Goal: Task Accomplishment & Management: Use online tool/utility

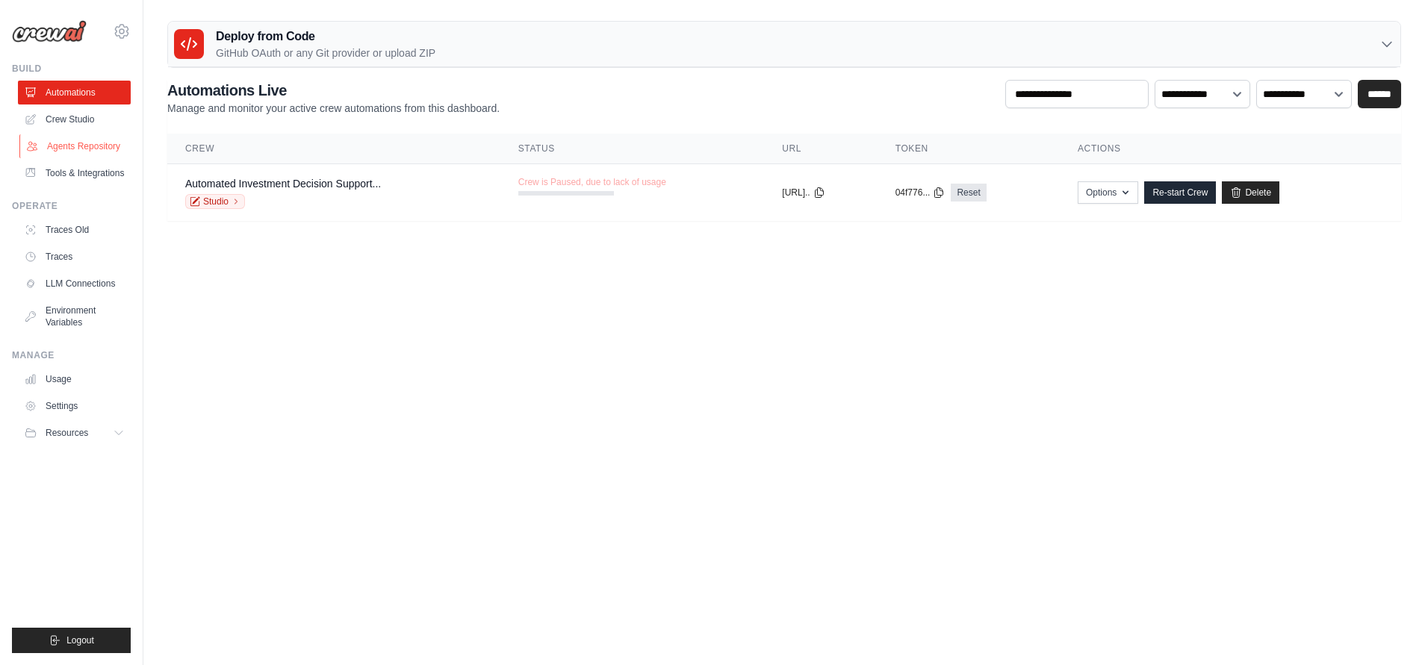
click at [72, 145] on link "Agents Repository" at bounding box center [75, 146] width 113 height 24
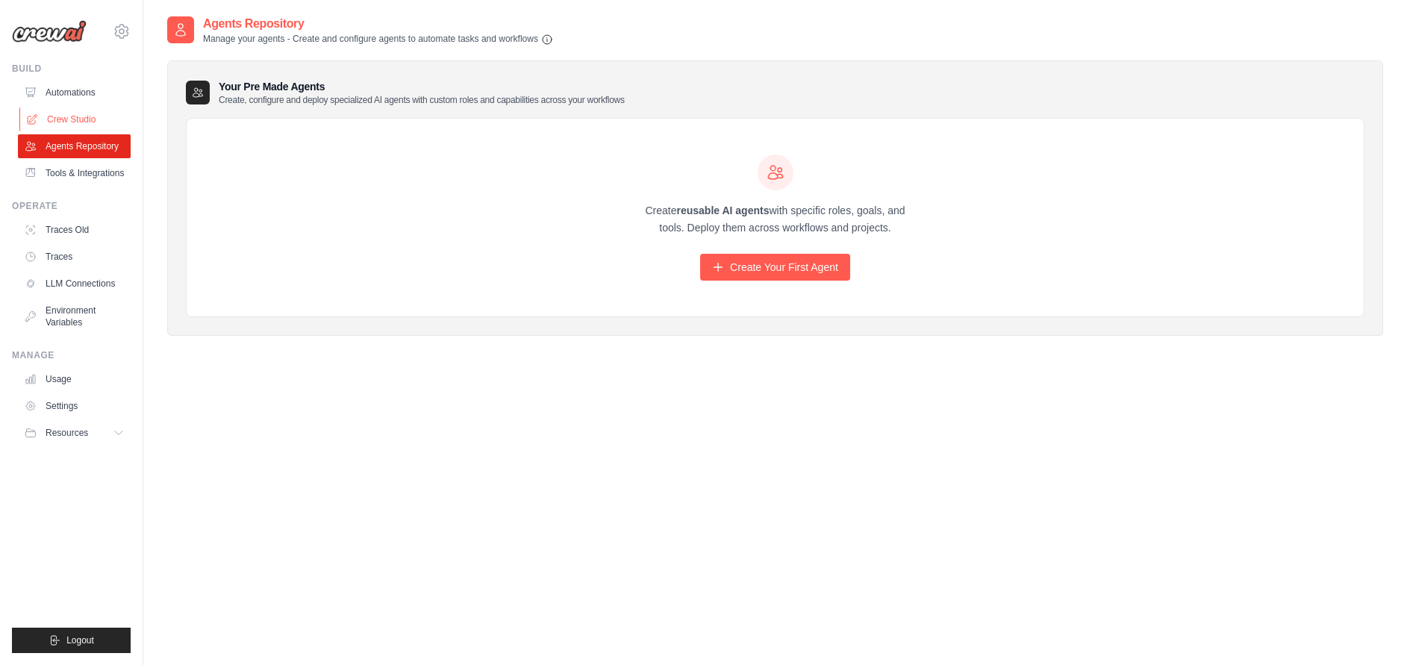
click at [70, 113] on link "Crew Studio" at bounding box center [75, 120] width 113 height 24
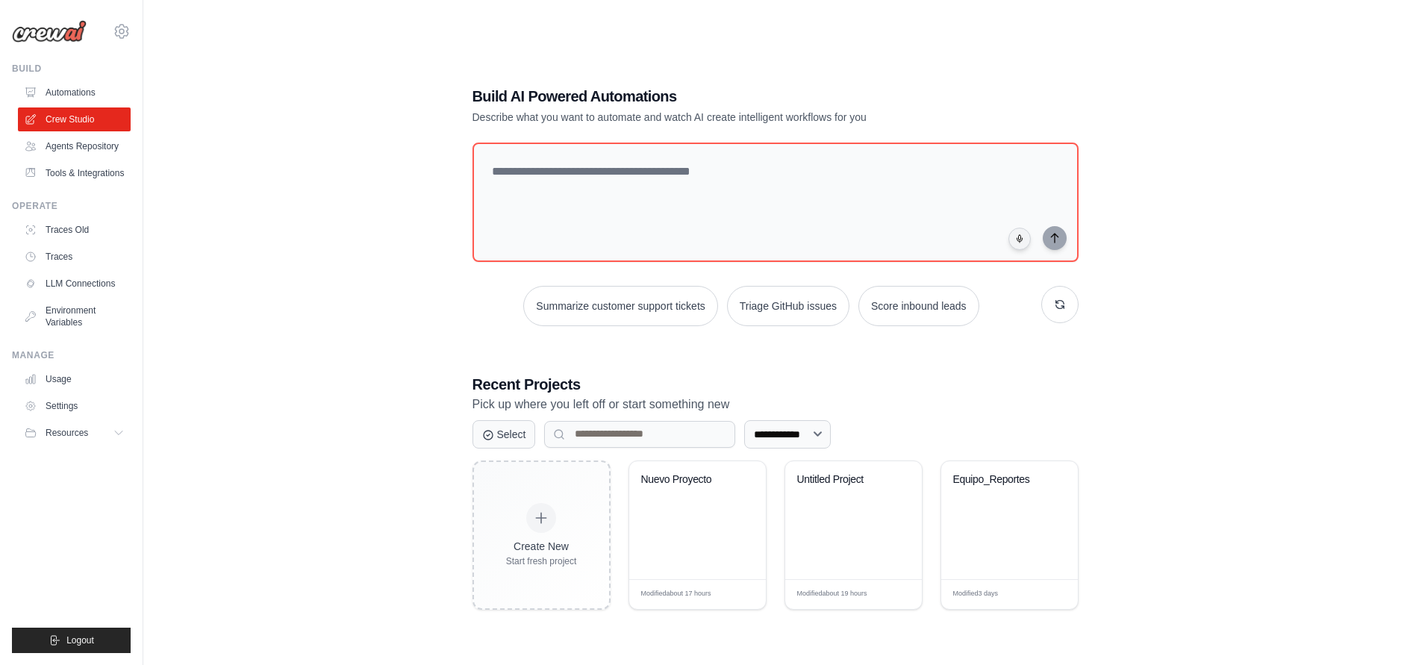
scroll to position [30, 0]
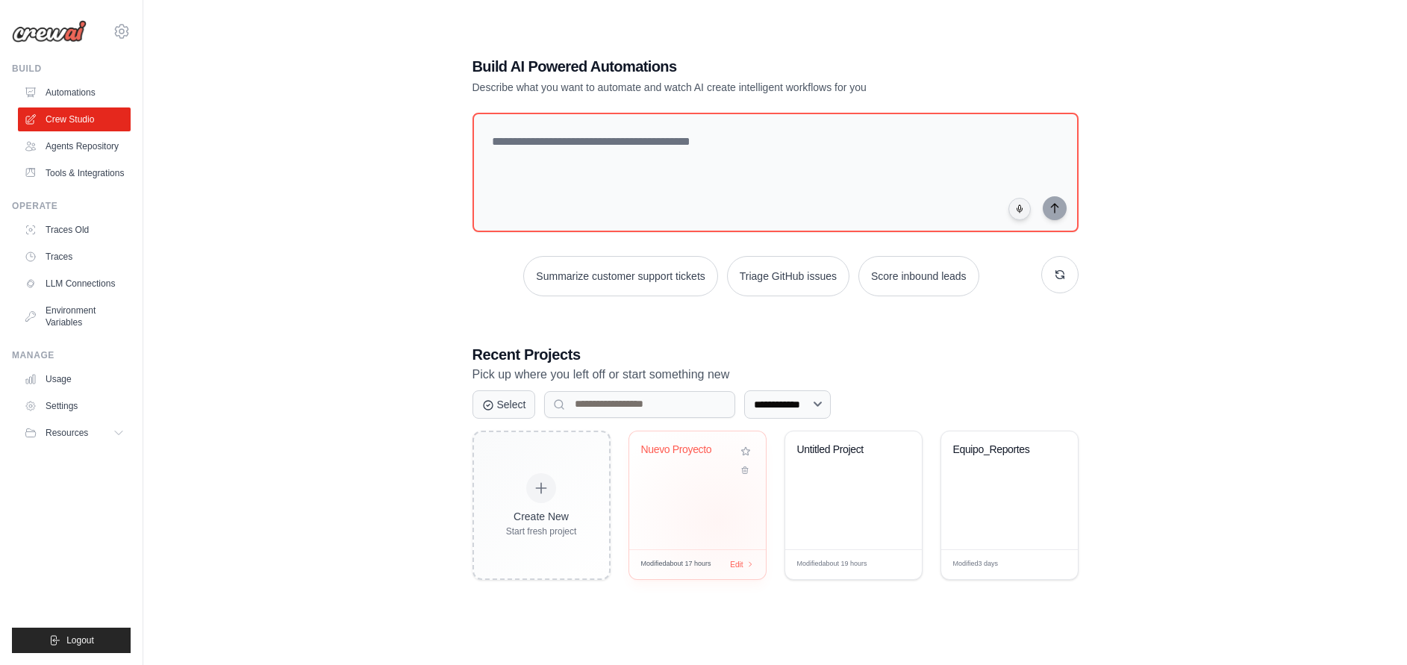
click at [717, 520] on div "Nuevo Proyecto" at bounding box center [697, 491] width 137 height 118
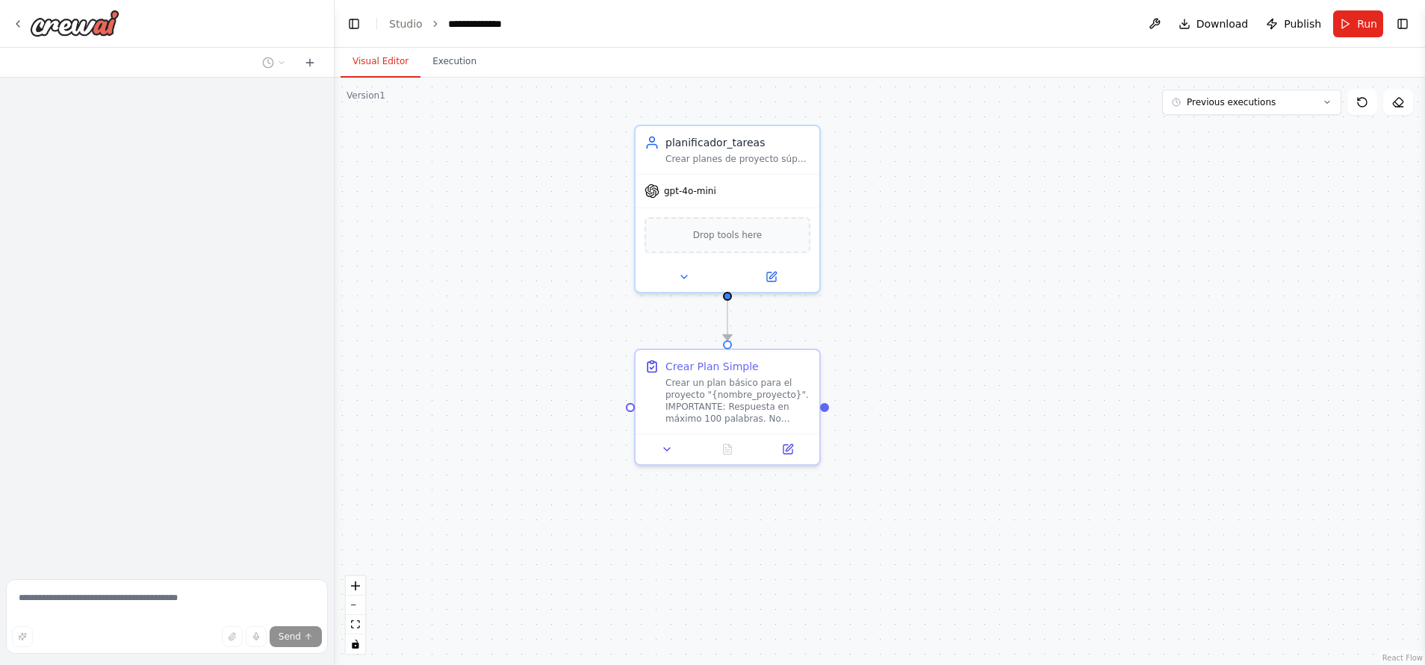
drag, startPoint x: 0, startPoint y: 0, endPoint x: 762, endPoint y: 597, distance: 967.4
click at [762, 597] on div ".deletable-edge-delete-btn { width: 20px; height: 20px; border: 0px solid #ffff…" at bounding box center [879, 372] width 1090 height 588
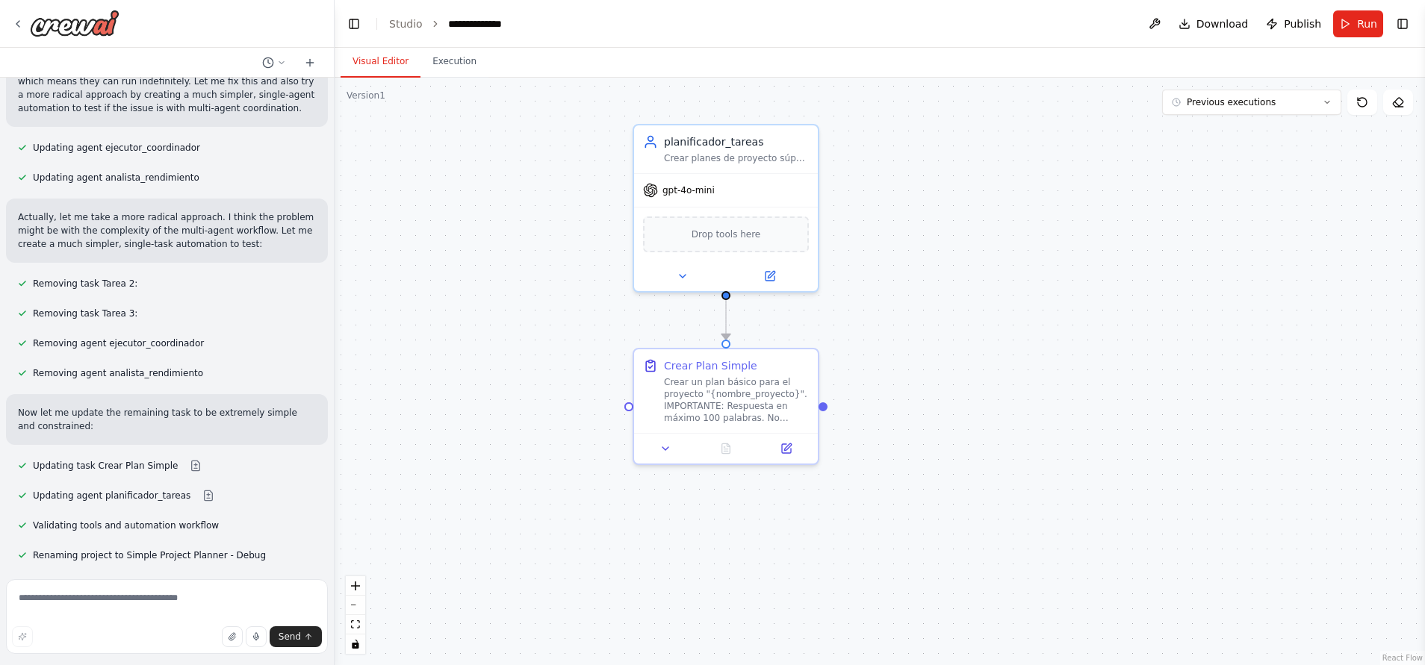
scroll to position [2752, 0]
click at [197, 521] on span "Validating tools and automation workflow" at bounding box center [126, 527] width 186 height 12
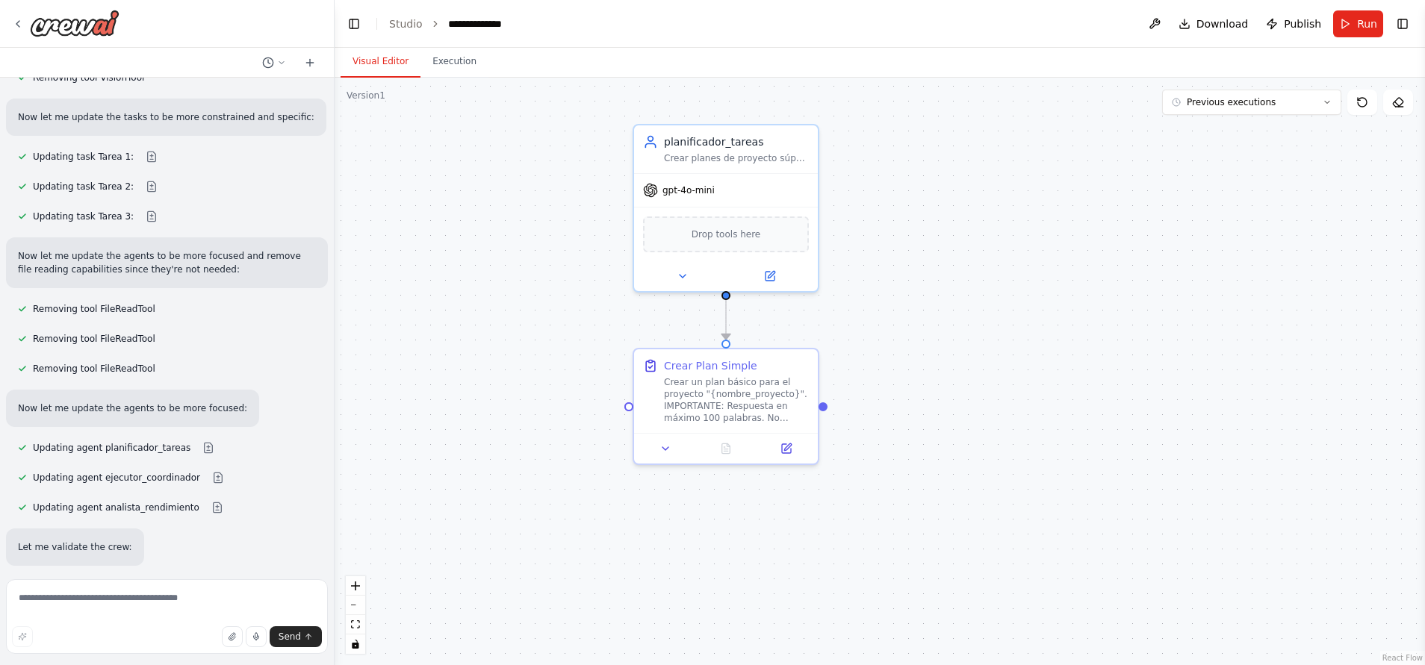
scroll to position [1582, 0]
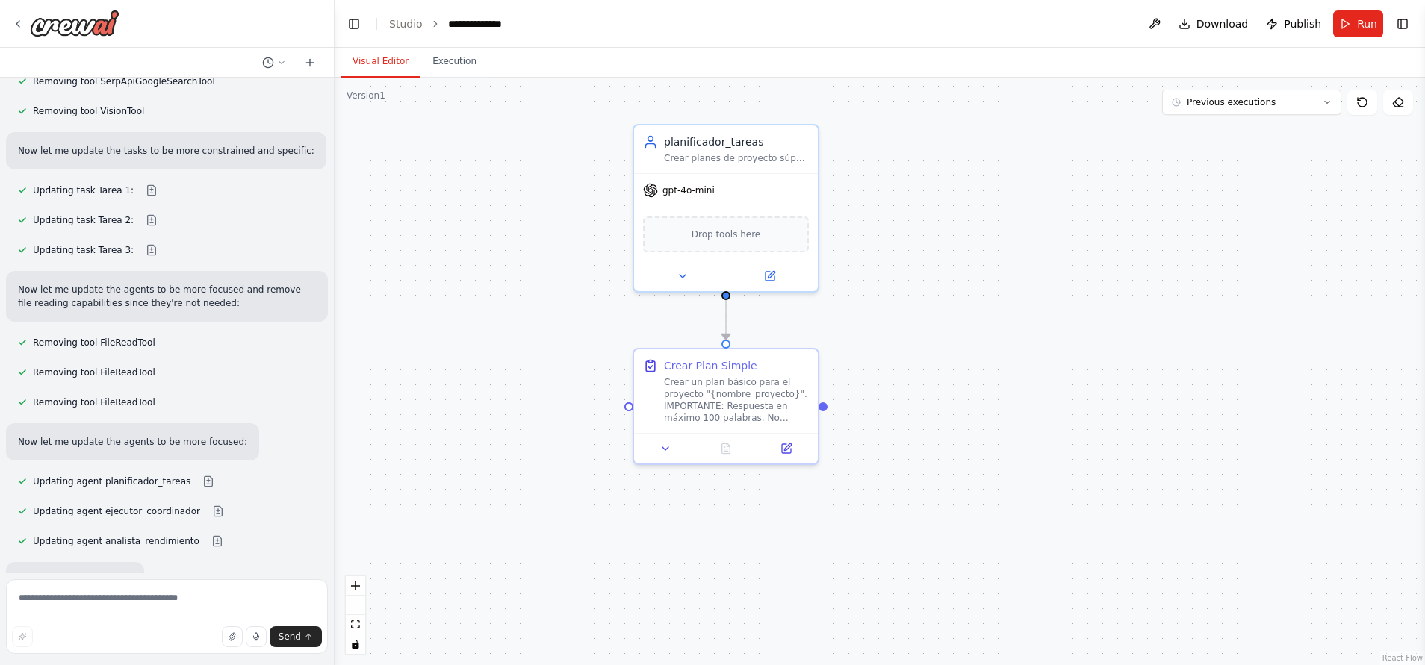
click at [307, 321] on div "Hello! I'm the CrewAI assistant. What kind of automation do you want to build? …" at bounding box center [167, 326] width 334 height 496
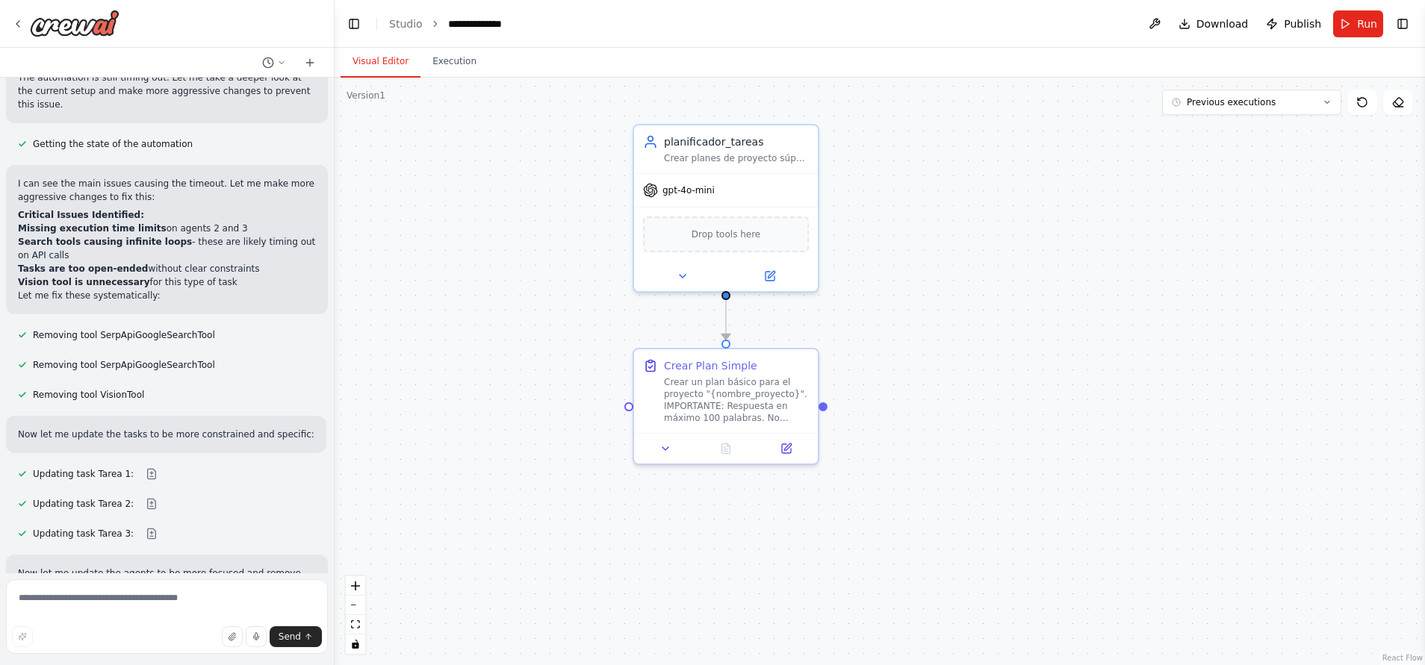
scroll to position [1305, 0]
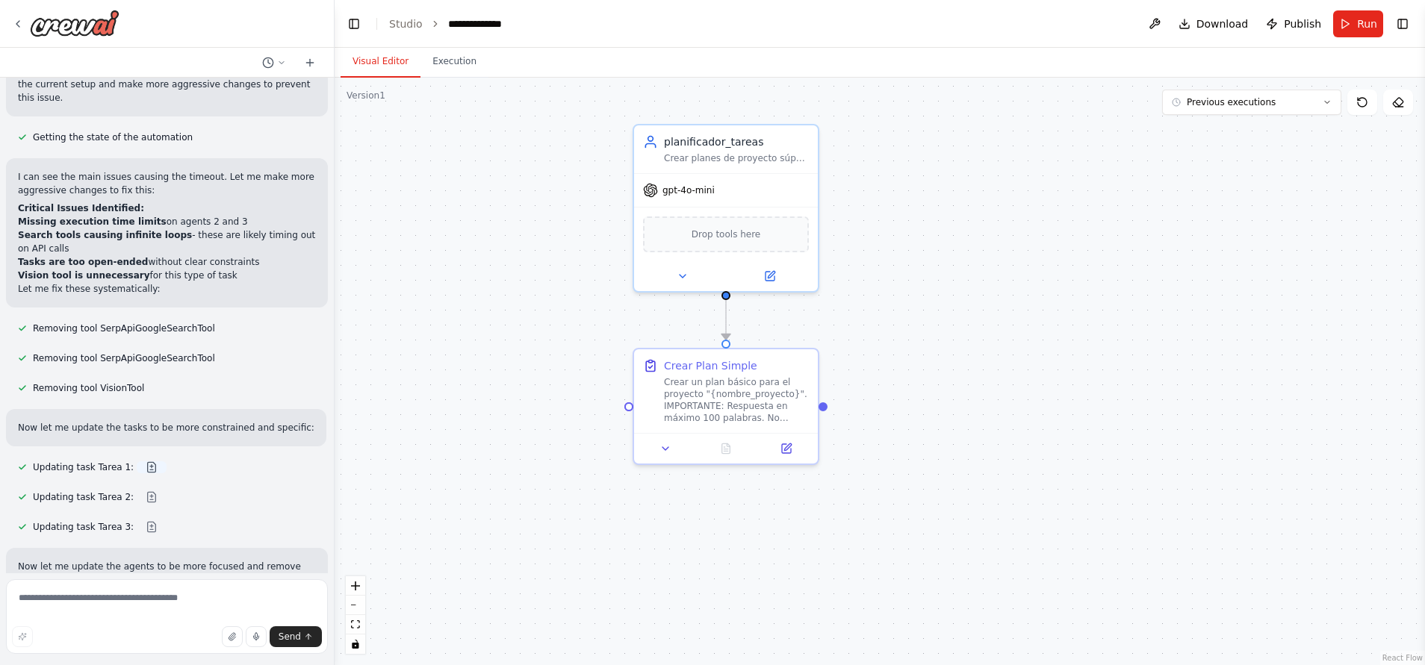
click at [137, 461] on button at bounding box center [152, 467] width 30 height 12
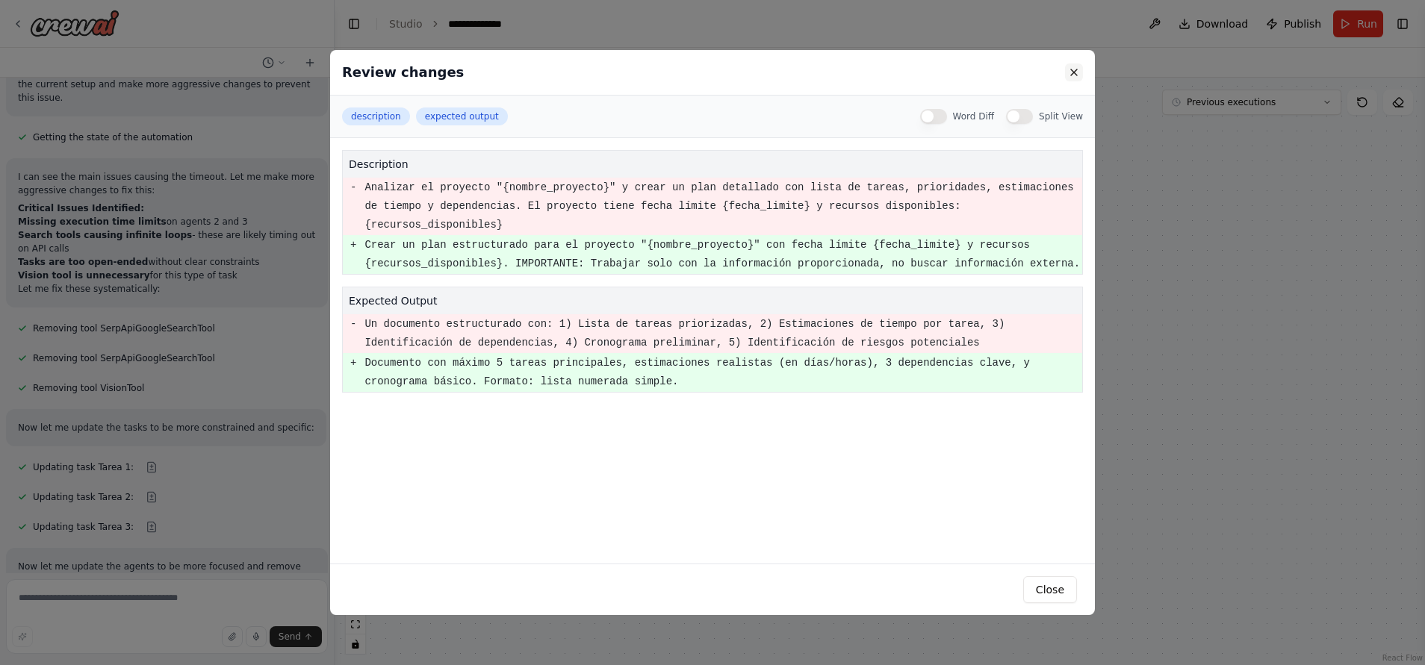
click at [1068, 66] on button at bounding box center [1074, 72] width 18 height 18
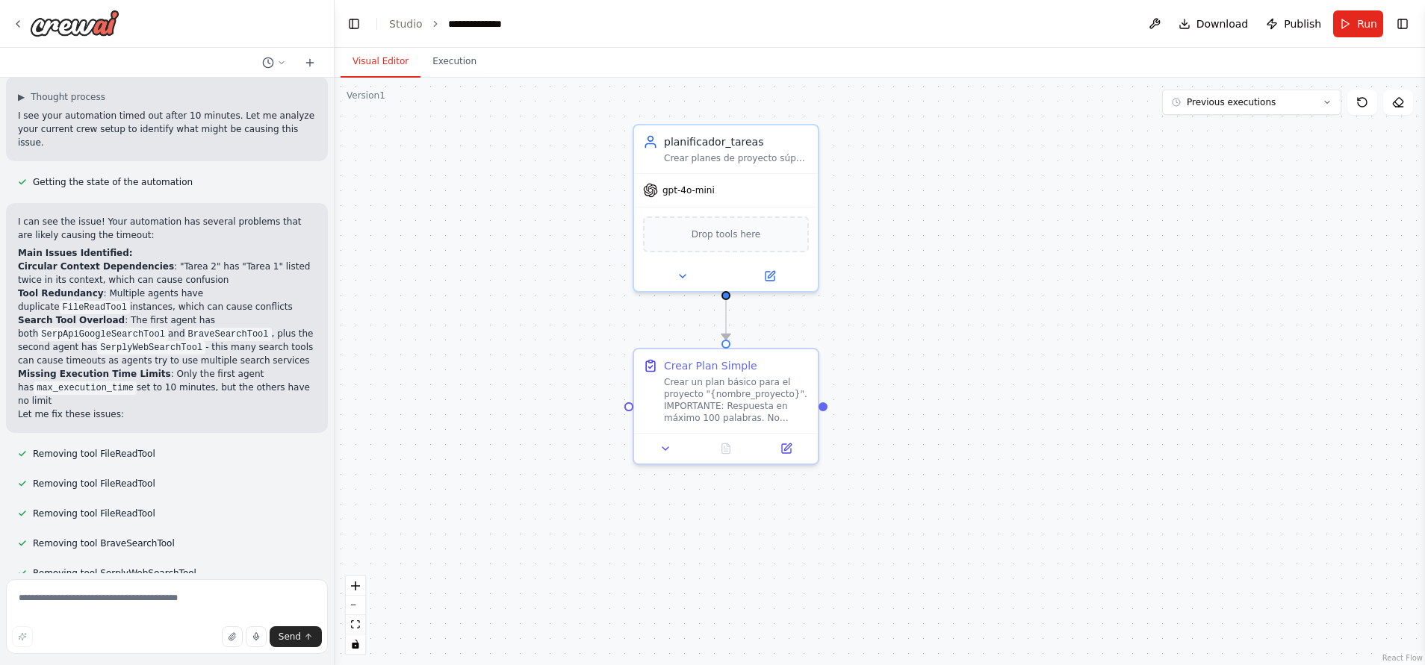
scroll to position [0, 0]
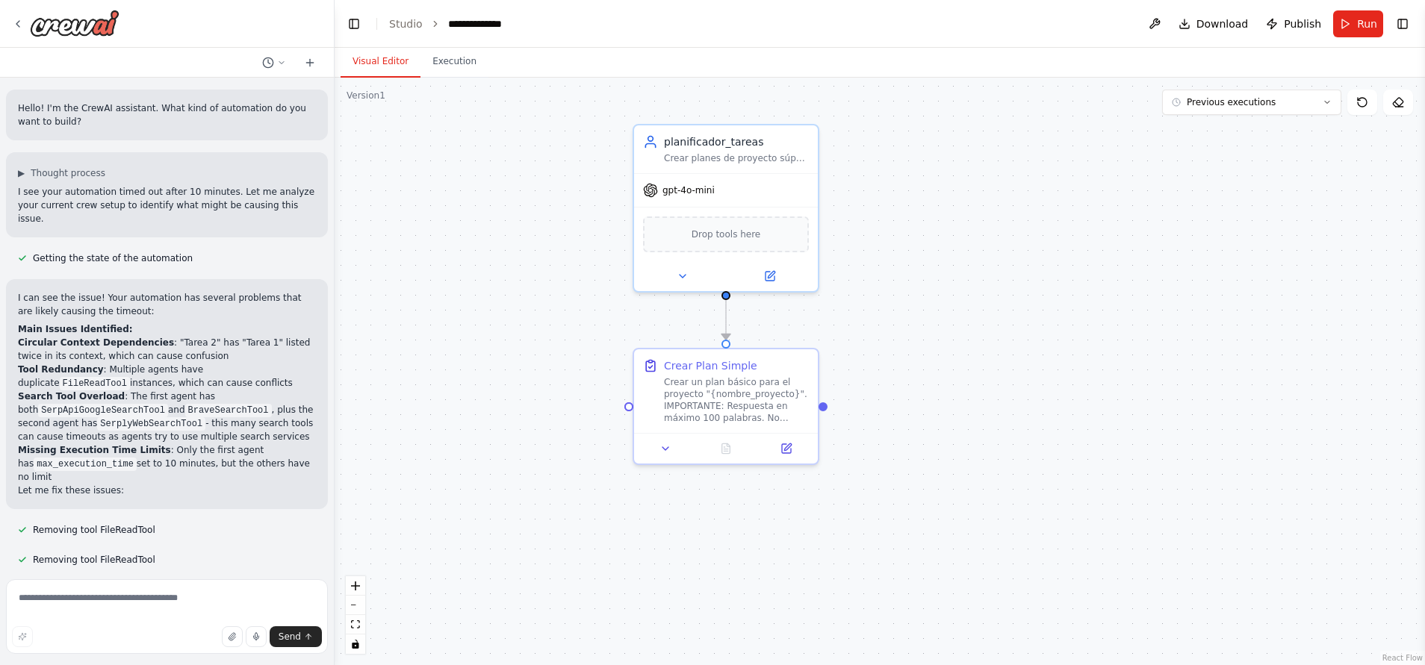
click at [296, 110] on p "Hello! I'm the CrewAI assistant. What kind of automation do you want to build?" at bounding box center [167, 115] width 298 height 27
click at [483, 323] on div ".deletable-edge-delete-btn { width: 20px; height: 20px; border: 0px solid #ffff…" at bounding box center [879, 372] width 1090 height 588
click at [129, 607] on textarea at bounding box center [167, 616] width 322 height 75
type textarea "**********"
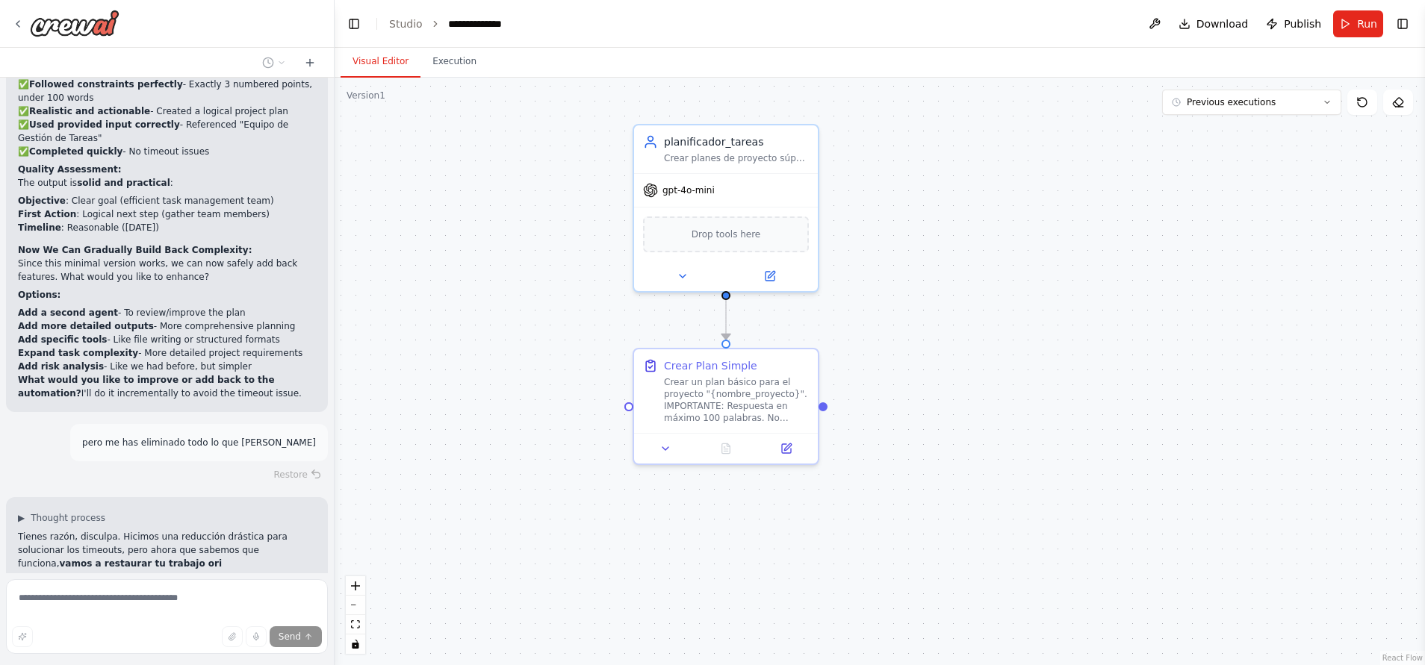
scroll to position [3783, 0]
click at [172, 464] on div "Restore" at bounding box center [167, 474] width 322 height 21
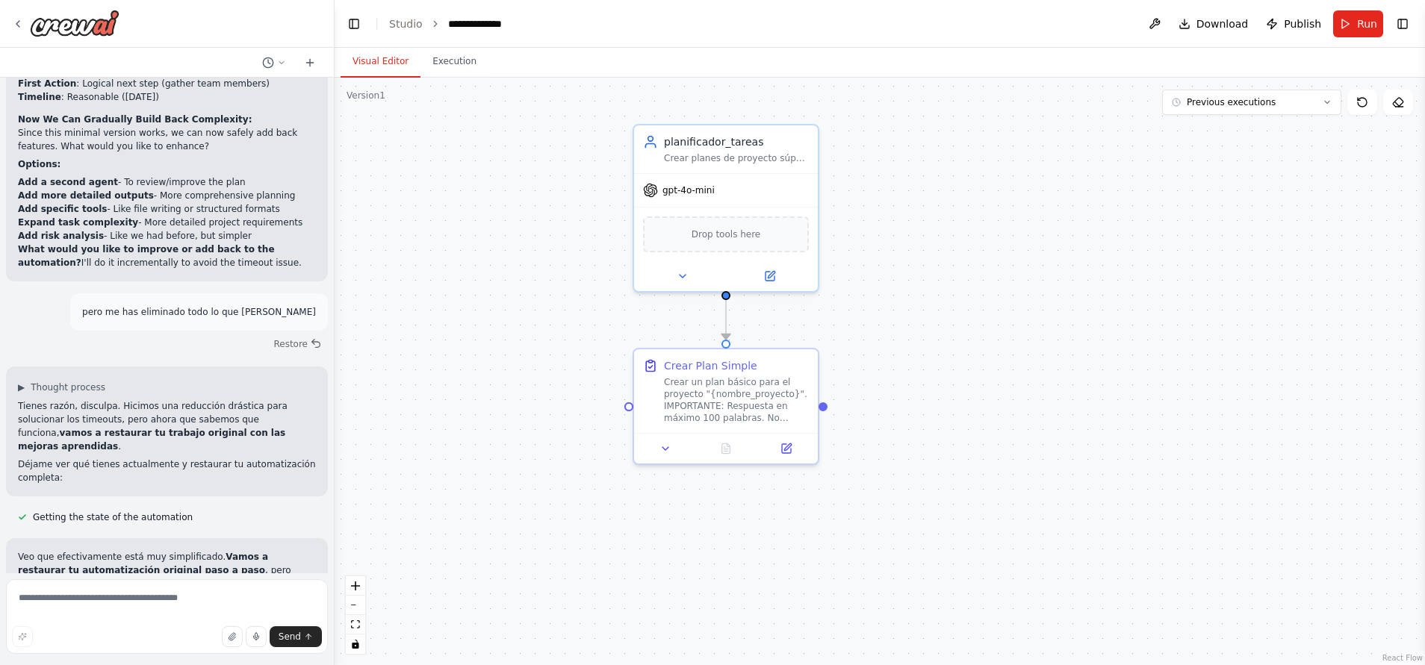
scroll to position [4088, 0]
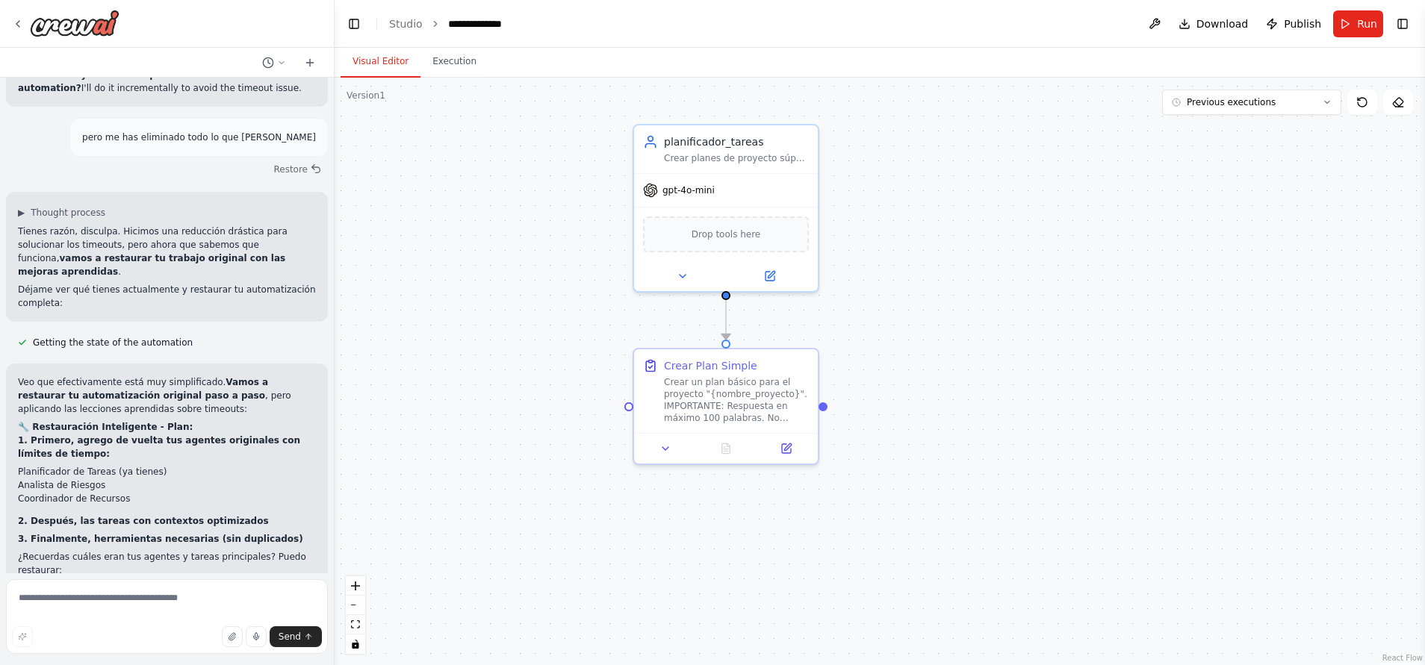
click at [128, 579] on form "Send" at bounding box center [167, 619] width 334 height 92
click at [138, 587] on textarea at bounding box center [167, 616] width 322 height 75
type textarea "**********"
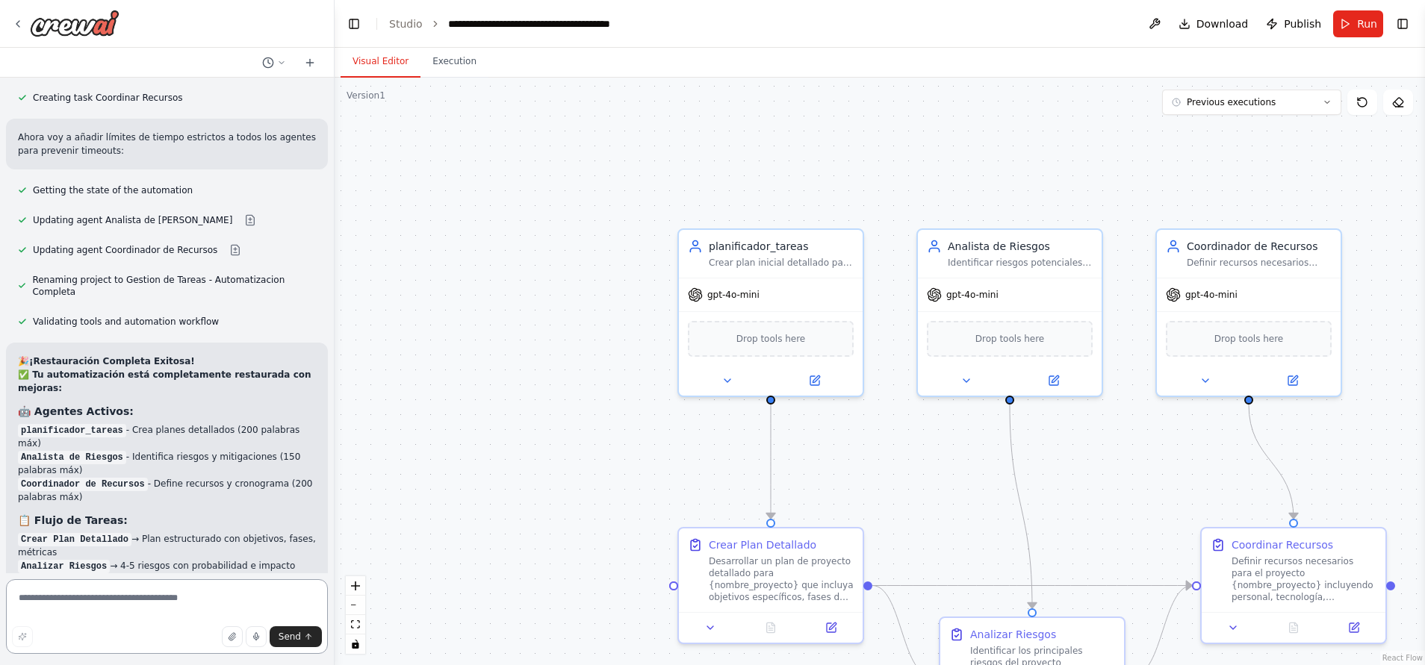
scroll to position [5211, 0]
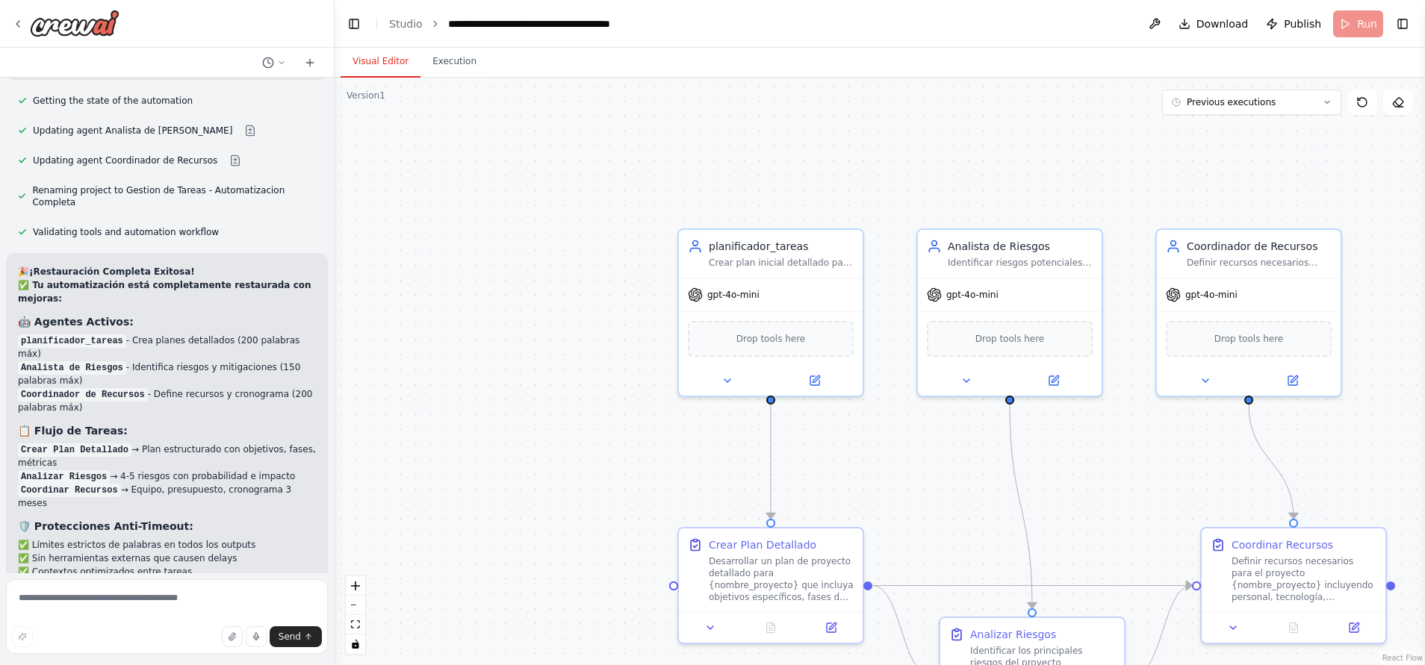
click at [622, 408] on div ".deletable-edge-delete-btn { width: 20px; height: 20px; border: 0px solid #ffff…" at bounding box center [879, 372] width 1090 height 588
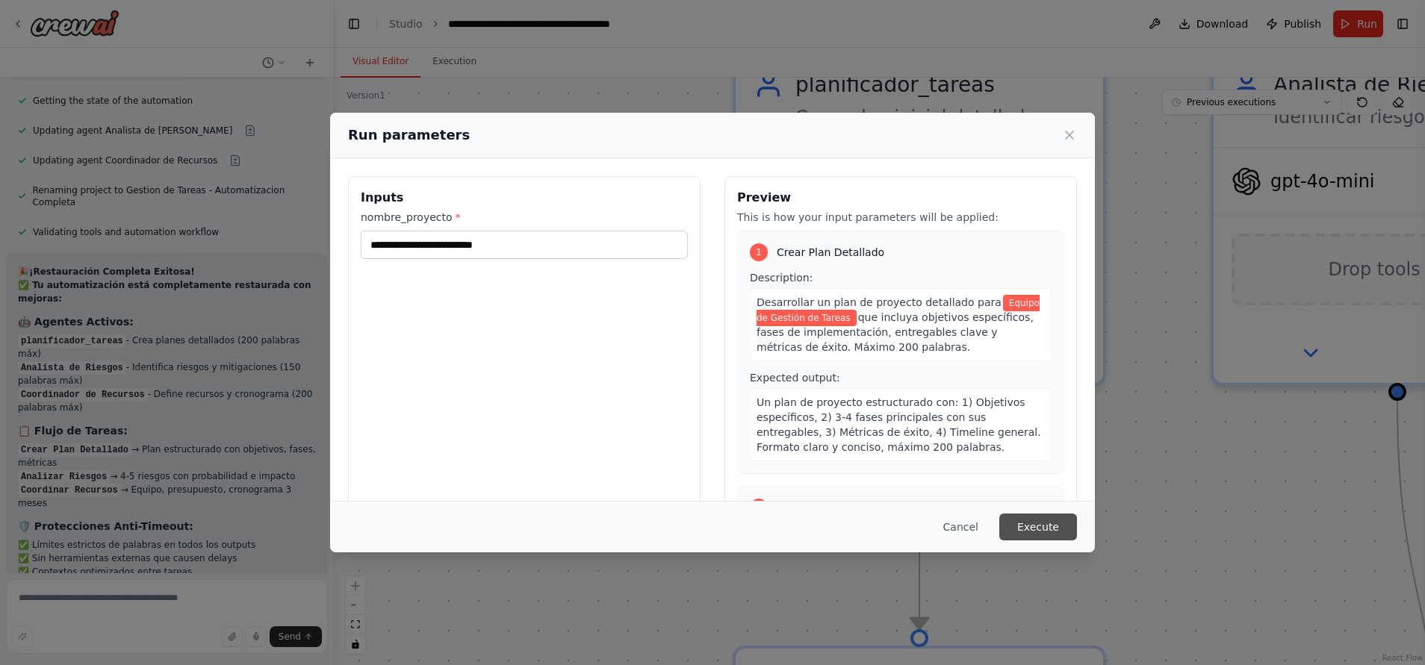
click at [1031, 528] on button "Execute" at bounding box center [1038, 527] width 78 height 27
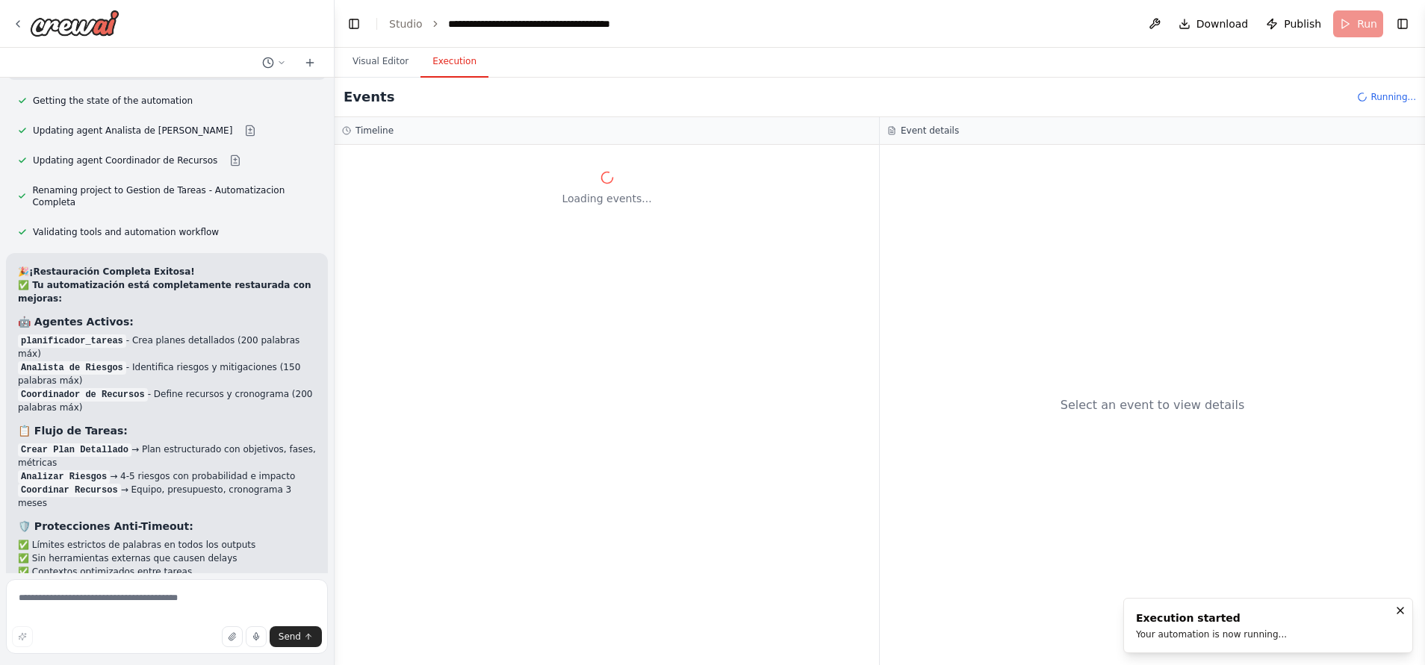
click at [921, 594] on div "Select an event to view details" at bounding box center [1152, 405] width 545 height 520
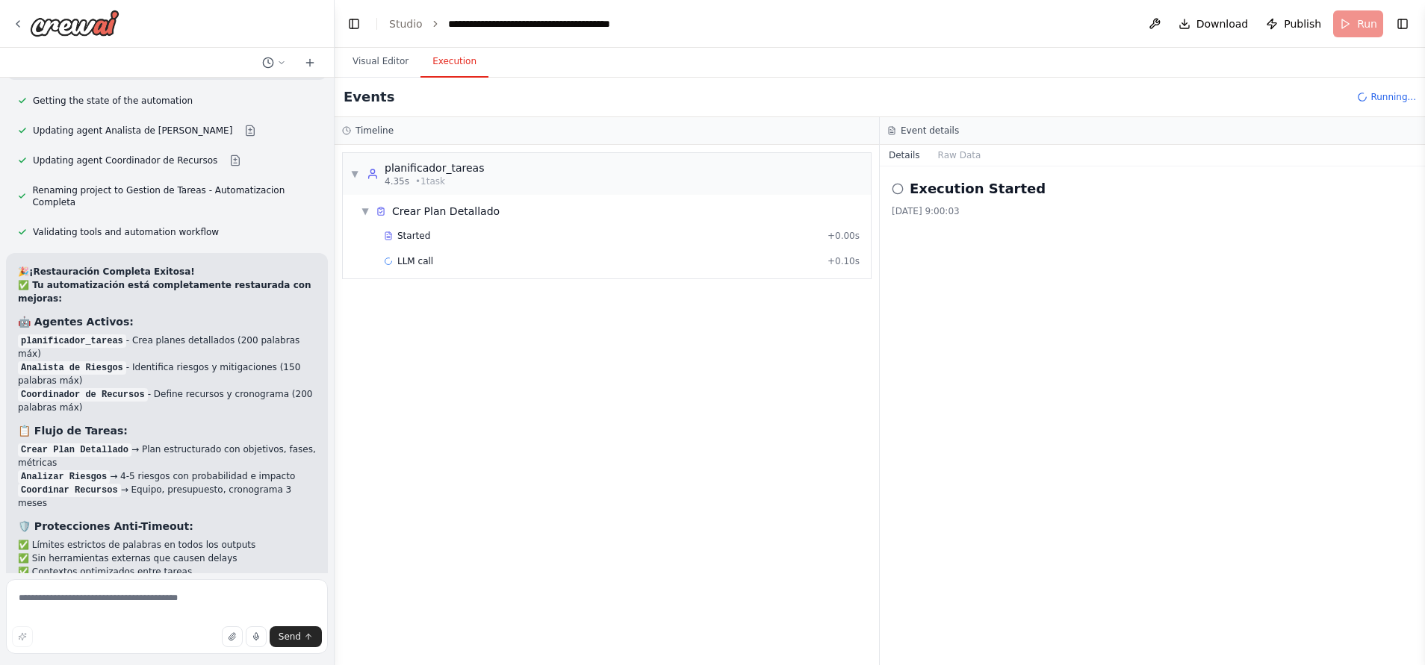
click at [743, 382] on div "▼ planificador_tareas 4.35s • 1 task ▼ Crear Plan Detallado Started + 0.00s LLM…" at bounding box center [606, 405] width 544 height 520
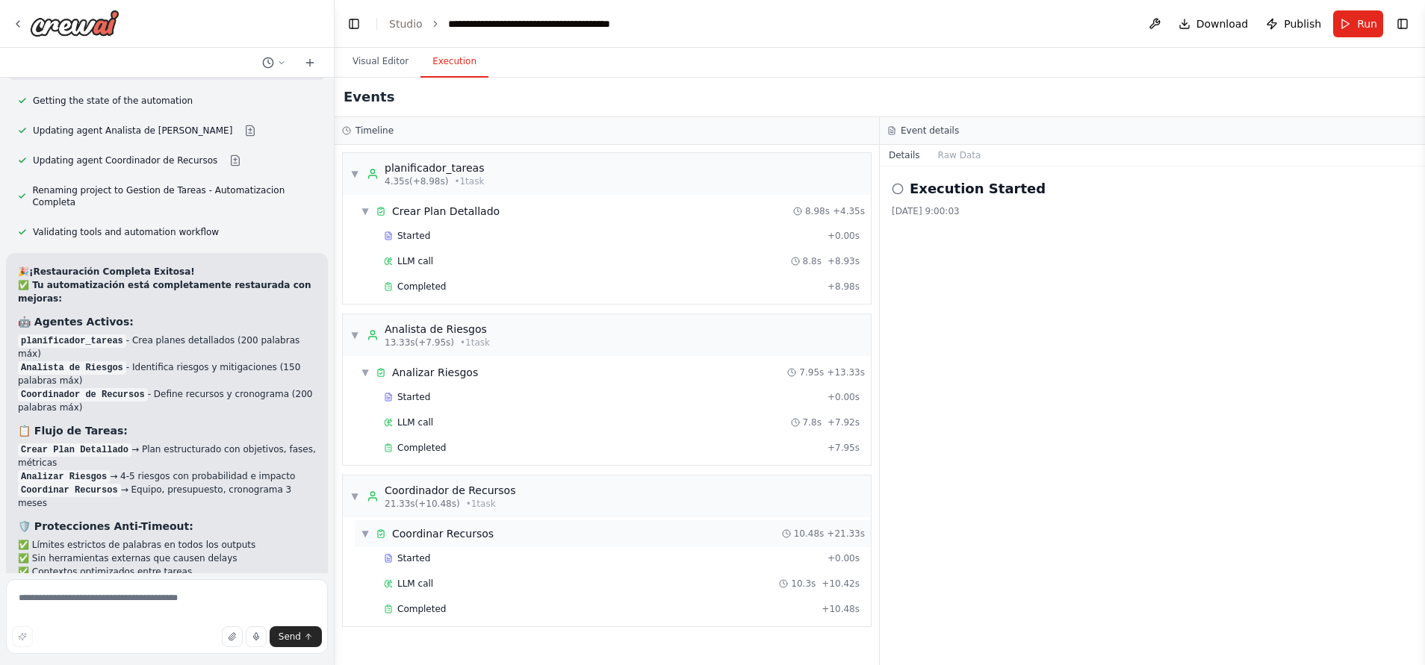
scroll to position [5211, 0]
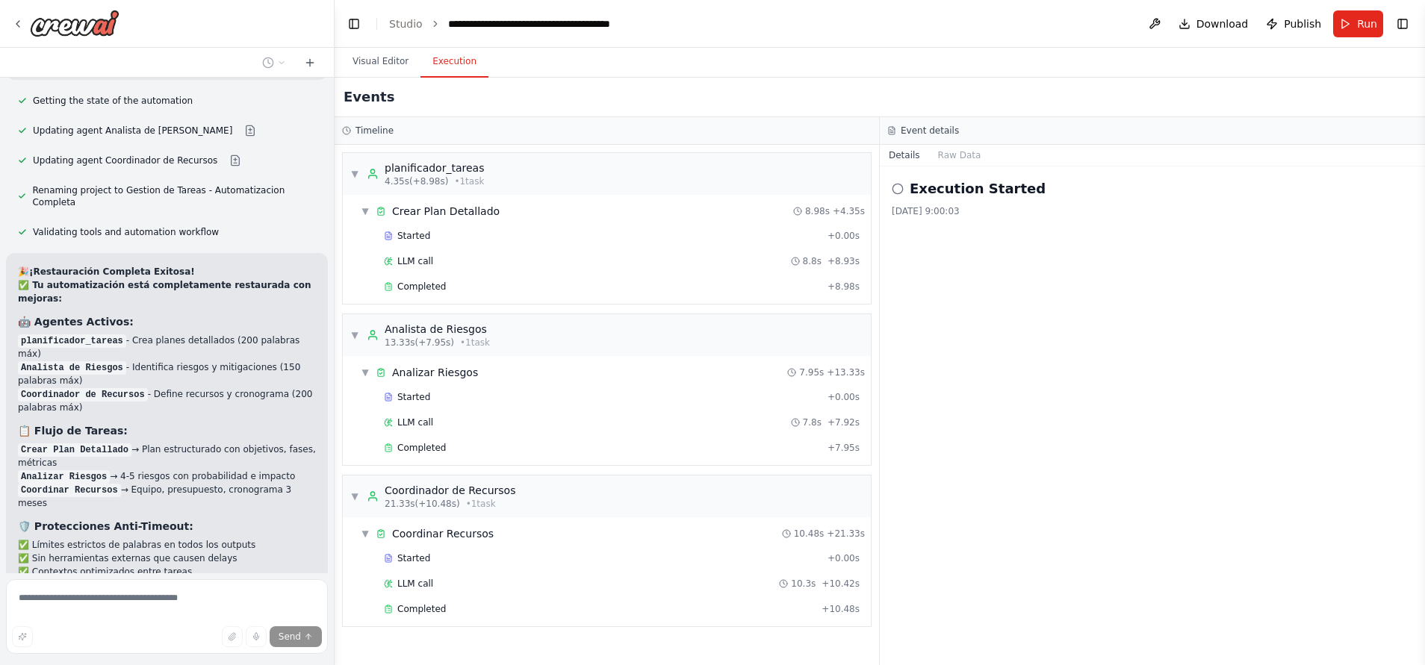
scroll to position [5148, 0]
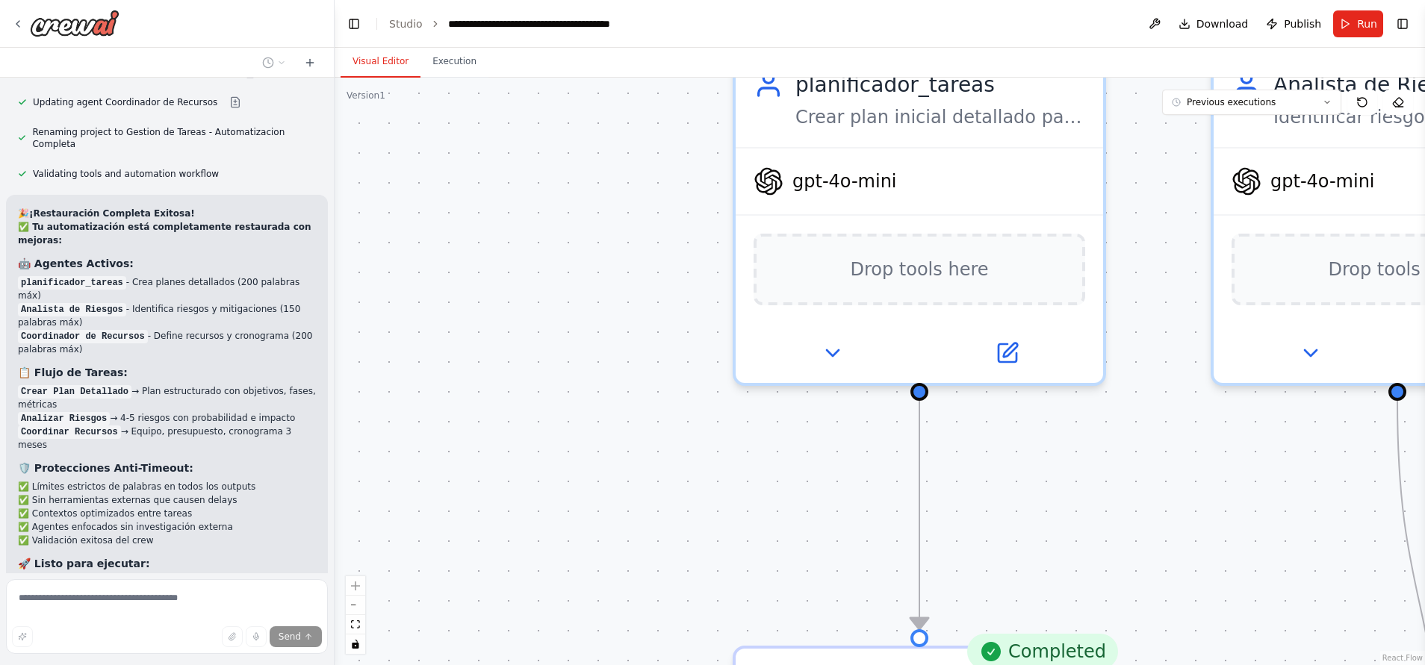
click at [390, 66] on button "Visual Editor" at bounding box center [380, 61] width 80 height 31
click at [765, 636] on div ".deletable-edge-delete-btn { width: 20px; height: 20px; border: 0px solid #ffff…" at bounding box center [879, 372] width 1090 height 588
click at [353, 606] on button "zoom out" at bounding box center [355, 605] width 19 height 19
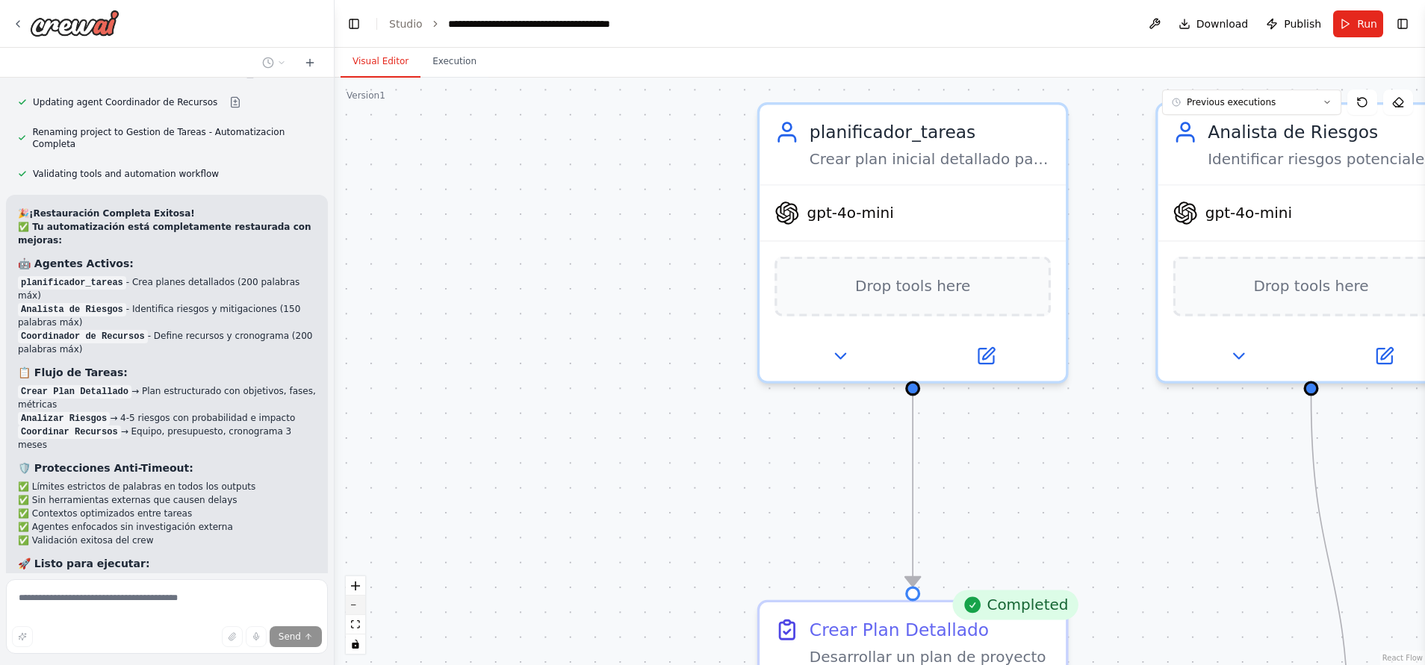
click at [353, 606] on button "zoom out" at bounding box center [355, 605] width 19 height 19
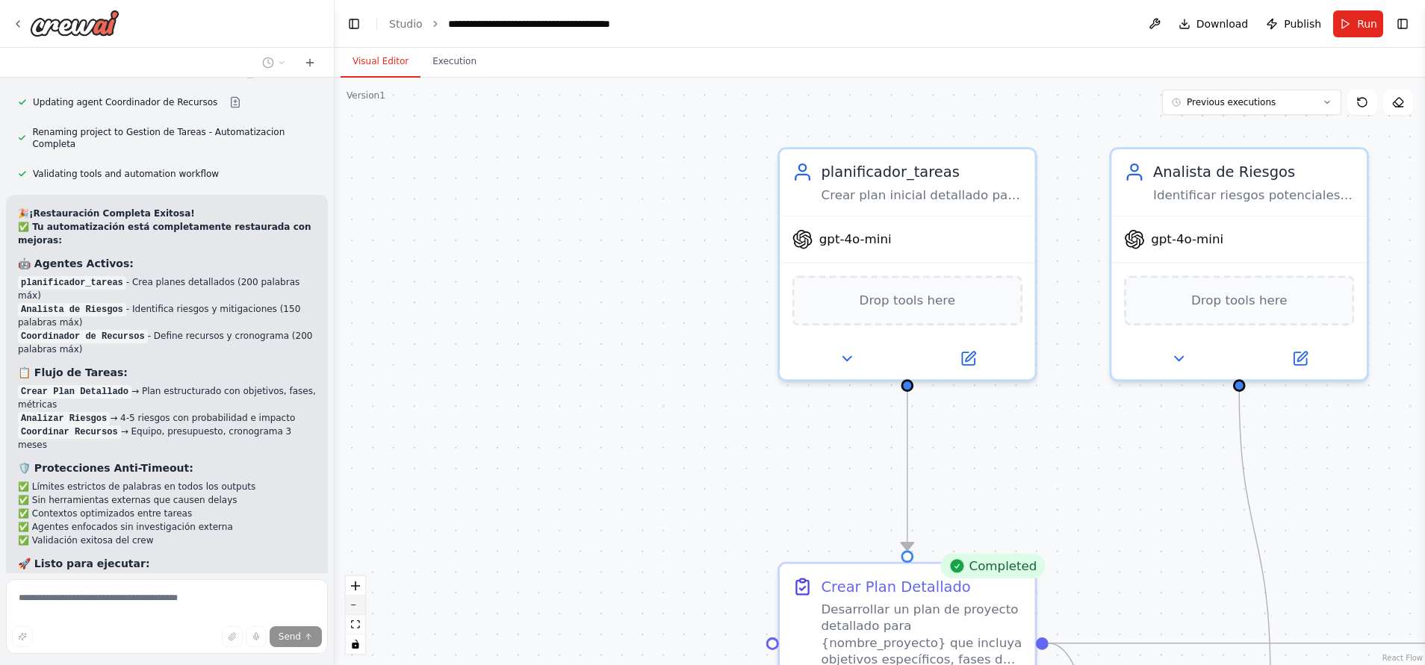
click at [353, 606] on button "zoom out" at bounding box center [355, 605] width 19 height 19
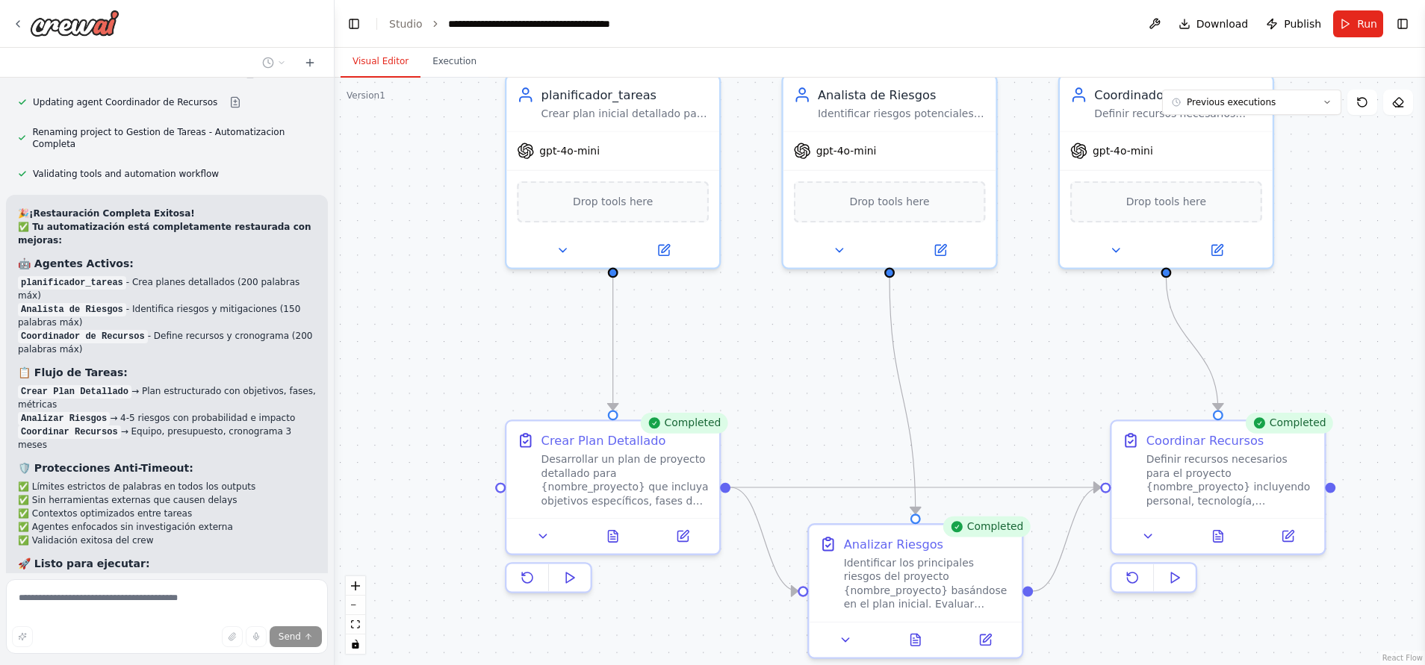
drag, startPoint x: 797, startPoint y: 449, endPoint x: 506, endPoint y: 334, distance: 313.3
click at [506, 334] on div ".deletable-edge-delete-btn { width: 20px; height: 20px; border: 0px solid #ffff…" at bounding box center [879, 372] width 1090 height 588
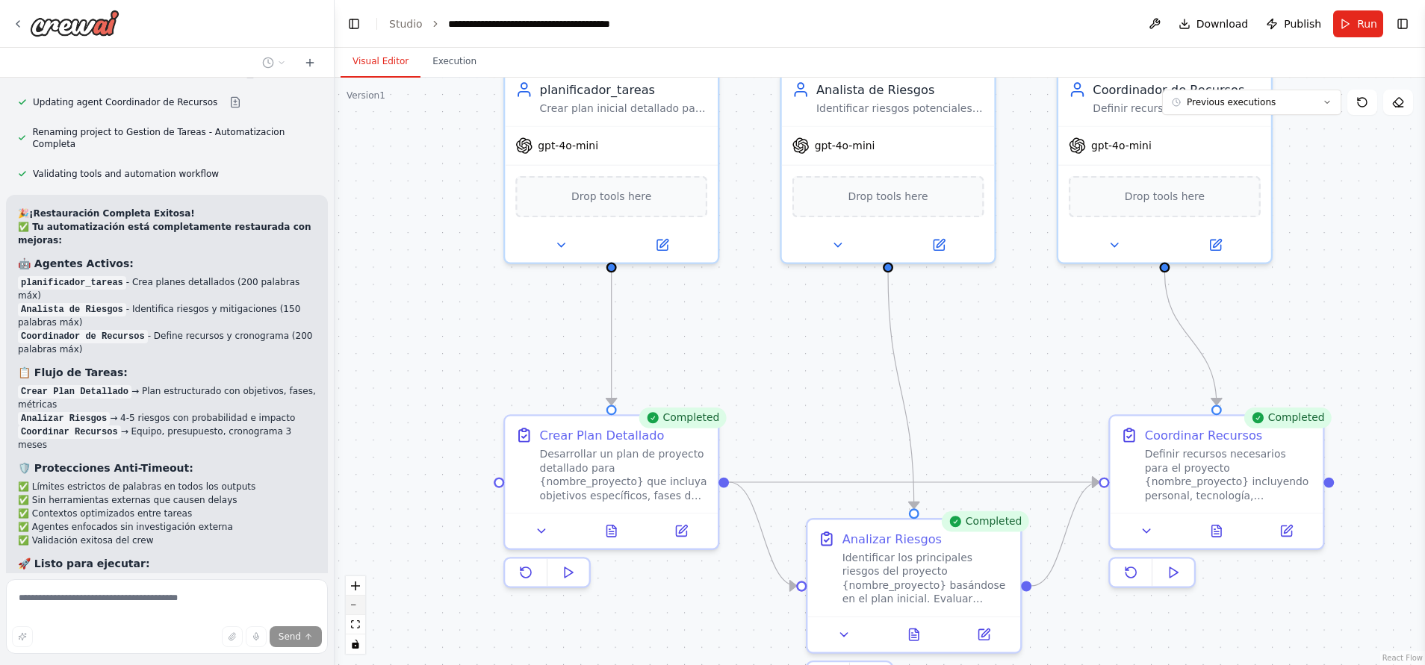
scroll to position [5248, 0]
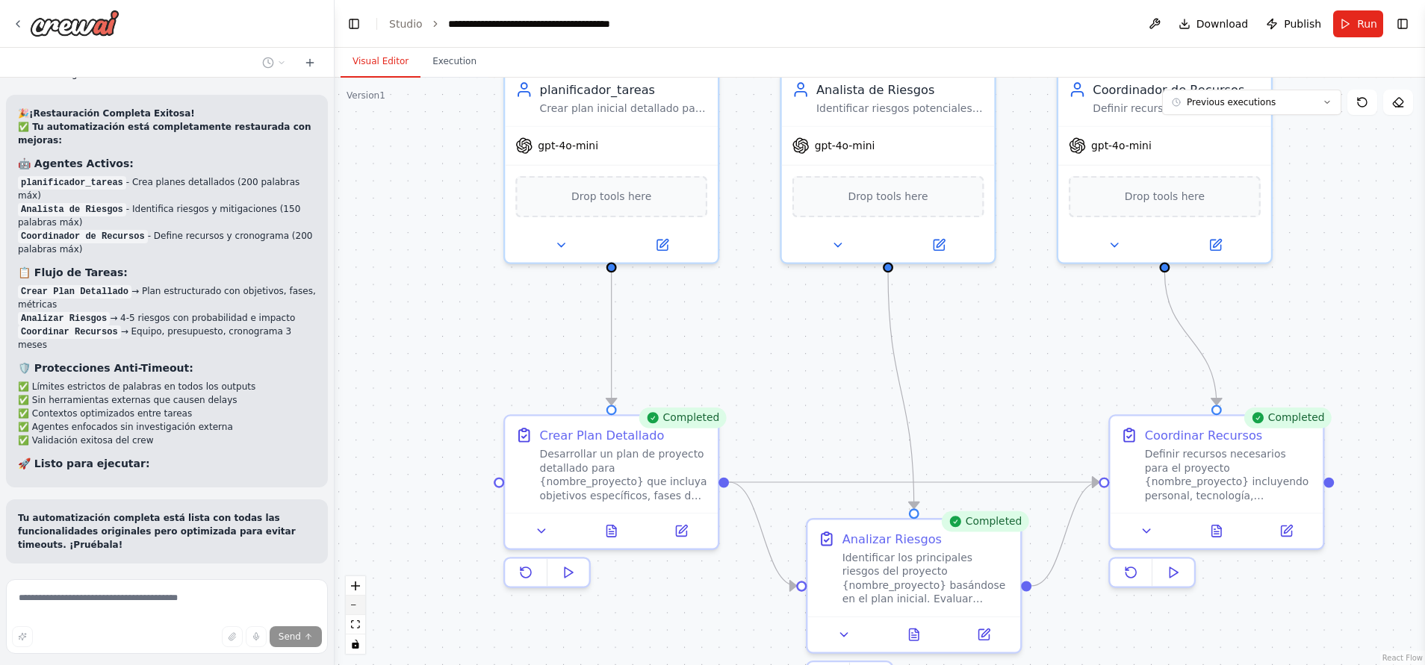
click at [358, 605] on icon "zoom out" at bounding box center [355, 605] width 9 height 1
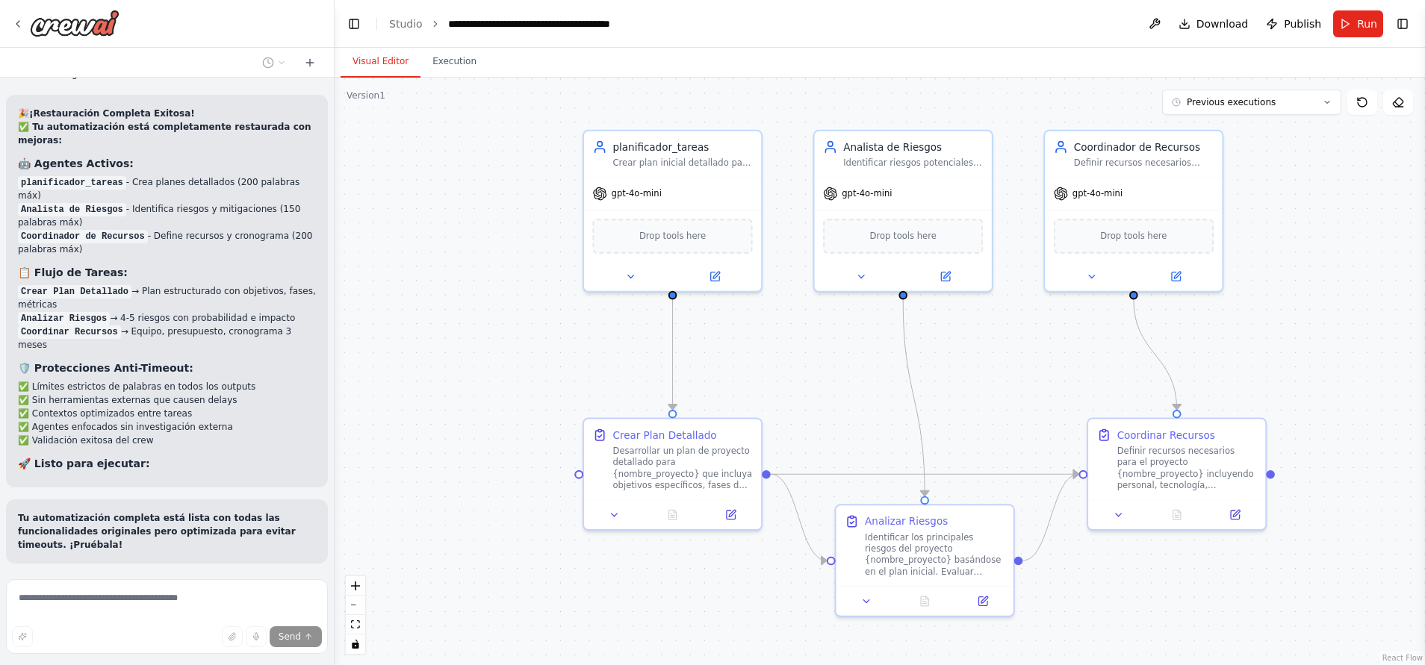
scroll to position [5354, 0]
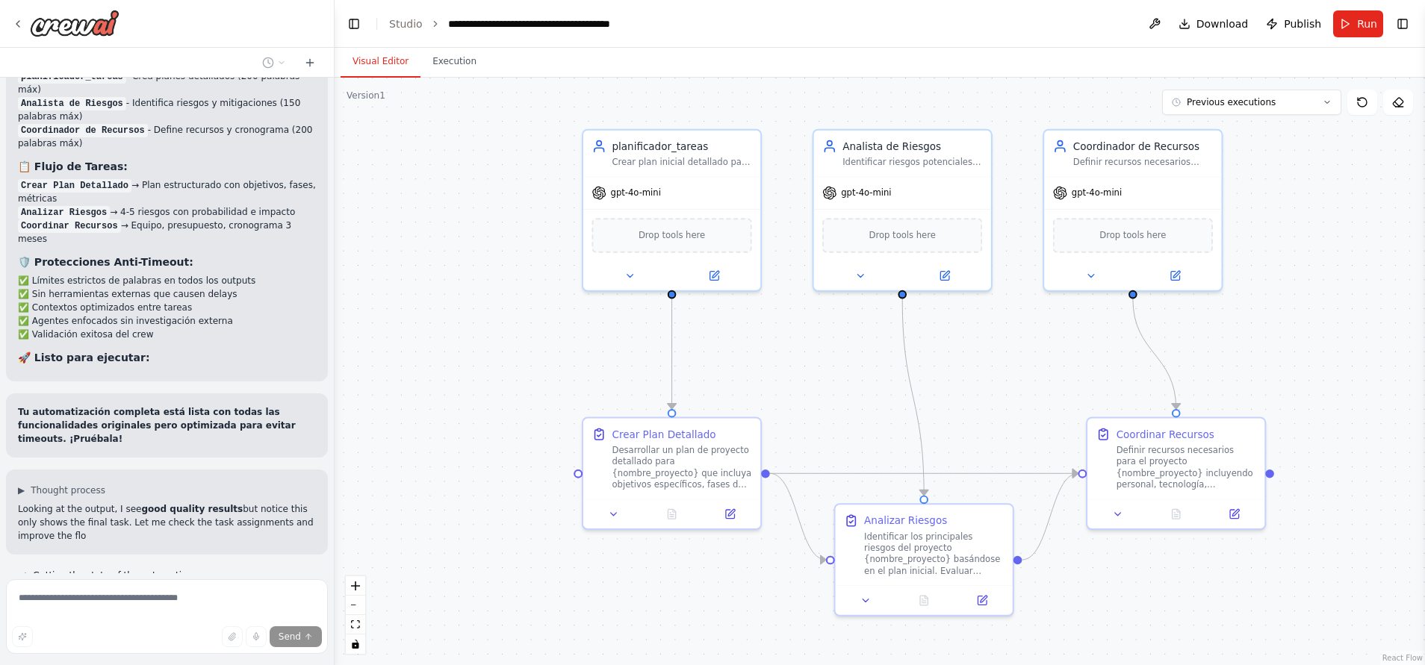
drag, startPoint x: 427, startPoint y: 427, endPoint x: 443, endPoint y: 438, distance: 18.8
click at [443, 438] on div ".deletable-edge-delete-btn { width: 20px; height: 20px; border: 0px solid #ffff…" at bounding box center [879, 372] width 1090 height 588
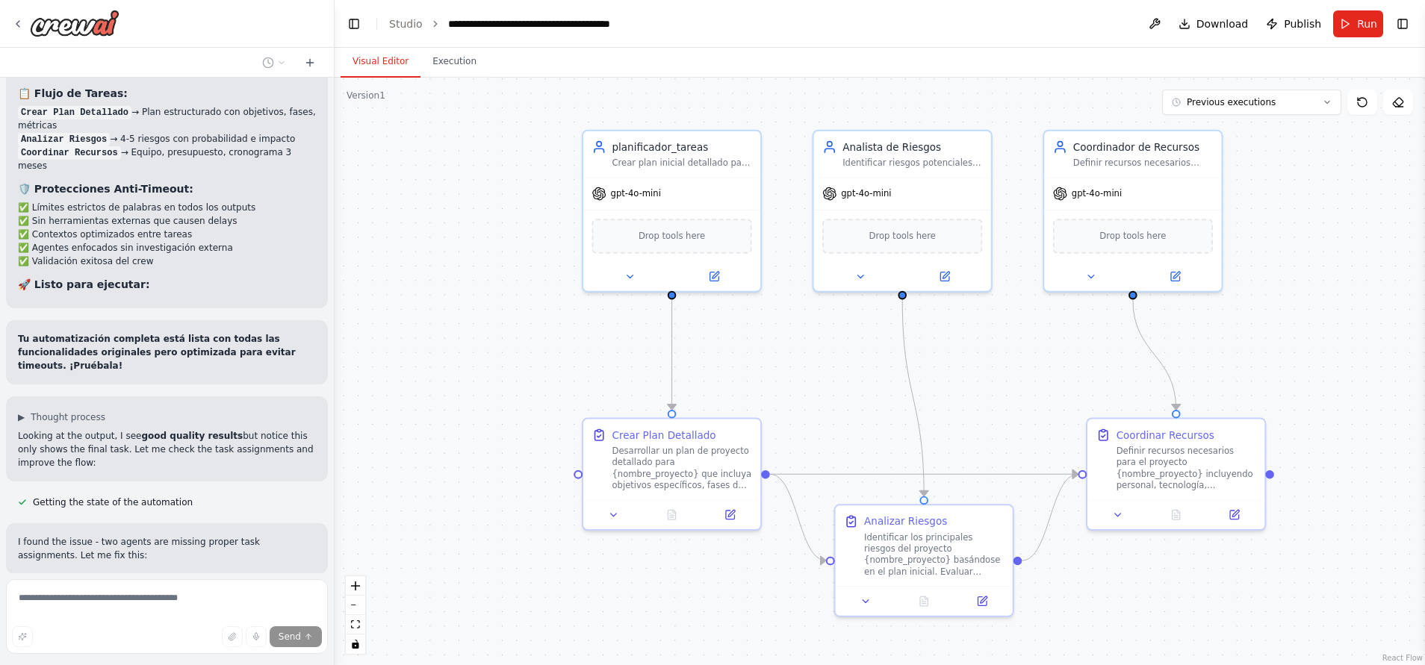
scroll to position [5457, 0]
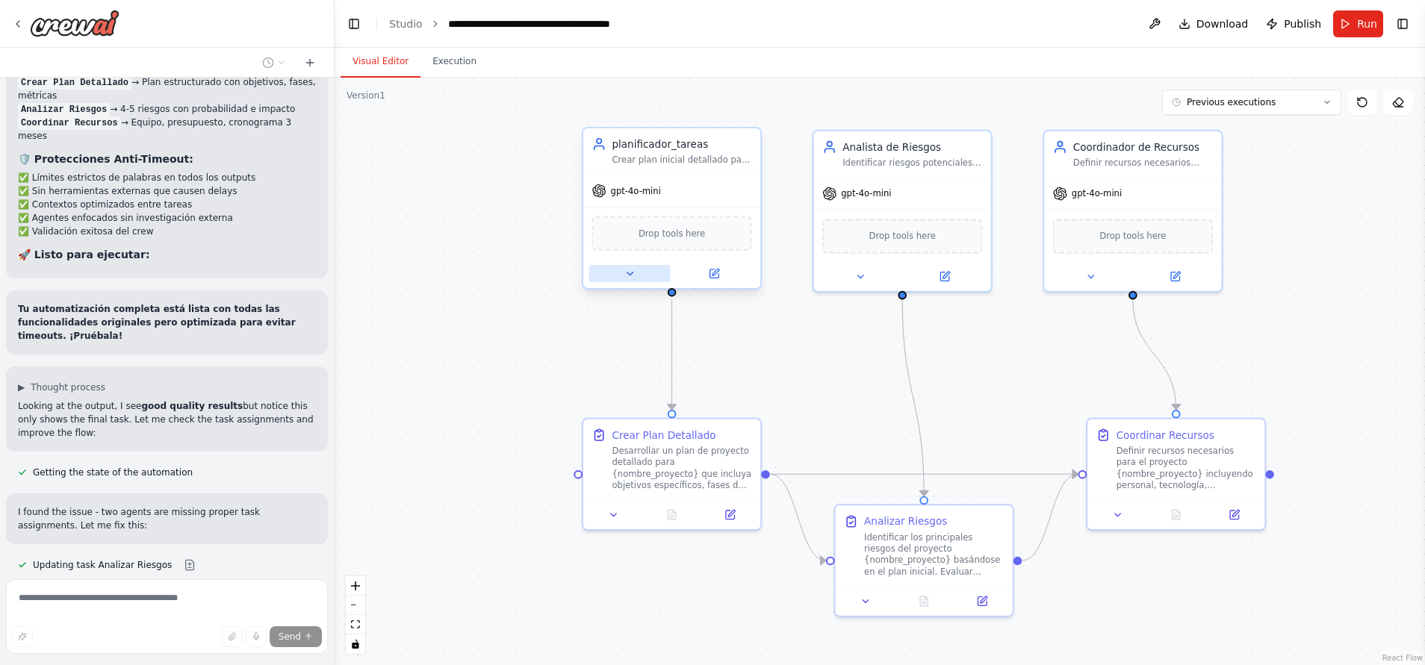
click at [632, 268] on icon at bounding box center [628, 273] width 11 height 11
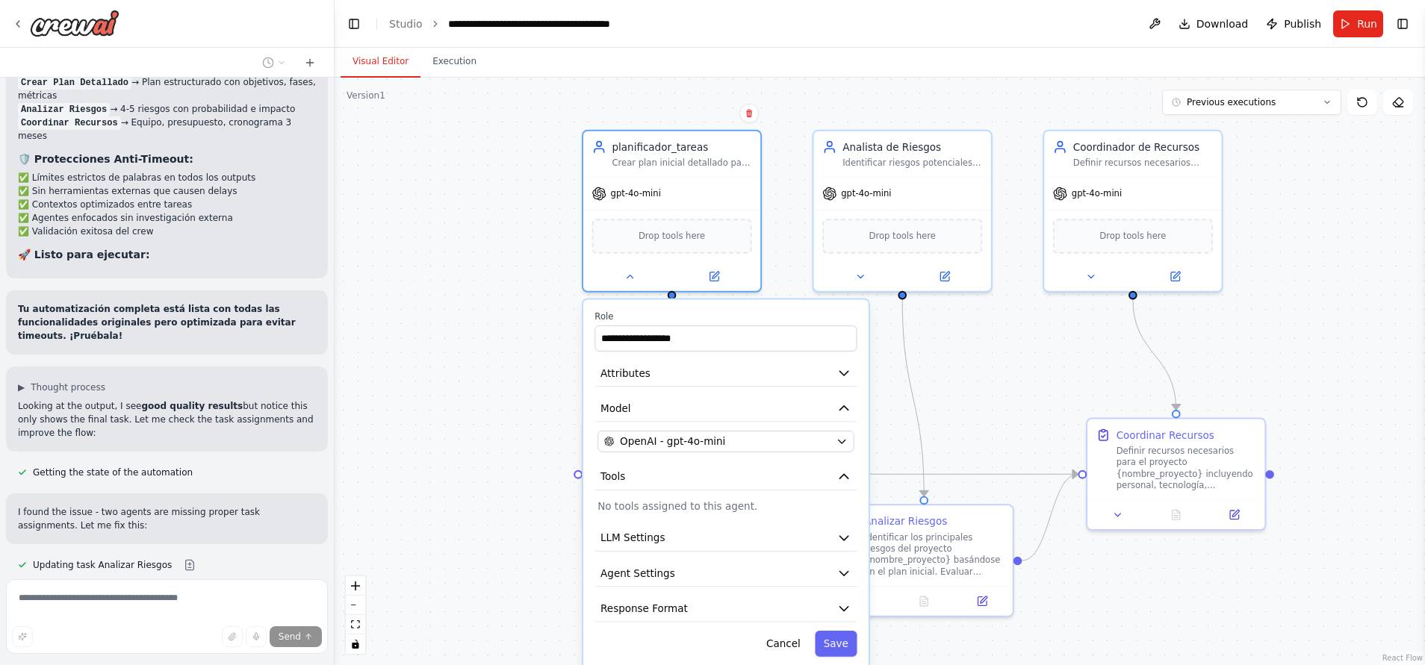
click at [498, 239] on div ".deletable-edge-delete-btn { width: 20px; height: 20px; border: 0px solid #ffff…" at bounding box center [879, 372] width 1090 height 588
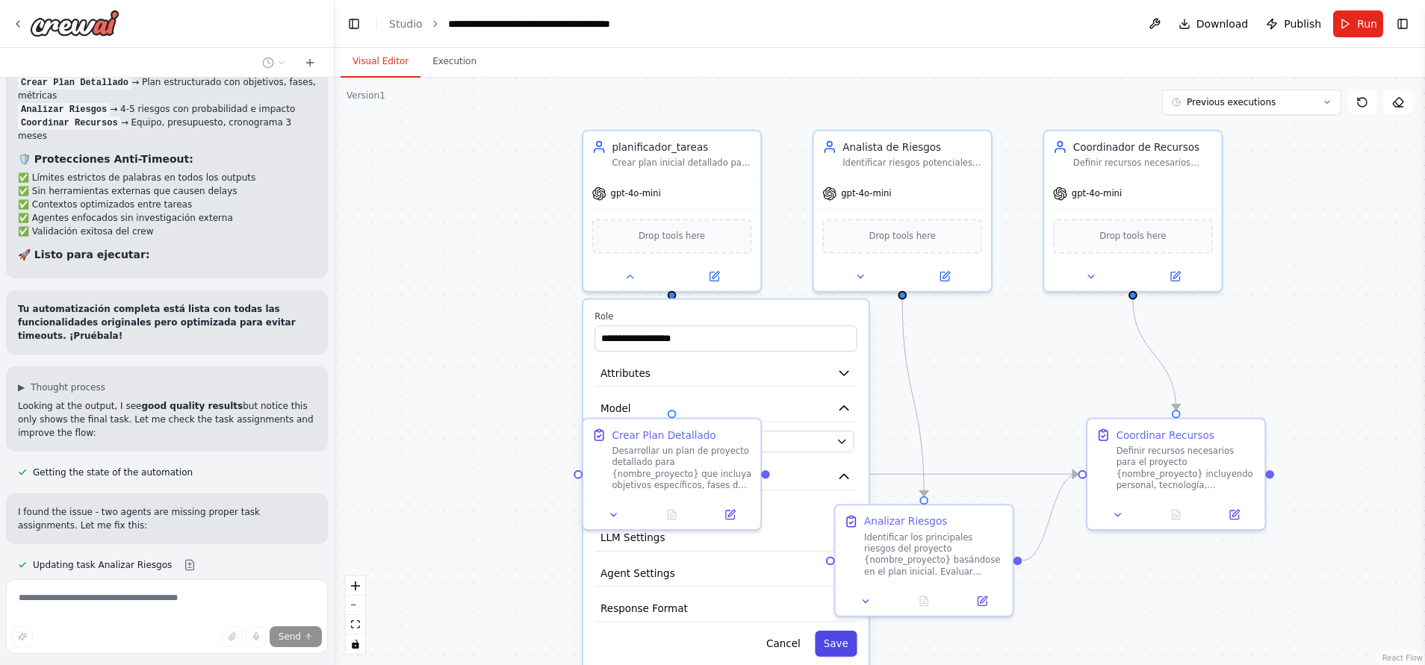
click at [836, 644] on button "Save" at bounding box center [836, 644] width 42 height 26
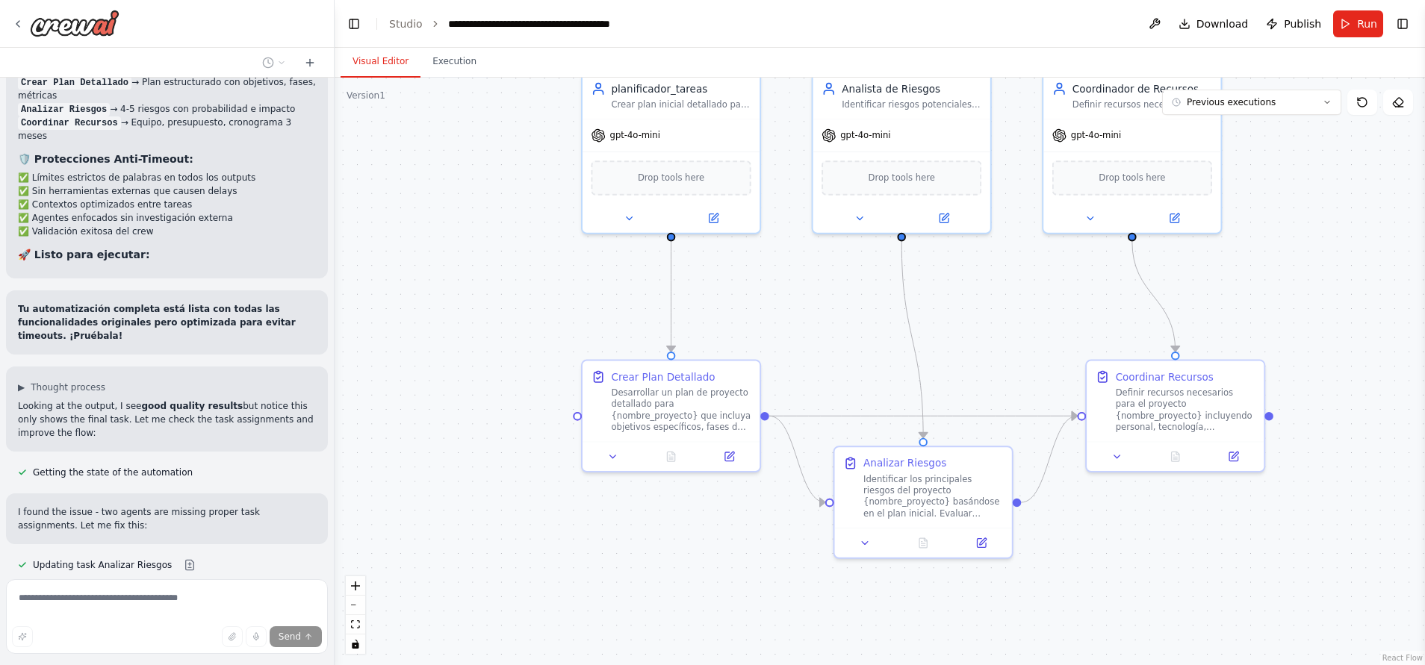
drag, startPoint x: 489, startPoint y: 442, endPoint x: 484, endPoint y: 308, distance: 134.5
click at [484, 308] on div ".deletable-edge-delete-btn { width: 20px; height: 20px; border: 0px solid #ffff…" at bounding box center [879, 372] width 1090 height 588
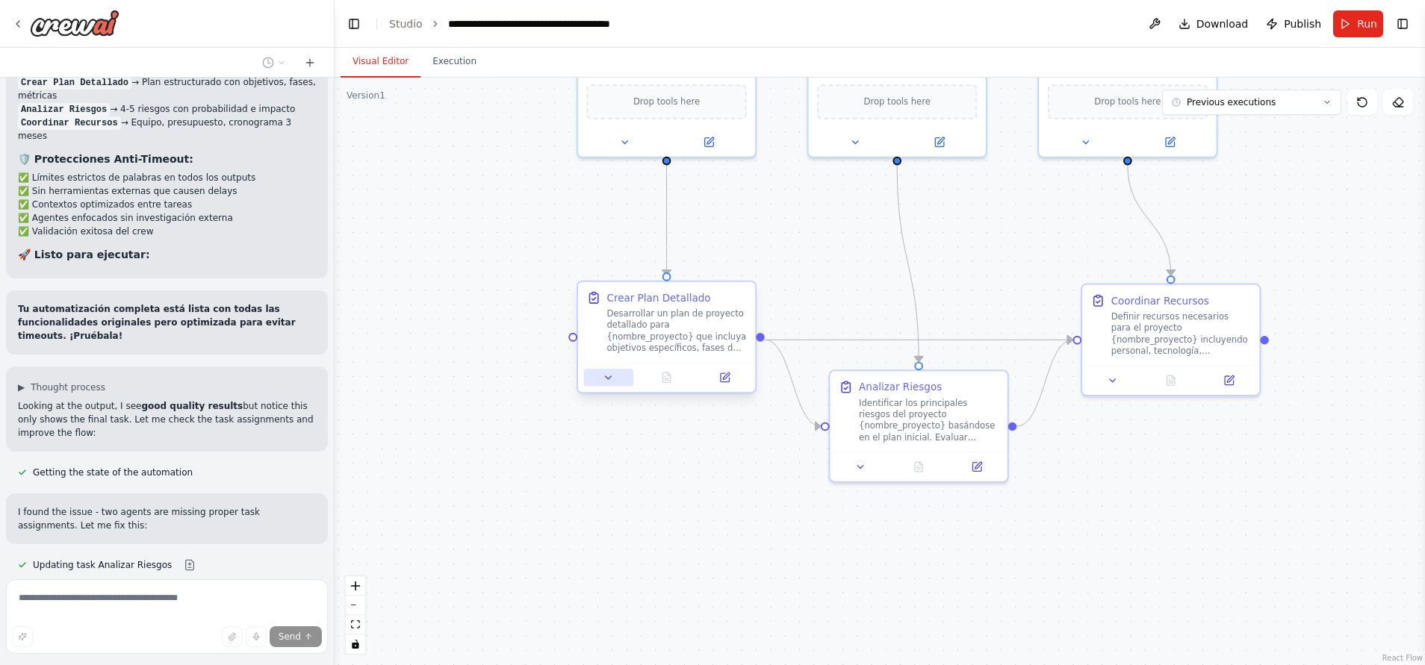
click at [612, 385] on button at bounding box center [608, 377] width 49 height 17
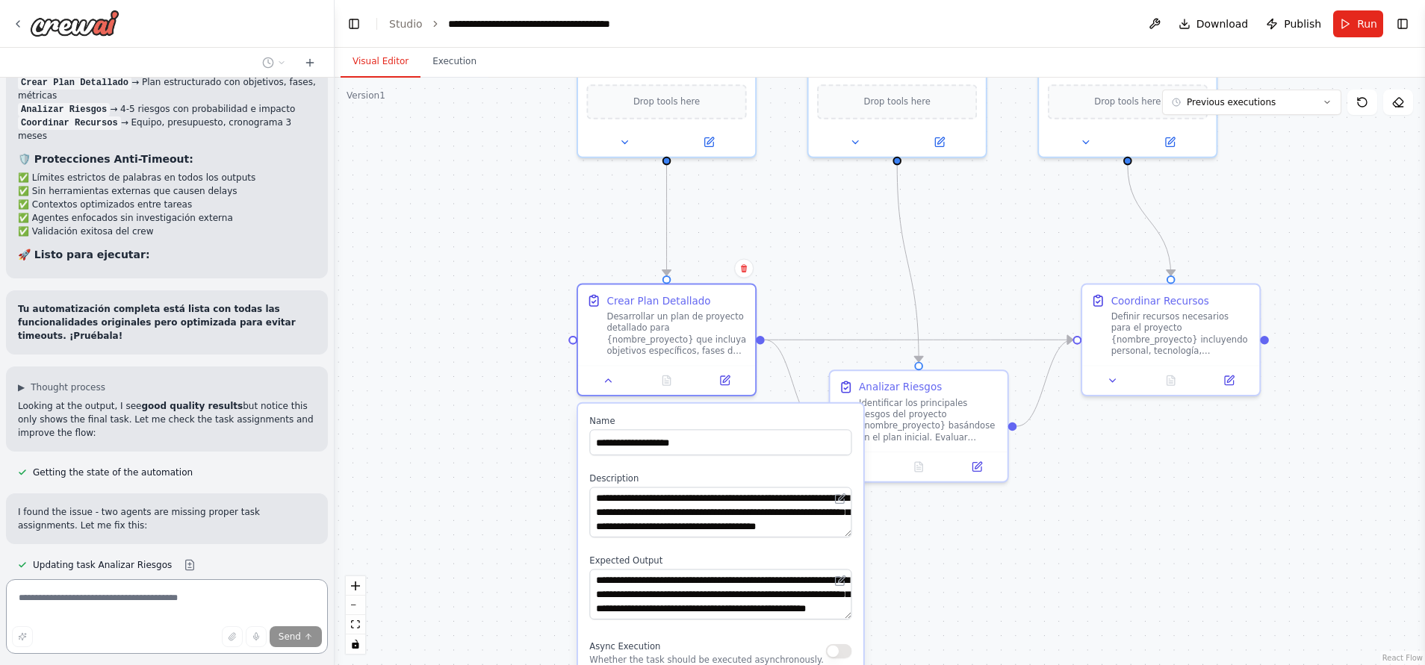
scroll to position [5557, 0]
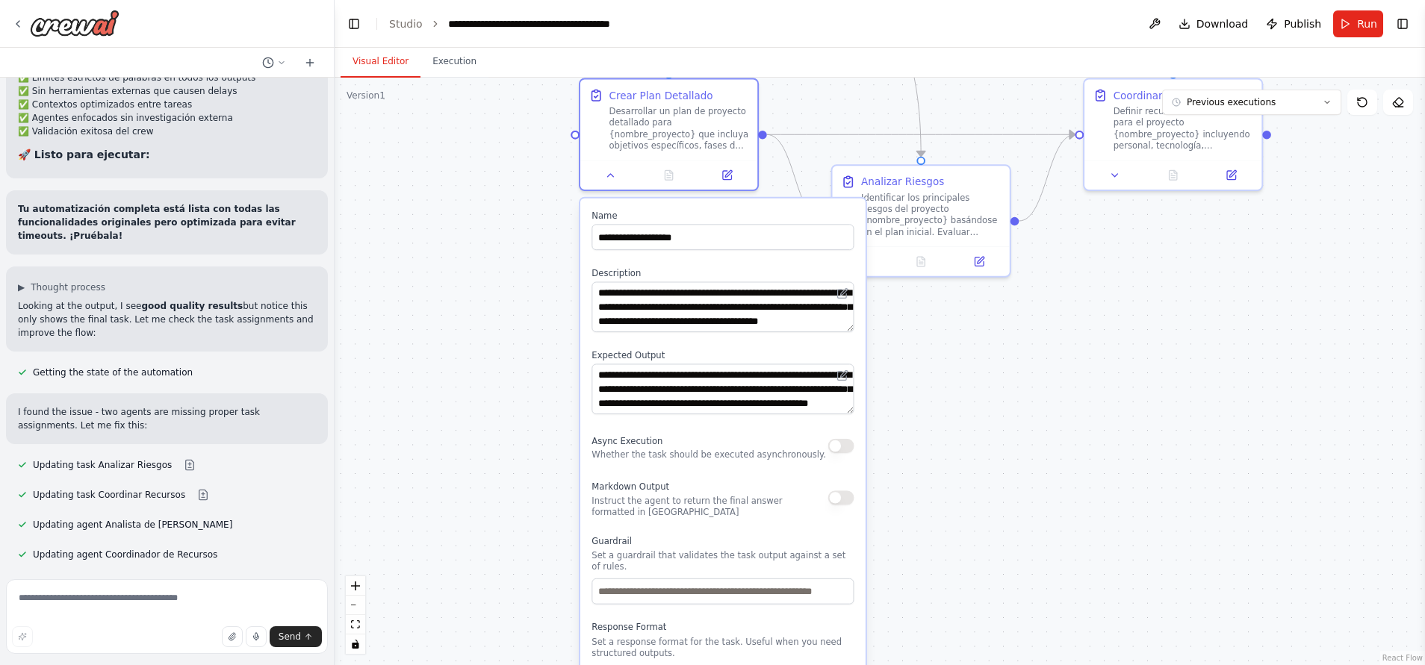
drag, startPoint x: 948, startPoint y: 541, endPoint x: 950, endPoint y: 335, distance: 205.3
click at [950, 335] on div ".deletable-edge-delete-btn { width: 20px; height: 20px; border: 0px solid #ffff…" at bounding box center [879, 372] width 1090 height 588
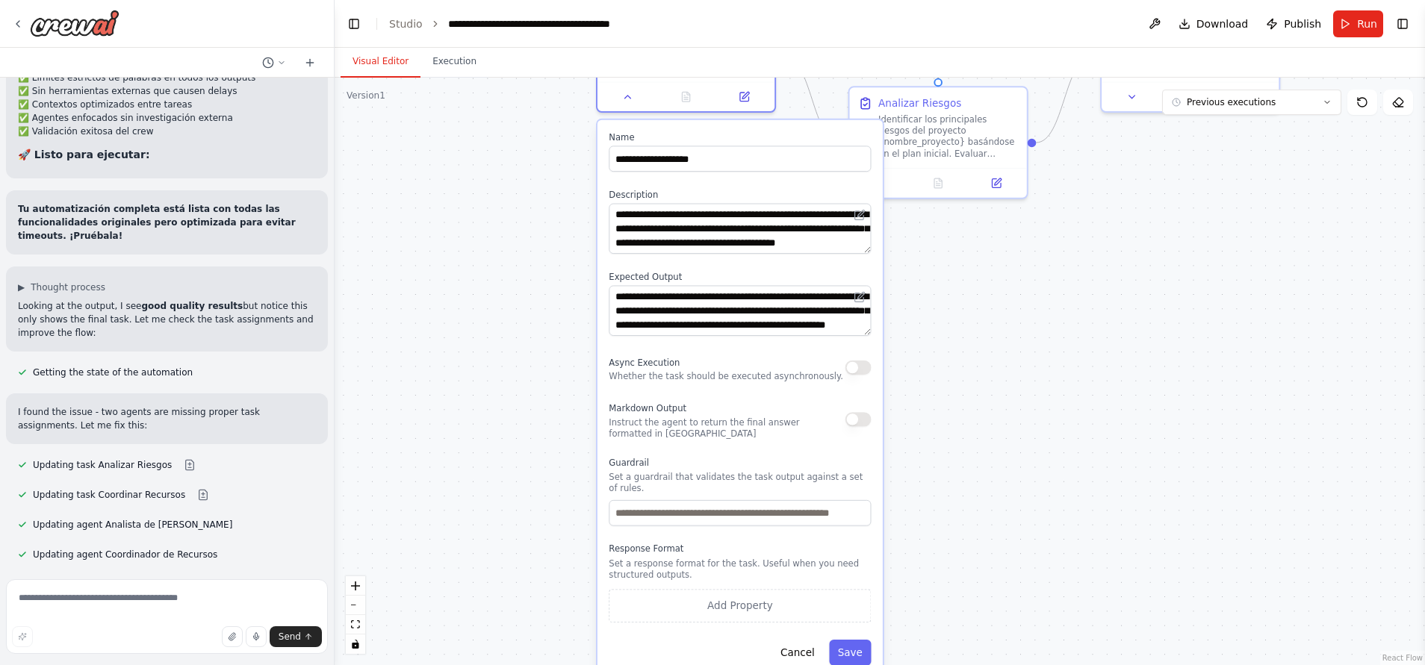
drag, startPoint x: 924, startPoint y: 432, endPoint x: 940, endPoint y: 352, distance: 81.4
click at [940, 352] on div ".deletable-edge-delete-btn { width: 20px; height: 20px; border: 0px solid #ffff…" at bounding box center [879, 372] width 1090 height 588
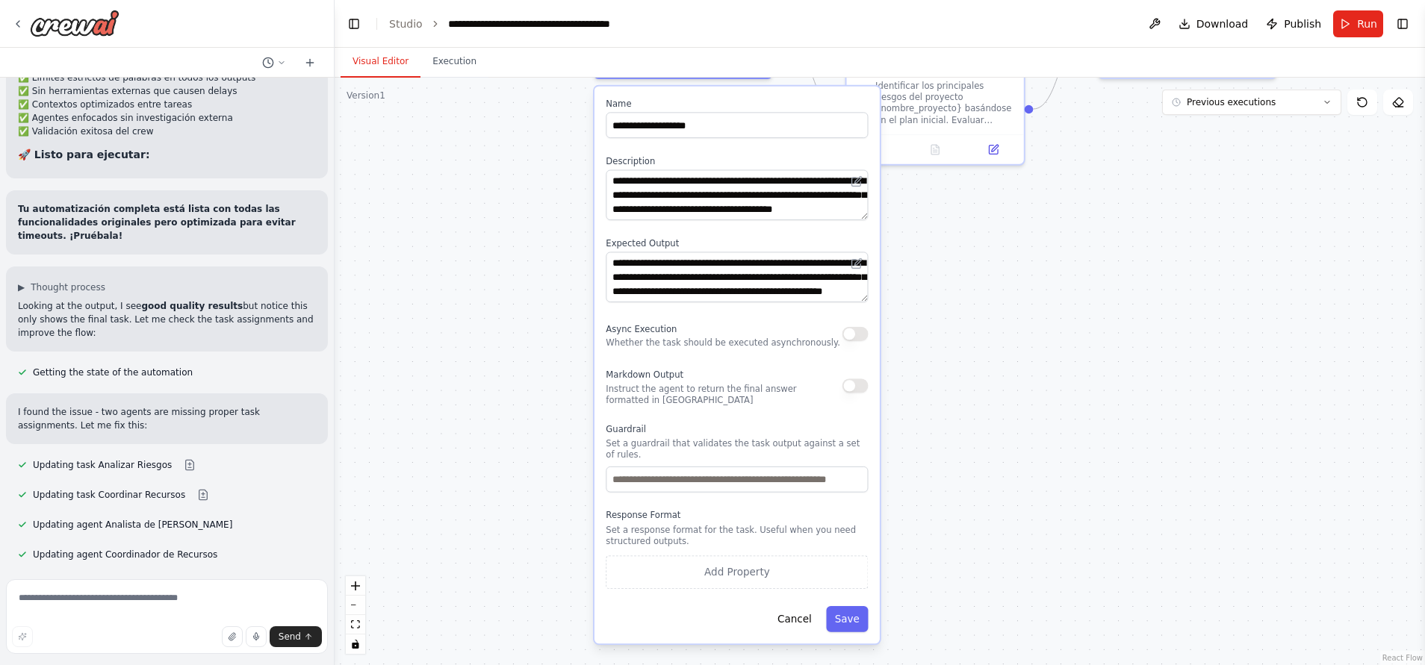
drag, startPoint x: 942, startPoint y: 423, endPoint x: 936, endPoint y: 387, distance: 37.2
click at [936, 387] on div ".deletable-edge-delete-btn { width: 20px; height: 20px; border: 0px solid #ffff…" at bounding box center [879, 372] width 1090 height 588
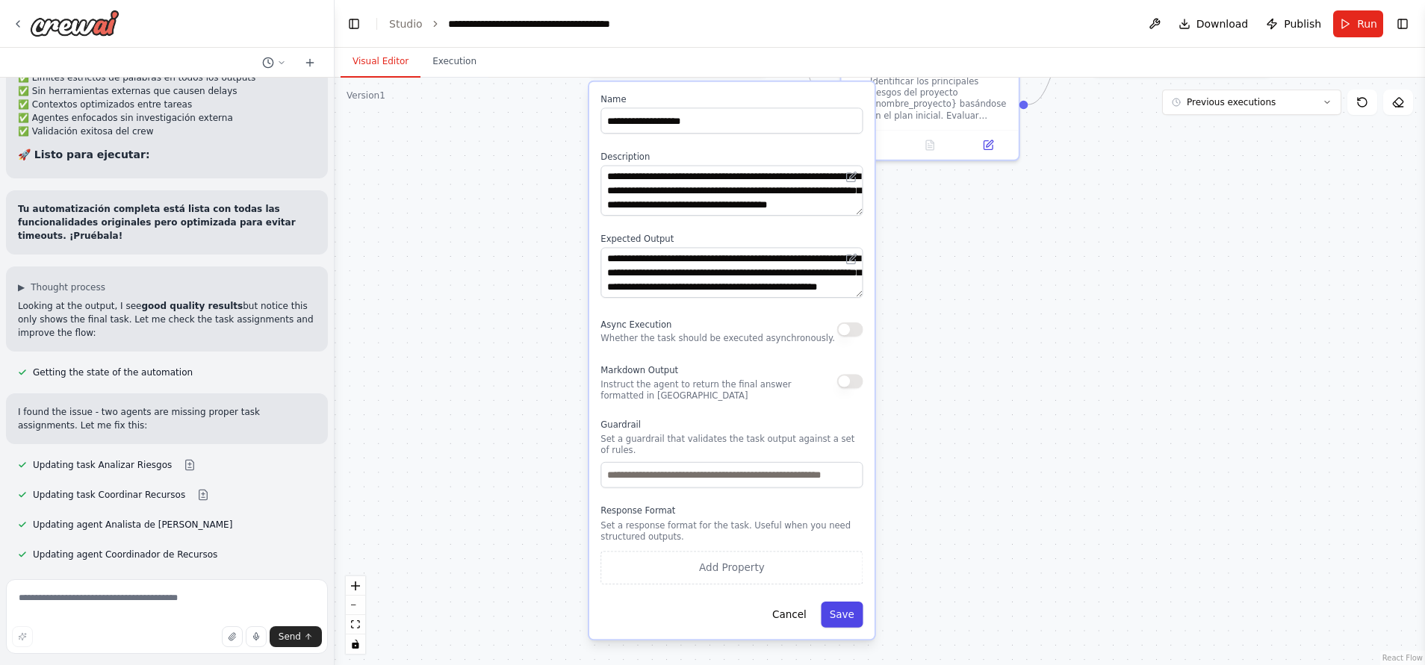
click at [844, 606] on button "Save" at bounding box center [842, 615] width 42 height 26
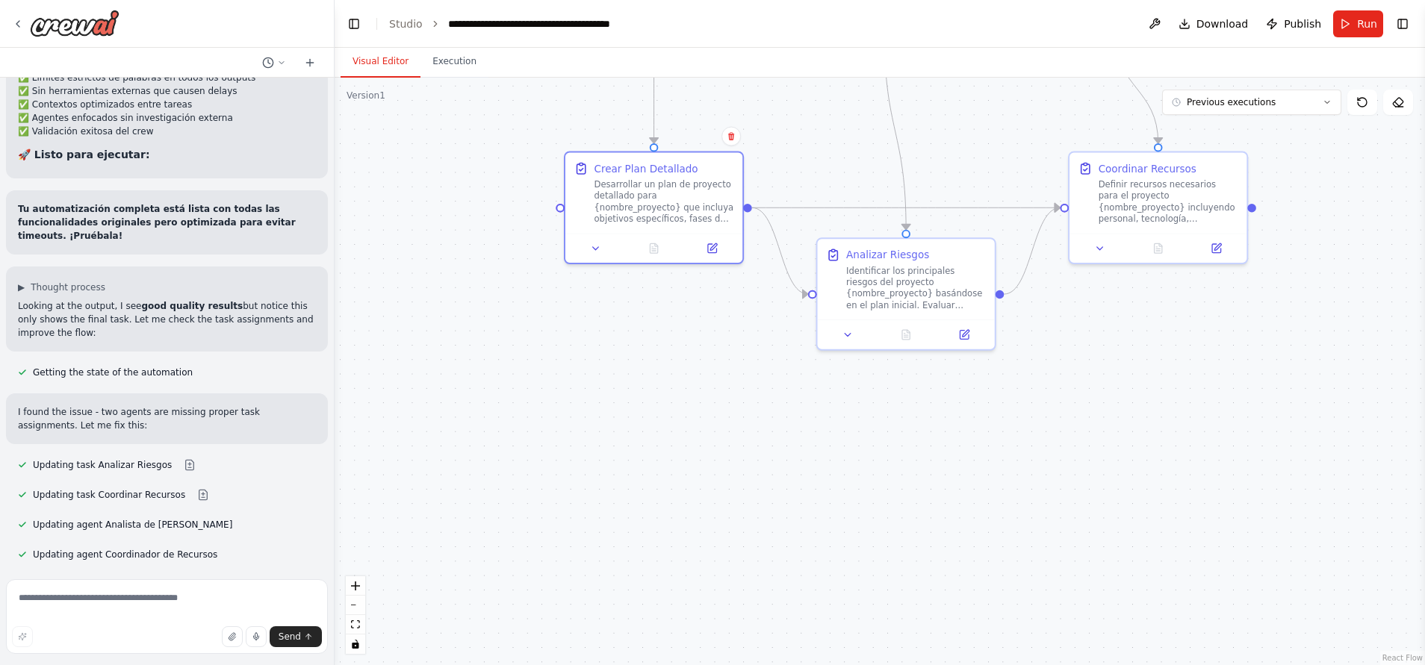
drag, startPoint x: 902, startPoint y: 438, endPoint x: 891, endPoint y: 695, distance: 257.1
click at [891, 664] on html "Hello! I'm the CrewAI assistant. What kind of automation do you want to build? …" at bounding box center [712, 332] width 1425 height 665
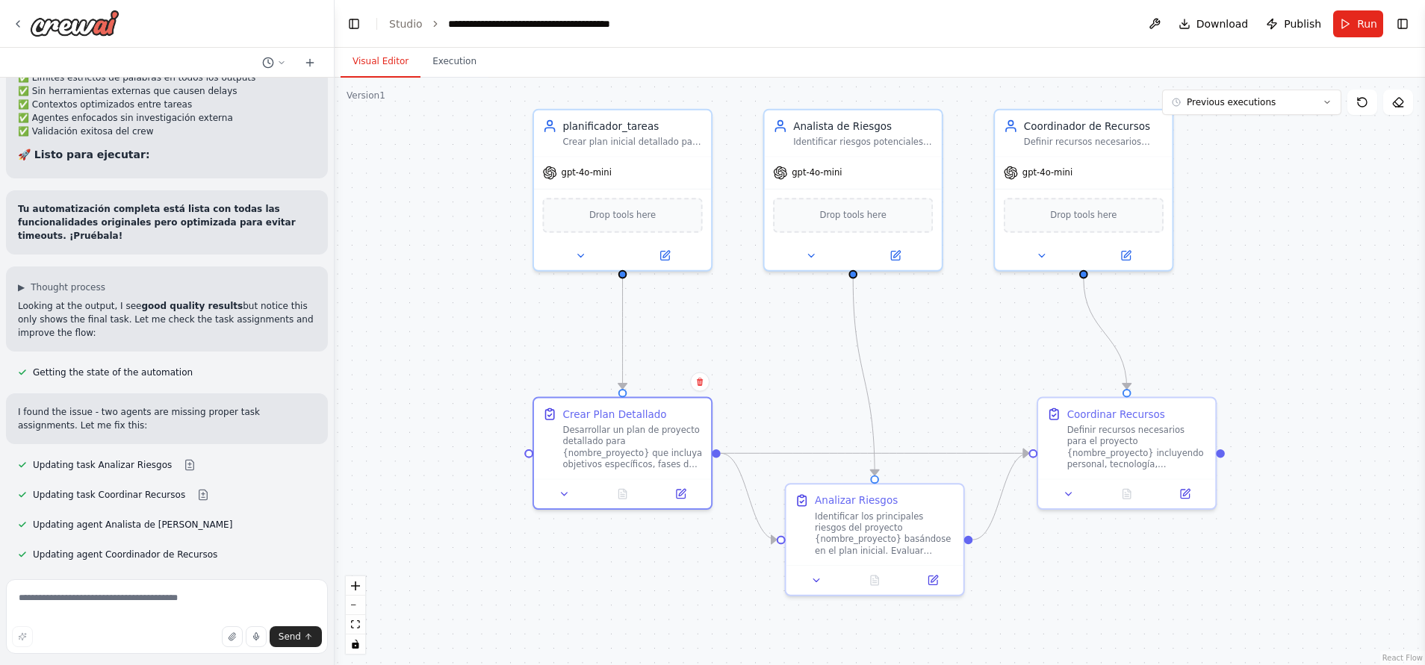
drag, startPoint x: 832, startPoint y: 208, endPoint x: 787, endPoint y: 387, distance: 184.9
click at [787, 387] on div ".deletable-edge-delete-btn { width: 20px; height: 20px; border: 0px solid #ffff…" at bounding box center [879, 372] width 1090 height 588
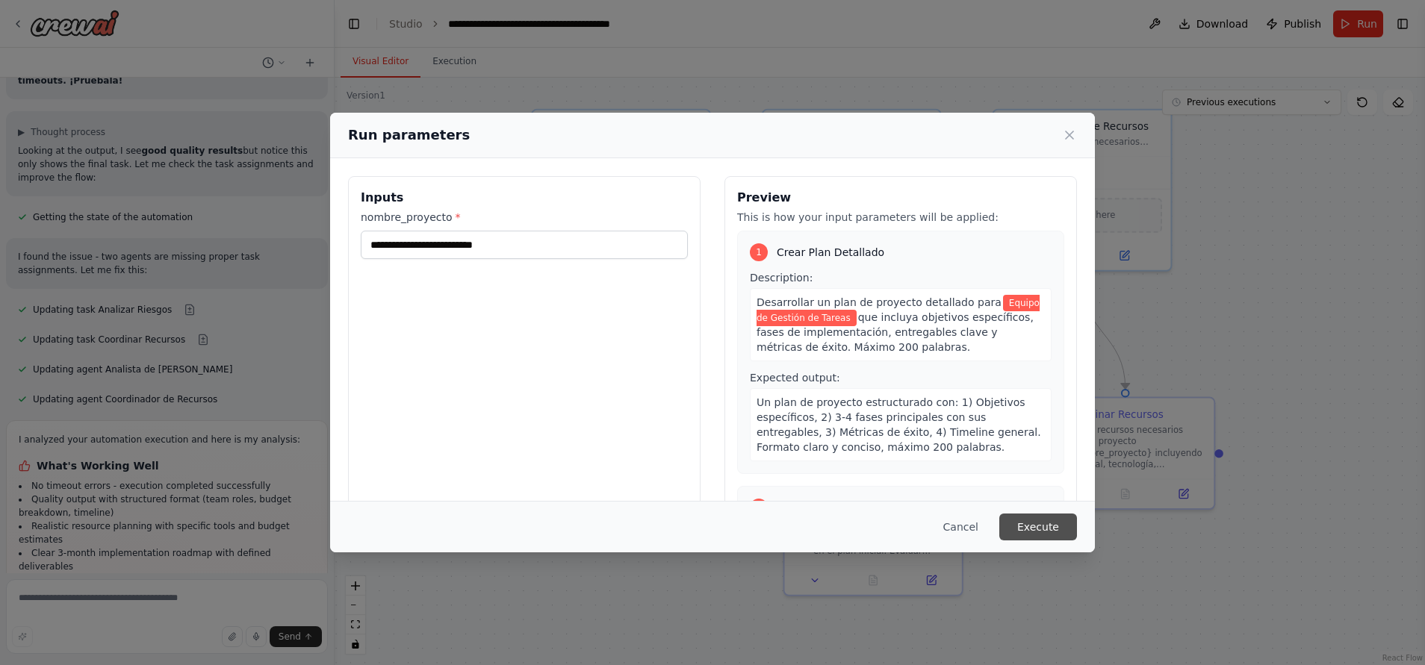
click at [1059, 523] on button "Execute" at bounding box center [1038, 527] width 78 height 27
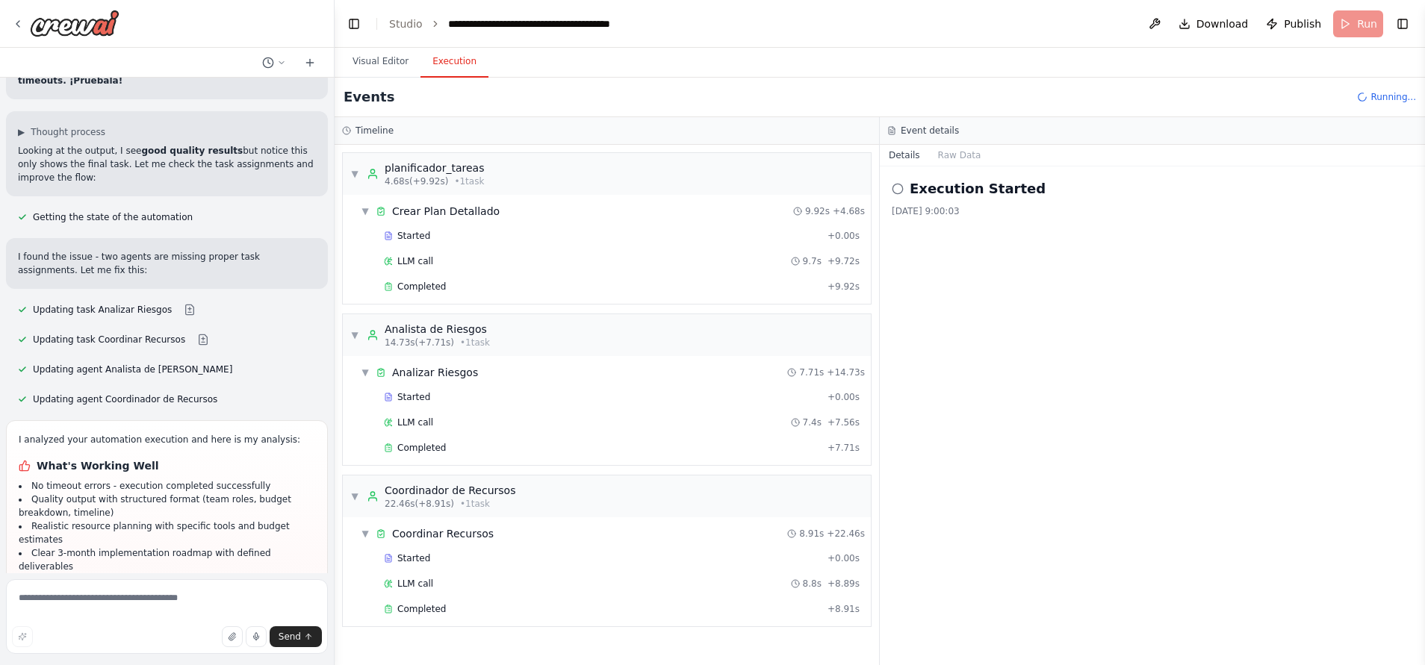
scroll to position [5833, 0]
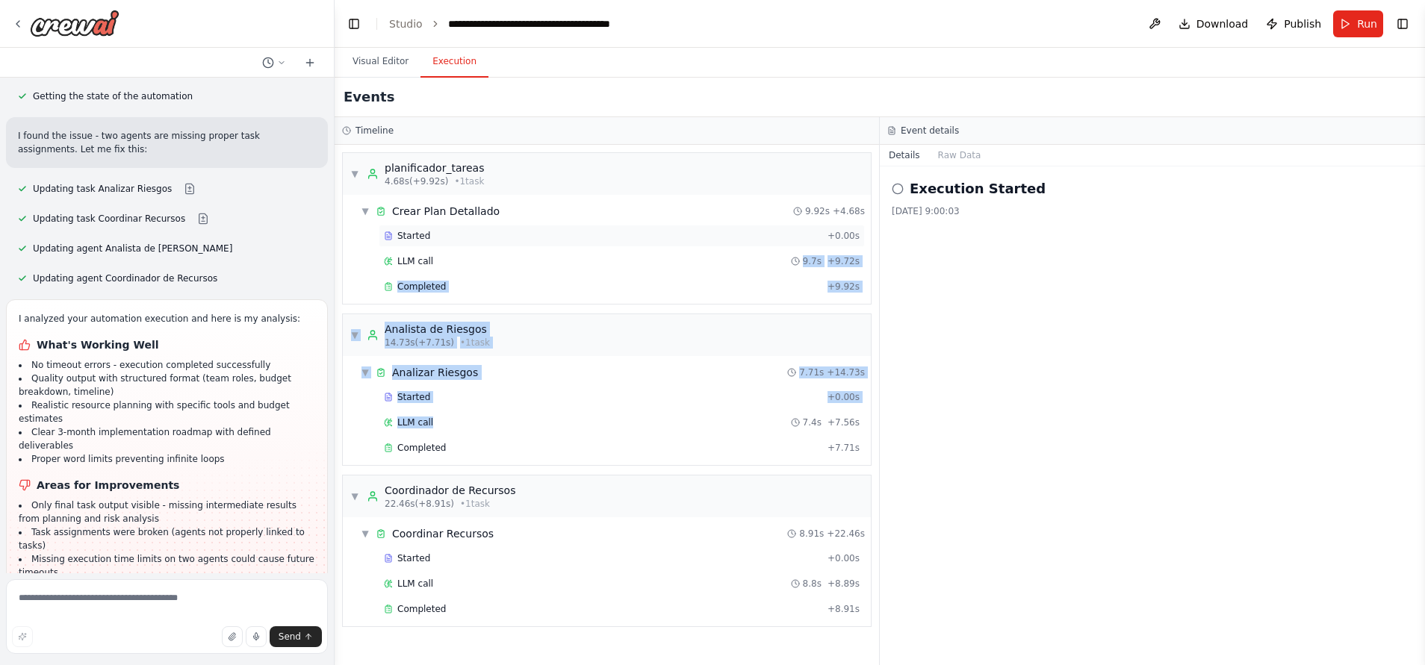
drag, startPoint x: 602, startPoint y: 414, endPoint x: 517, endPoint y: 225, distance: 206.9
click at [517, 225] on div "▼ planificador_tareas 4.68s (+9.92s) • 1 task ▼ Crear Plan Detallado 9.92s + 4.…" at bounding box center [606, 405] width 544 height 520
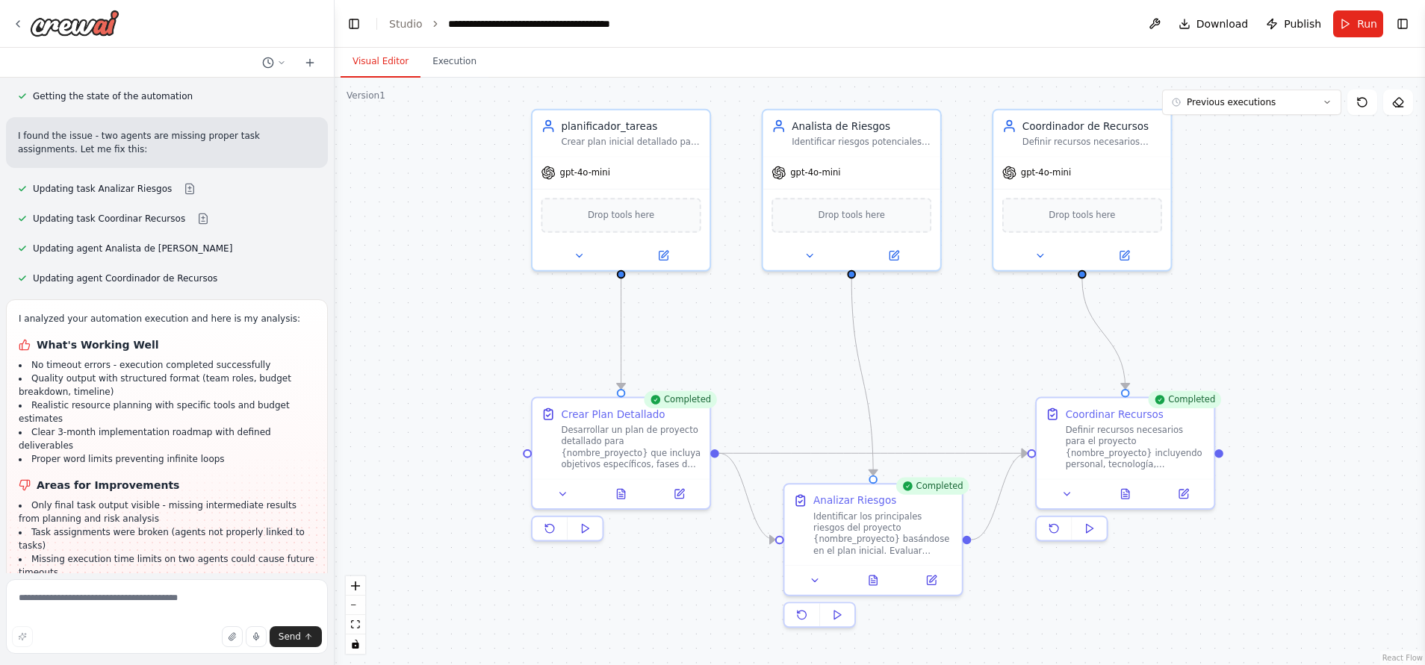
drag, startPoint x: 517, startPoint y: 225, endPoint x: 375, endPoint y: 52, distance: 223.8
click at [375, 52] on button "Visual Editor" at bounding box center [380, 61] width 80 height 31
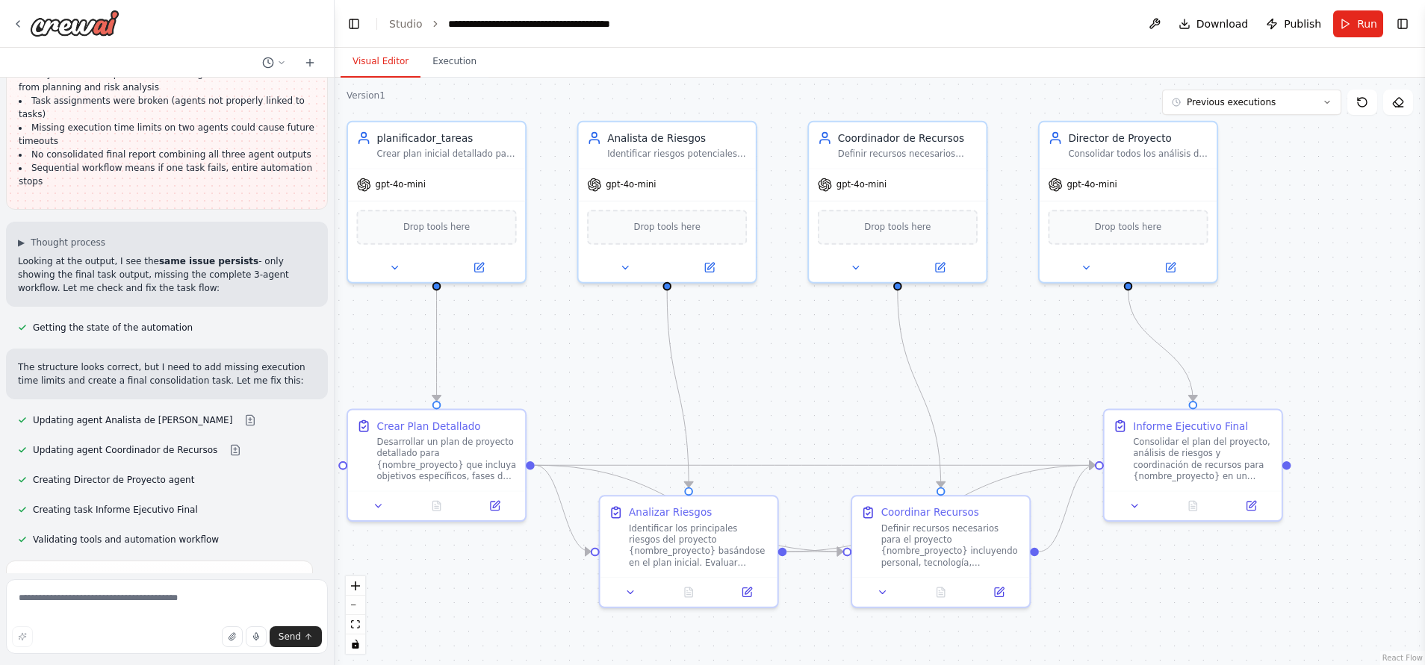
scroll to position [6292, 0]
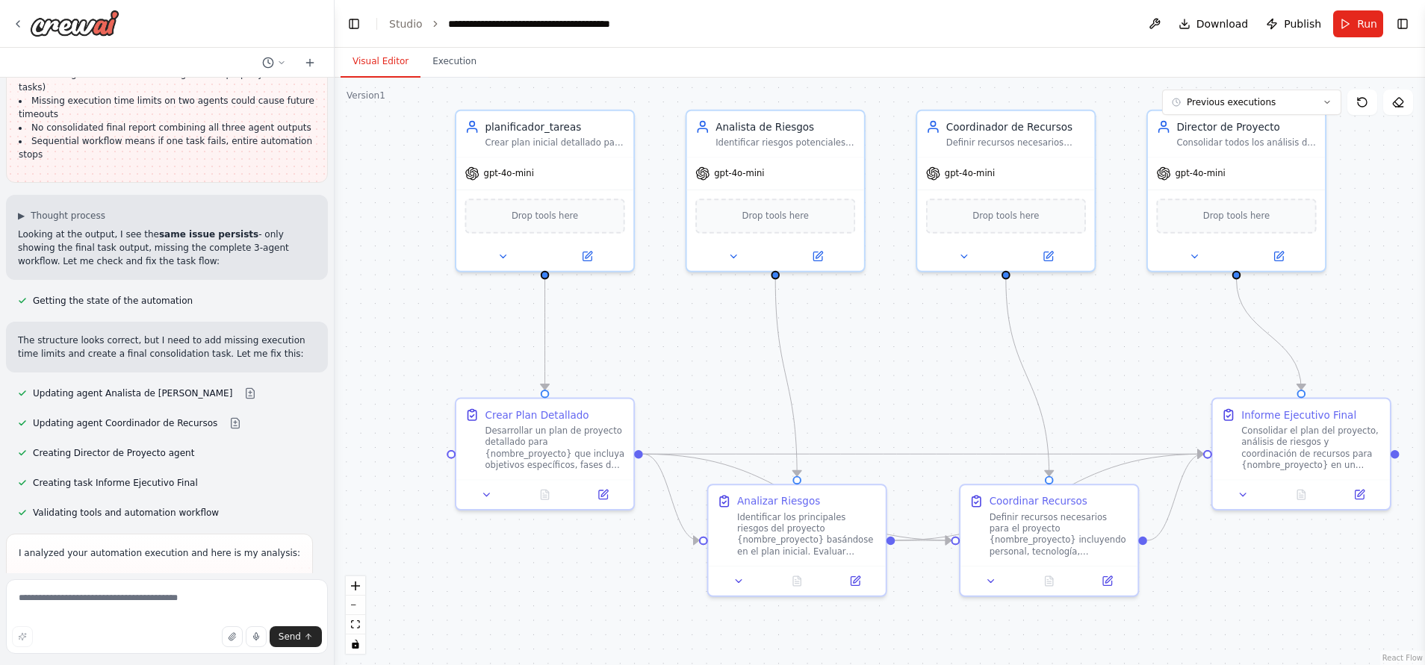
drag, startPoint x: 834, startPoint y: 406, endPoint x: 756, endPoint y: 407, distance: 77.7
click at [756, 407] on div ".deletable-edge-delete-btn { width: 20px; height: 20px; border: 0px solid #ffff…" at bounding box center [879, 372] width 1090 height 588
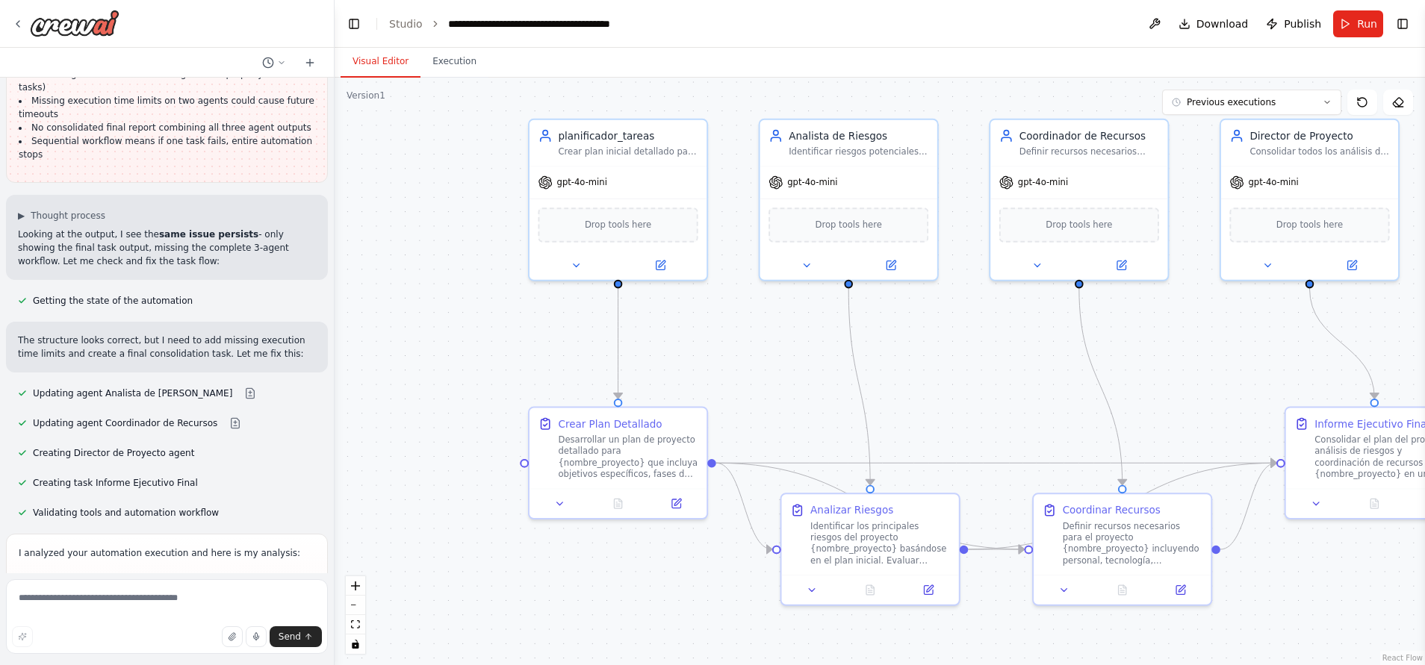
drag, startPoint x: 692, startPoint y: 326, endPoint x: 766, endPoint y: 334, distance: 74.5
click at [766, 334] on div ".deletable-edge-delete-btn { width: 20px; height: 20px; border: 0px solid #ffff…" at bounding box center [879, 372] width 1090 height 588
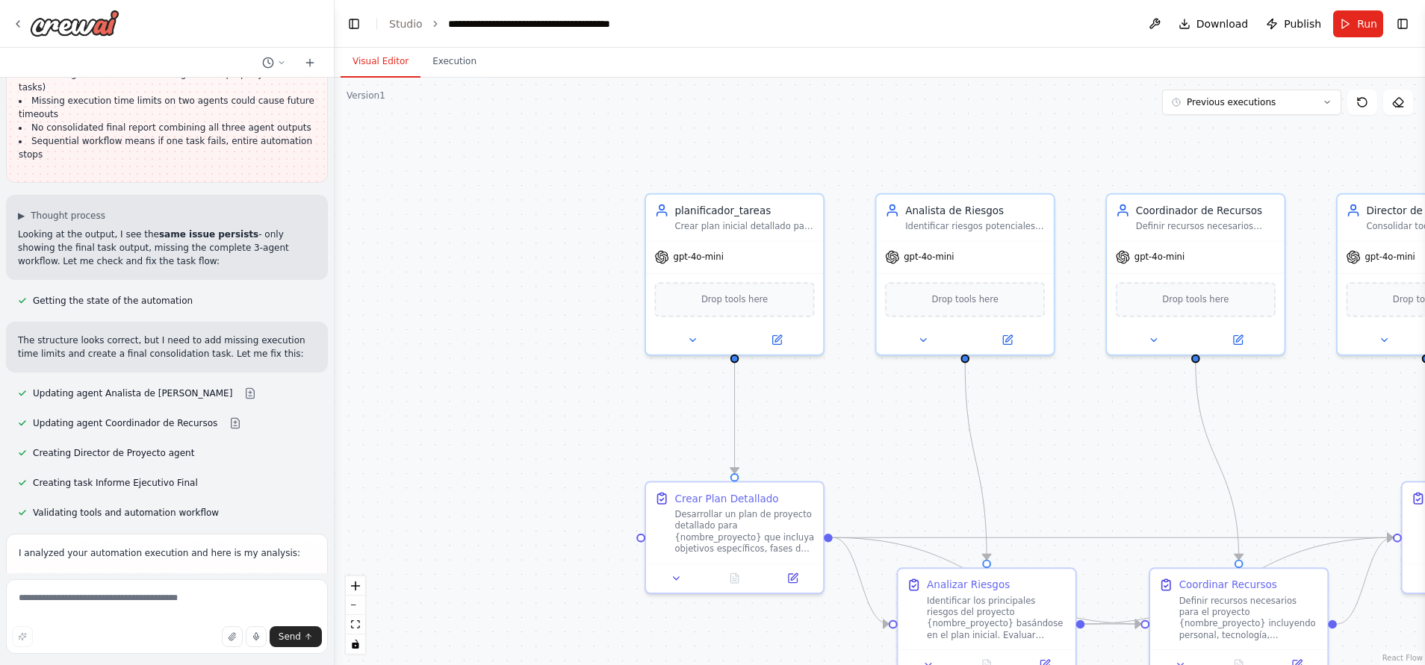
drag, startPoint x: 445, startPoint y: 312, endPoint x: 612, endPoint y: 587, distance: 321.7
click at [612, 587] on div ".deletable-edge-delete-btn { width: 20px; height: 20px; border: 0px solid #ffff…" at bounding box center [879, 372] width 1090 height 588
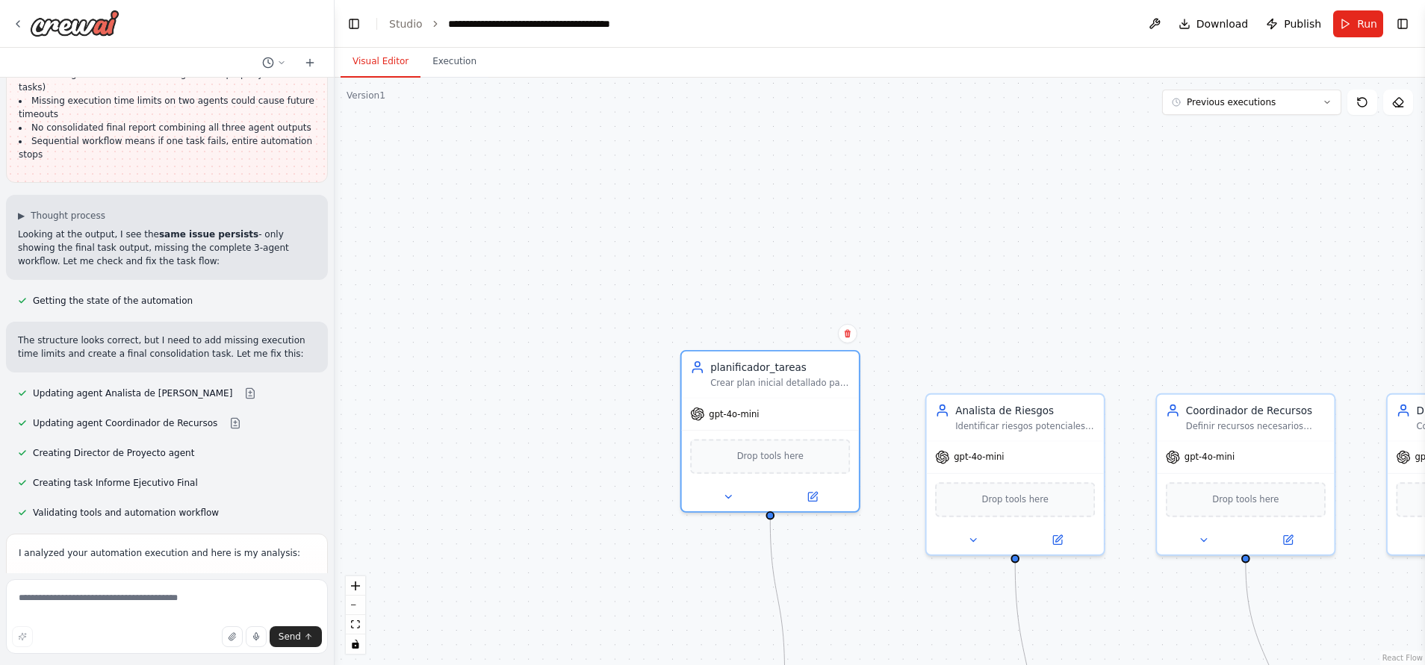
drag, startPoint x: 749, startPoint y: 394, endPoint x: 730, endPoint y: 328, distance: 69.0
click at [730, 328] on div ".deletable-edge-delete-btn { width: 20px; height: 20px; border: 0px solid #ffff…" at bounding box center [879, 372] width 1090 height 588
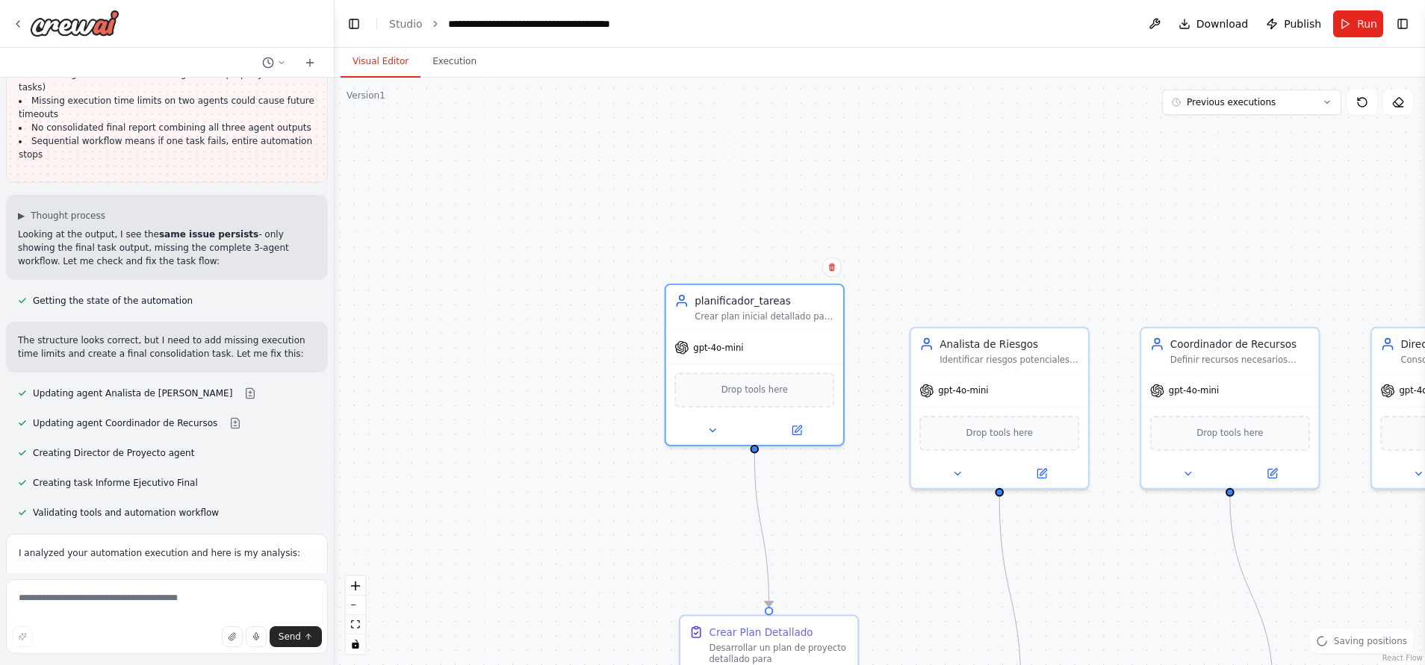
drag, startPoint x: 670, startPoint y: 210, endPoint x: 656, endPoint y: 147, distance: 64.3
click at [656, 147] on div ".deletable-edge-delete-btn { width: 20px; height: 20px; border: 0px solid #ffff…" at bounding box center [879, 372] width 1090 height 588
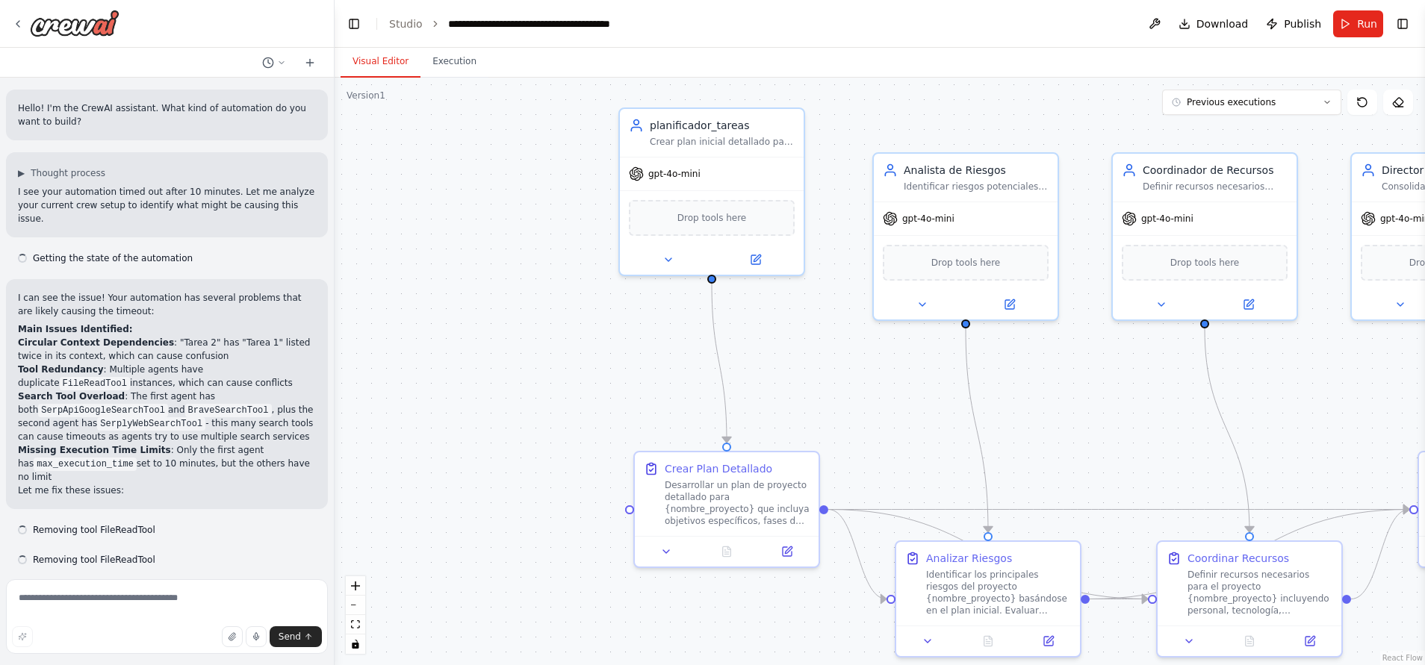
scroll to position [6365, 0]
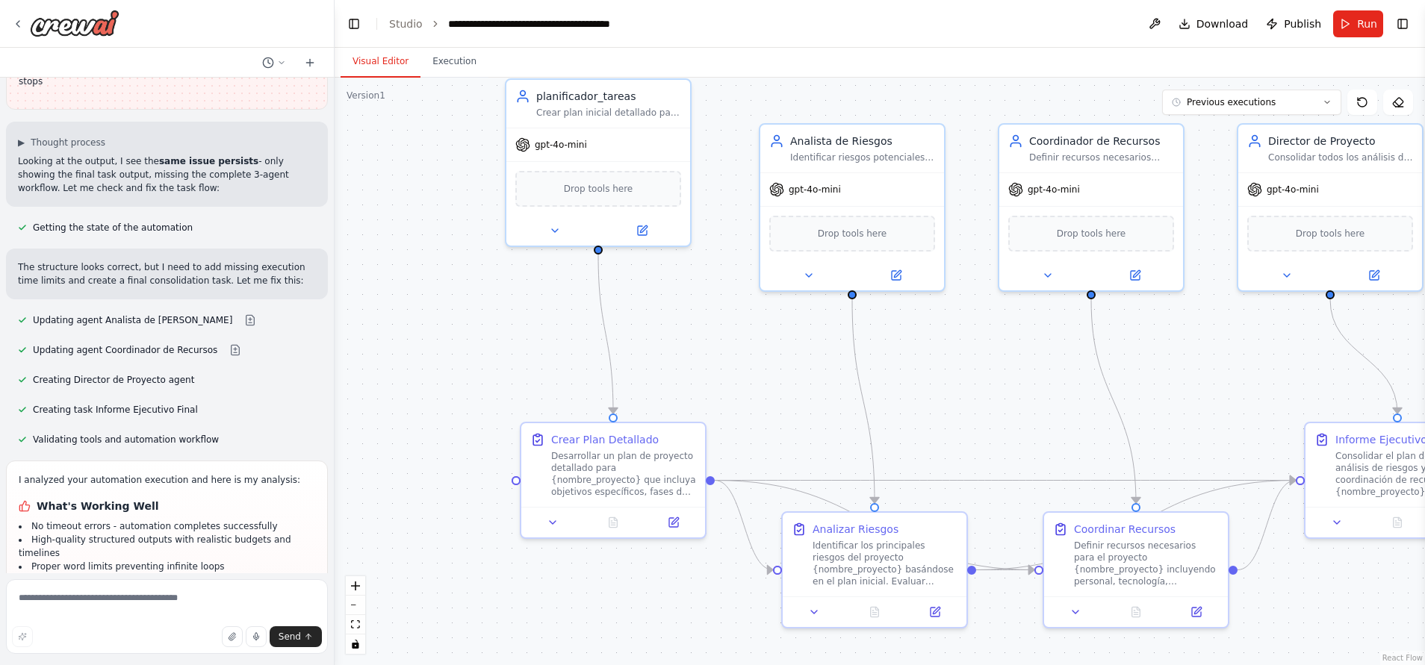
drag, startPoint x: 519, startPoint y: 349, endPoint x: 372, endPoint y: 311, distance: 151.7
click at [372, 311] on div ".deletable-edge-delete-btn { width: 20px; height: 20px; border: 0px solid #ffff…" at bounding box center [879, 372] width 1090 height 588
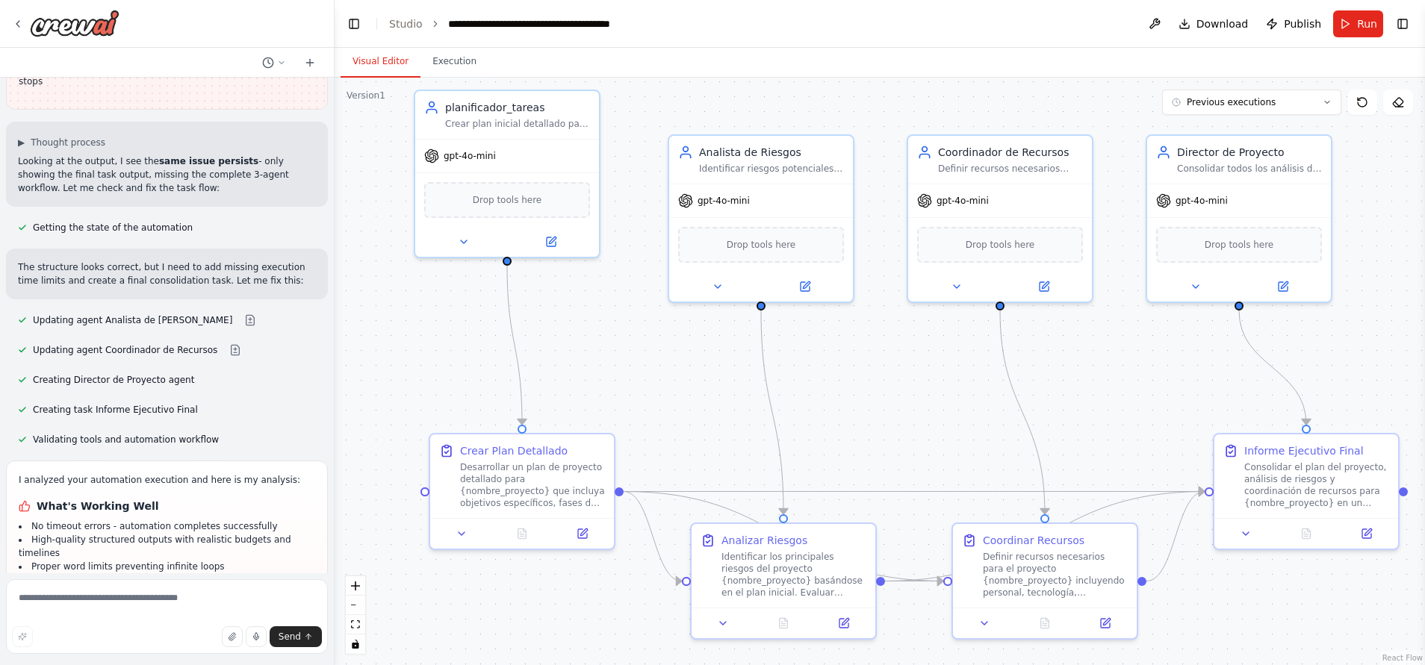
drag, startPoint x: 719, startPoint y: 328, endPoint x: 662, endPoint y: 347, distance: 60.7
click at [662, 347] on div ".deletable-edge-delete-btn { width: 20px; height: 20px; border: 0px solid #ffff…" at bounding box center [879, 372] width 1090 height 588
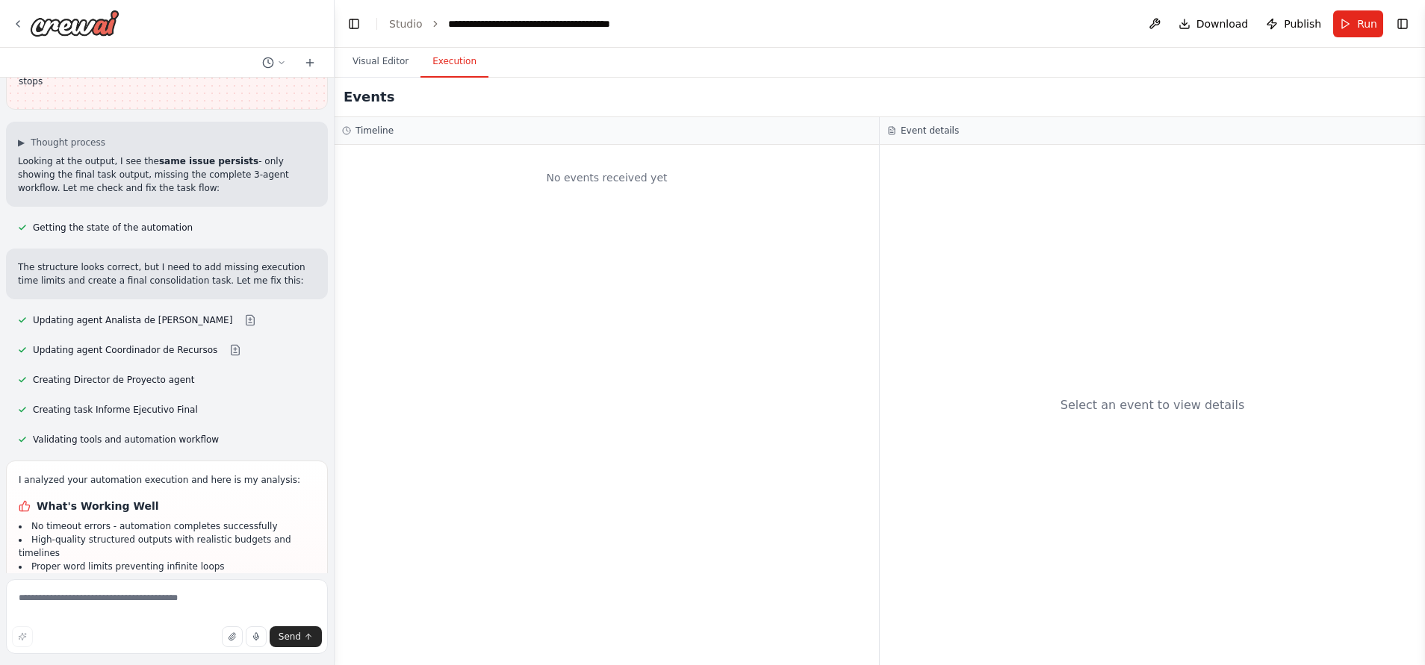
click at [450, 62] on button "Execution" at bounding box center [454, 61] width 68 height 31
click at [1351, 22] on button "Run" at bounding box center [1358, 23] width 50 height 27
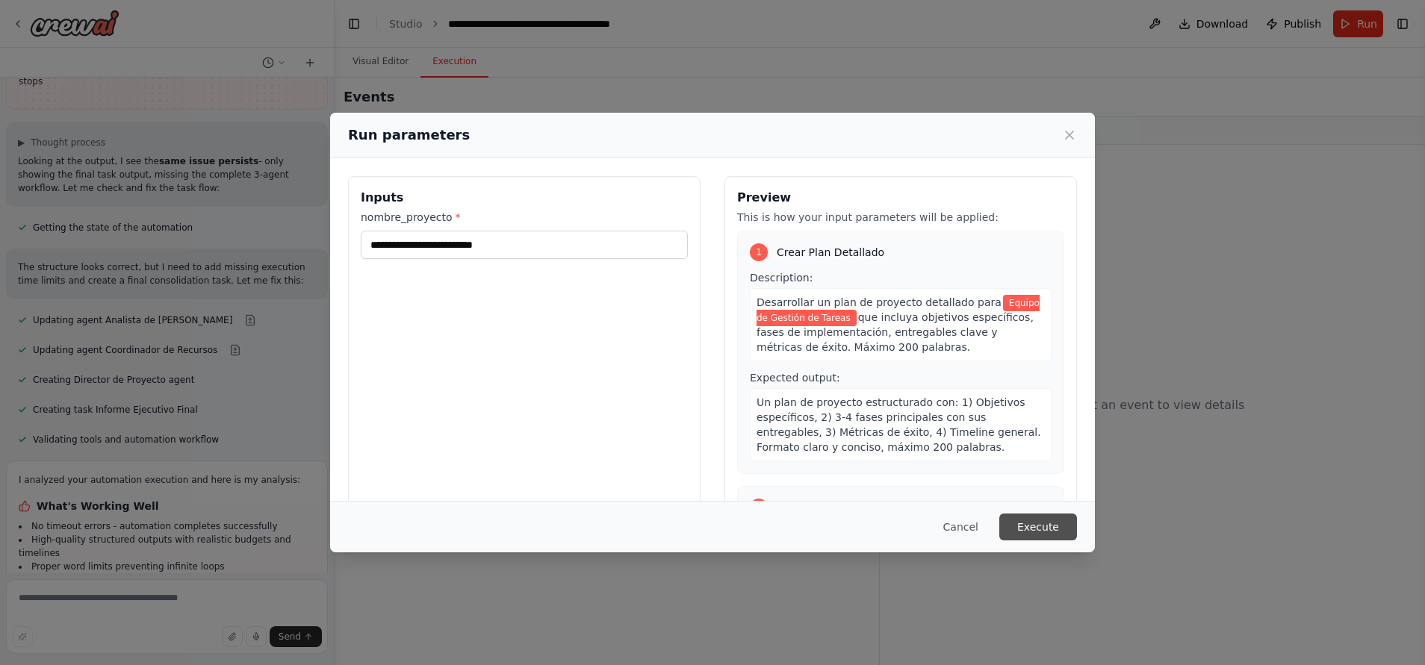
click at [1059, 515] on button "Execute" at bounding box center [1038, 527] width 78 height 27
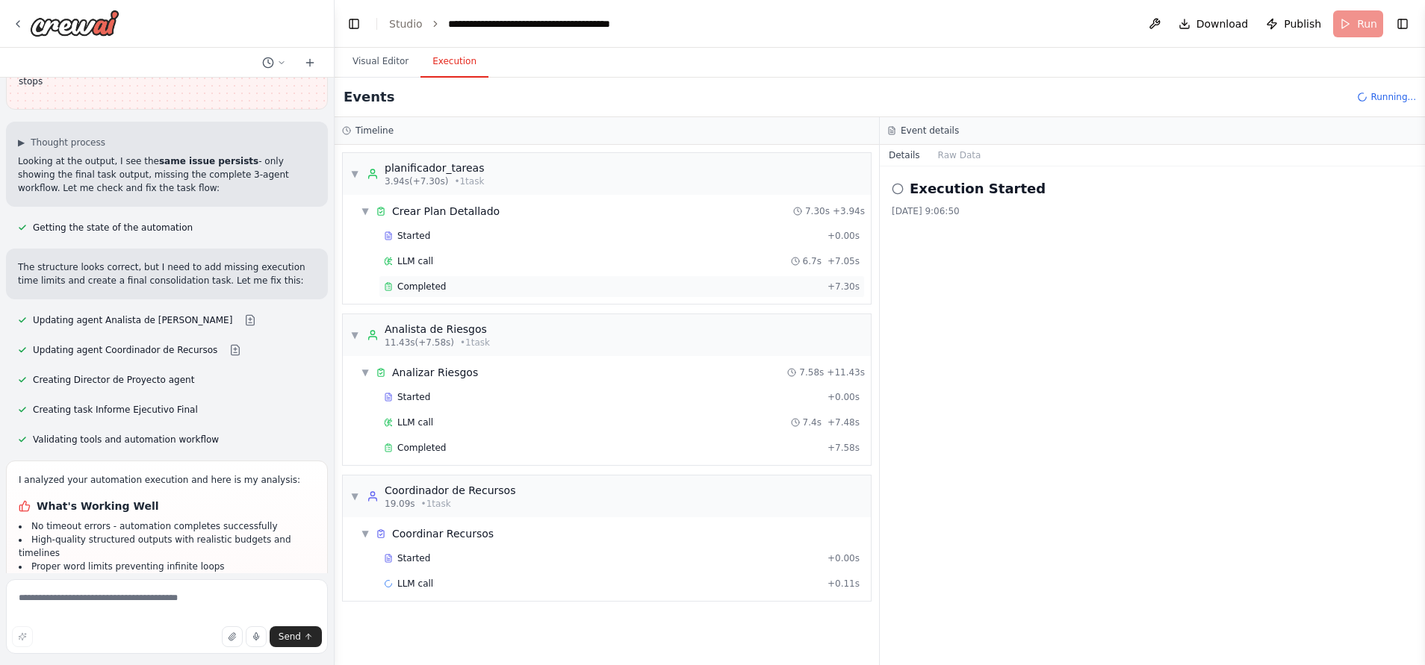
click at [426, 288] on span "Completed" at bounding box center [421, 287] width 49 height 12
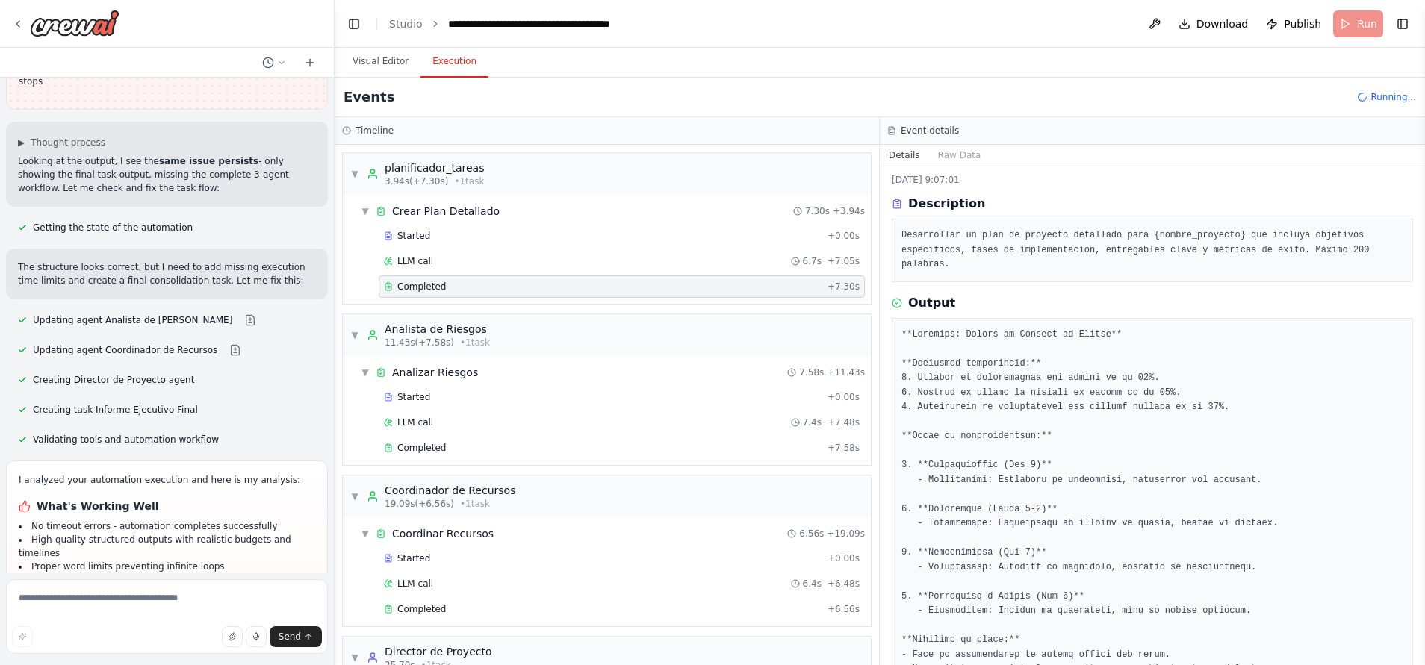
scroll to position [193, 0]
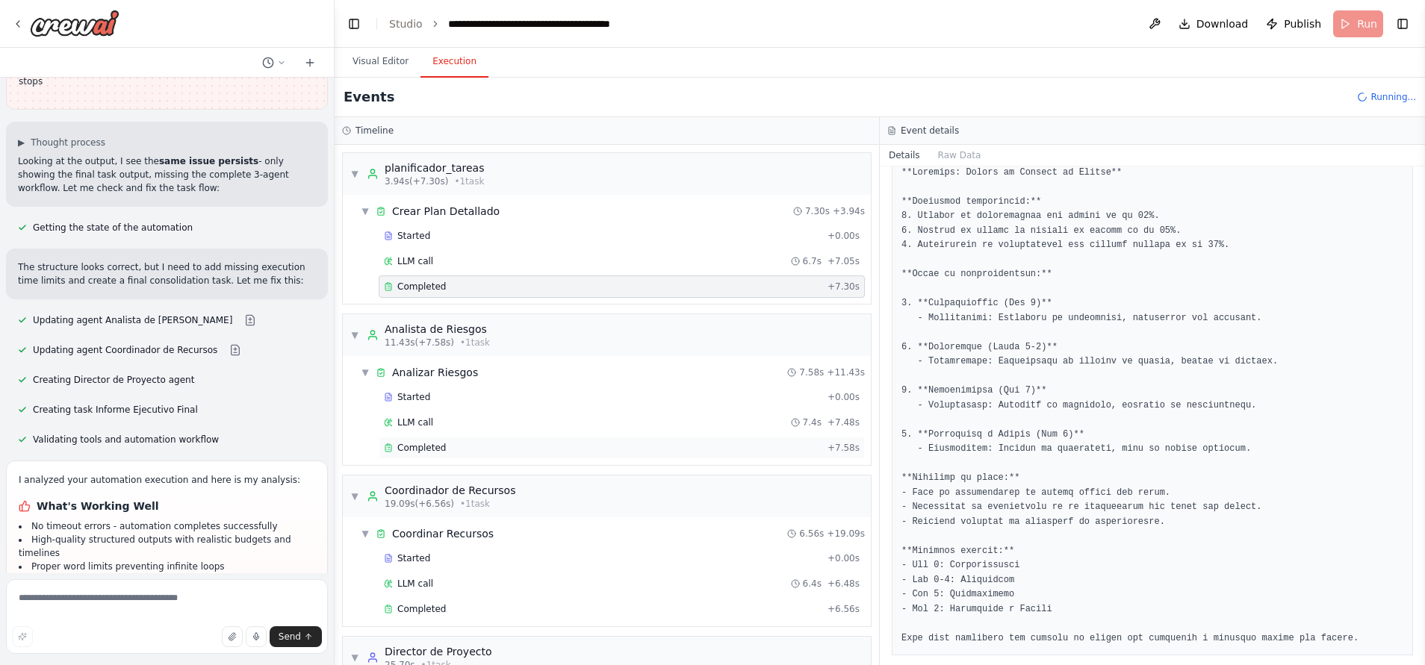
click at [418, 451] on span "Completed" at bounding box center [421, 448] width 49 height 12
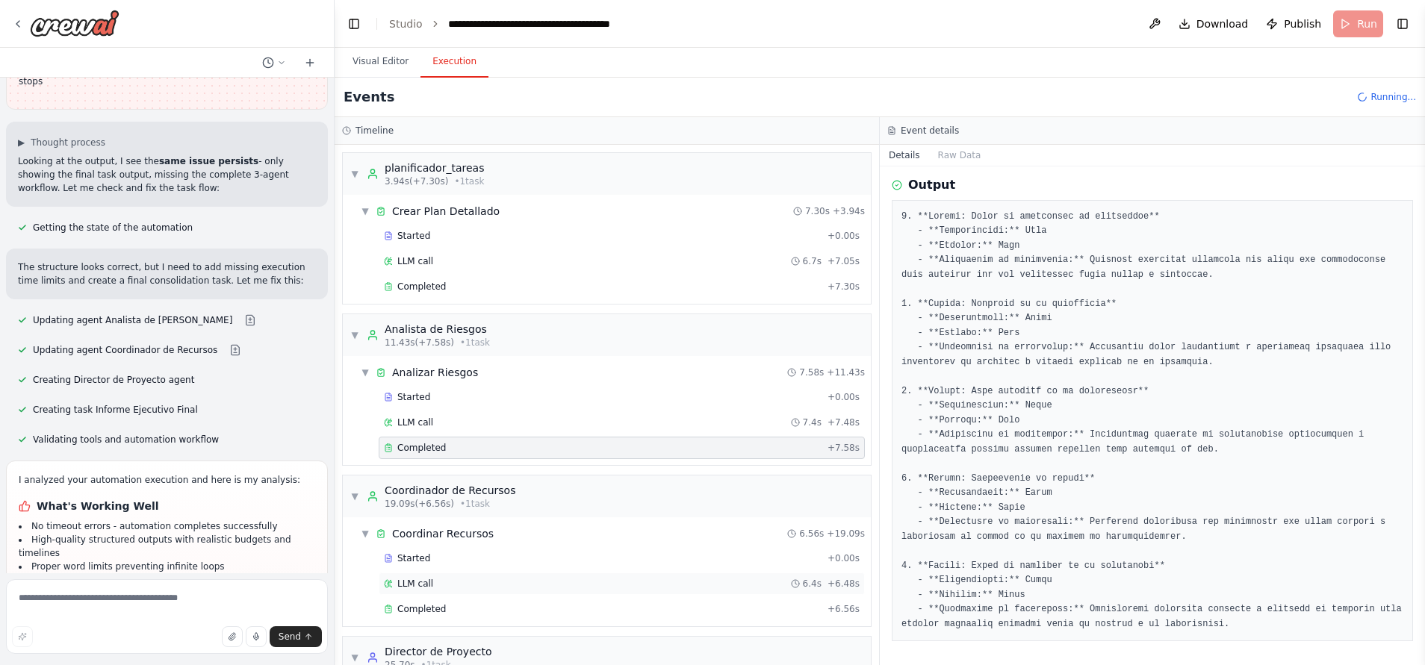
scroll to position [114, 0]
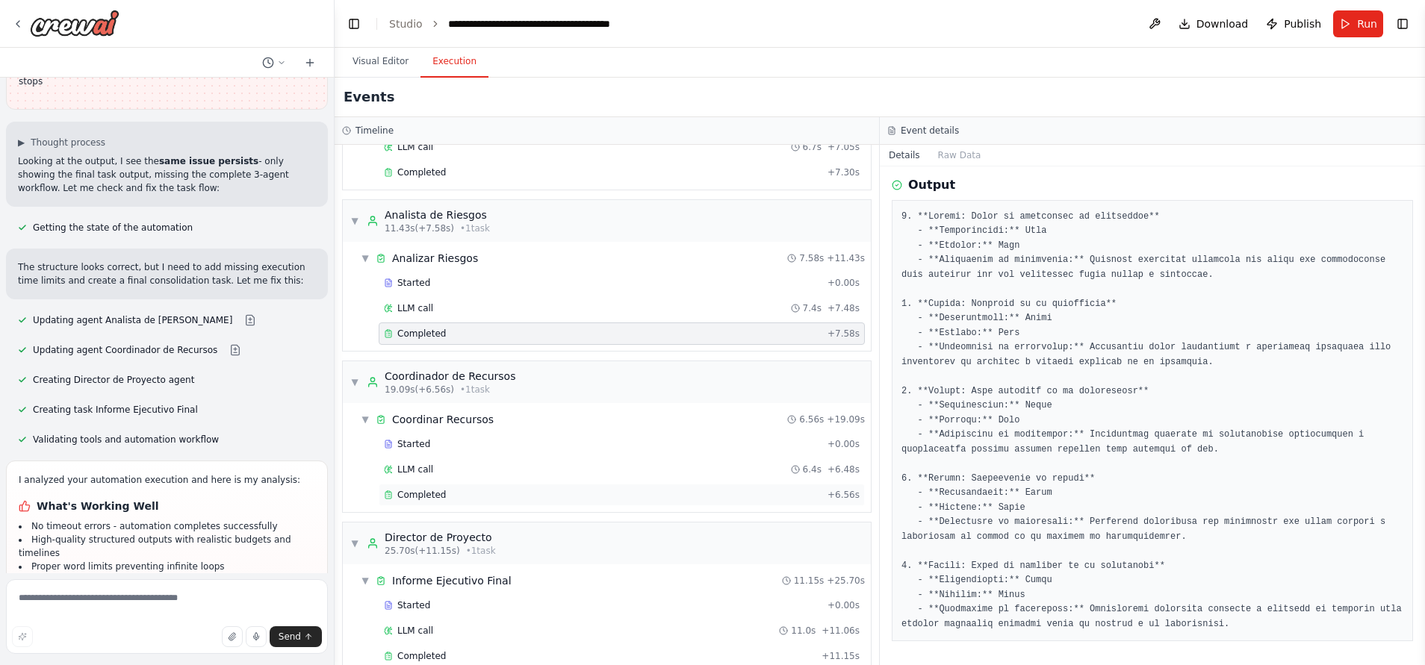
click at [528, 498] on div "Completed" at bounding box center [603, 495] width 438 height 12
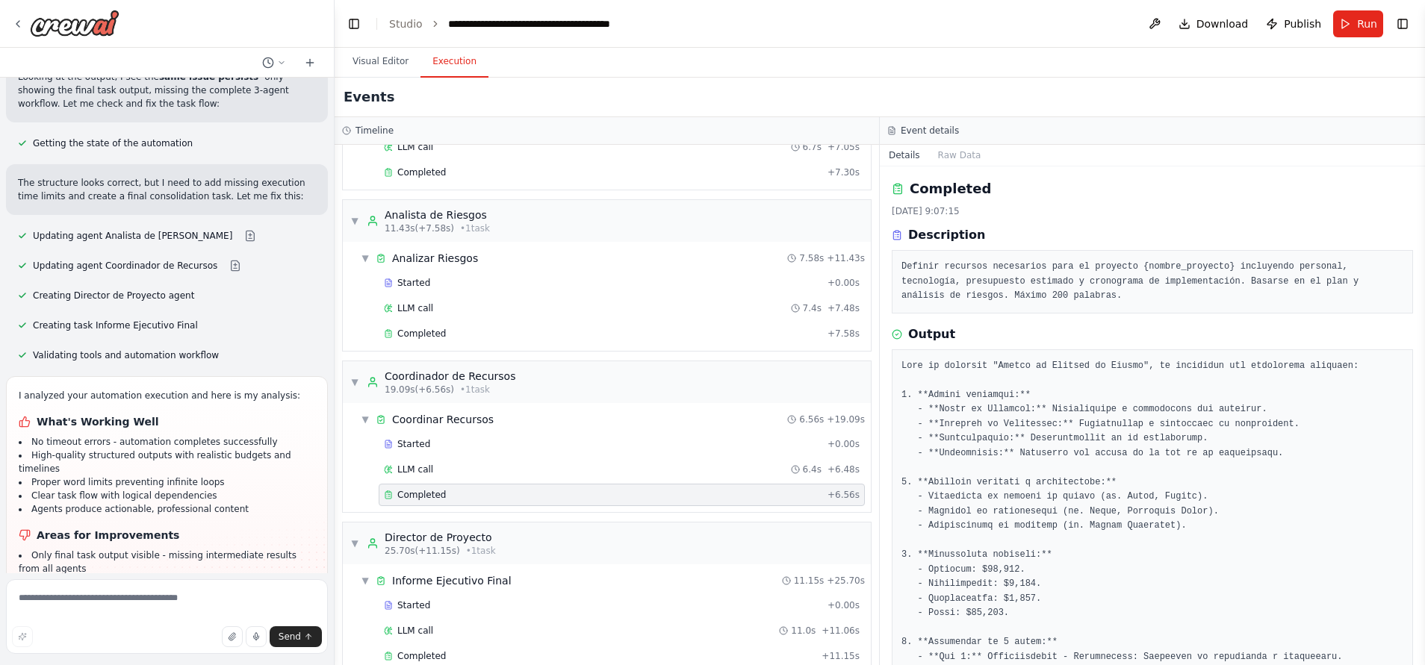
scroll to position [6486, 0]
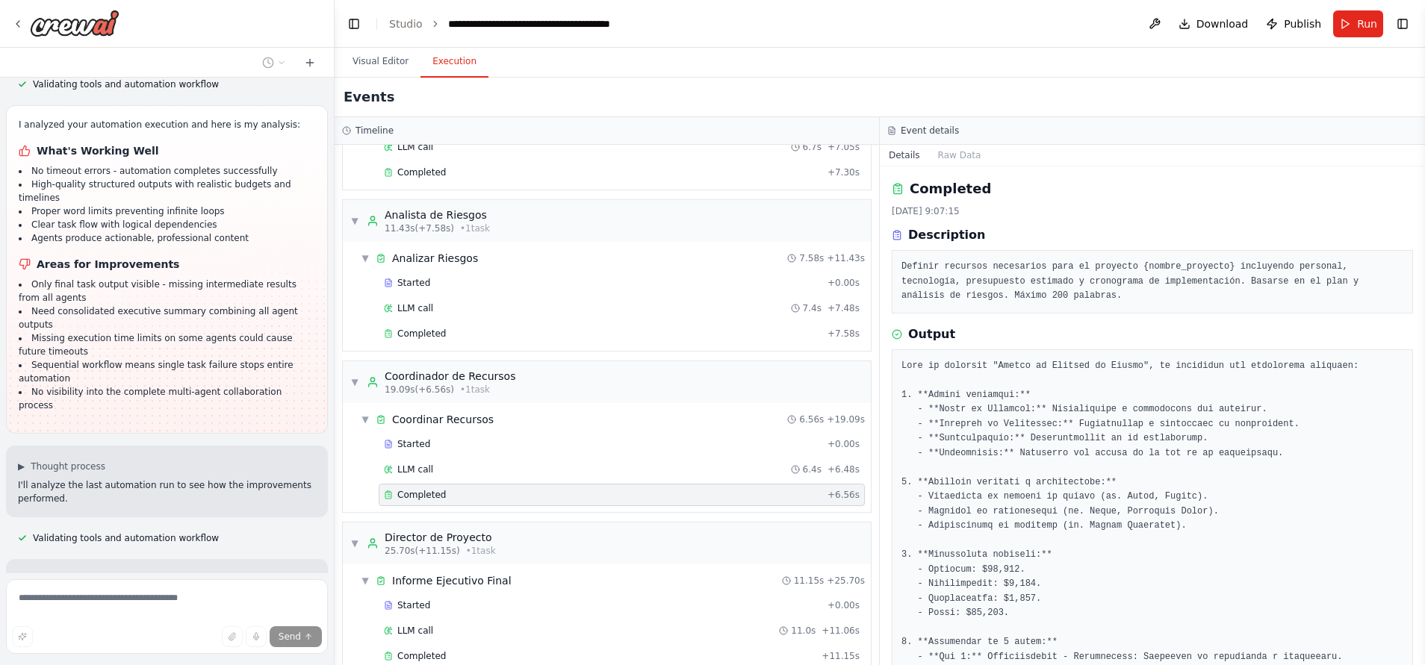
scroll to position [6765, 0]
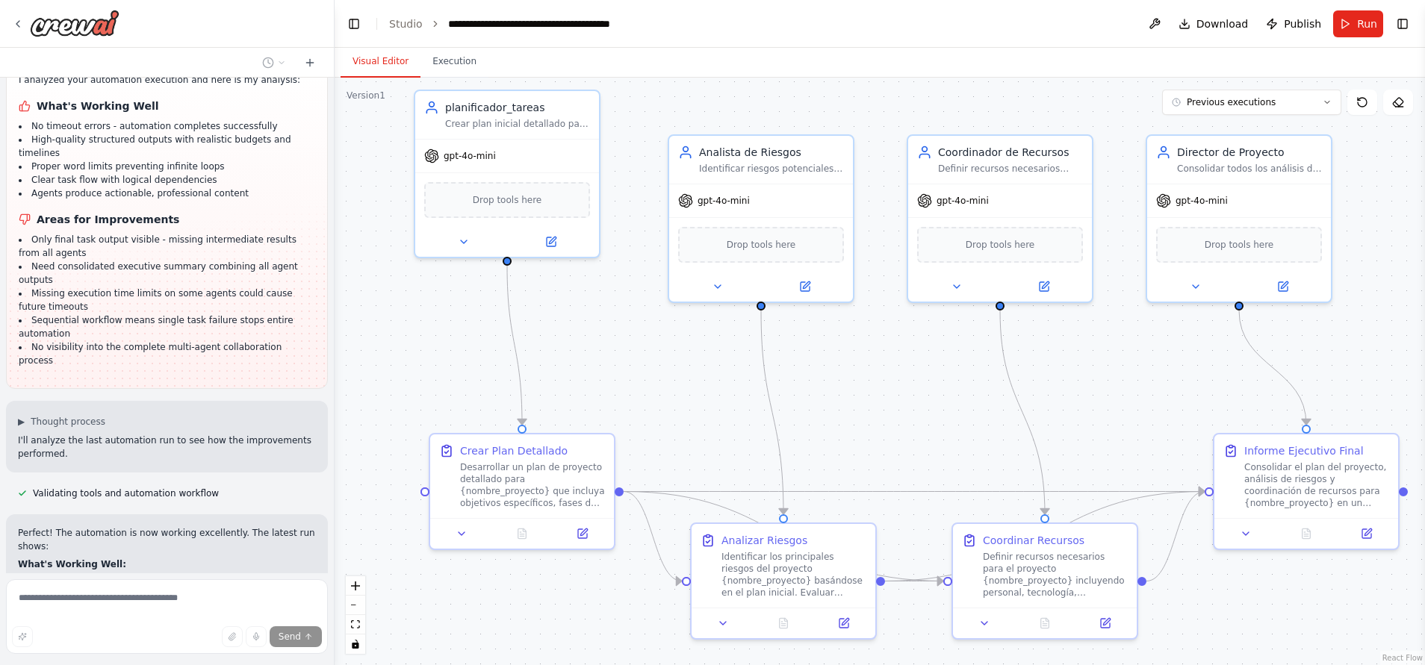
click at [396, 60] on button "Visual Editor" at bounding box center [380, 61] width 80 height 31
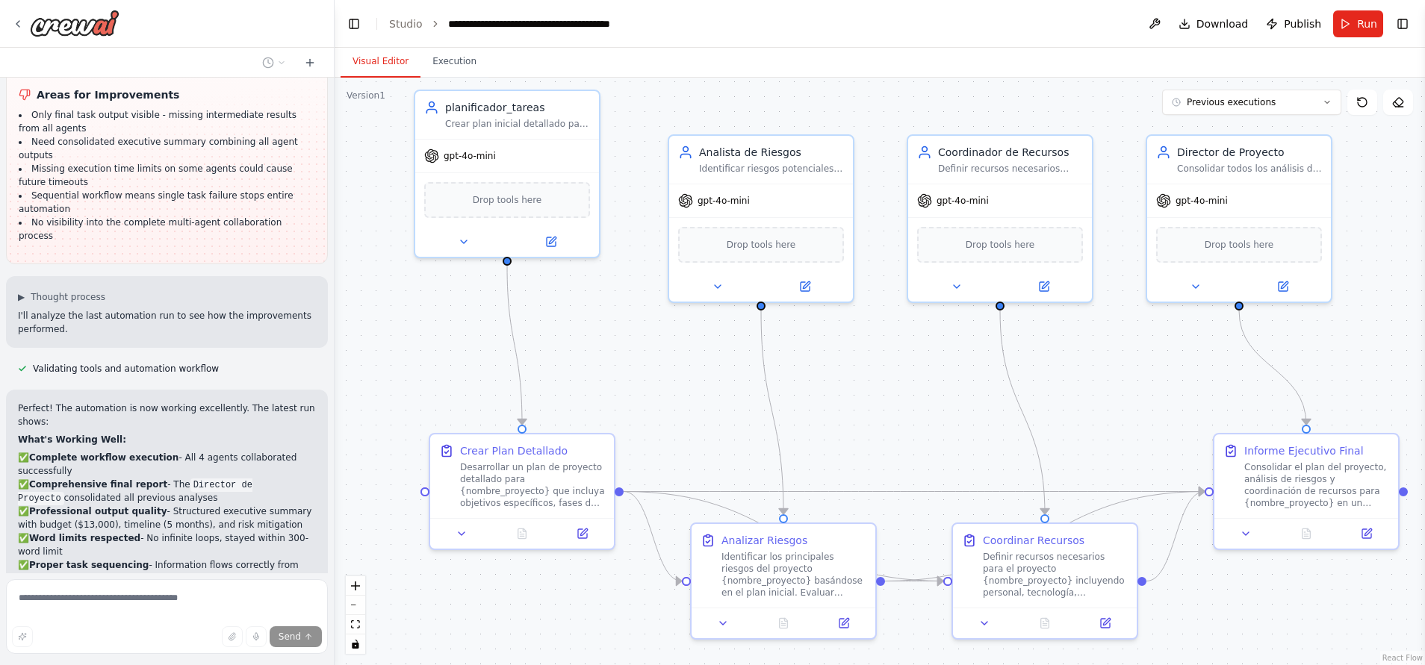
scroll to position [6888, 0]
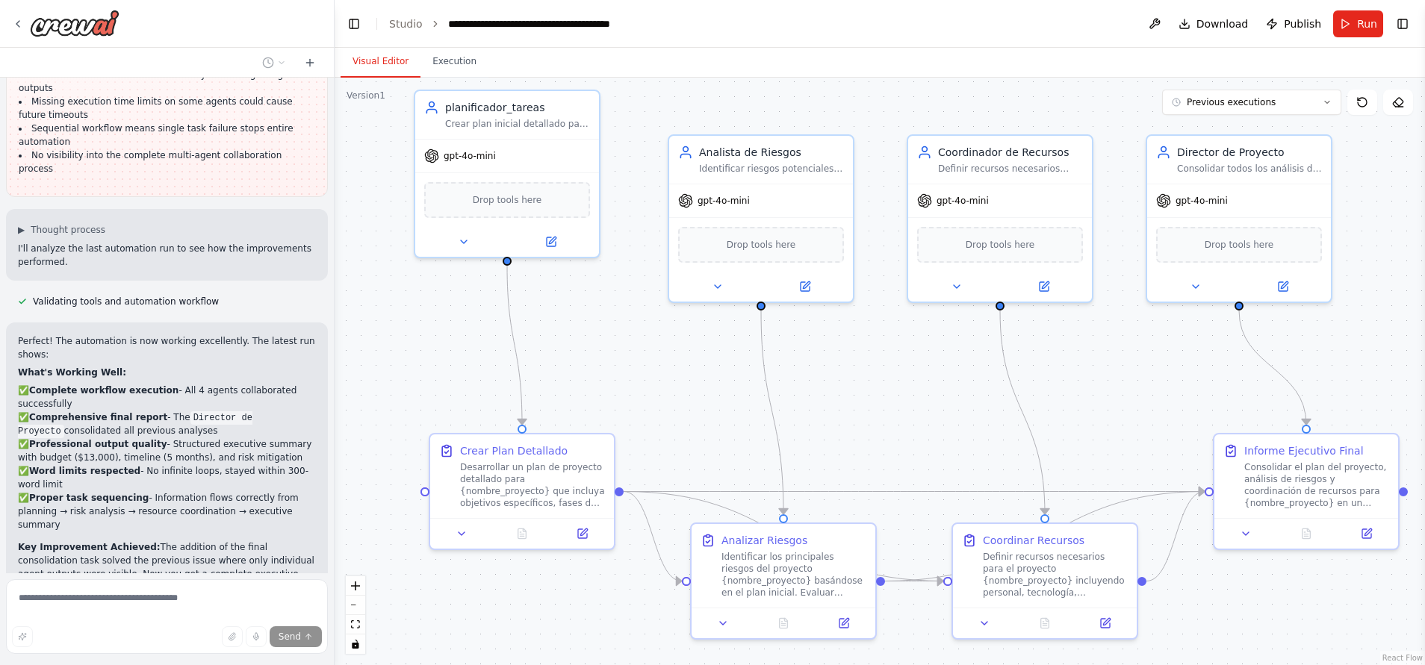
scroll to position [6960, 0]
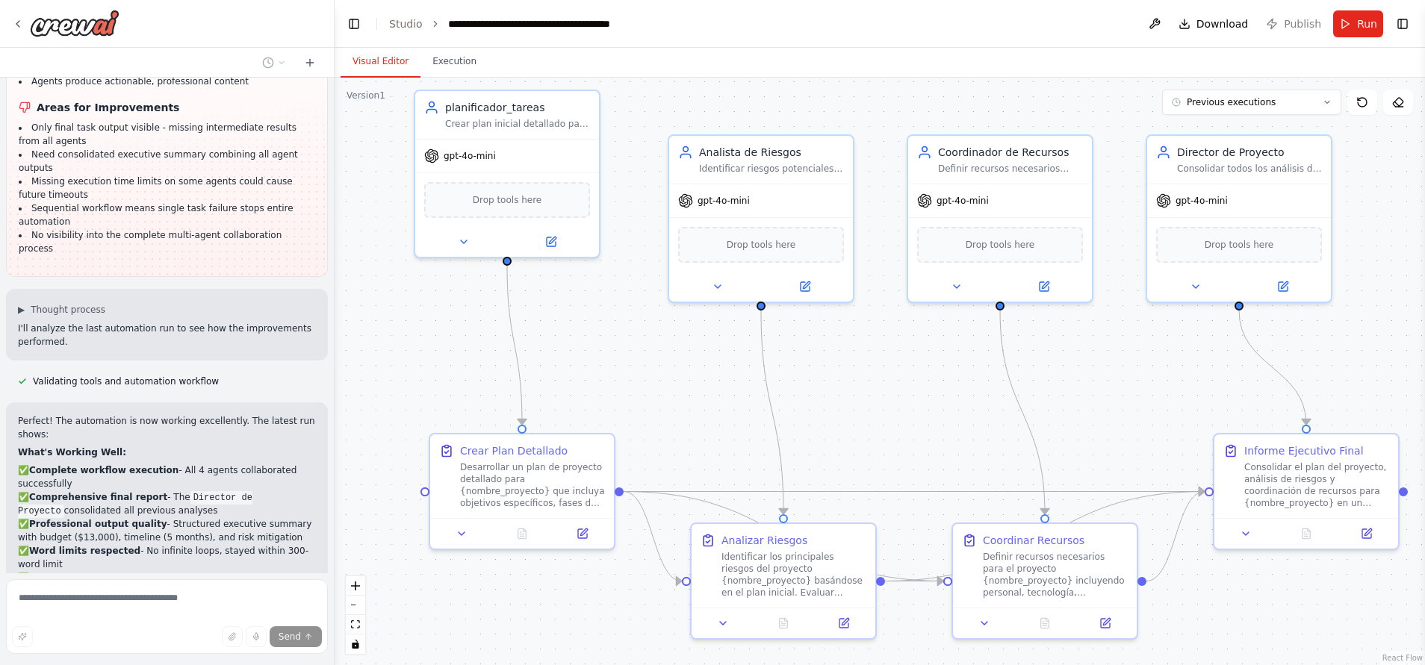
scroll to position [6891, 0]
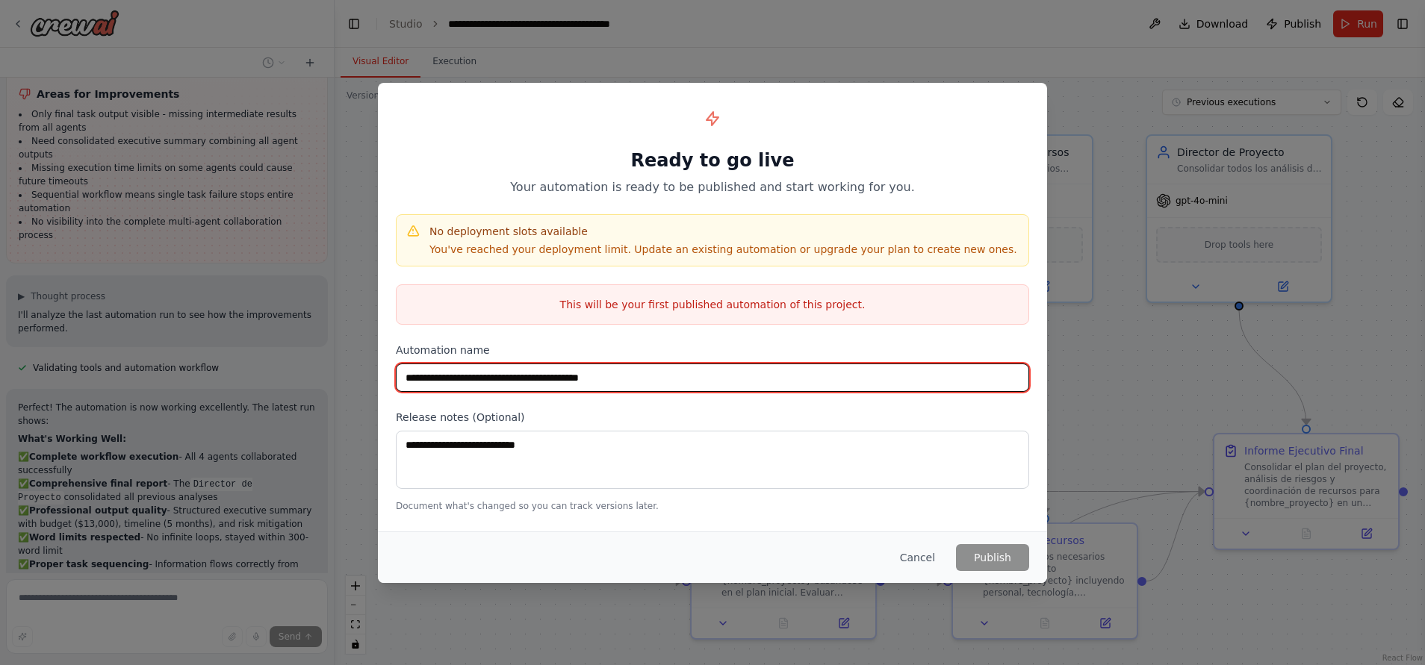
click at [716, 375] on input "**********" at bounding box center [712, 378] width 633 height 28
type input "**********"
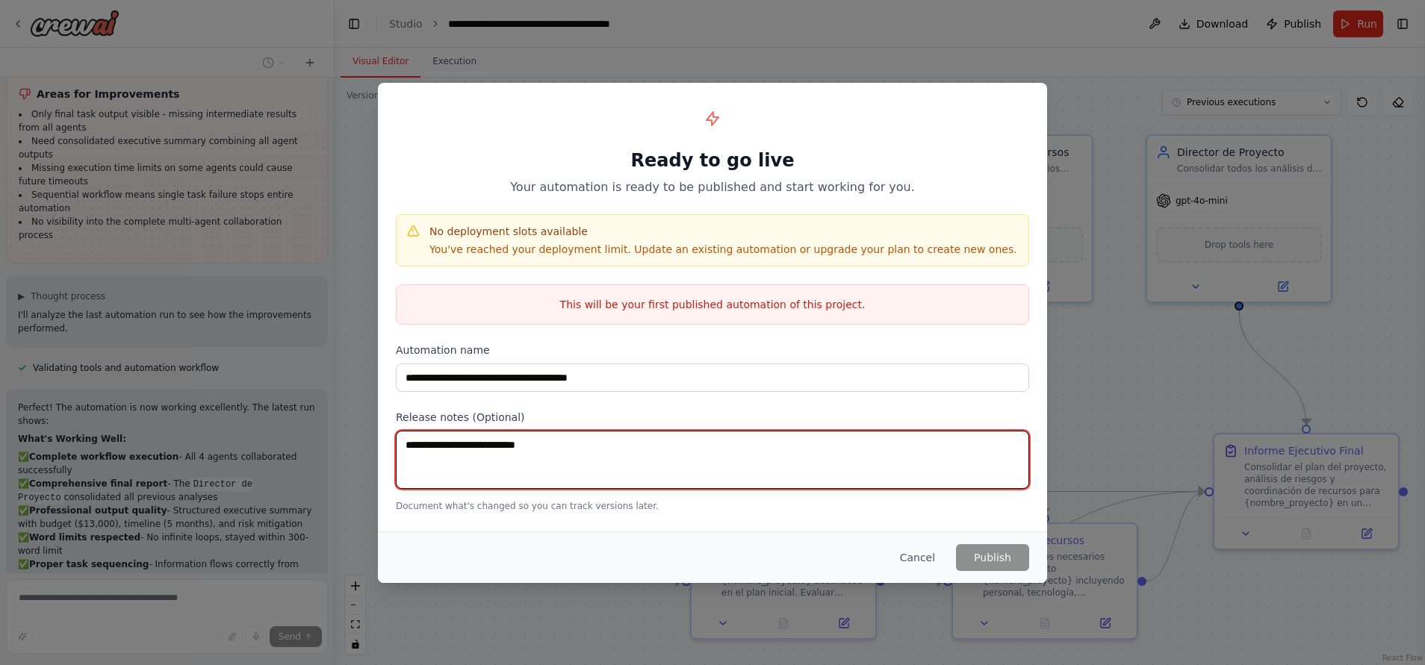
click at [738, 467] on textarea at bounding box center [712, 460] width 633 height 58
type textarea "**"
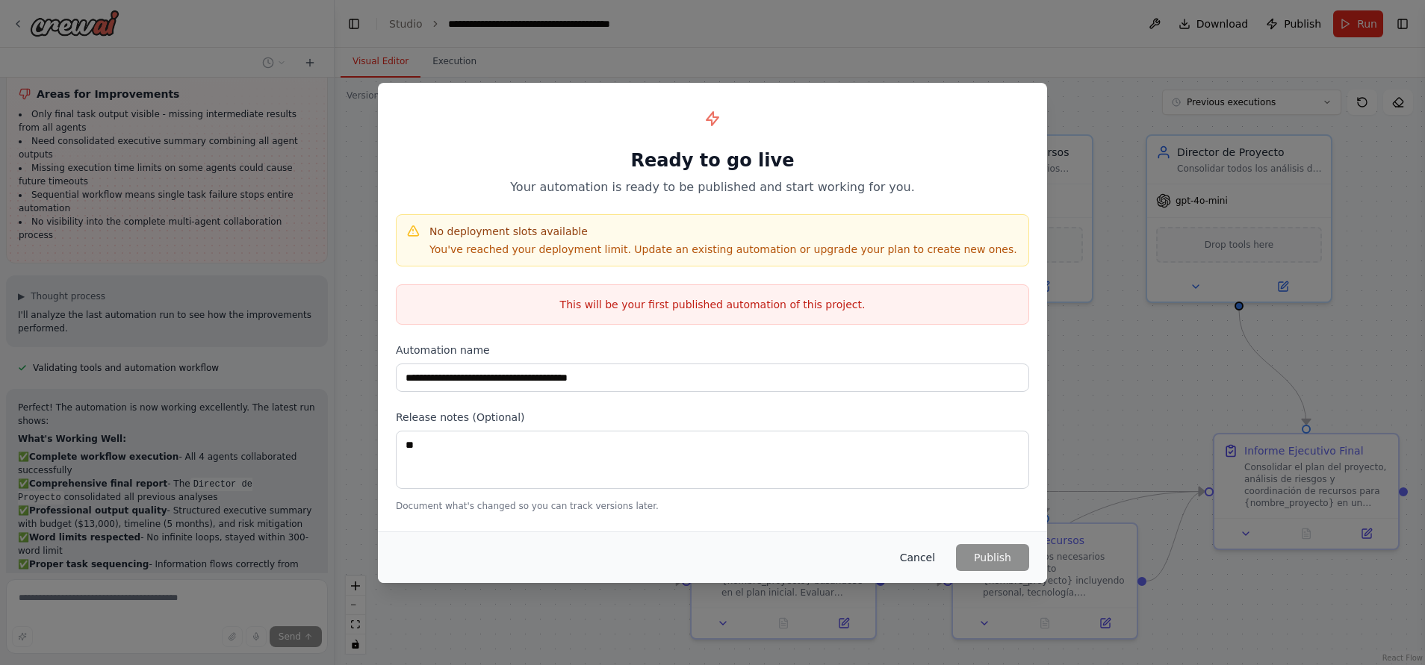
click at [922, 557] on button "Cancel" at bounding box center [917, 557] width 59 height 27
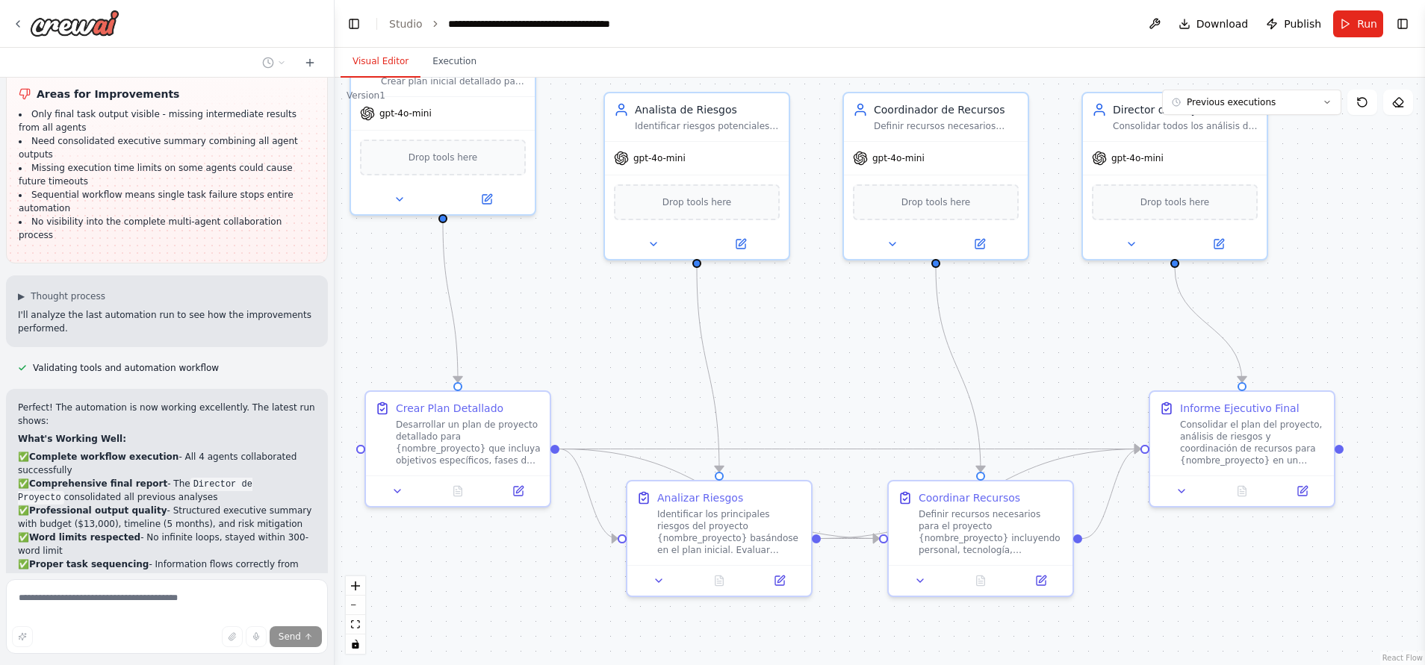
drag, startPoint x: 936, startPoint y: 378, endPoint x: 881, endPoint y: 341, distance: 65.6
click at [881, 341] on div ".deletable-edge-delete-btn { width: 20px; height: 20px; border: 0px solid #ffff…" at bounding box center [879, 372] width 1090 height 588
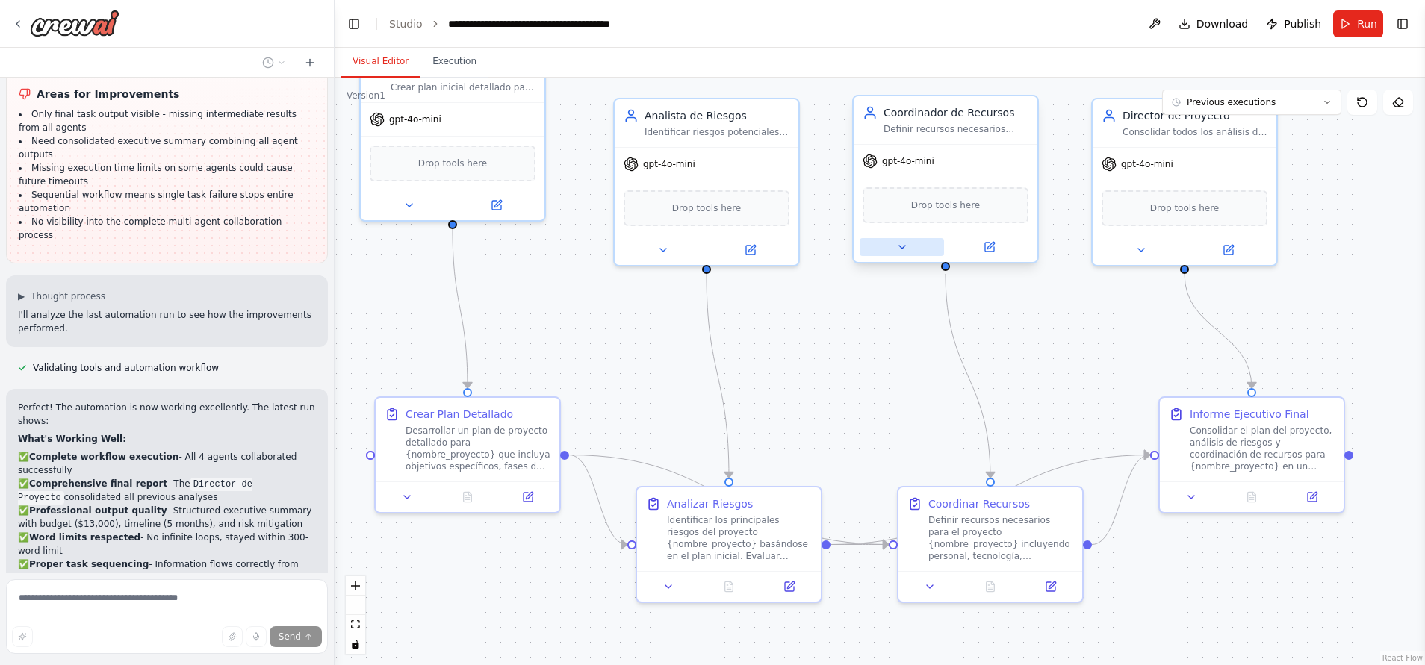
click at [901, 243] on icon at bounding box center [902, 247] width 12 height 12
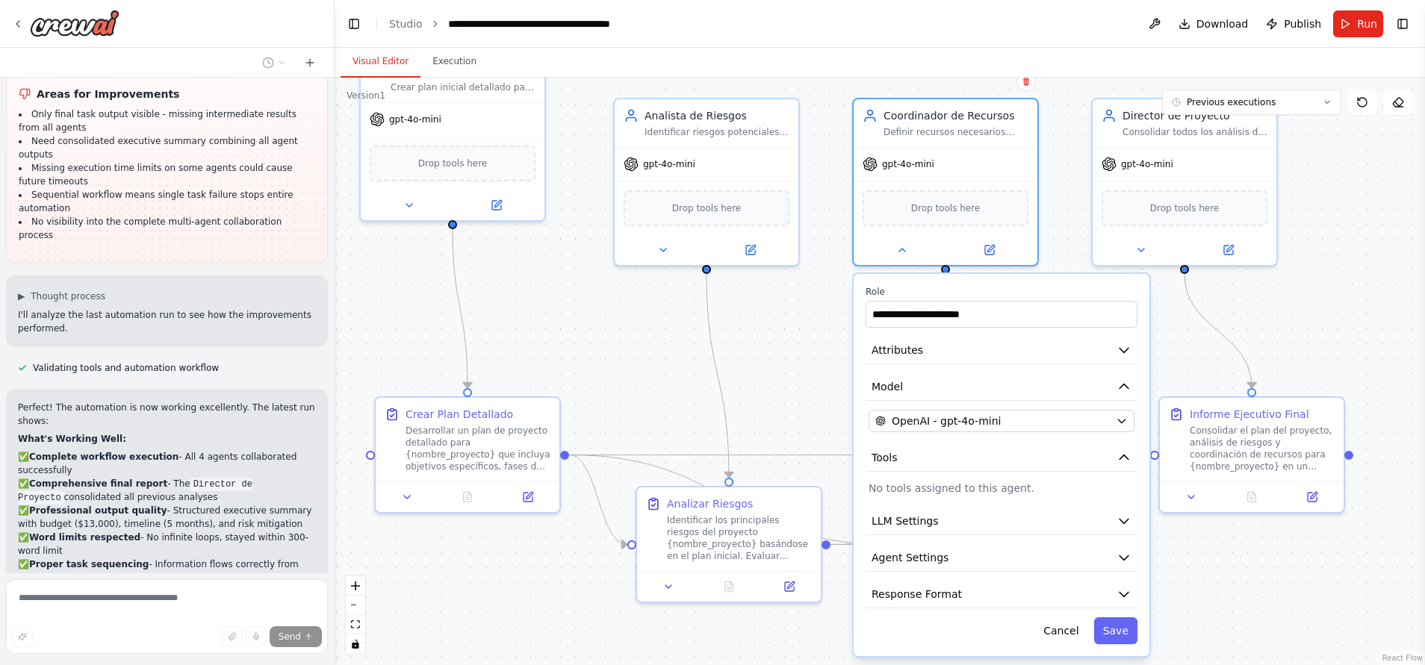
click at [817, 338] on div ".deletable-edge-delete-btn { width: 20px; height: 20px; border: 0px solid #ffff…" at bounding box center [879, 372] width 1090 height 588
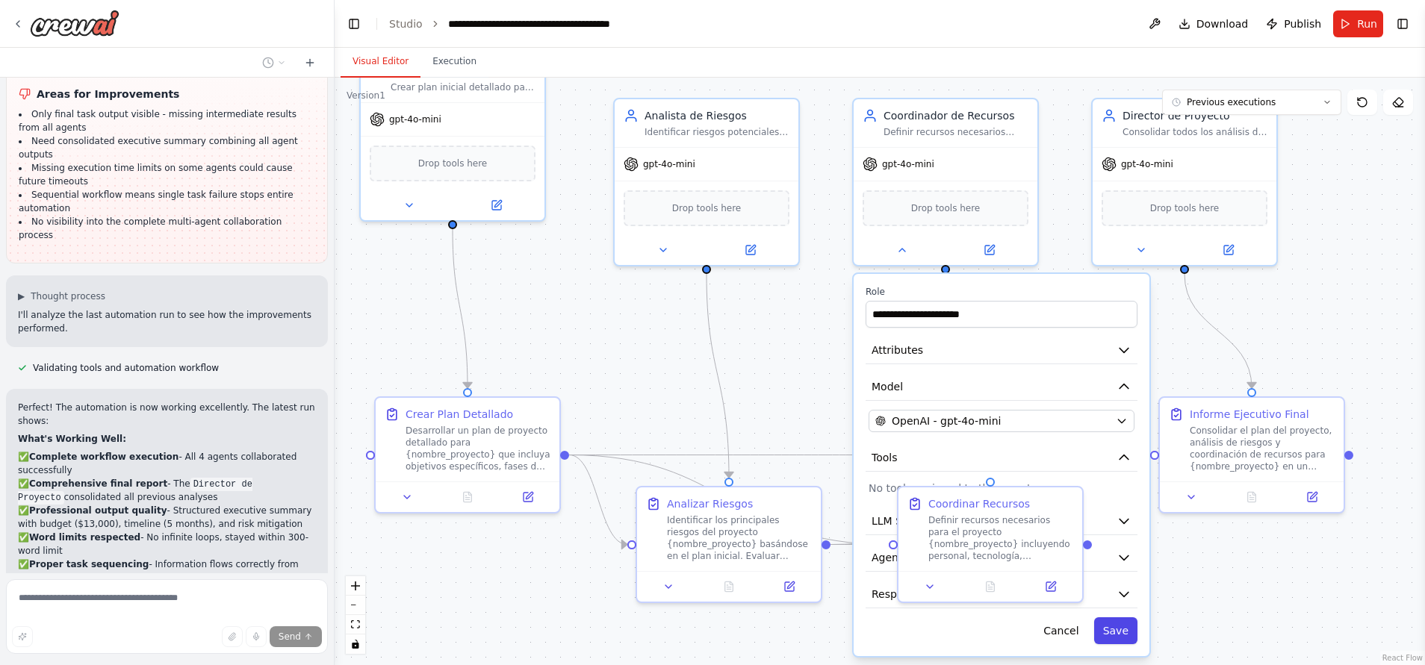
click at [1119, 629] on button "Save" at bounding box center [1115, 630] width 43 height 27
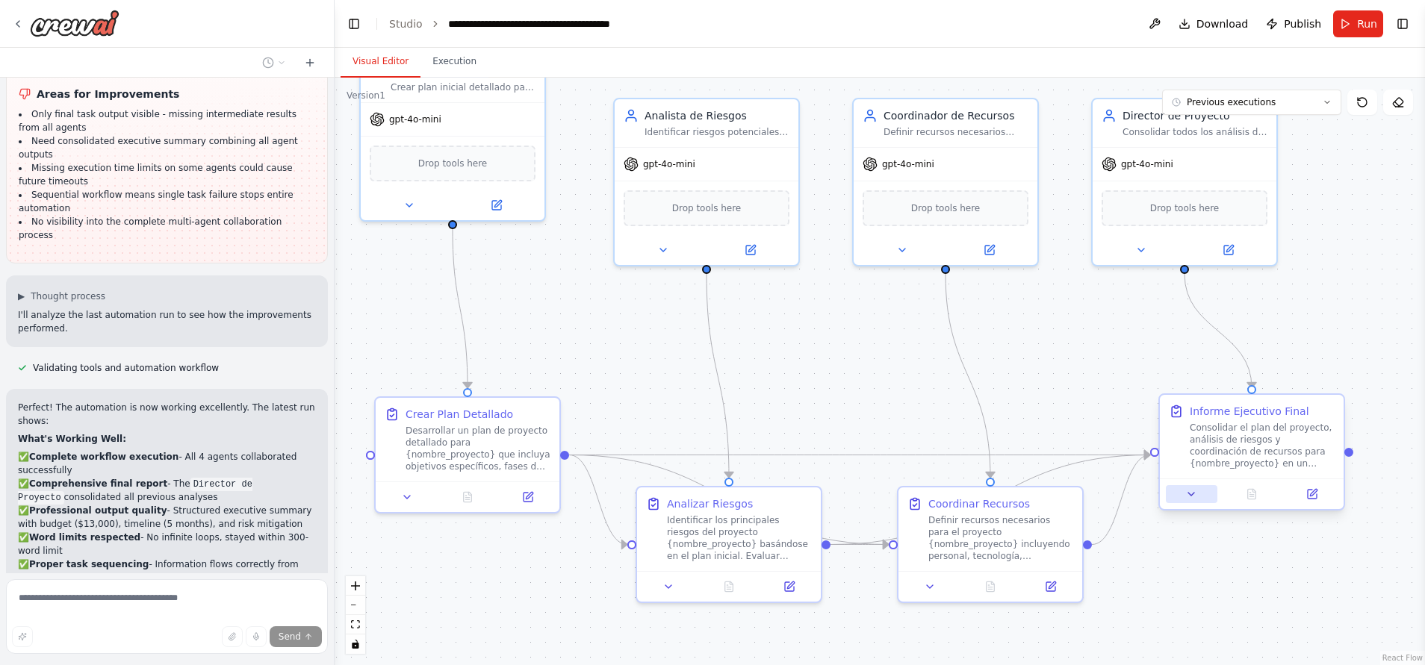
click at [1193, 489] on icon at bounding box center [1191, 494] width 12 height 12
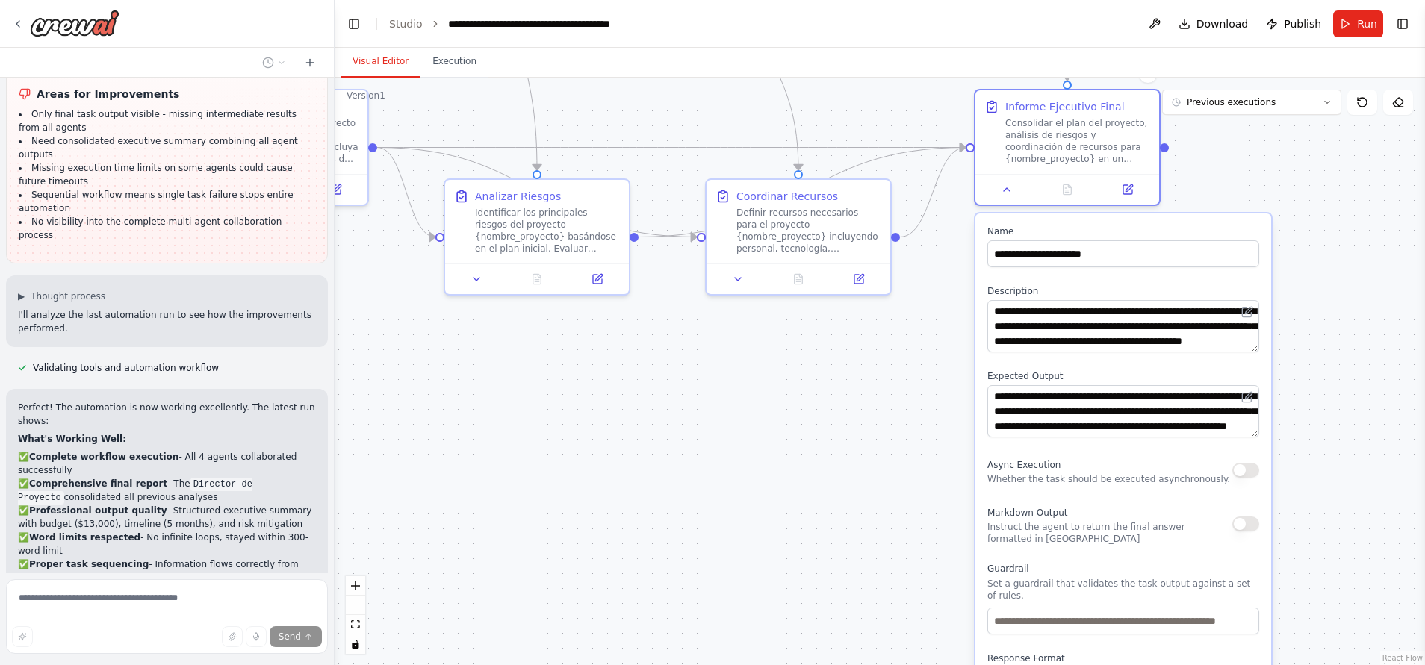
drag, startPoint x: 1103, startPoint y: 431, endPoint x: 911, endPoint y: 87, distance: 393.4
click at [911, 87] on div ".deletable-edge-delete-btn { width: 20px; height: 20px; border: 0px solid #ffff…" at bounding box center [879, 372] width 1090 height 588
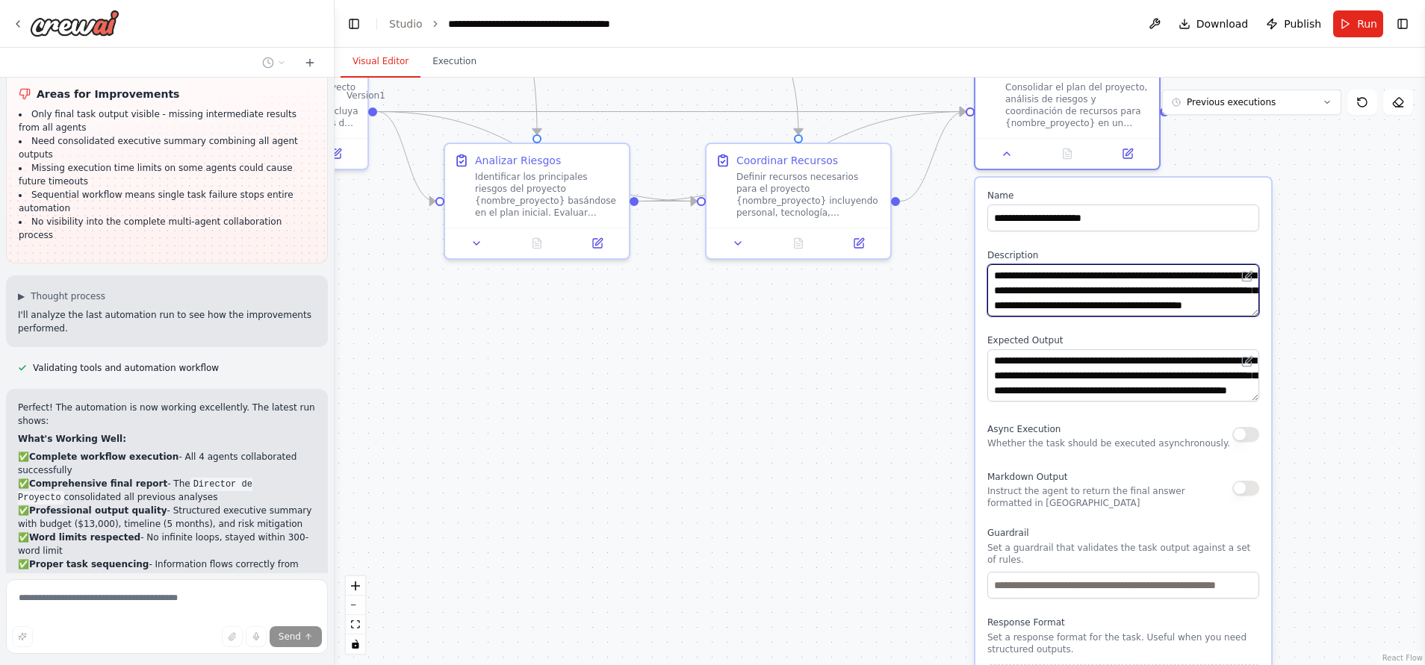
scroll to position [30, 0]
click at [1333, 342] on div ".deletable-edge-delete-btn { width: 20px; height: 20px; border: 0px solid #ffff…" at bounding box center [879, 372] width 1090 height 588
click at [1003, 146] on icon at bounding box center [1006, 151] width 12 height 12
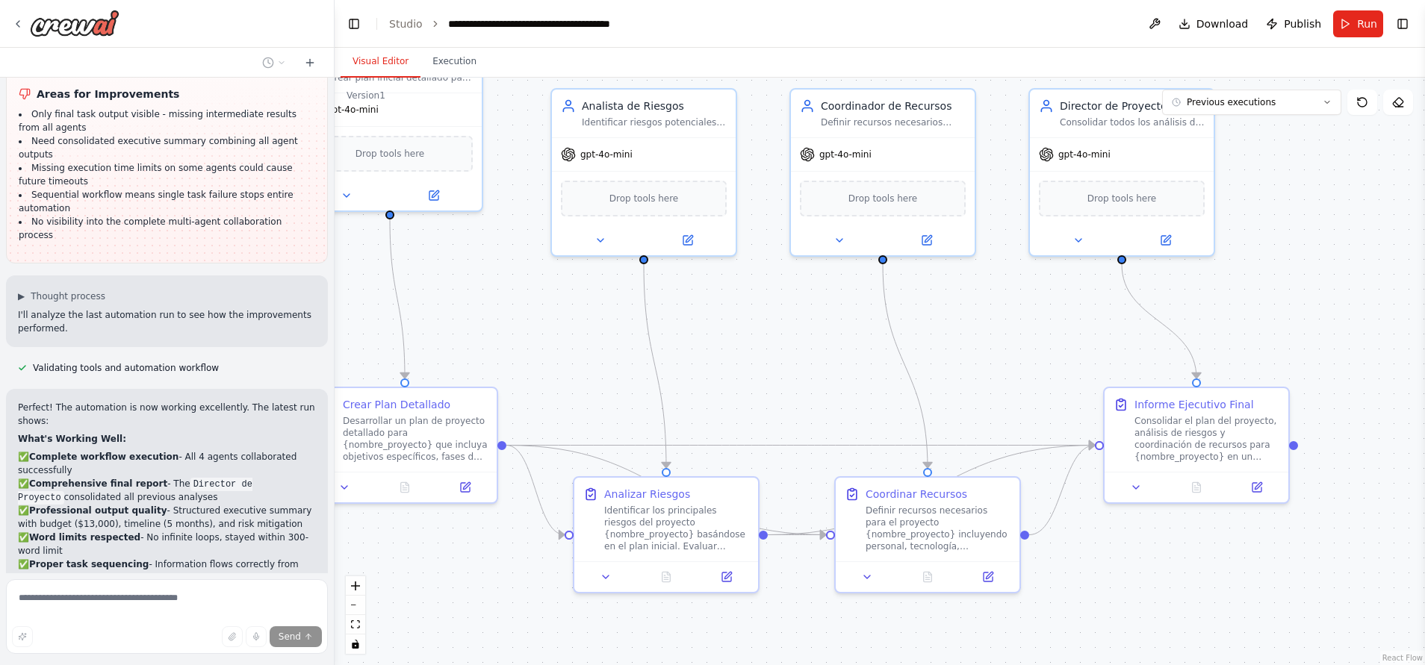
drag, startPoint x: 1026, startPoint y: 314, endPoint x: 1148, endPoint y: 639, distance: 347.5
click at [1148, 639] on div ".deletable-edge-delete-btn { width: 20px; height: 20px; border: 0px solid #ffff…" at bounding box center [879, 372] width 1090 height 588
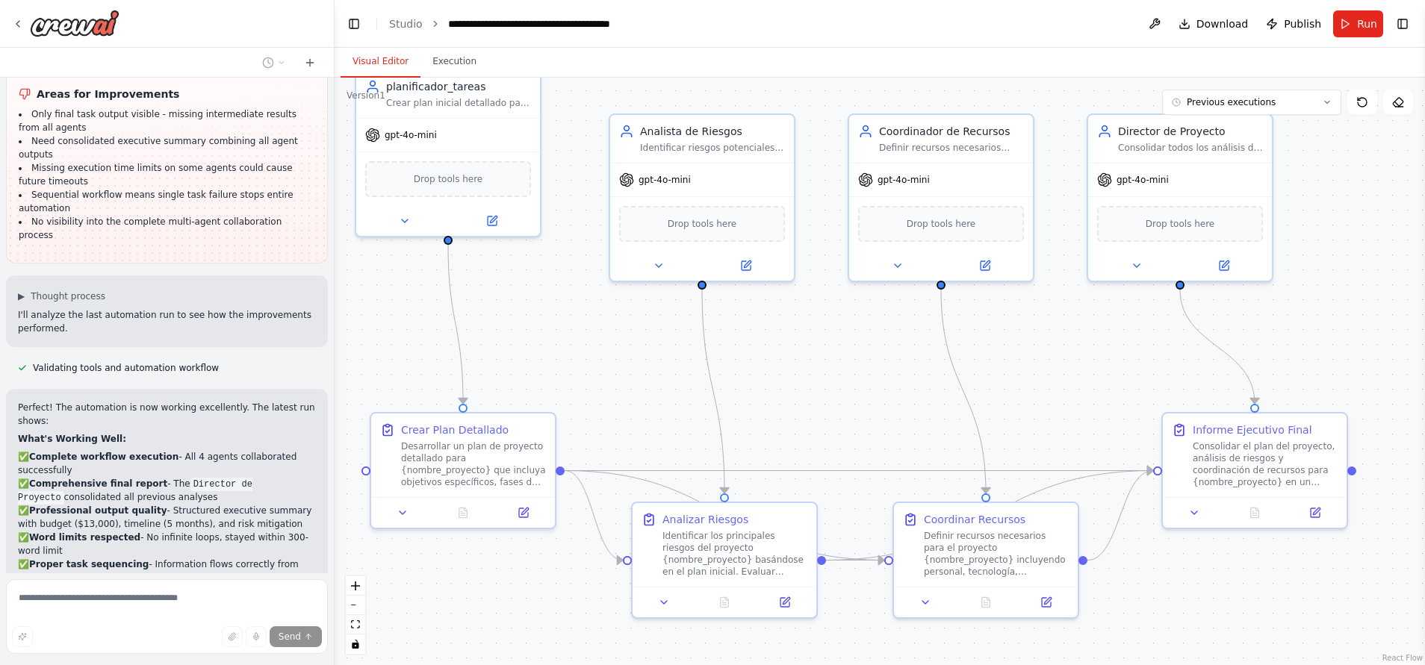
drag, startPoint x: 821, startPoint y: 345, endPoint x: 885, endPoint y: 379, distance: 73.5
click at [885, 379] on div ".deletable-edge-delete-btn { width: 20px; height: 20px; border: 0px solid #ffff…" at bounding box center [879, 372] width 1090 height 588
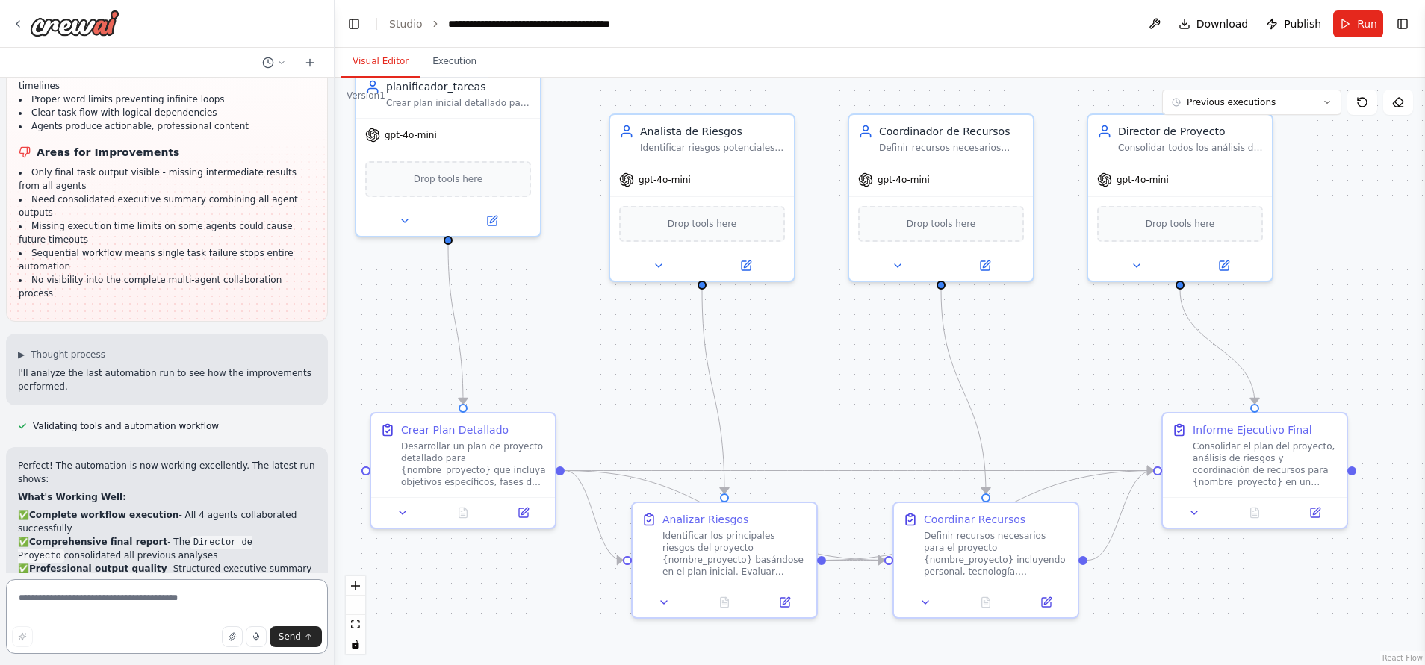
click at [218, 592] on textarea at bounding box center [167, 616] width 322 height 75
type textarea "**********"
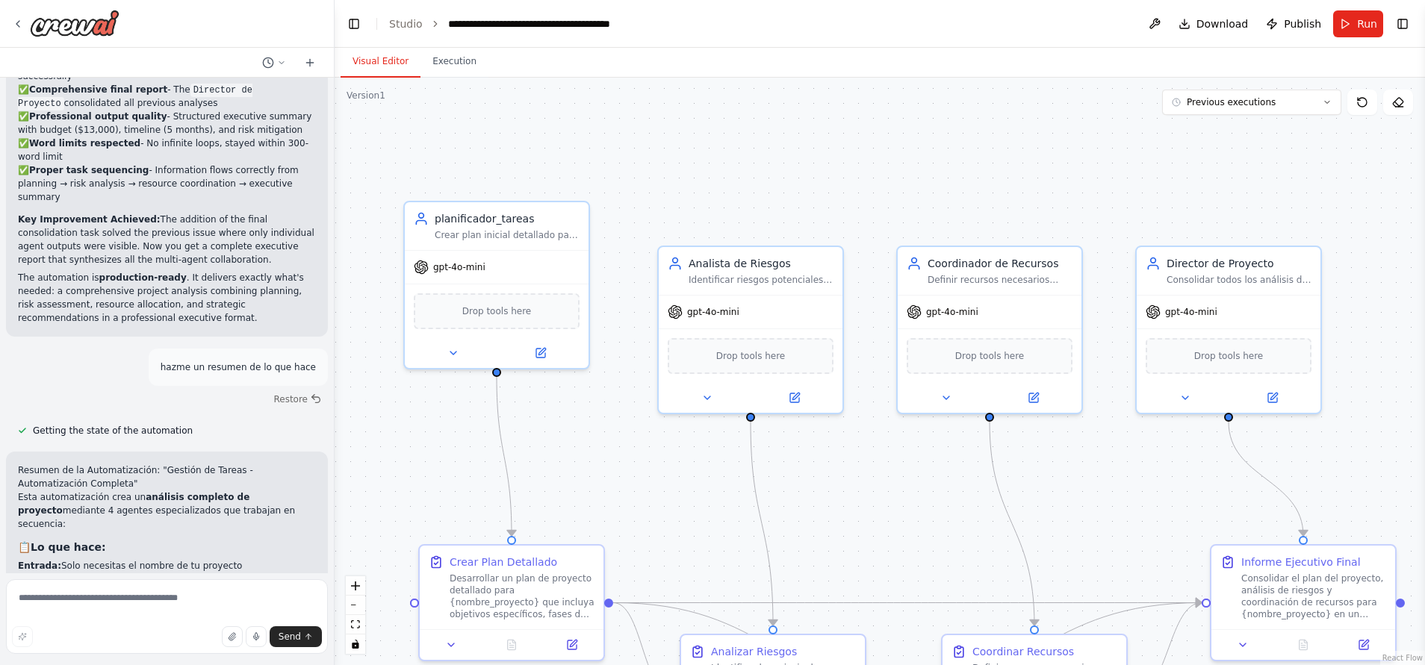
scroll to position [7379, 0]
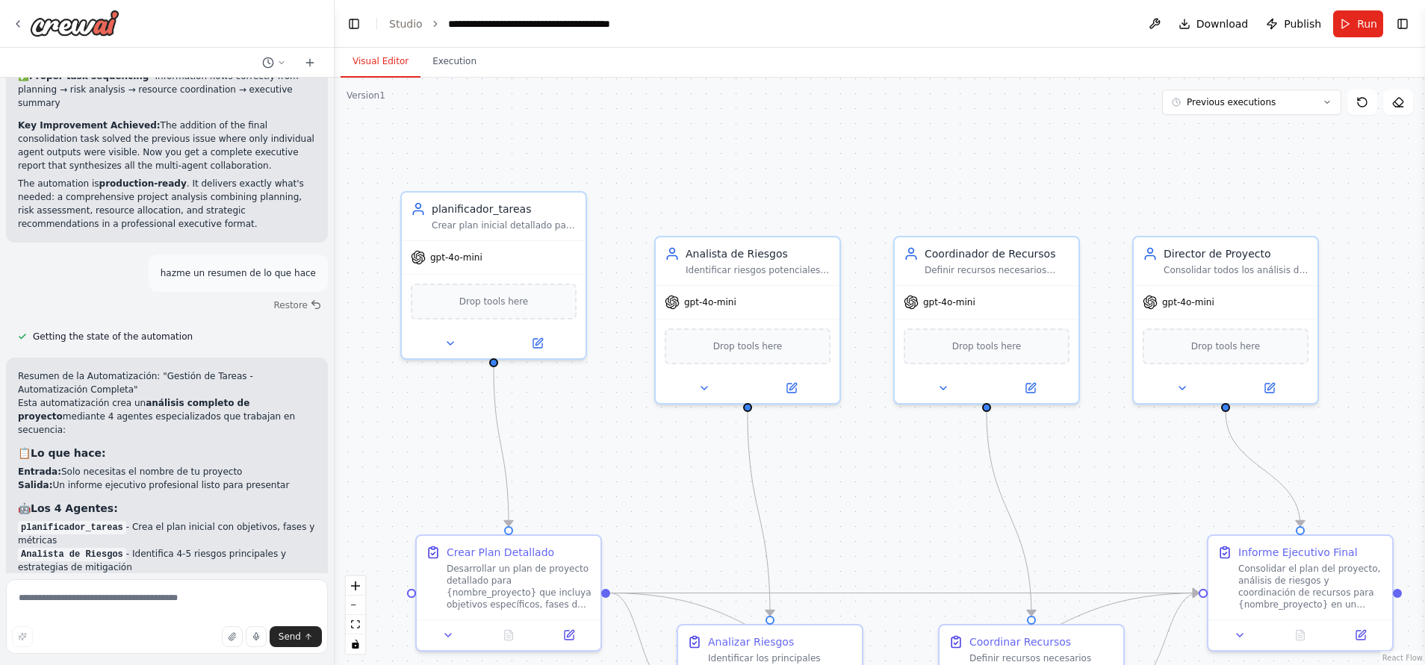
drag, startPoint x: 561, startPoint y: 334, endPoint x: 606, endPoint y: 458, distance: 132.5
click at [606, 458] on div ".deletable-edge-delete-btn { width: 20px; height: 20px; border: 0px solid #ffff…" at bounding box center [879, 372] width 1090 height 588
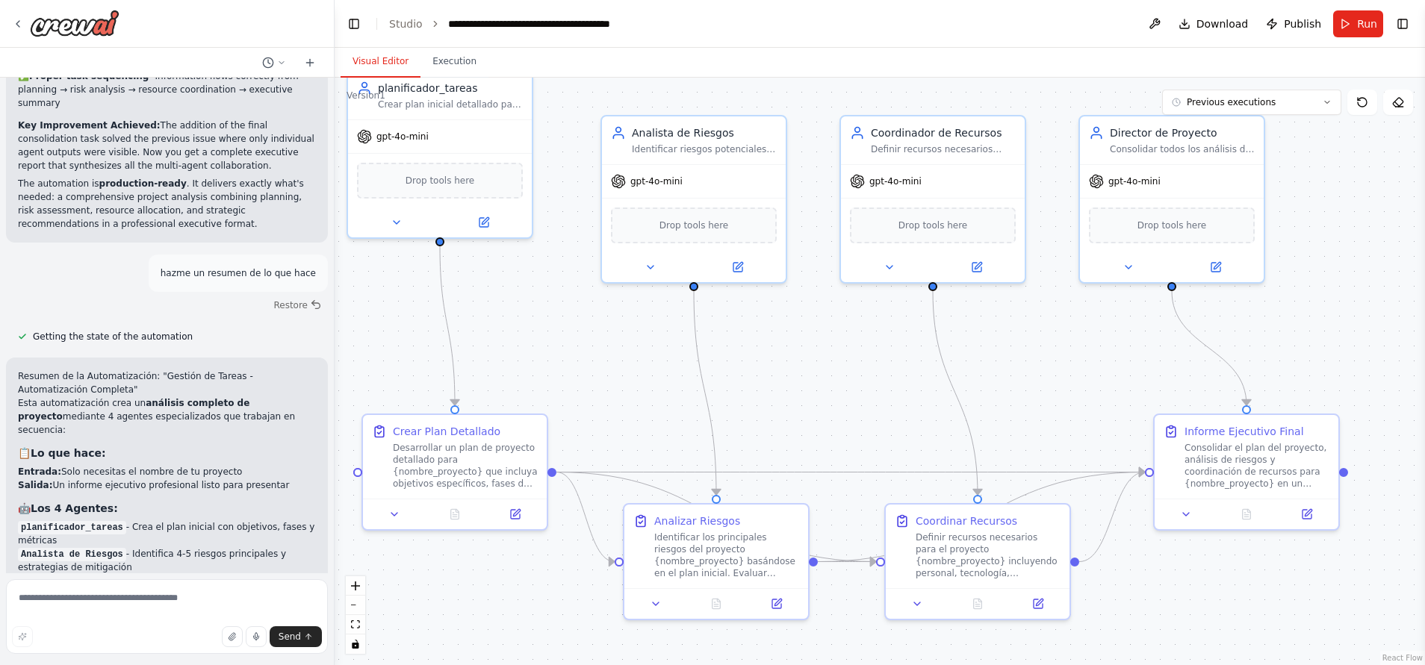
drag, startPoint x: 653, startPoint y: 189, endPoint x: 600, endPoint y: 75, distance: 125.6
click at [600, 75] on div "Visual Editor Execution Version 1 Previous executions Show Tools Hide Agents pl…" at bounding box center [879, 356] width 1090 height 617
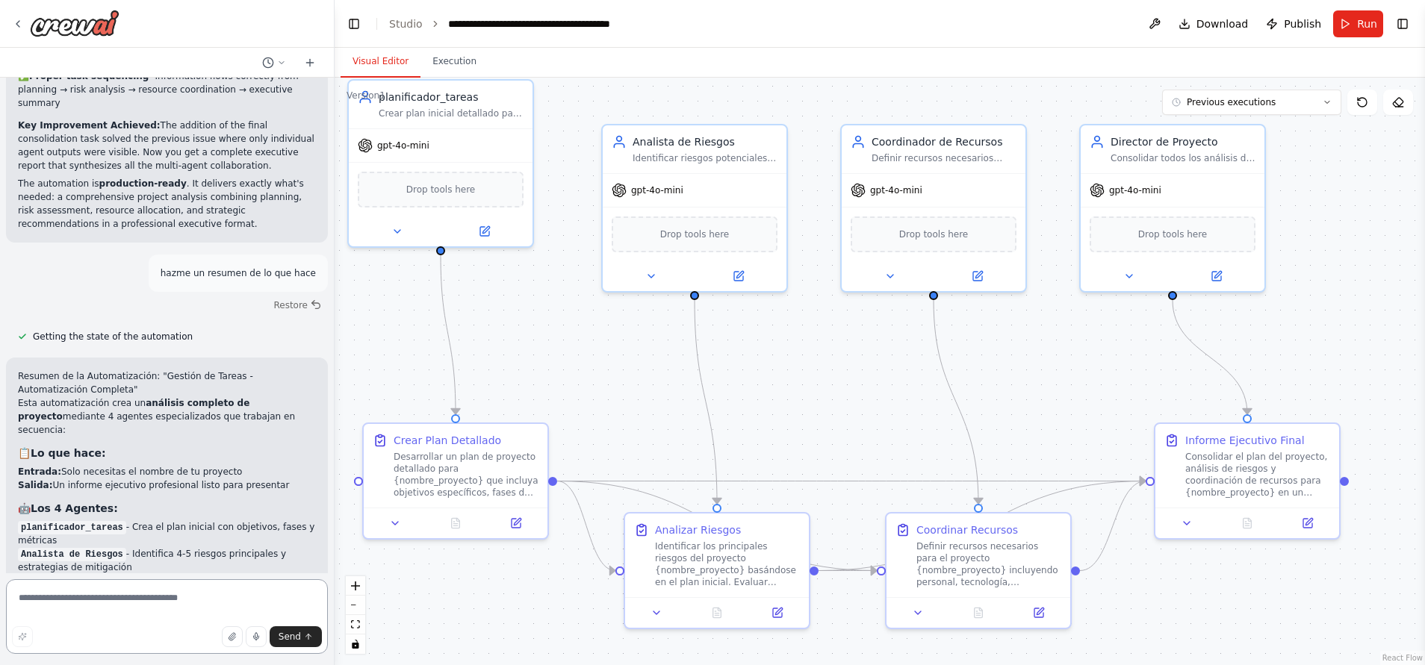
click at [113, 586] on textarea at bounding box center [167, 616] width 322 height 75
type textarea "**********"
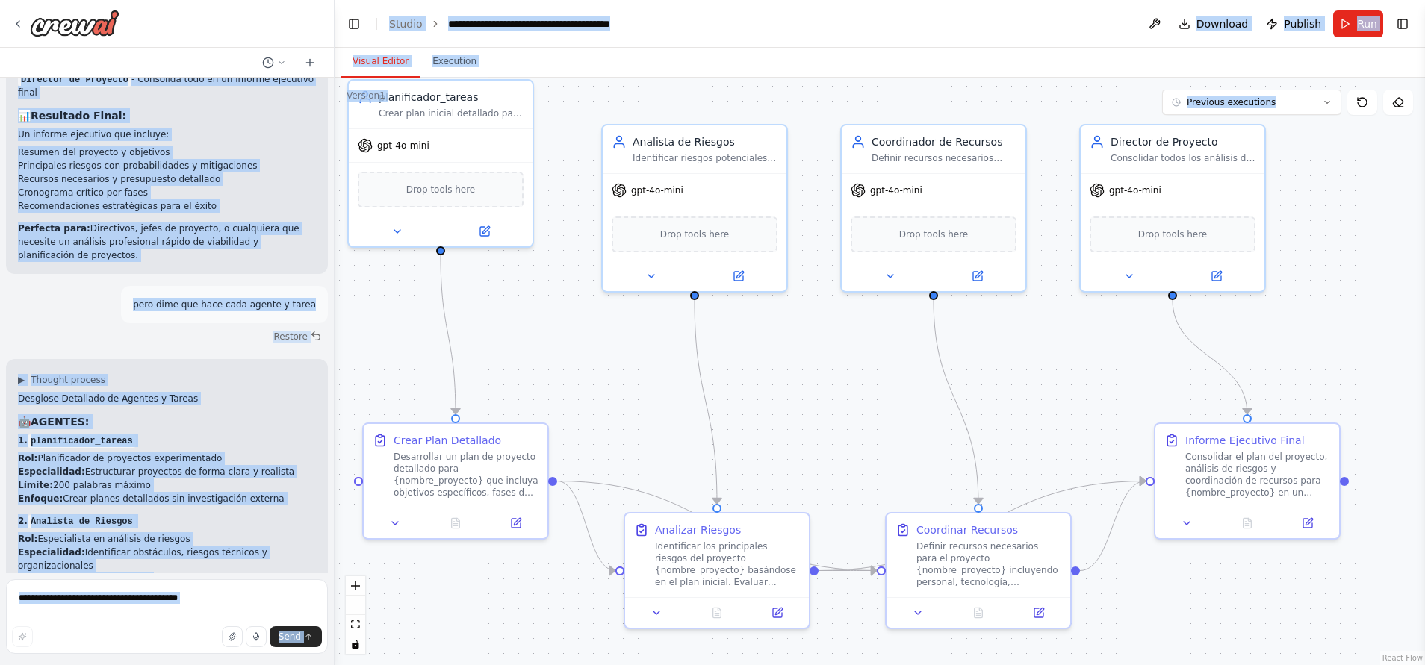
scroll to position [8476, 0]
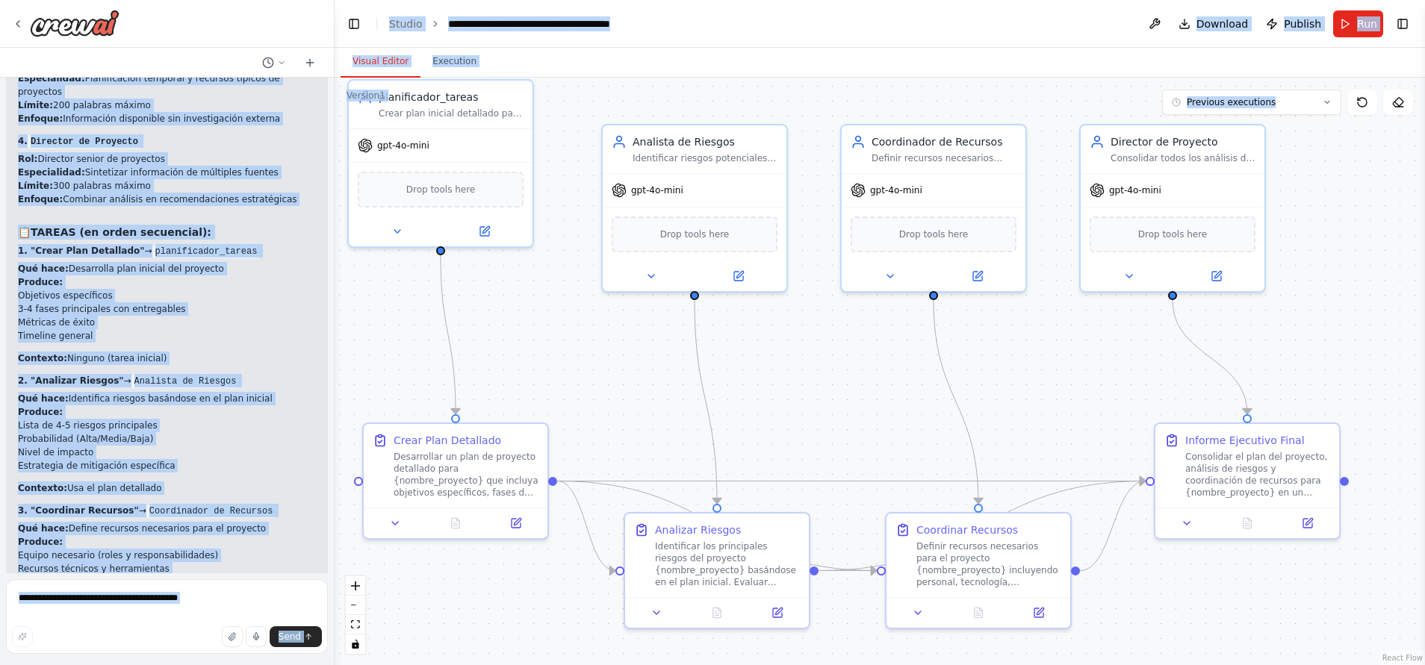
drag, startPoint x: 16, startPoint y: 359, endPoint x: 273, endPoint y: 565, distance: 329.3
click at [273, 565] on div "Hello! I'm the CrewAI assistant. What kind of automation do you want to build? …" at bounding box center [167, 326] width 334 height 496
copy div "Resumen de la Automatización: "Gestión de Tareas - Automatización Completa" Est…"
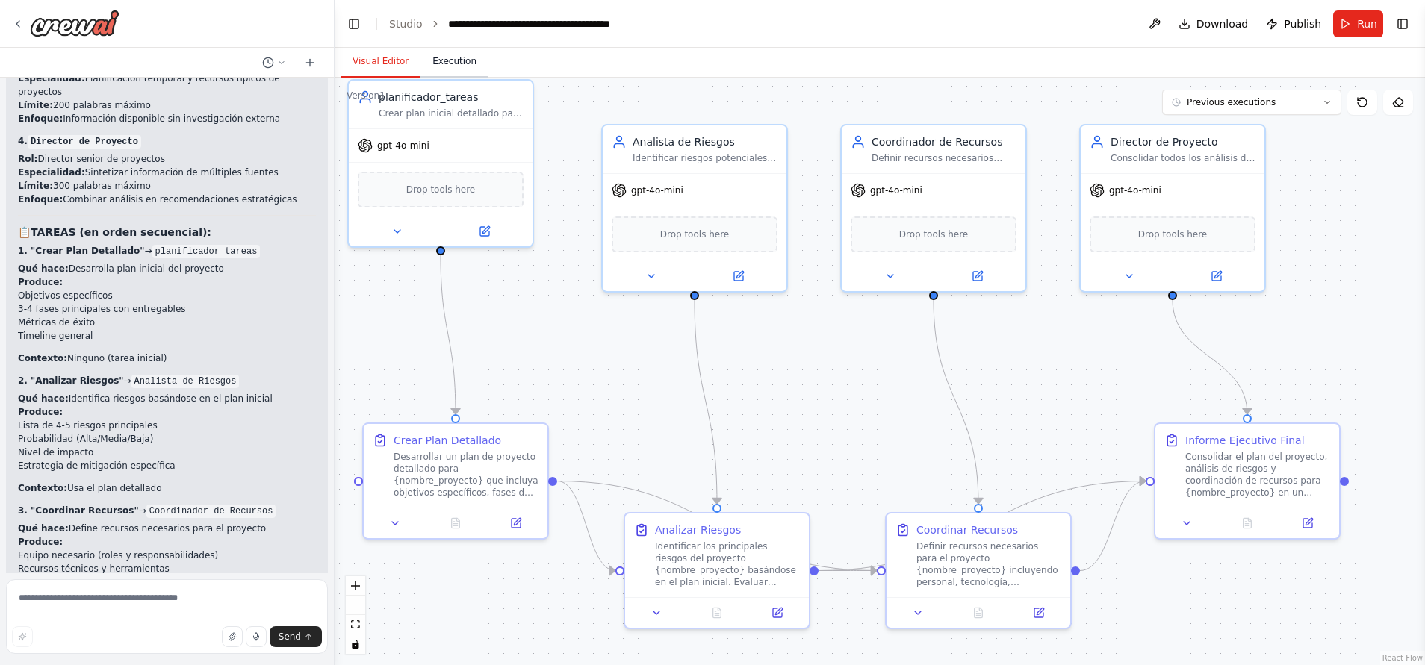
click at [451, 62] on button "Execution" at bounding box center [454, 61] width 68 height 31
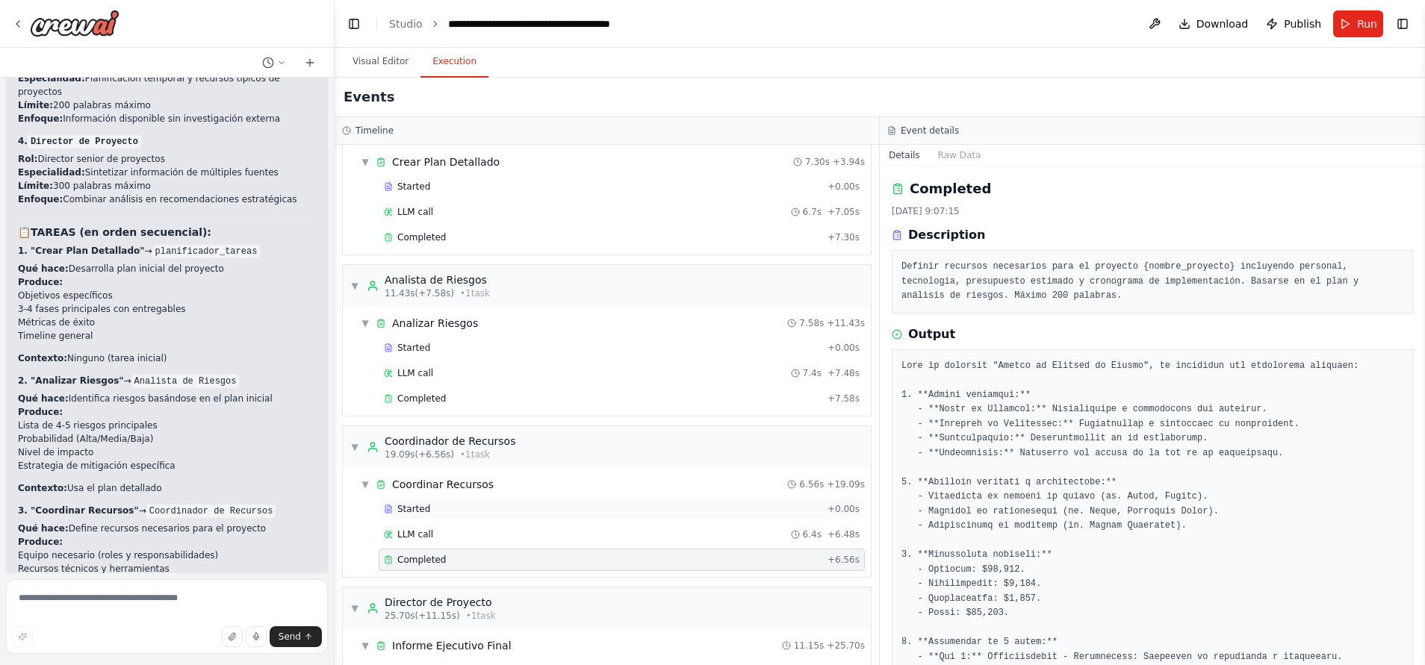
scroll to position [0, 0]
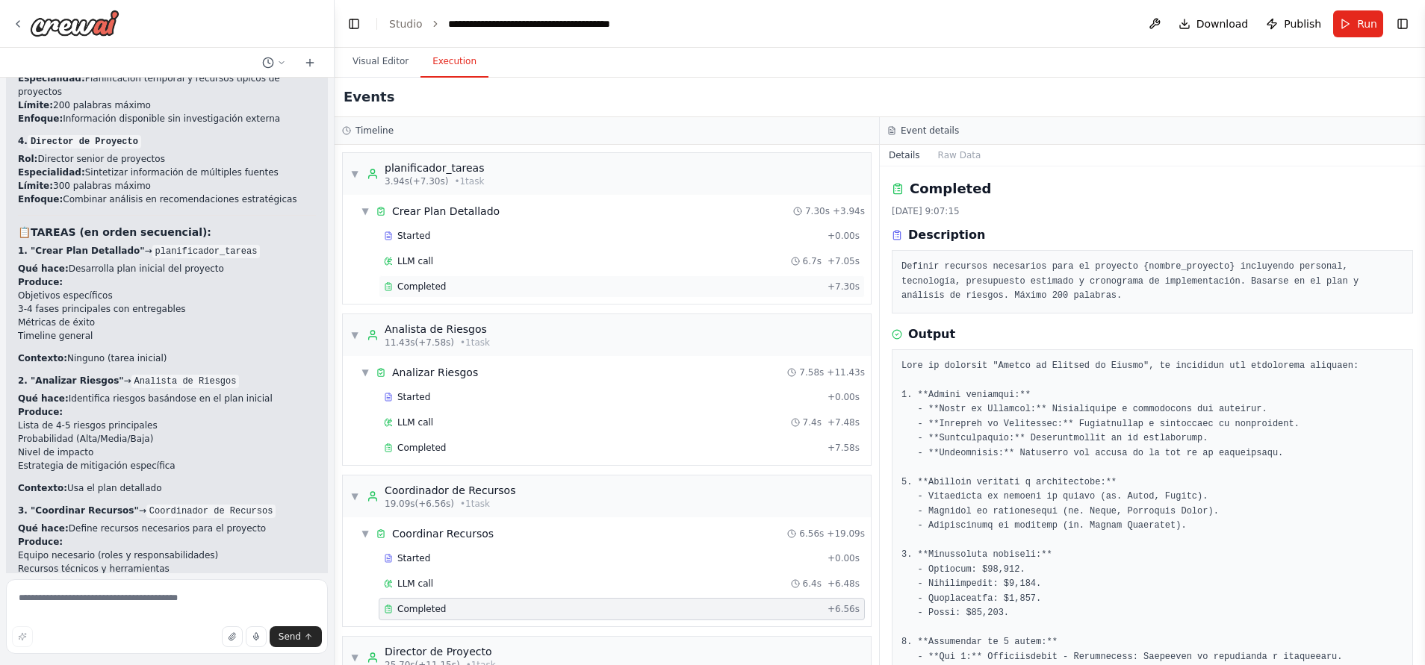
click at [452, 281] on div "Completed" at bounding box center [603, 287] width 438 height 12
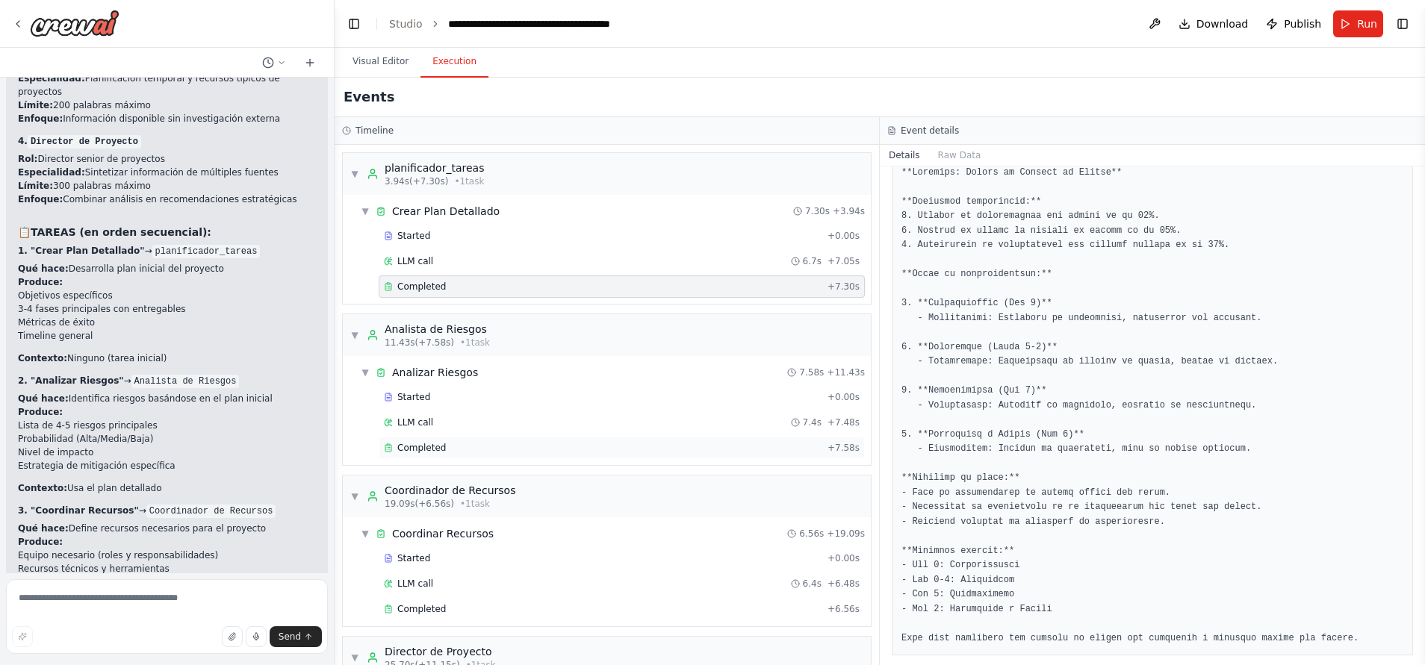
scroll to position [140, 0]
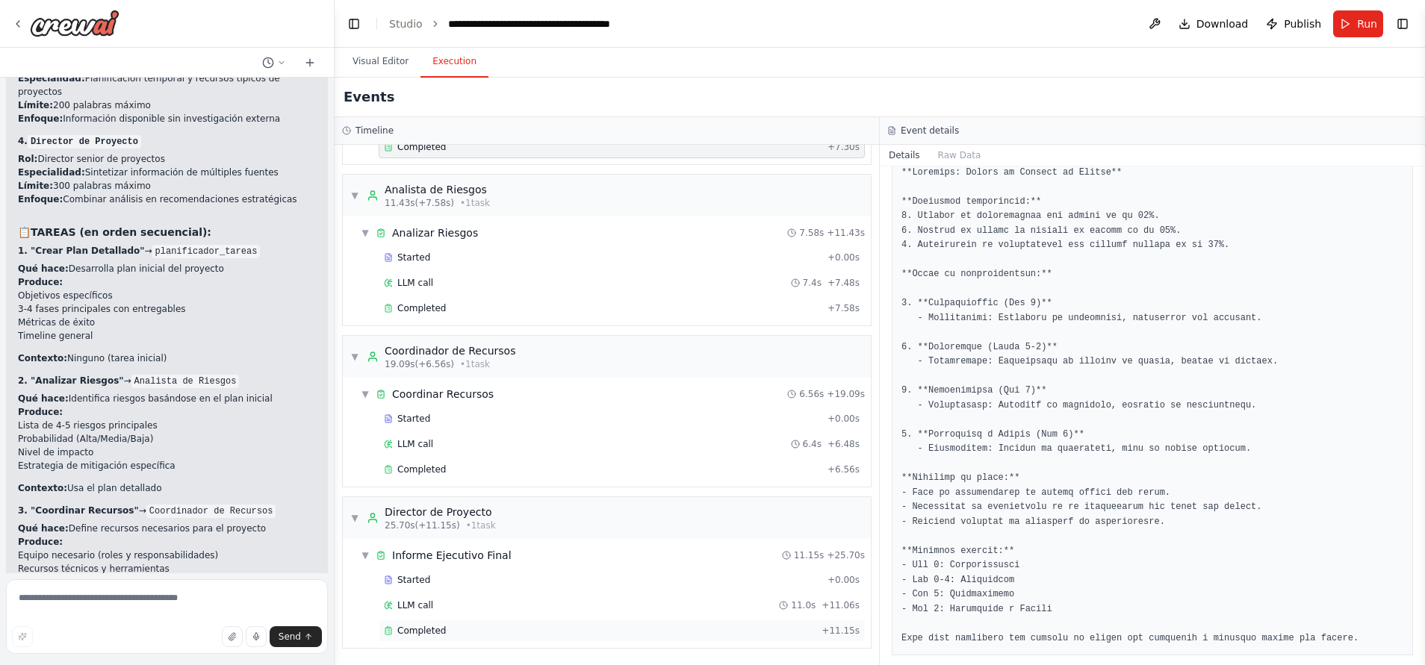
click at [485, 632] on div "Completed" at bounding box center [600, 631] width 432 height 12
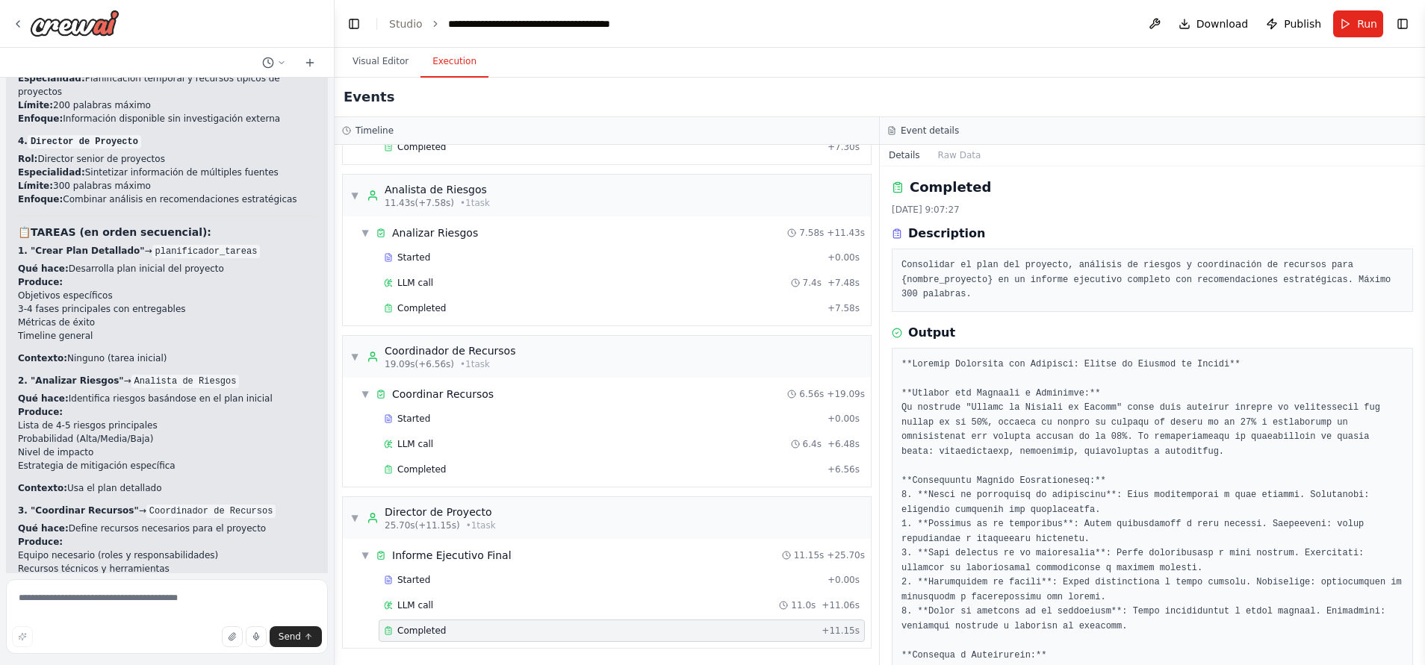
scroll to position [0, 0]
click at [367, 49] on button "Visual Editor" at bounding box center [380, 61] width 80 height 31
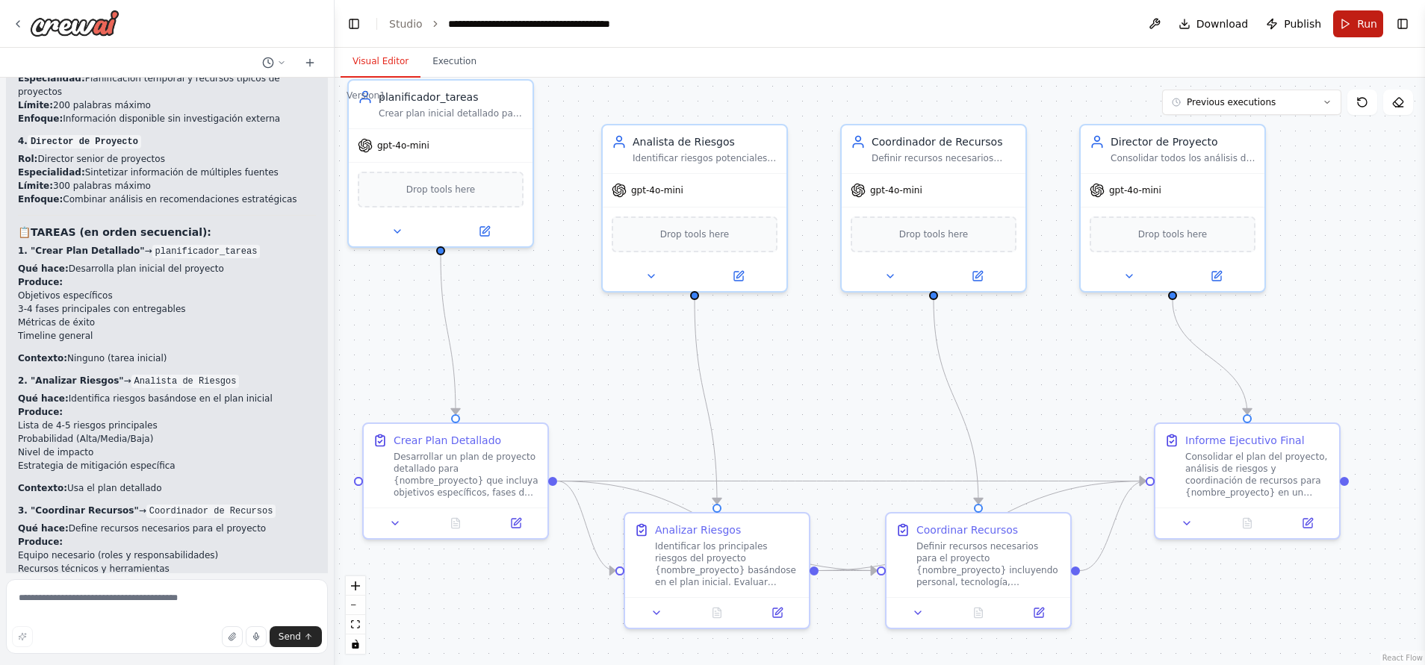
click at [1354, 26] on button "Run" at bounding box center [1358, 23] width 50 height 27
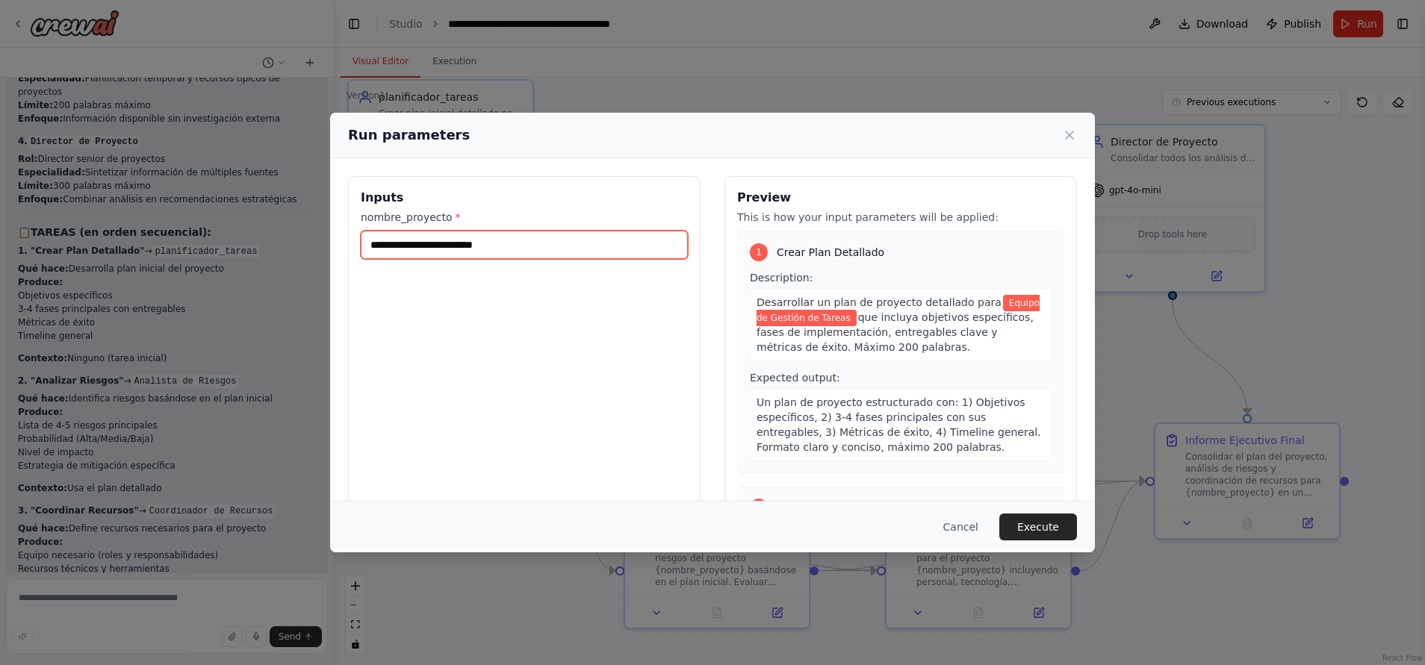
drag, startPoint x: 555, startPoint y: 249, endPoint x: 331, endPoint y: 249, distance: 223.2
click at [331, 249] on div "**********" at bounding box center [712, 353] width 765 height 390
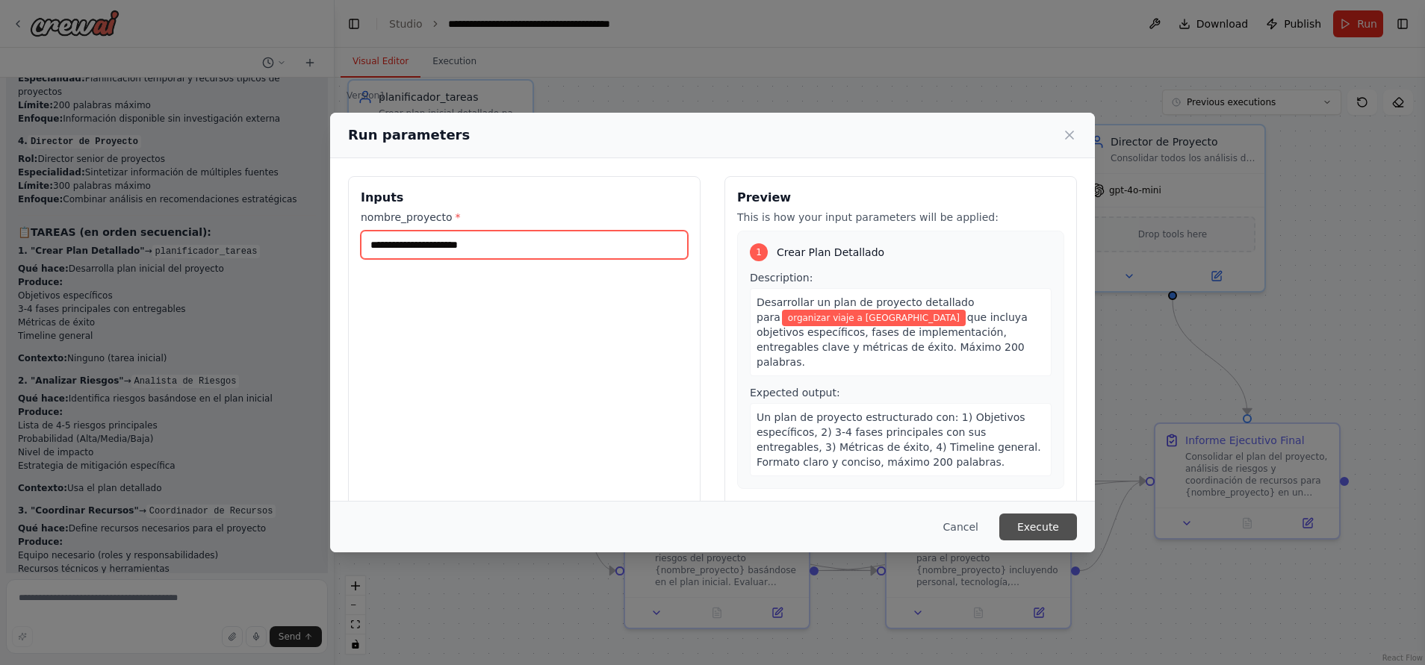
type input "**********"
click at [1050, 535] on button "Execute" at bounding box center [1038, 527] width 78 height 27
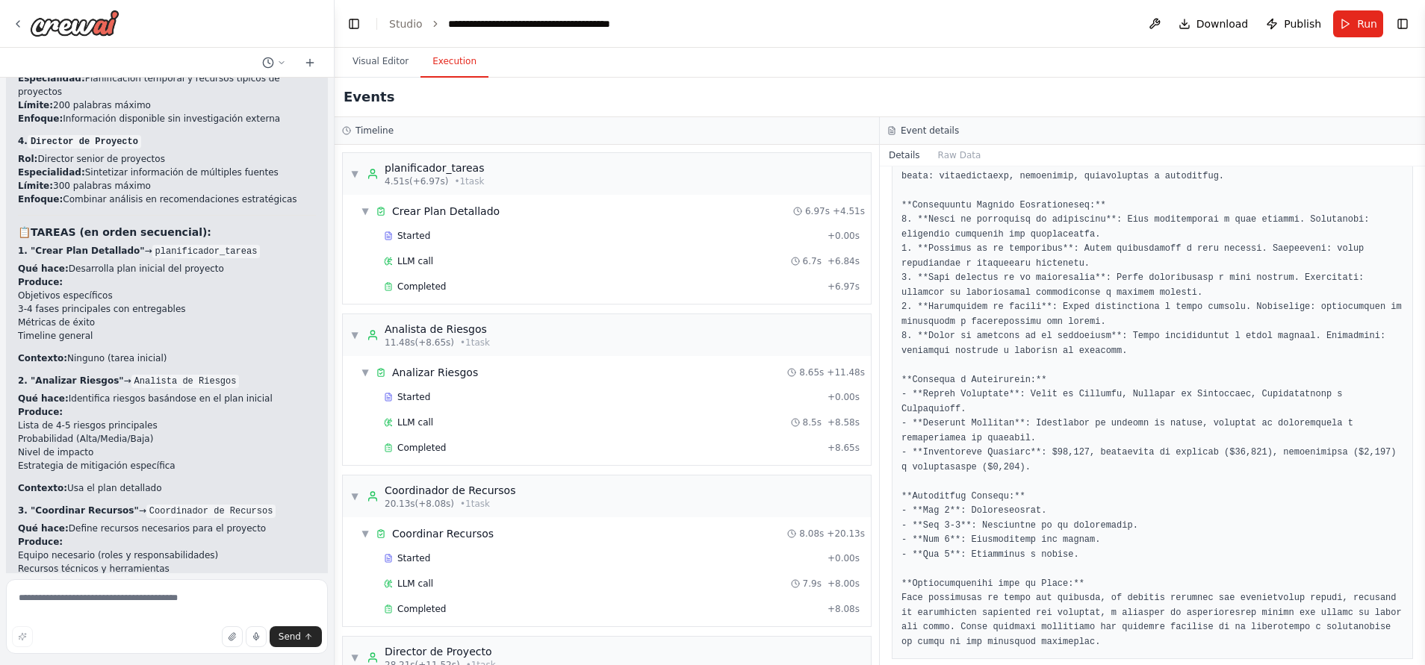
scroll to position [281, 0]
click at [563, 273] on div "Started + 0.00s LLM call 6.7s + 6.84s Completed + 6.97s" at bounding box center [613, 263] width 516 height 76
click at [539, 281] on div "Completed" at bounding box center [603, 287] width 438 height 12
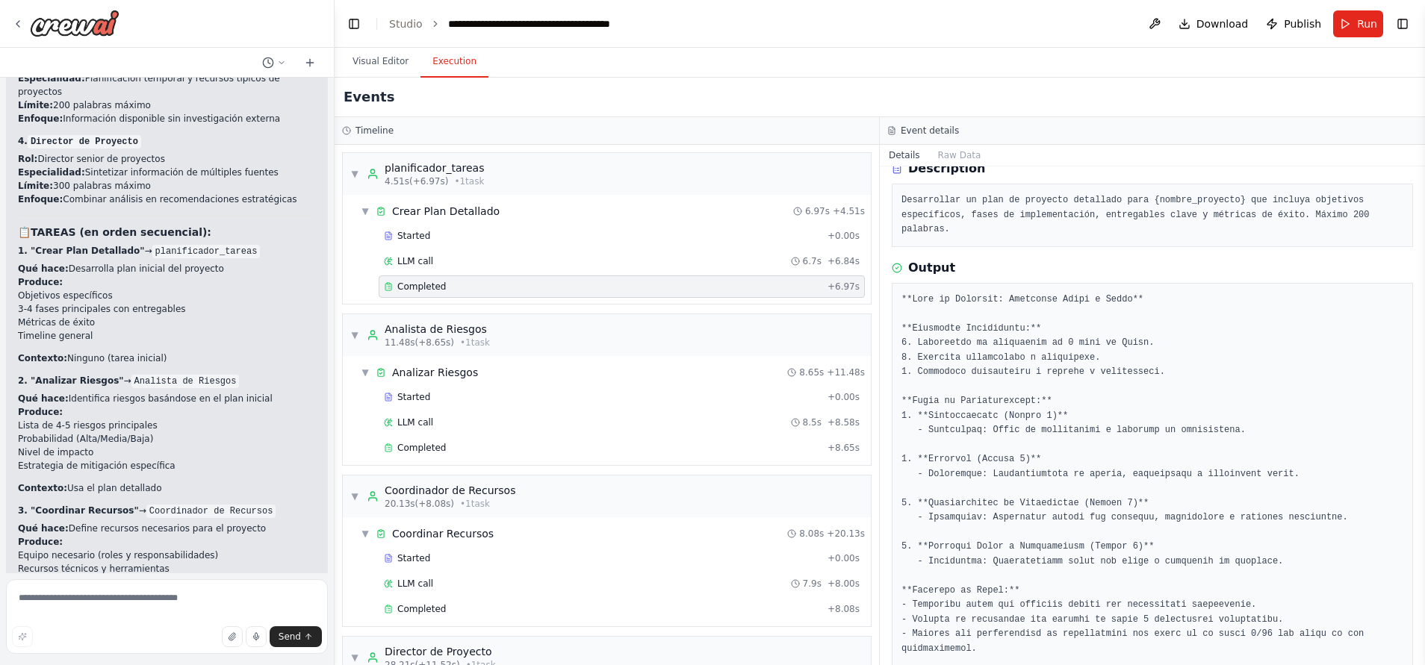
scroll to position [120, 0]
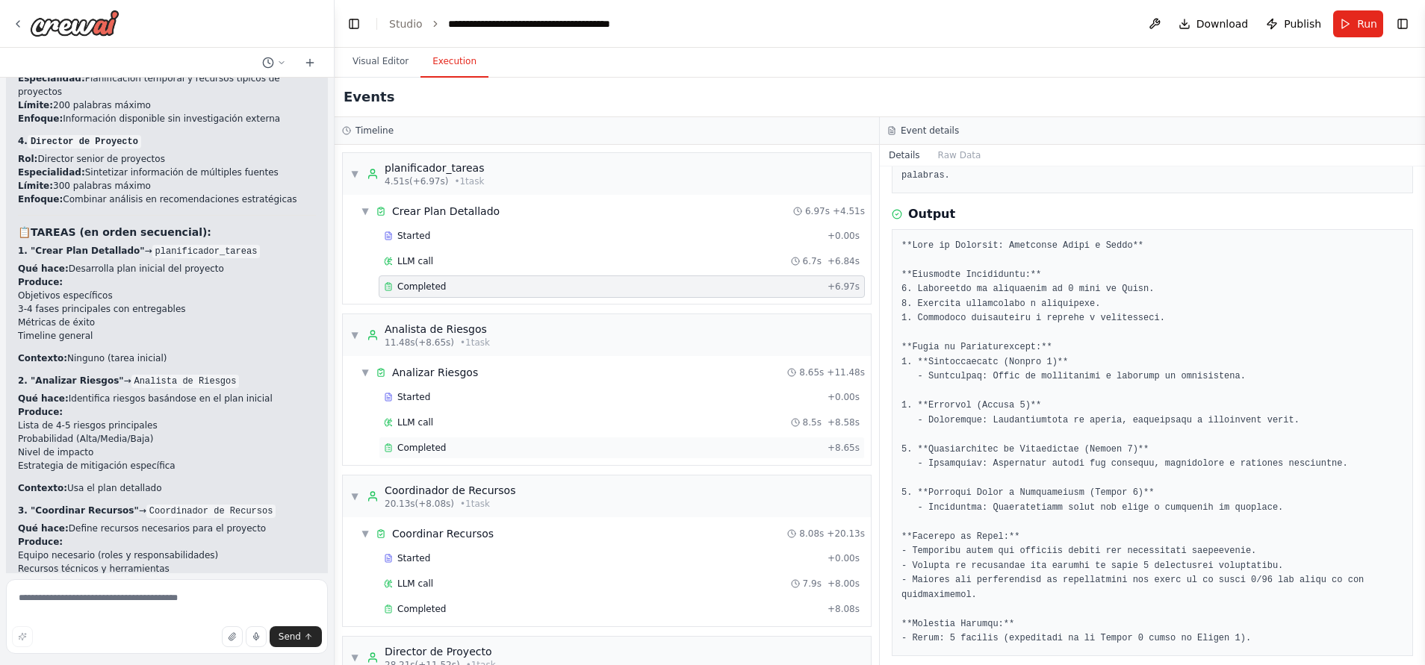
click at [526, 449] on div "Completed" at bounding box center [603, 448] width 438 height 12
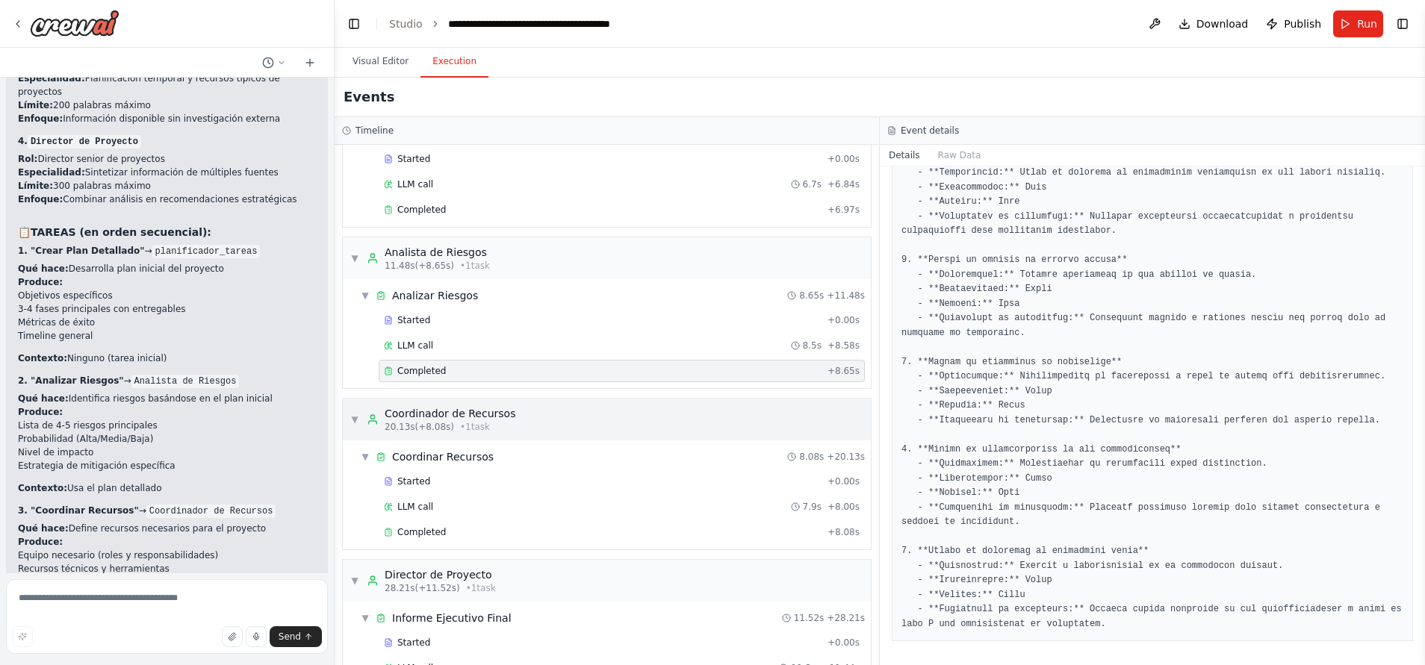
scroll to position [112, 0]
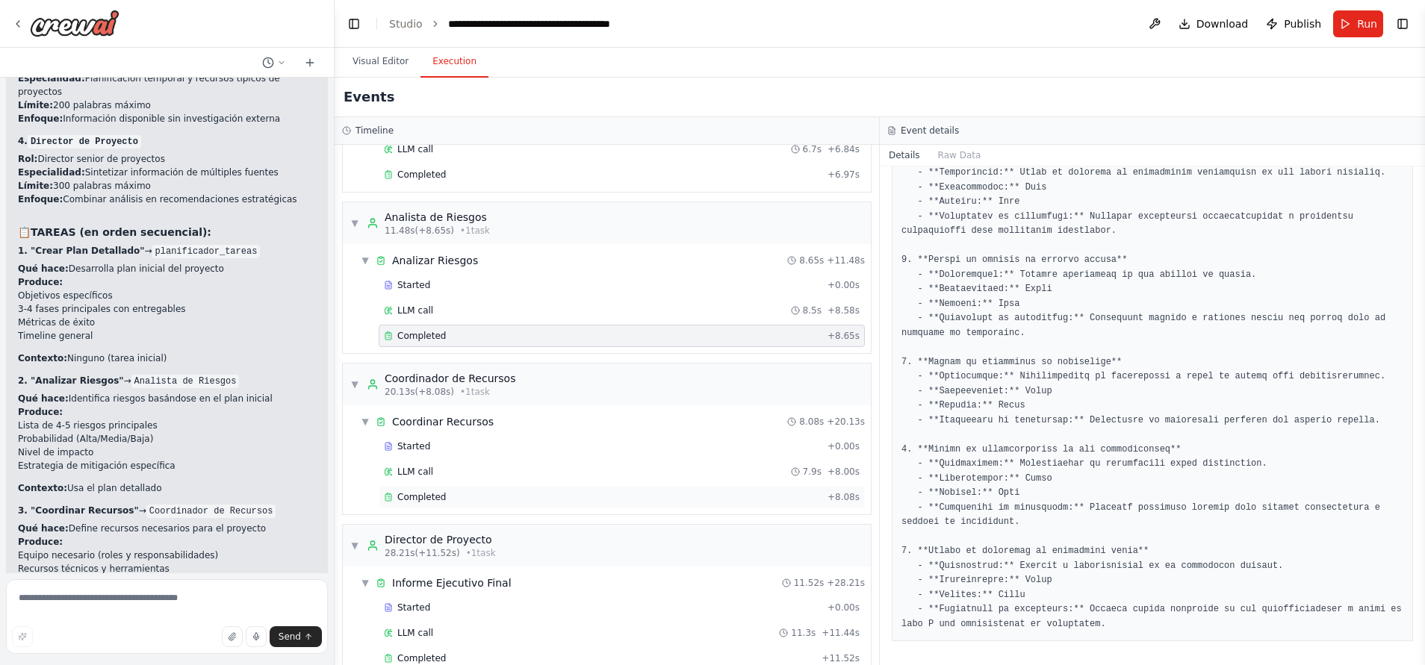
click at [574, 496] on div "Completed" at bounding box center [603, 497] width 438 height 12
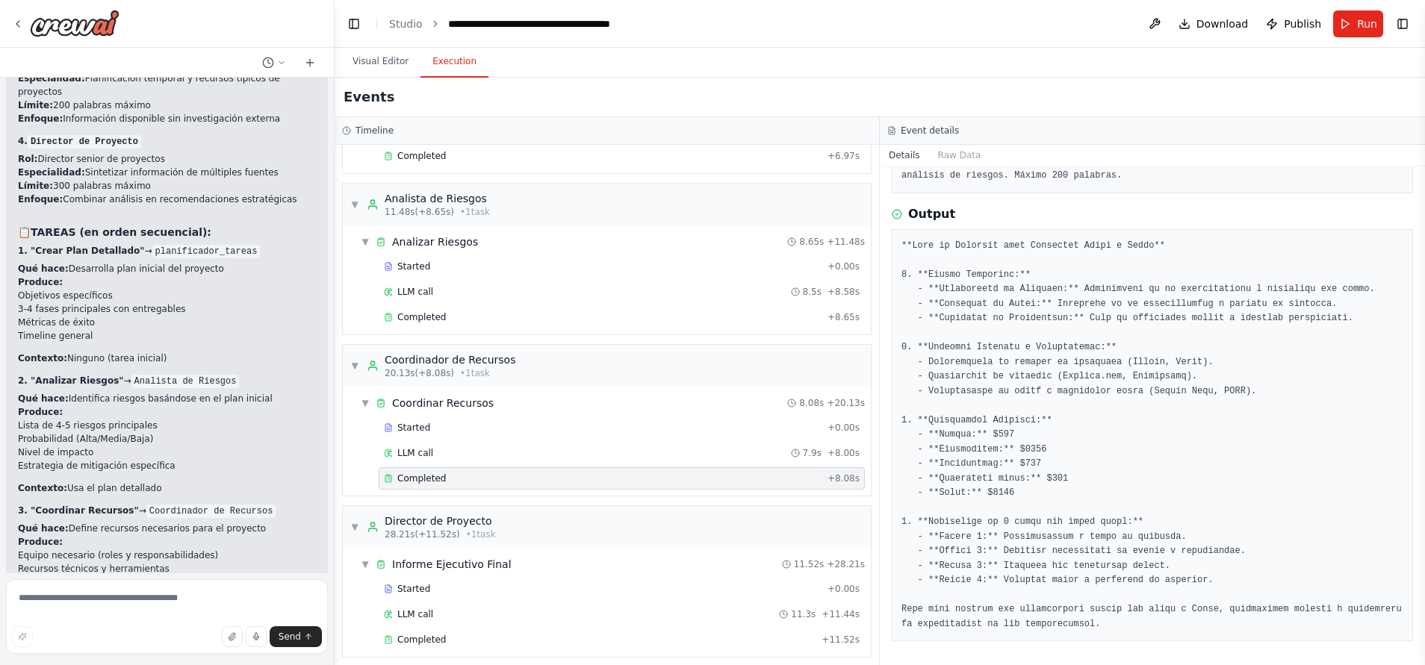
scroll to position [140, 0]
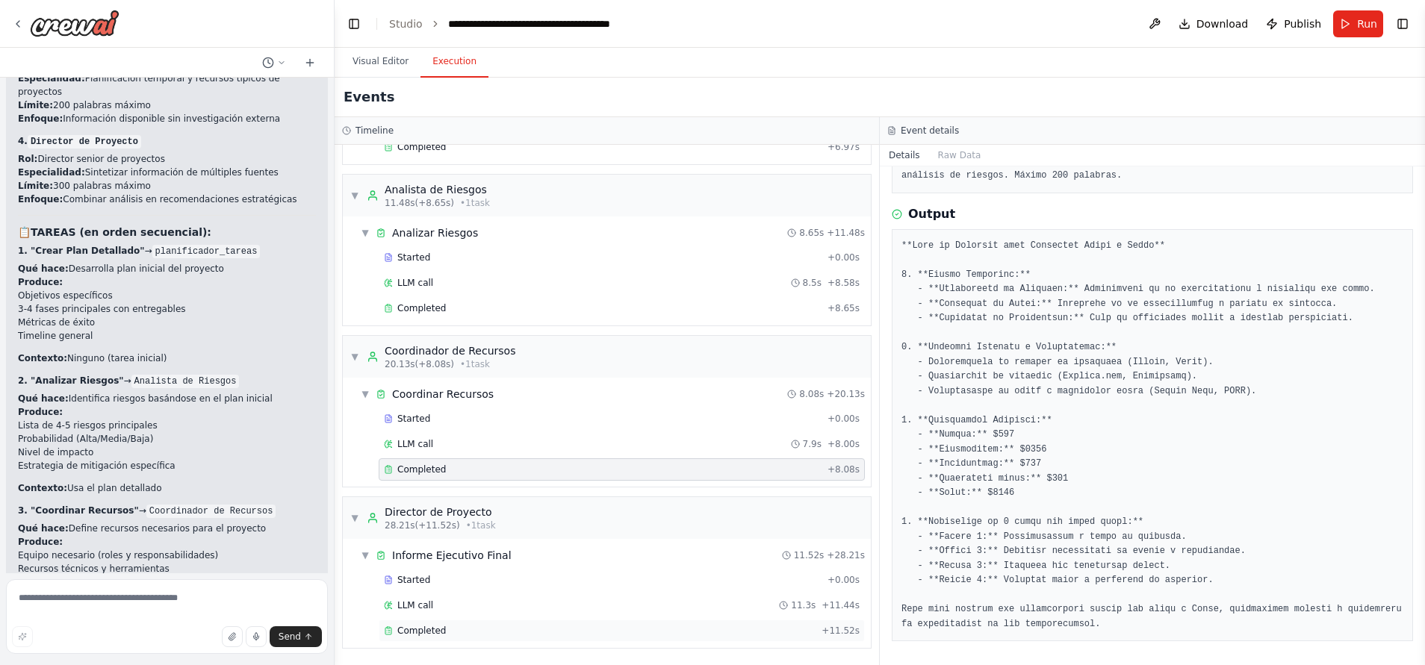
click at [564, 630] on div "Completed" at bounding box center [600, 631] width 432 height 12
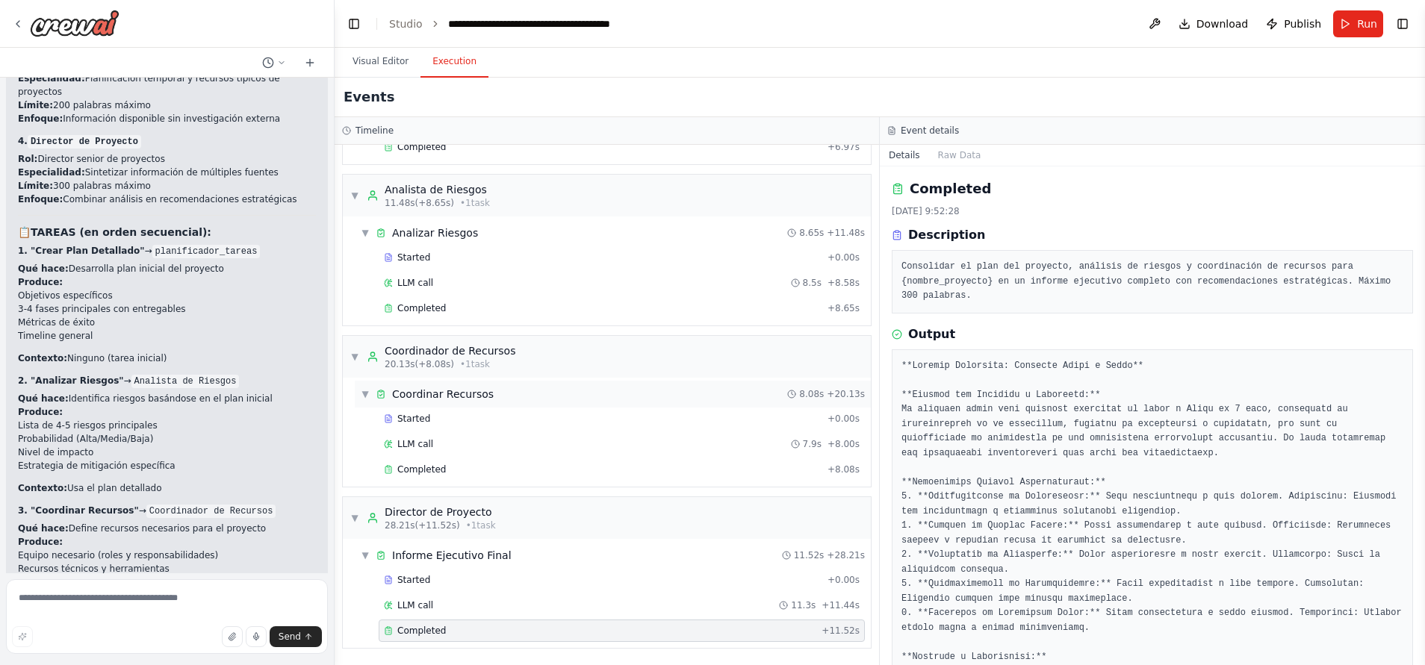
scroll to position [0, 0]
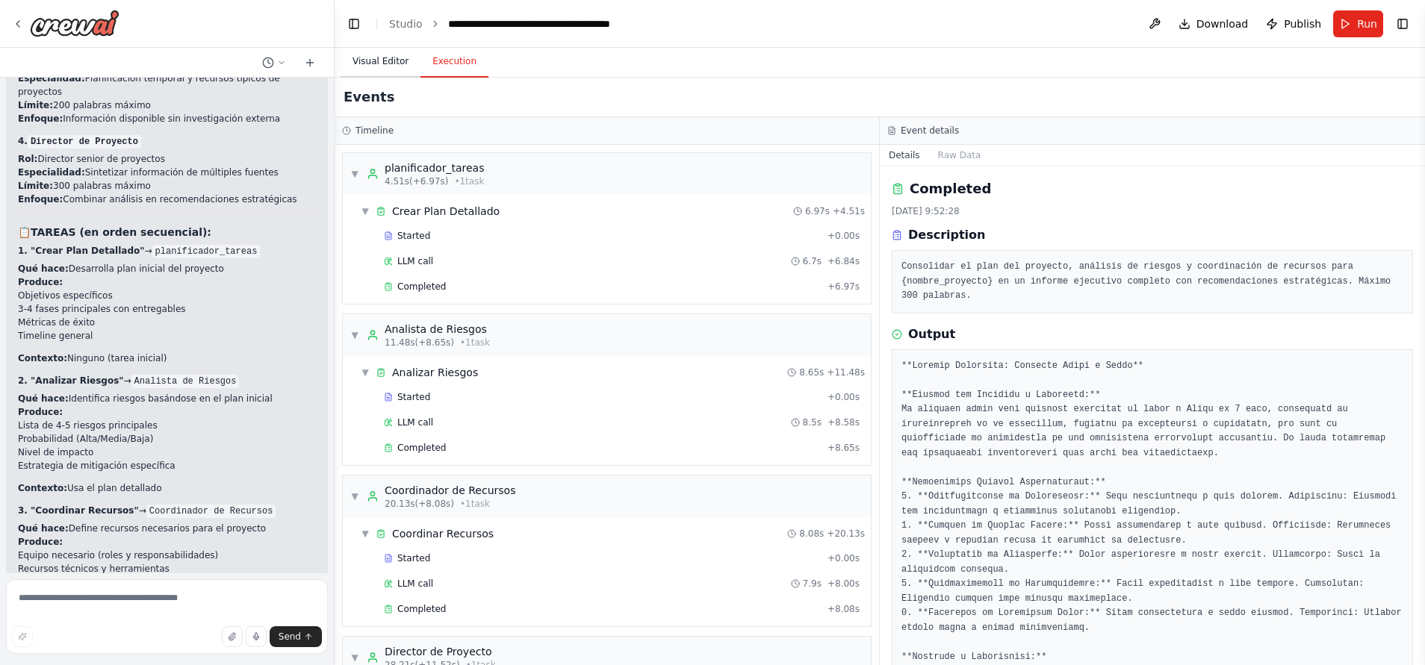
click at [388, 74] on button "Visual Editor" at bounding box center [380, 61] width 80 height 31
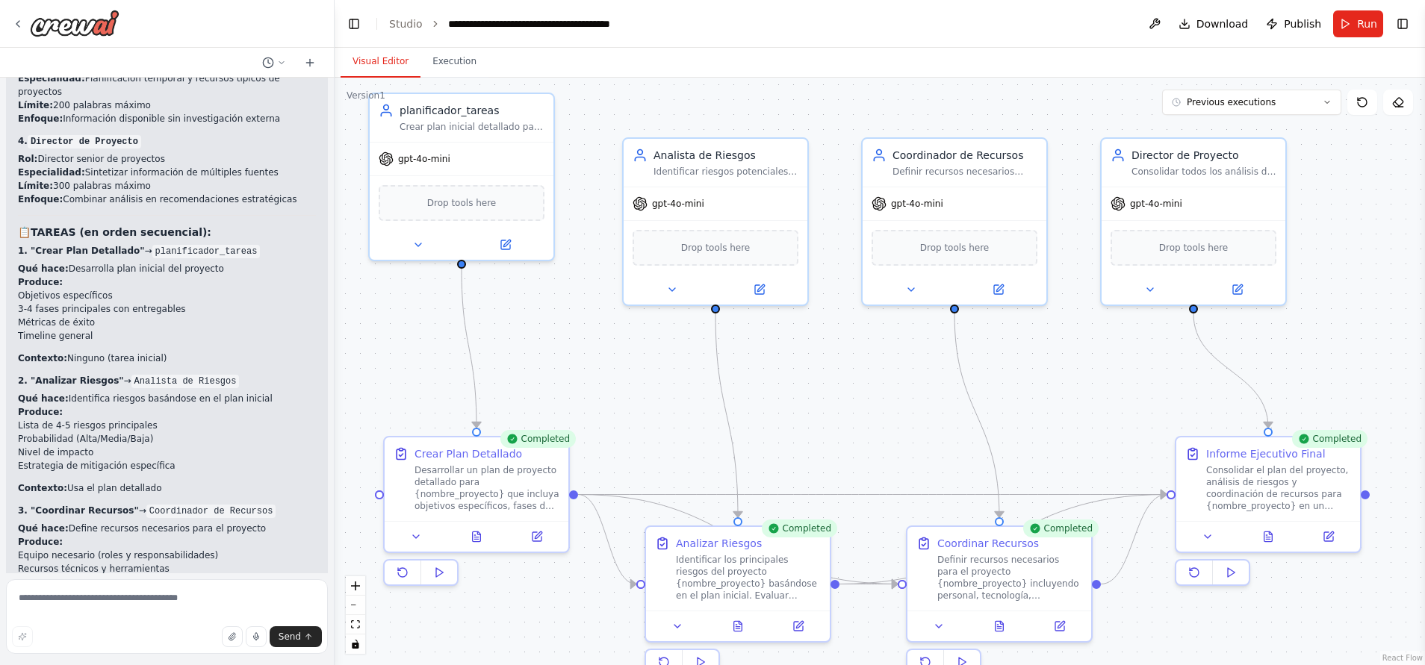
drag, startPoint x: 533, startPoint y: 328, endPoint x: 555, endPoint y: 340, distance: 25.1
click at [555, 340] on div ".deletable-edge-delete-btn { width: 20px; height: 20px; border: 0px solid #ffff…" at bounding box center [879, 372] width 1090 height 588
click at [1392, 23] on button "Toggle Right Sidebar" at bounding box center [1402, 23] width 21 height 21
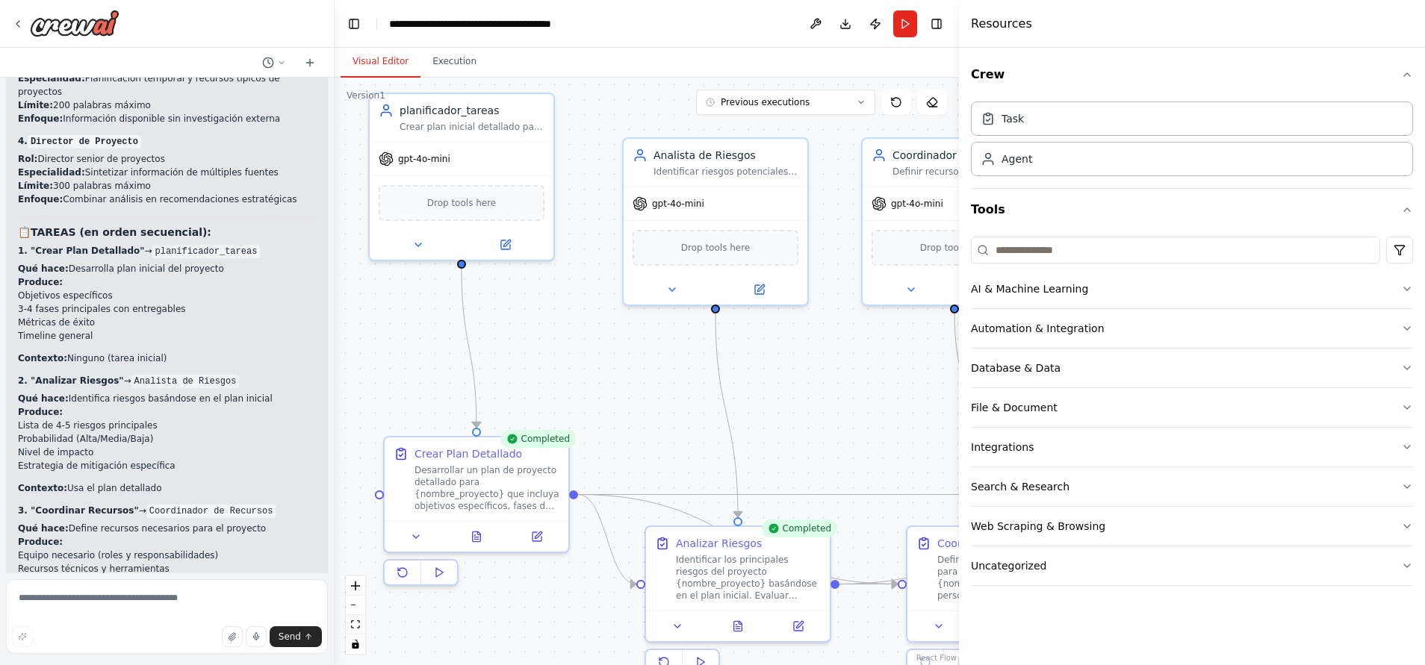
click at [888, 355] on div ".deletable-edge-delete-btn { width: 20px; height: 20px; border: 0px solid #ffff…" at bounding box center [646, 372] width 624 height 588
click at [951, 28] on header "**********" at bounding box center [646, 24] width 624 height 48
click at [933, 25] on button "Toggle Right Sidebar" at bounding box center [936, 23] width 21 height 21
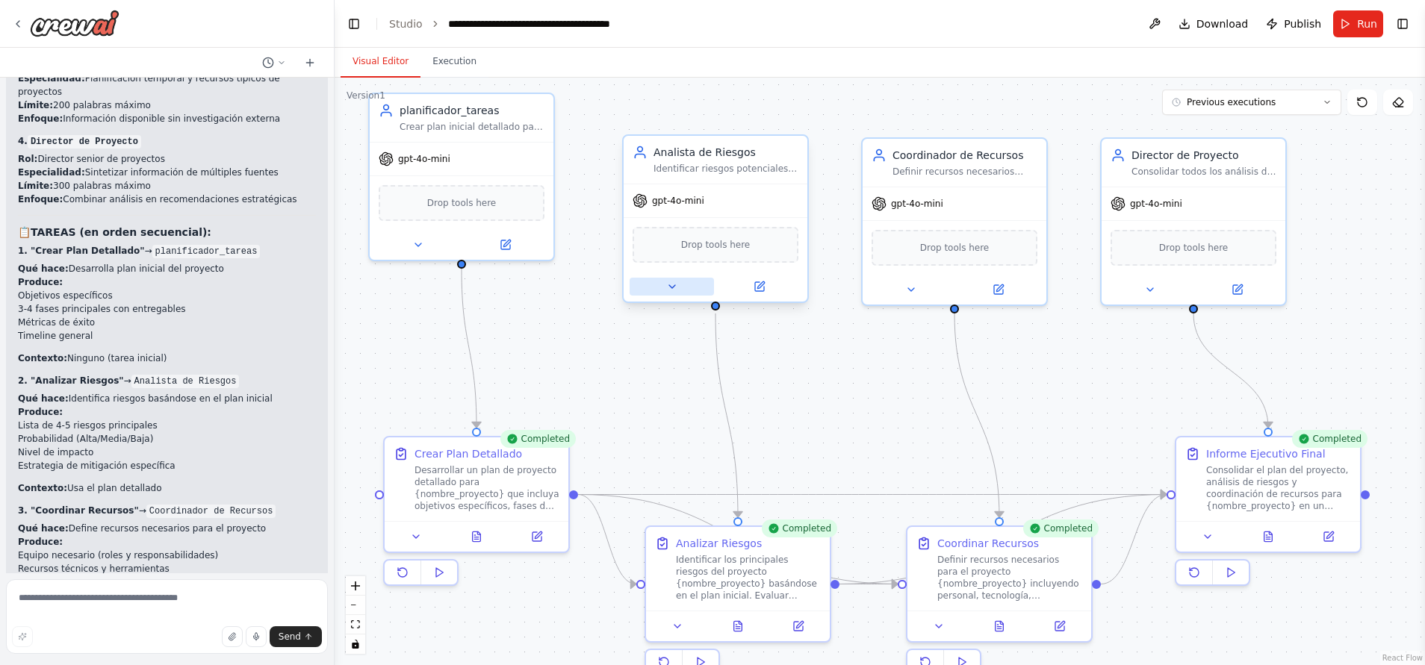
click at [682, 284] on button at bounding box center [671, 287] width 84 height 18
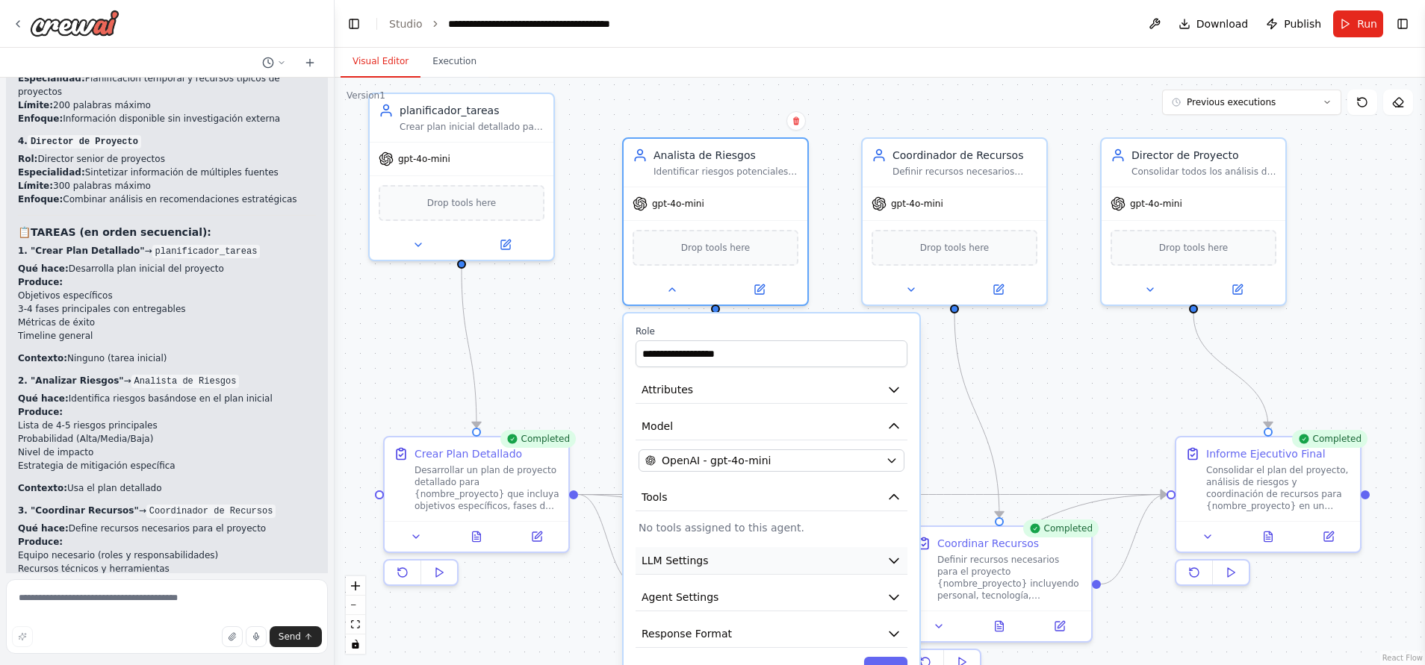
click at [847, 552] on button "LLM Settings" at bounding box center [771, 561] width 272 height 28
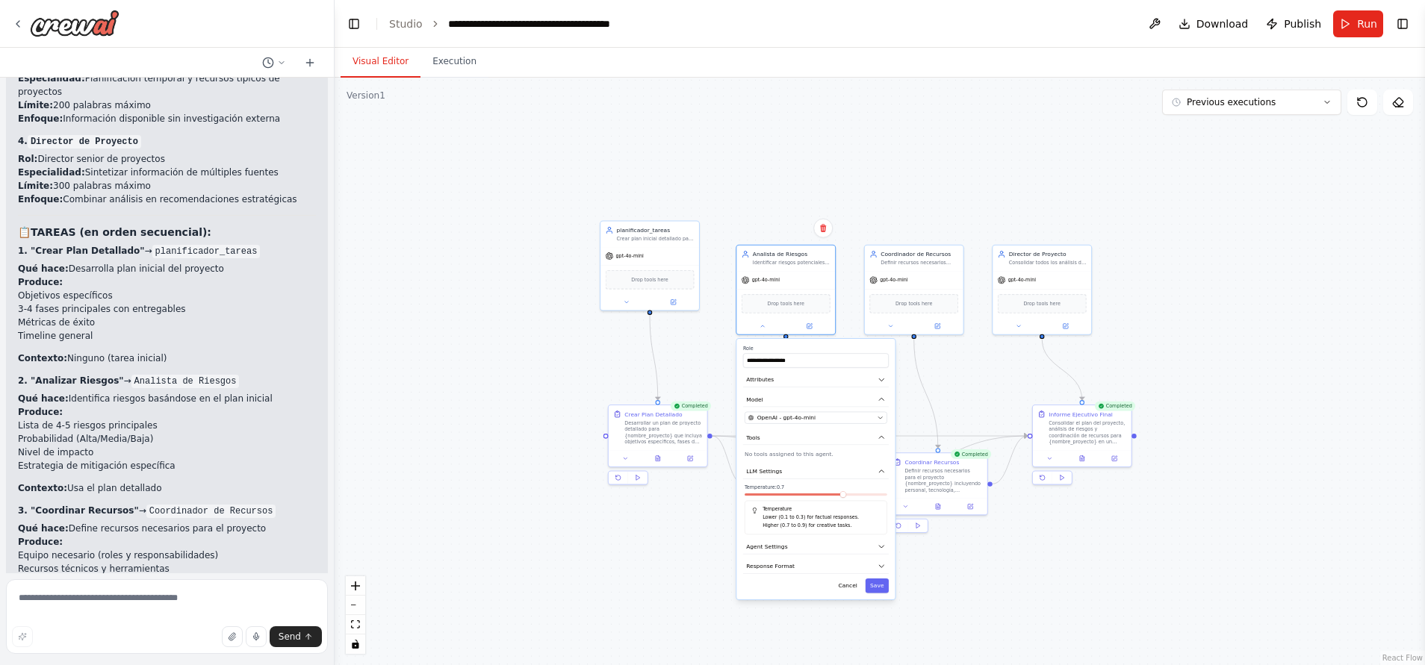
drag, startPoint x: 1076, startPoint y: 548, endPoint x: 1074, endPoint y: 536, distance: 12.0
click at [1074, 536] on div ".deletable-edge-delete-btn { width: 20px; height: 20px; border: 0px solid #ffff…" at bounding box center [879, 372] width 1090 height 588
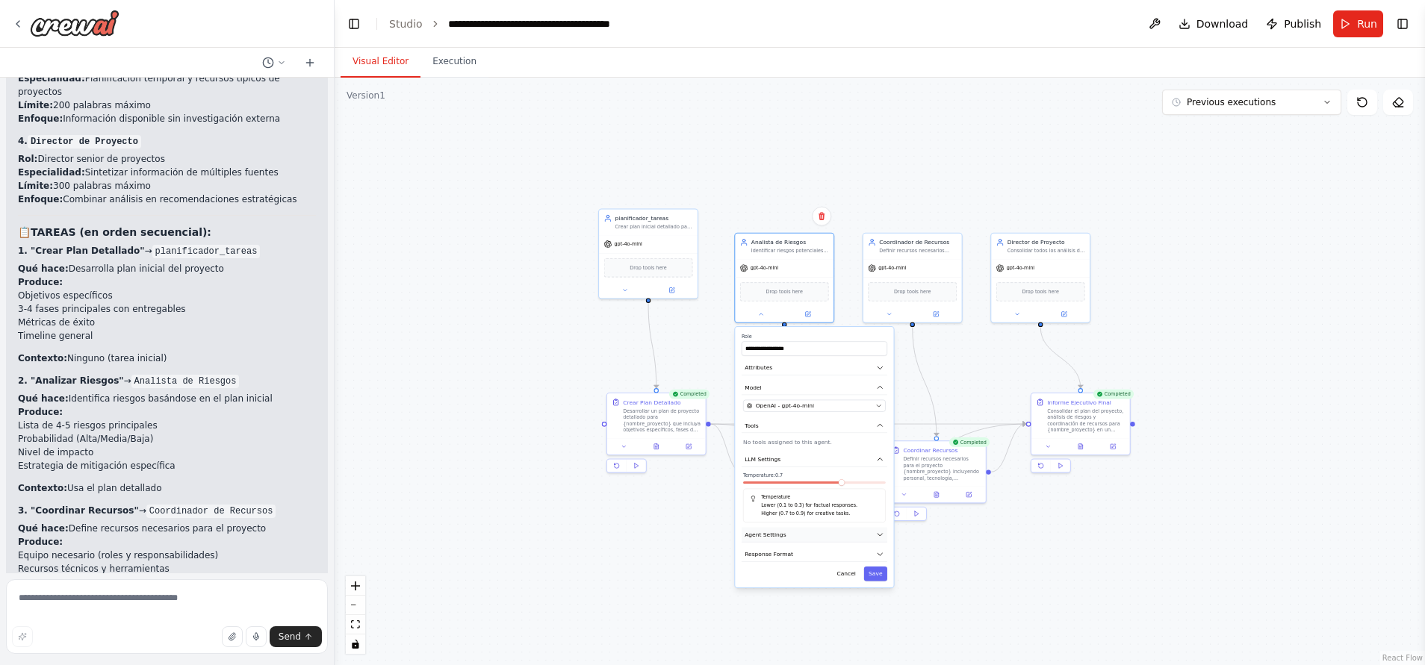
click at [877, 537] on icon "button" at bounding box center [880, 535] width 8 height 8
click at [876, 538] on icon "button" at bounding box center [880, 535] width 8 height 8
click at [877, 463] on icon "button" at bounding box center [880, 459] width 8 height 8
click at [846, 521] on button "Cancel" at bounding box center [846, 518] width 28 height 14
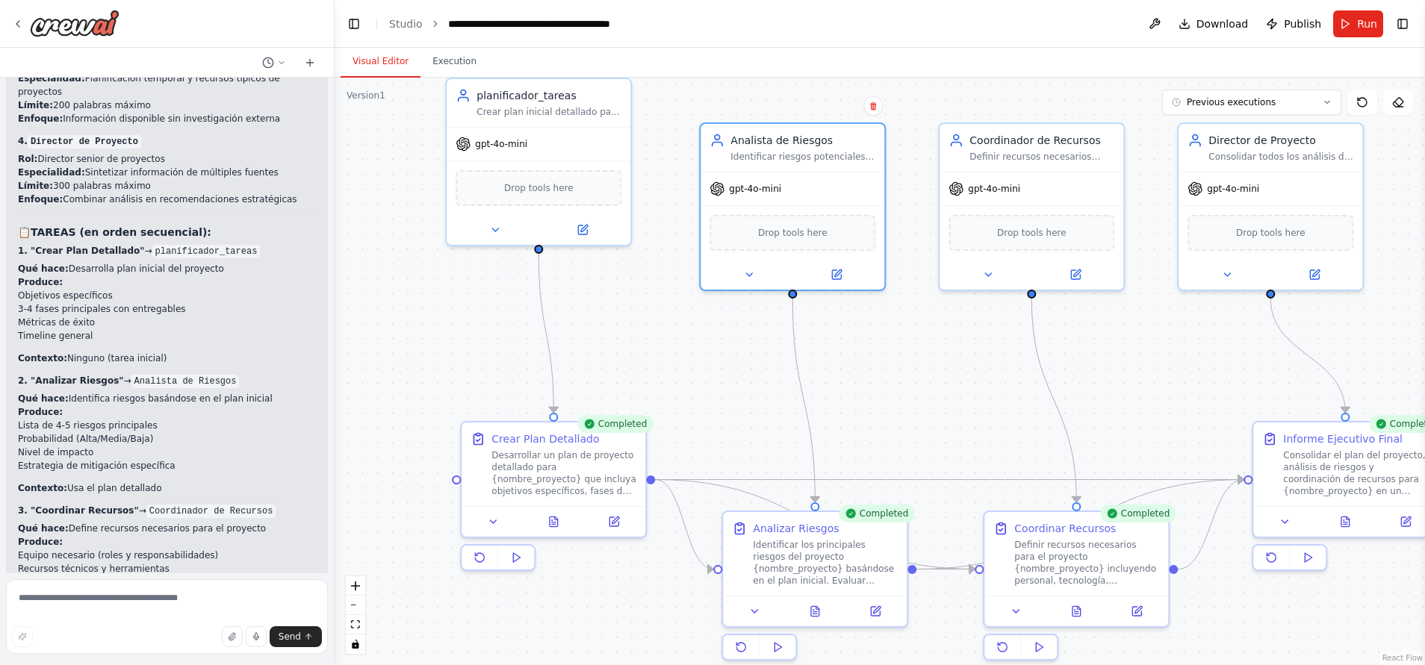
drag, startPoint x: 688, startPoint y: 298, endPoint x: 711, endPoint y: 403, distance: 107.8
click at [711, 403] on div ".deletable-edge-delete-btn { width: 20px; height: 20px; border: 0px solid #ffff…" at bounding box center [879, 372] width 1090 height 588
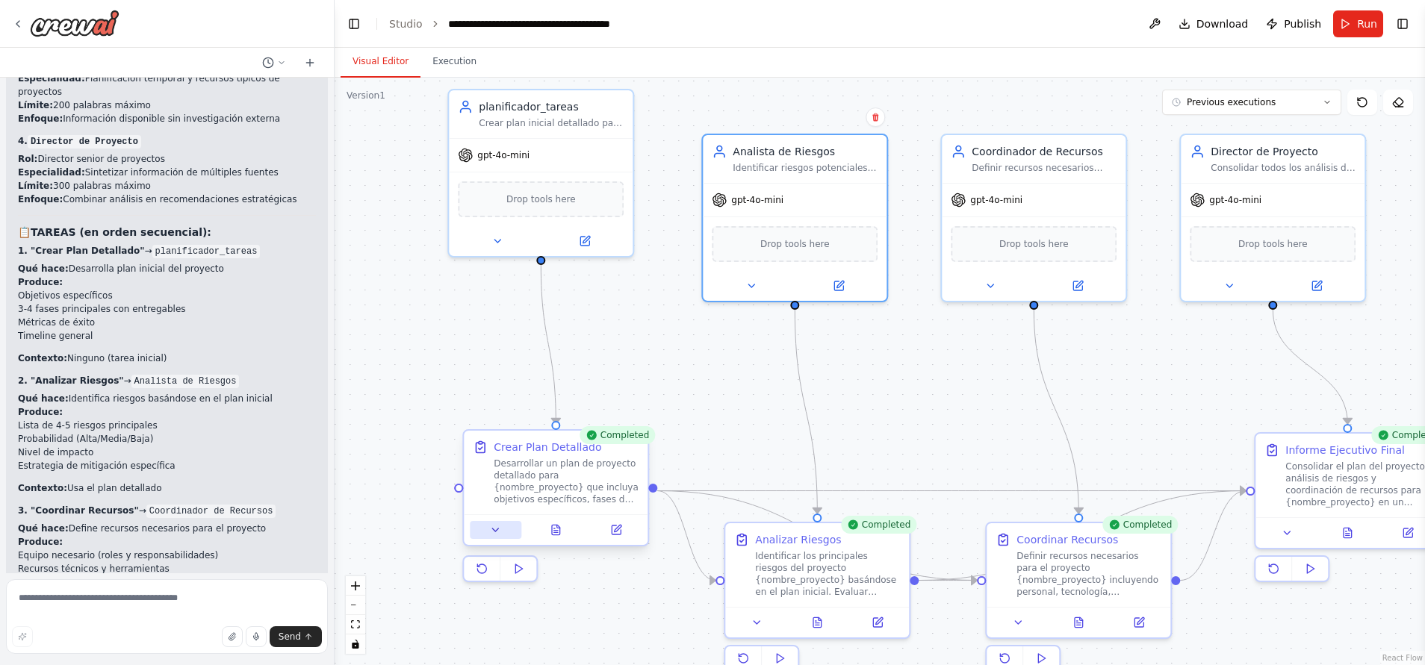
click at [503, 538] on button at bounding box center [496, 530] width 52 height 18
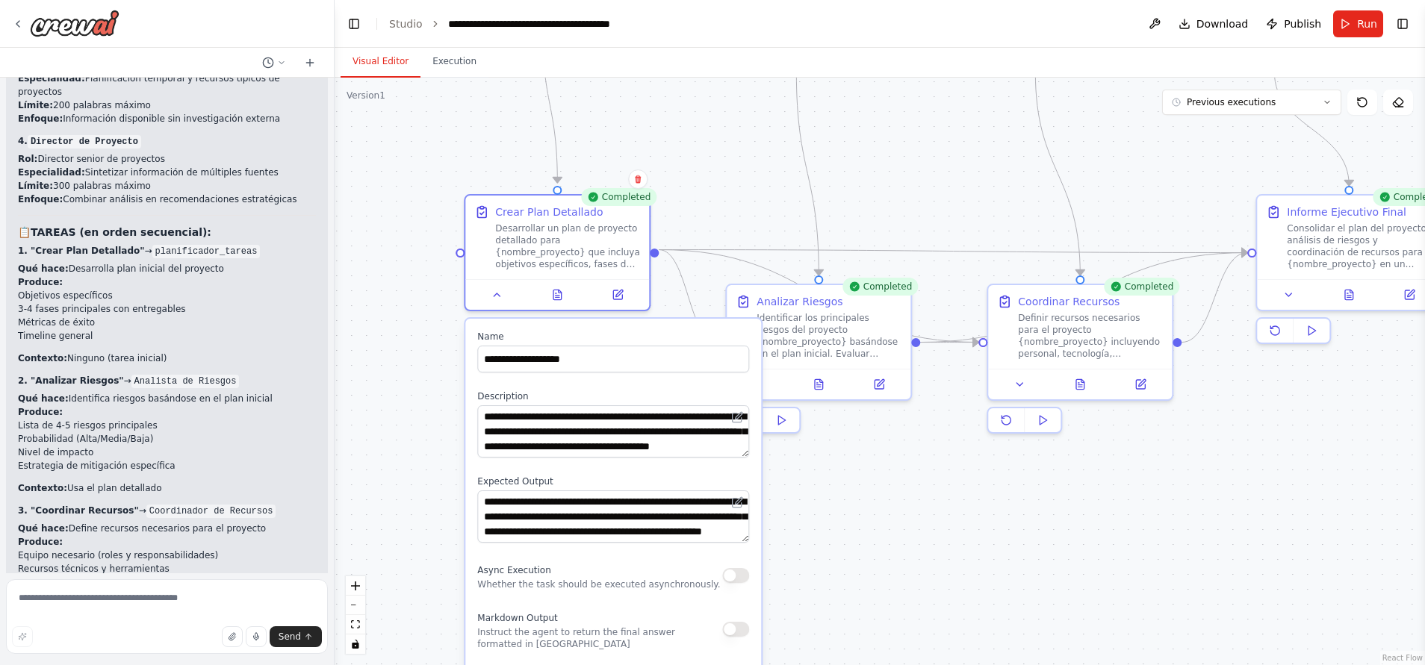
drag, startPoint x: 731, startPoint y: 319, endPoint x: 732, endPoint y: 136, distance: 182.9
click at [732, 136] on div ".deletable-edge-delete-btn { width: 20px; height: 20px; border: 0px solid #ffff…" at bounding box center [879, 372] width 1090 height 588
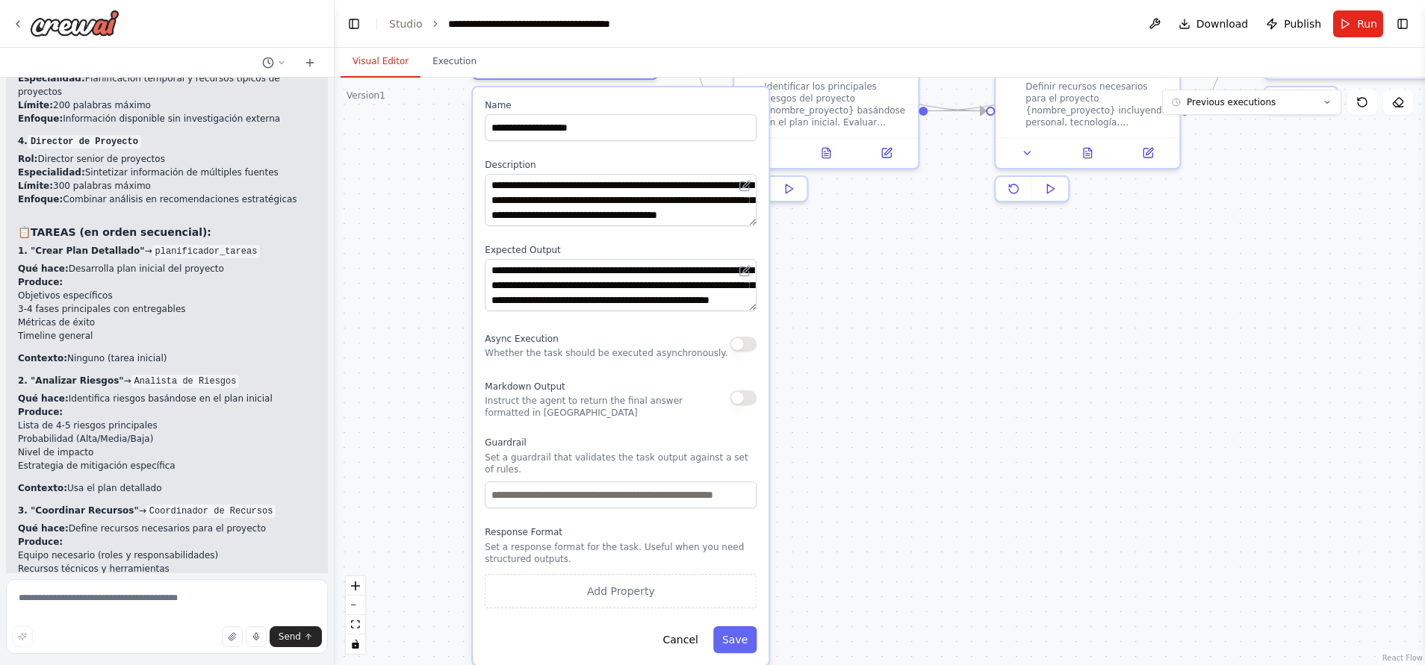
drag, startPoint x: 887, startPoint y: 557, endPoint x: 892, endPoint y: 357, distance: 200.2
click at [892, 357] on div ".deletable-edge-delete-btn { width: 20px; height: 20px; border: 0px solid #ffff…" at bounding box center [879, 372] width 1090 height 588
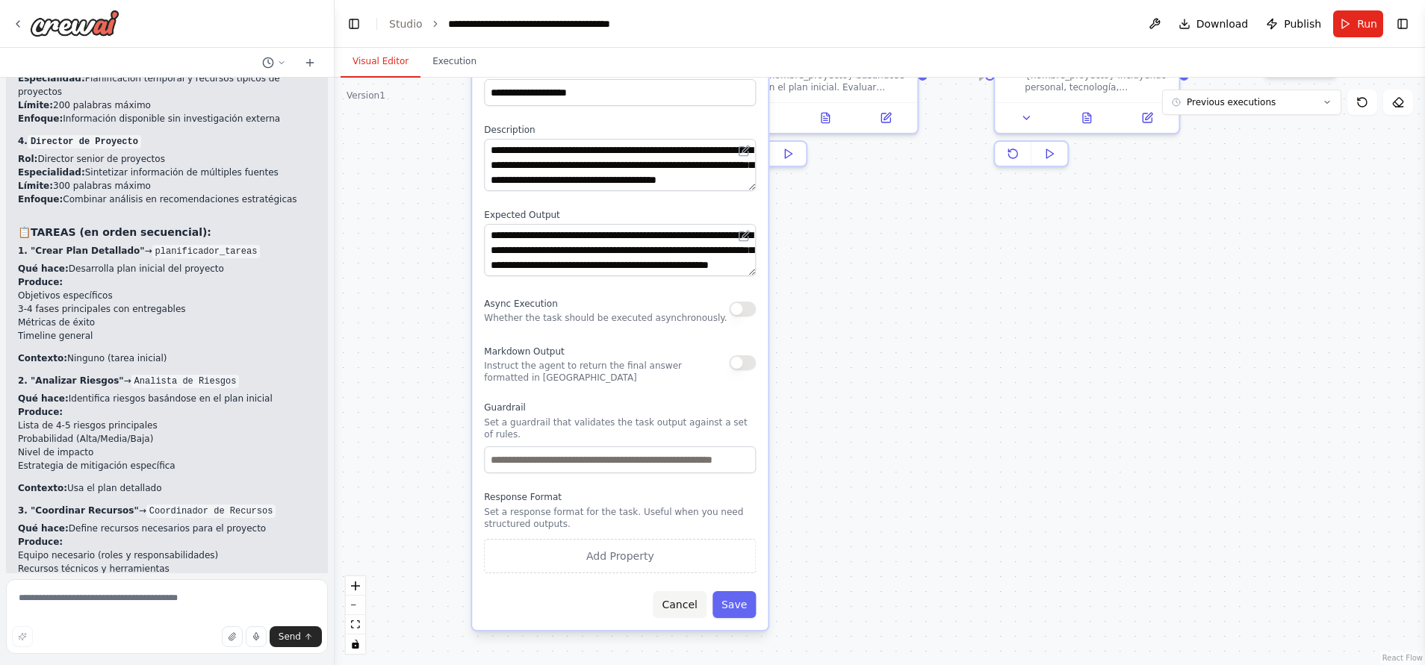
click at [680, 593] on button "Cancel" at bounding box center [679, 604] width 53 height 27
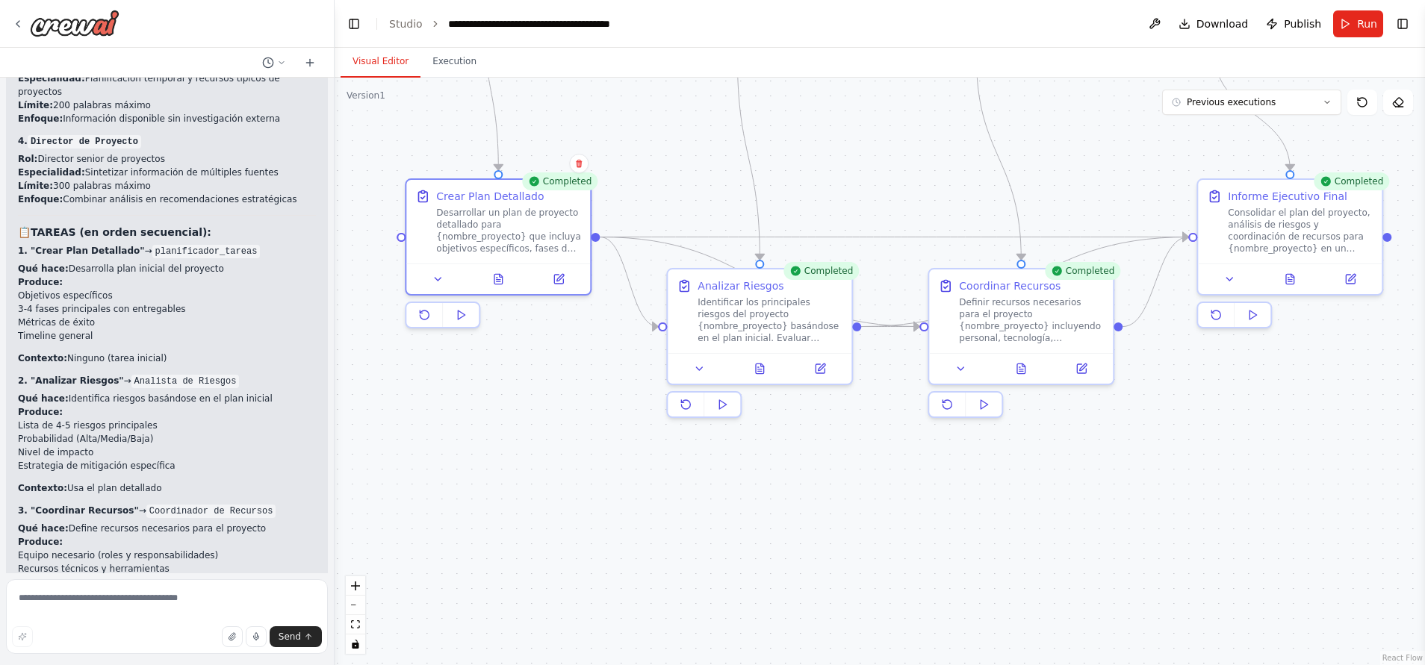
drag, startPoint x: 906, startPoint y: 480, endPoint x: 834, endPoint y: 723, distance: 253.0
click at [834, 664] on html "Hello! I'm the CrewAI assistant. What kind of automation do you want to build? …" at bounding box center [712, 332] width 1425 height 665
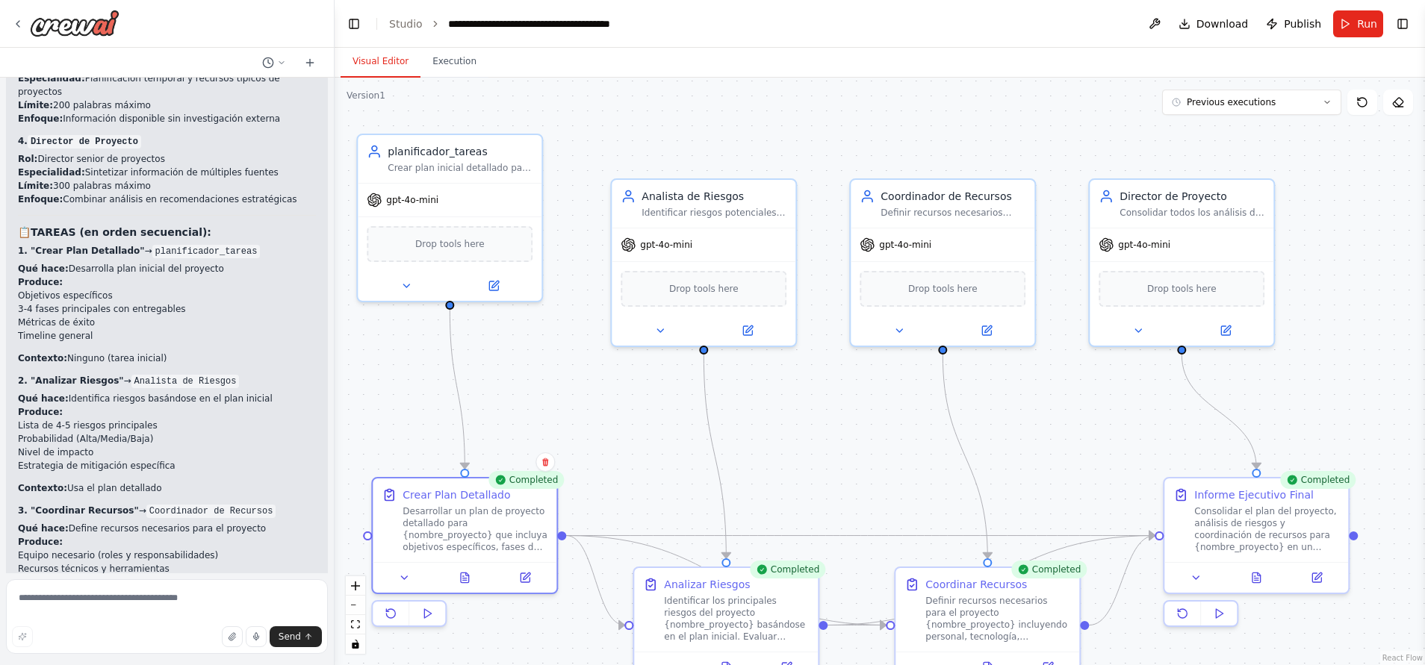
drag, startPoint x: 901, startPoint y: 239, endPoint x: 885, endPoint y: 485, distance: 246.1
click at [885, 485] on div ".deletable-edge-delete-btn { width: 20px; height: 20px; border: 0px solid #ffff…" at bounding box center [879, 372] width 1090 height 588
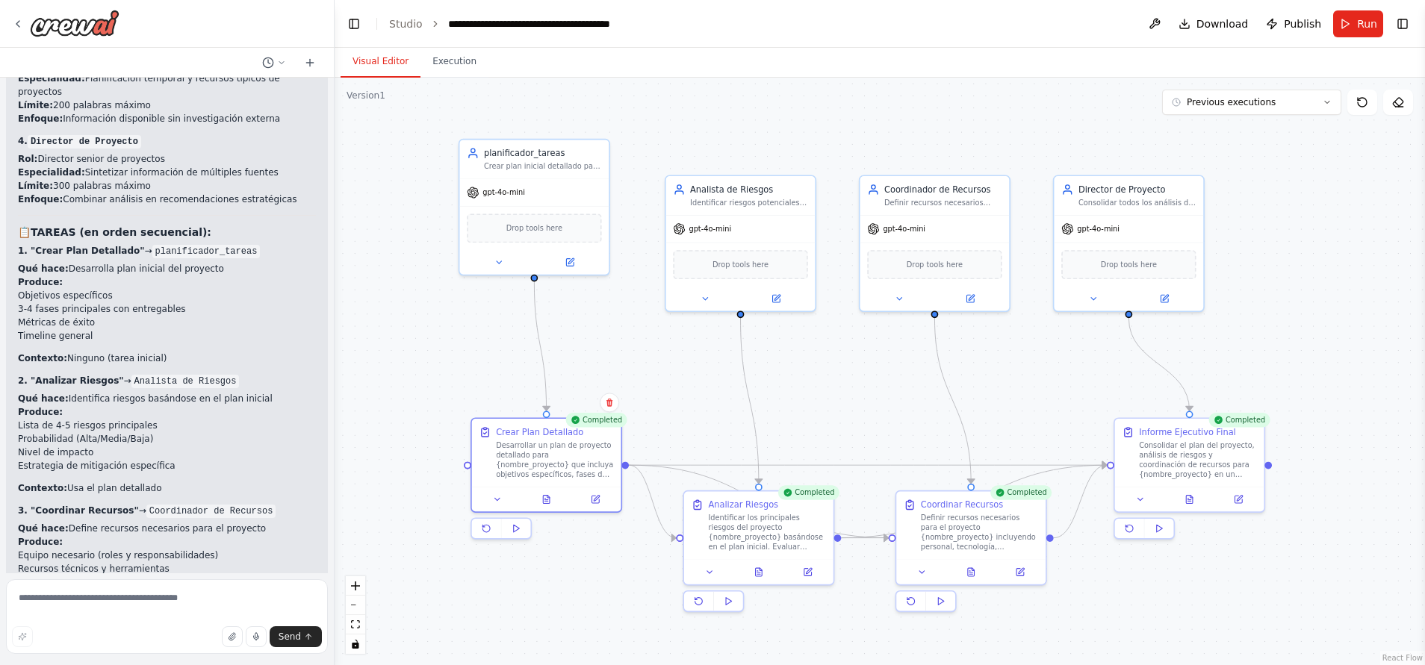
drag, startPoint x: 847, startPoint y: 446, endPoint x: 850, endPoint y: 386, distance: 59.8
click at [850, 386] on div ".deletable-edge-delete-btn { width: 20px; height: 20px; border: 0px solid #ffff…" at bounding box center [879, 372] width 1090 height 588
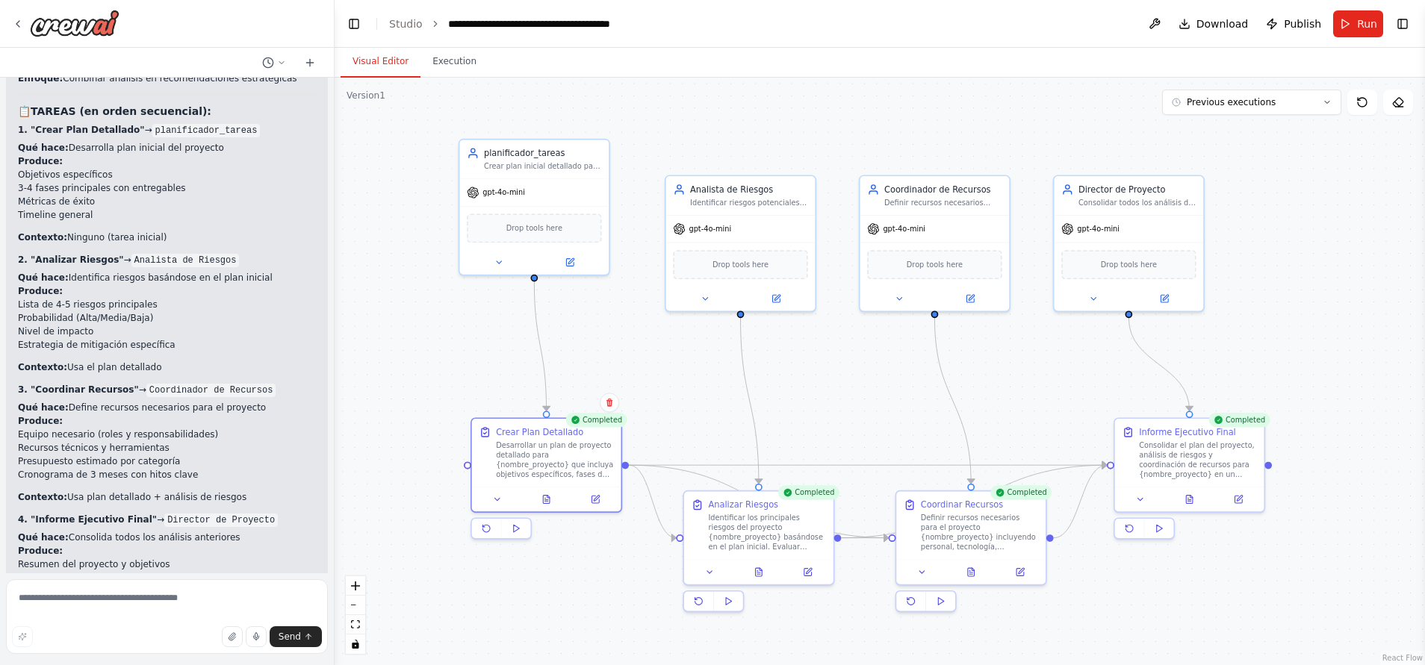
click at [406, 343] on div ".deletable-edge-delete-btn { width: 20px; height: 20px; border: 0px solid #ffff…" at bounding box center [879, 372] width 1090 height 588
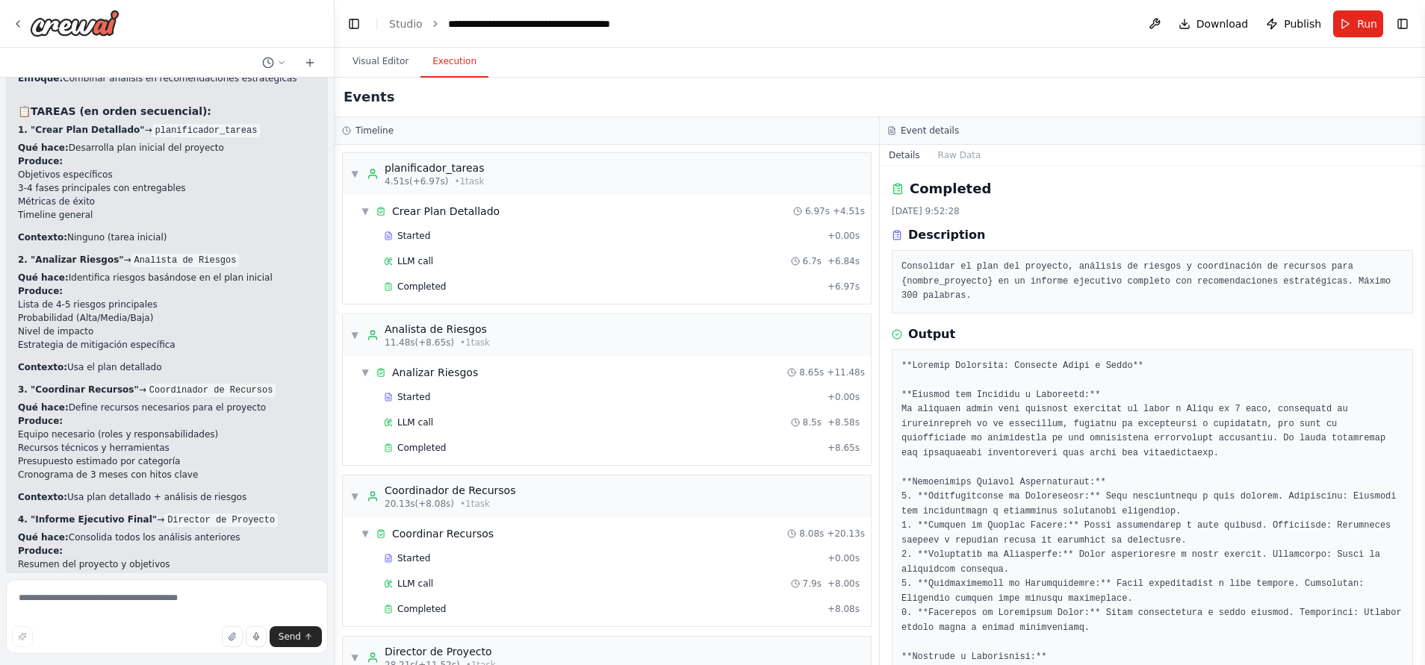
click at [447, 52] on button "Execution" at bounding box center [454, 61] width 68 height 31
click at [403, 54] on button "Visual Editor" at bounding box center [380, 61] width 80 height 31
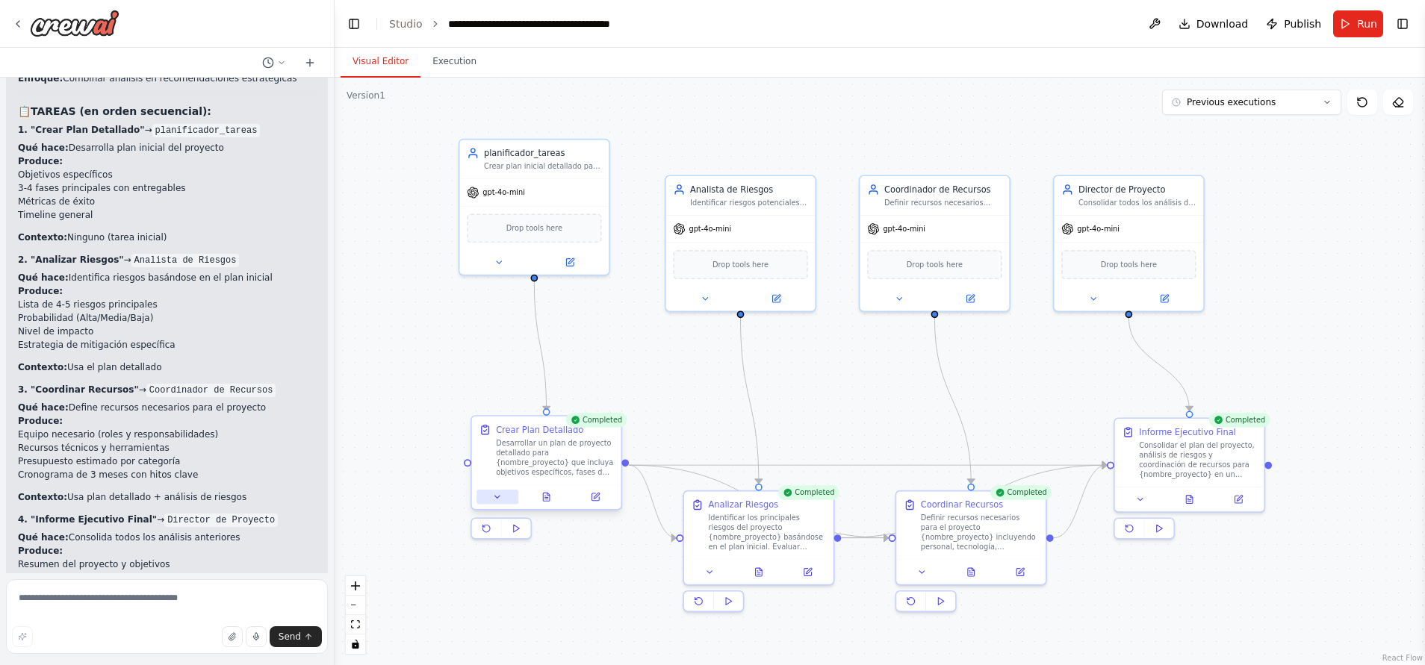
click at [510, 499] on button at bounding box center [497, 497] width 42 height 14
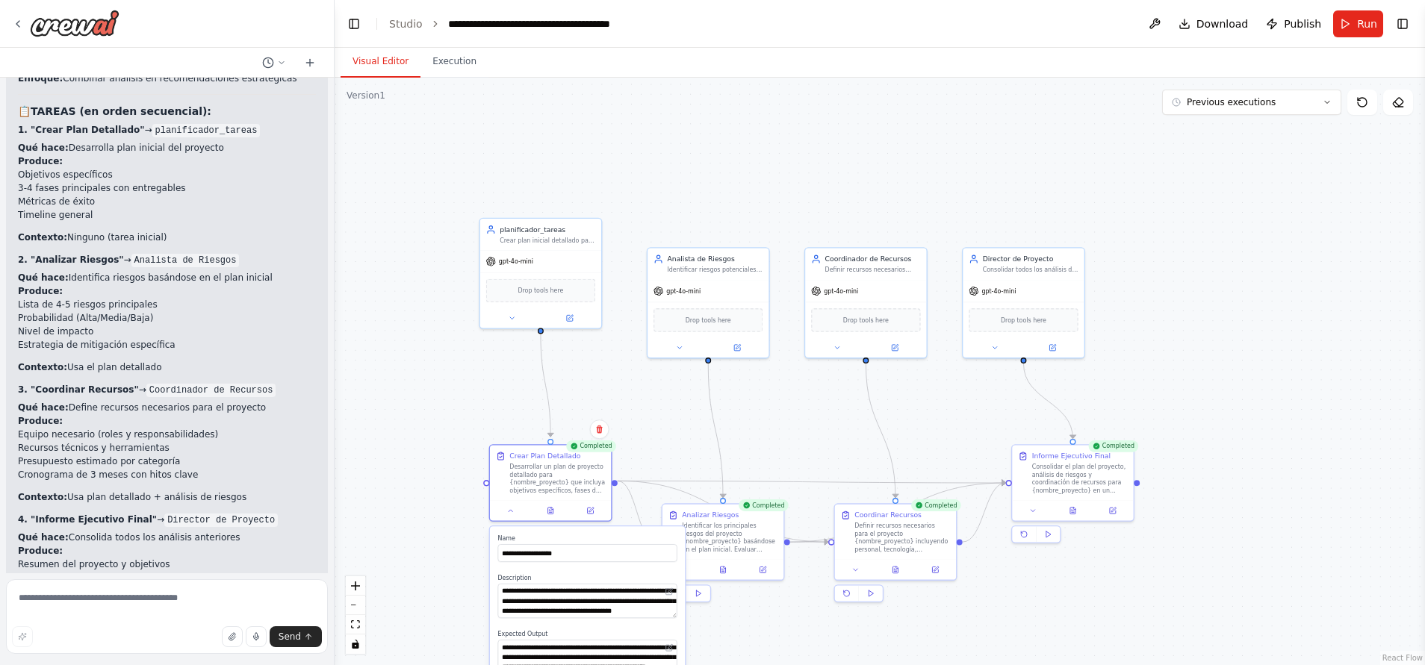
click at [682, 424] on div ".deletable-edge-delete-btn { width: 20px; height: 20px; border: 0px solid #ffff…" at bounding box center [879, 372] width 1090 height 588
click at [440, 351] on div ".deletable-edge-delete-btn { width: 20px; height: 20px; border: 0px solid #ffff…" at bounding box center [879, 372] width 1090 height 588
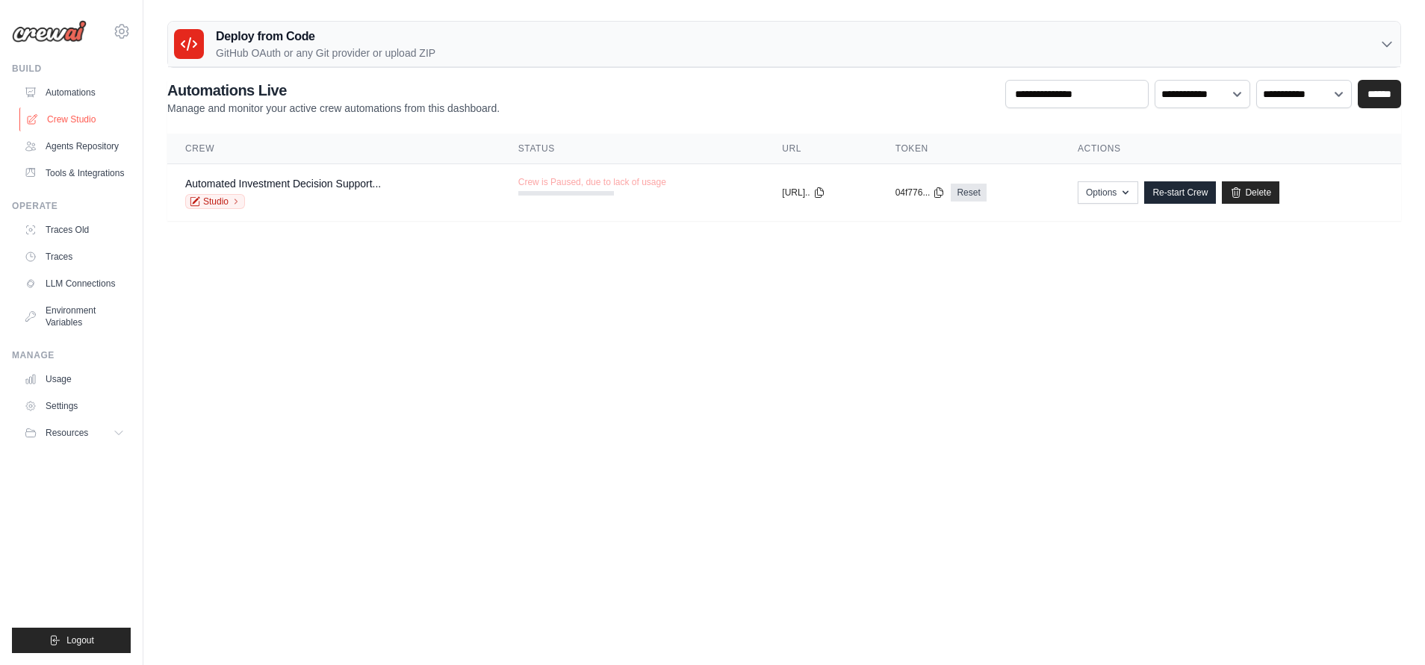
click at [90, 113] on link "Crew Studio" at bounding box center [75, 120] width 113 height 24
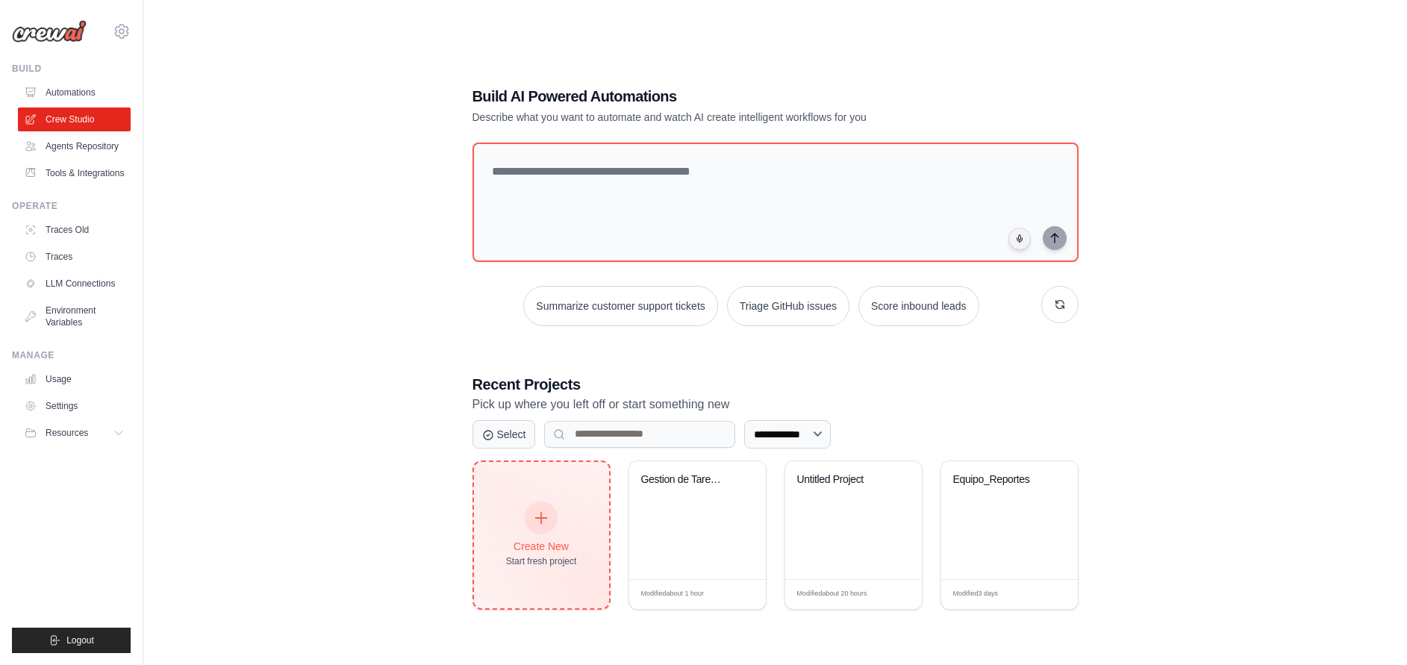
click at [578, 538] on div "Create New Start fresh project" at bounding box center [541, 535] width 135 height 146
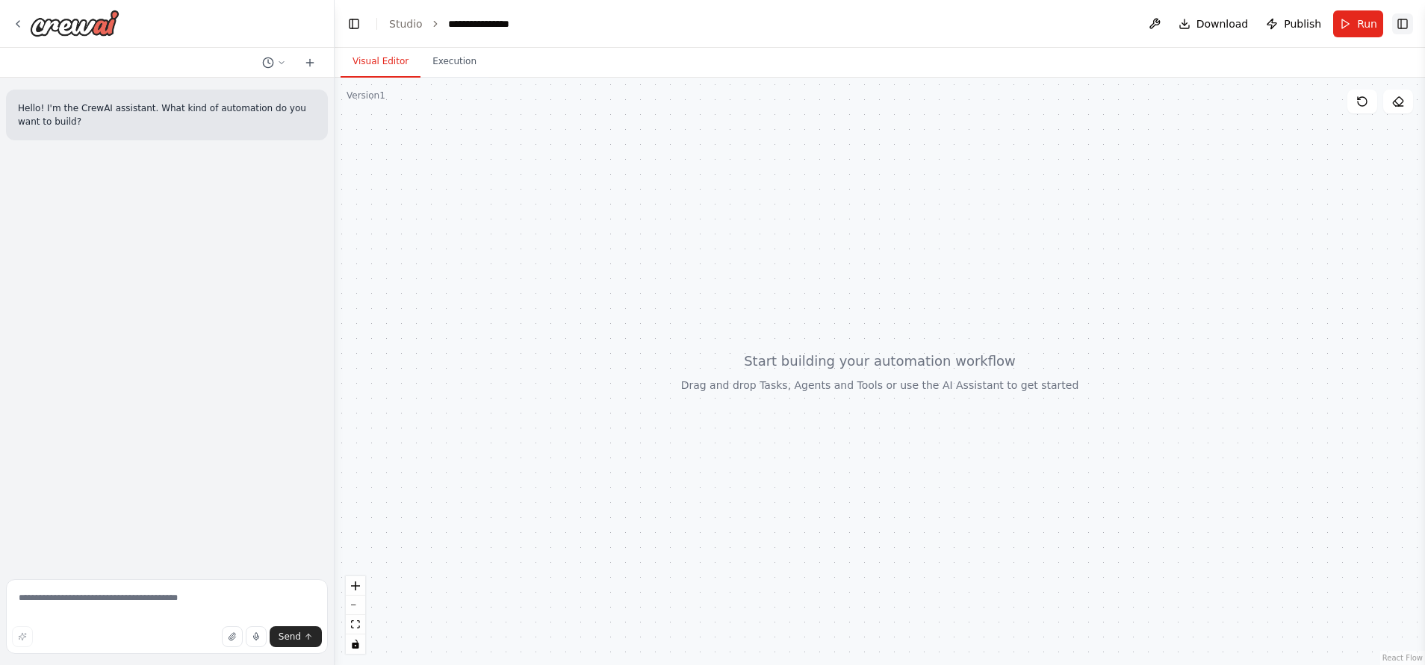
click at [1410, 30] on button "Toggle Right Sidebar" at bounding box center [1402, 23] width 21 height 21
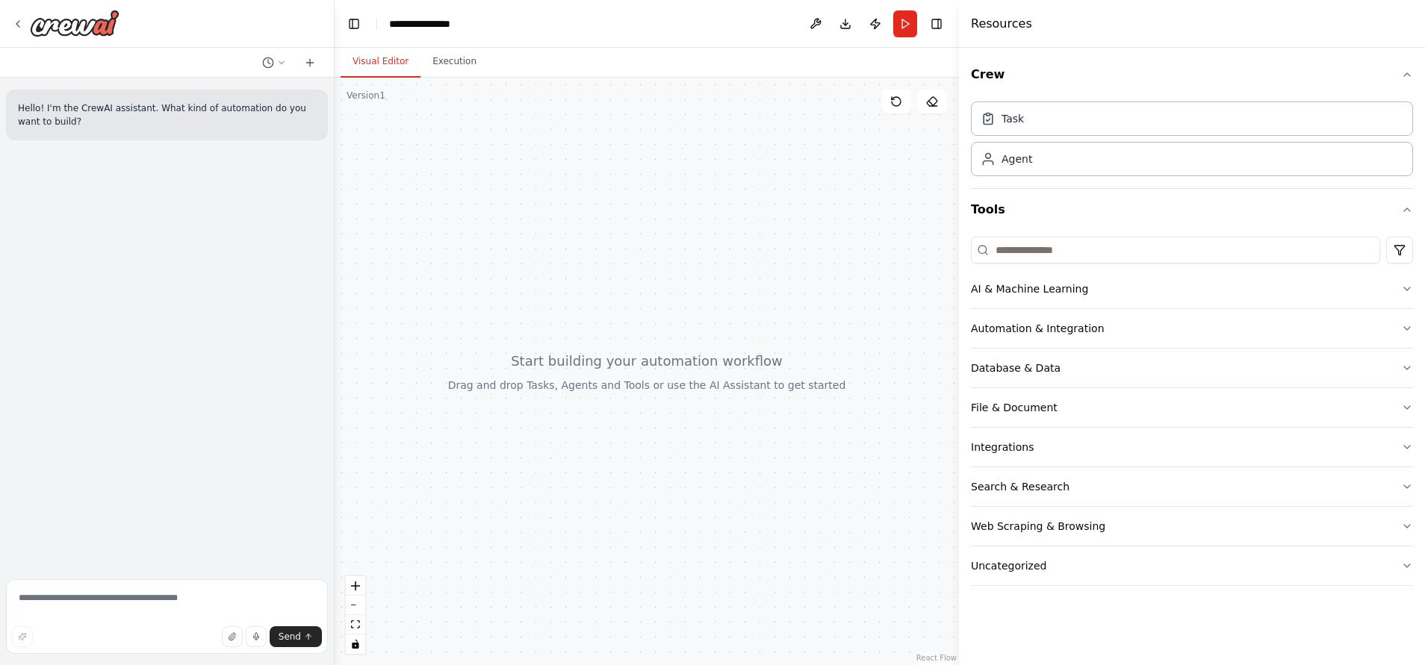
click at [794, 234] on div at bounding box center [646, 372] width 624 height 588
click at [932, 31] on button "Toggle Right Sidebar" at bounding box center [936, 23] width 21 height 21
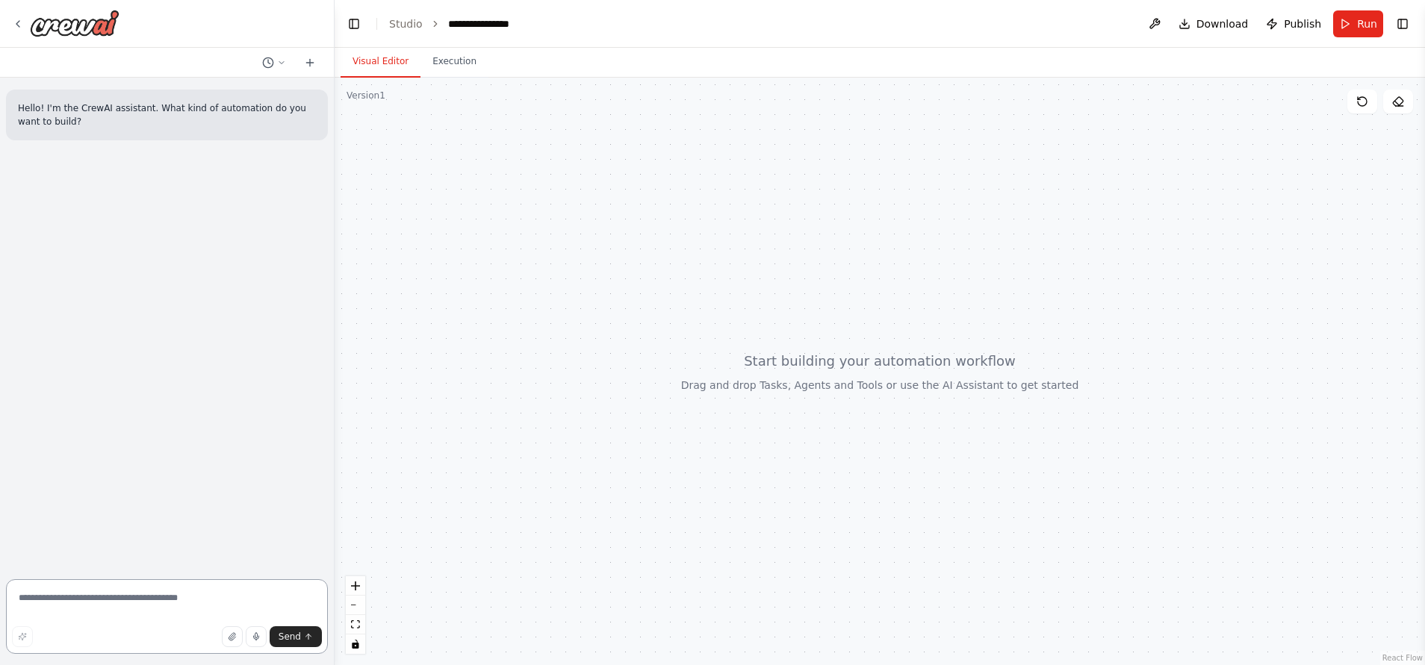
click at [149, 595] on textarea at bounding box center [167, 616] width 322 height 75
type textarea "**********"
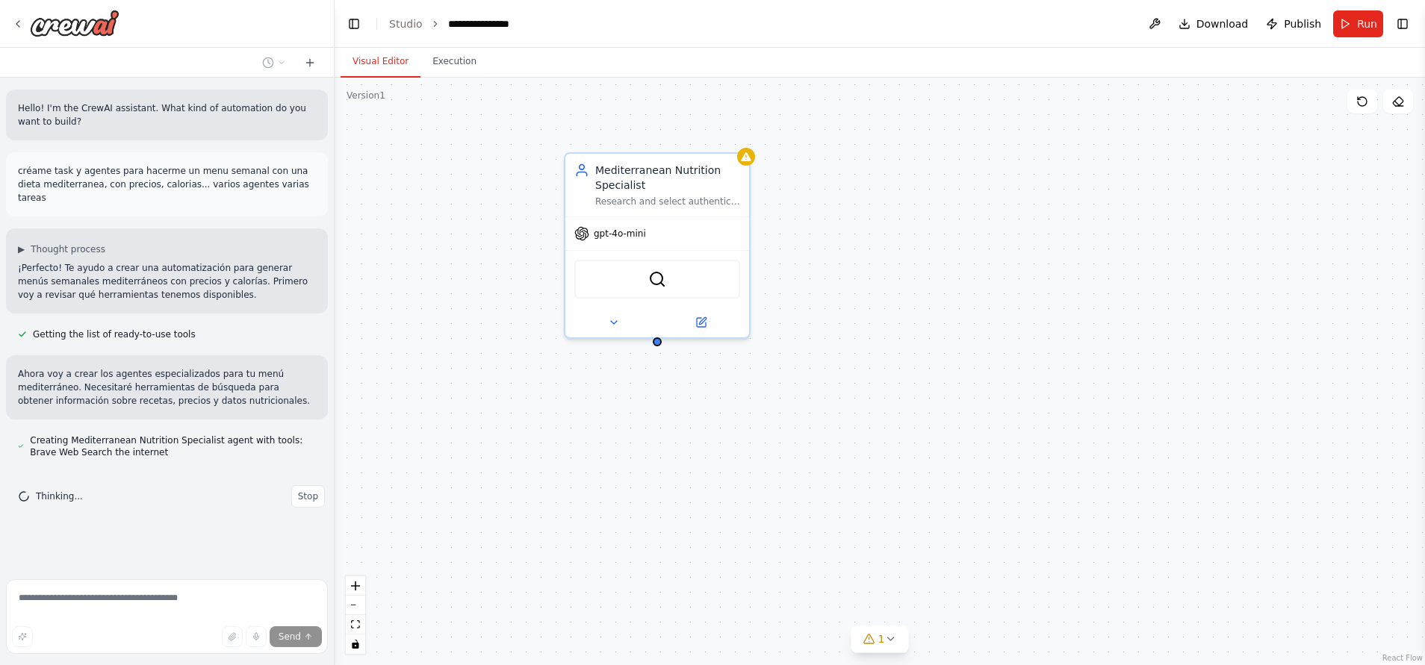
drag, startPoint x: 871, startPoint y: 451, endPoint x: 801, endPoint y: 451, distance: 69.4
click at [801, 451] on div "Mediterranean Nutrition Specialist Research and select authentic Mediterranean …" at bounding box center [879, 372] width 1090 height 588
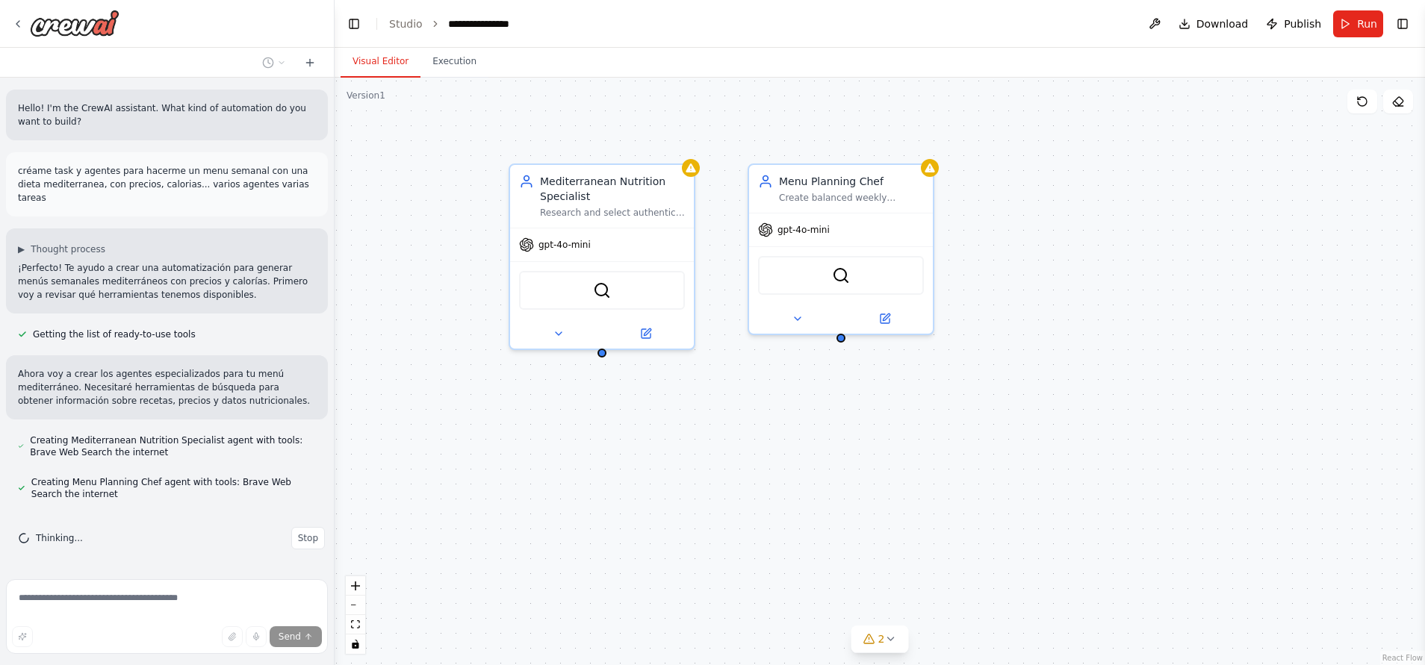
drag, startPoint x: 1027, startPoint y: 96, endPoint x: 971, endPoint y: 107, distance: 56.4
click at [971, 107] on div "Mediterranean Nutrition Specialist Research and select authentic Mediterranean …" at bounding box center [879, 372] width 1090 height 588
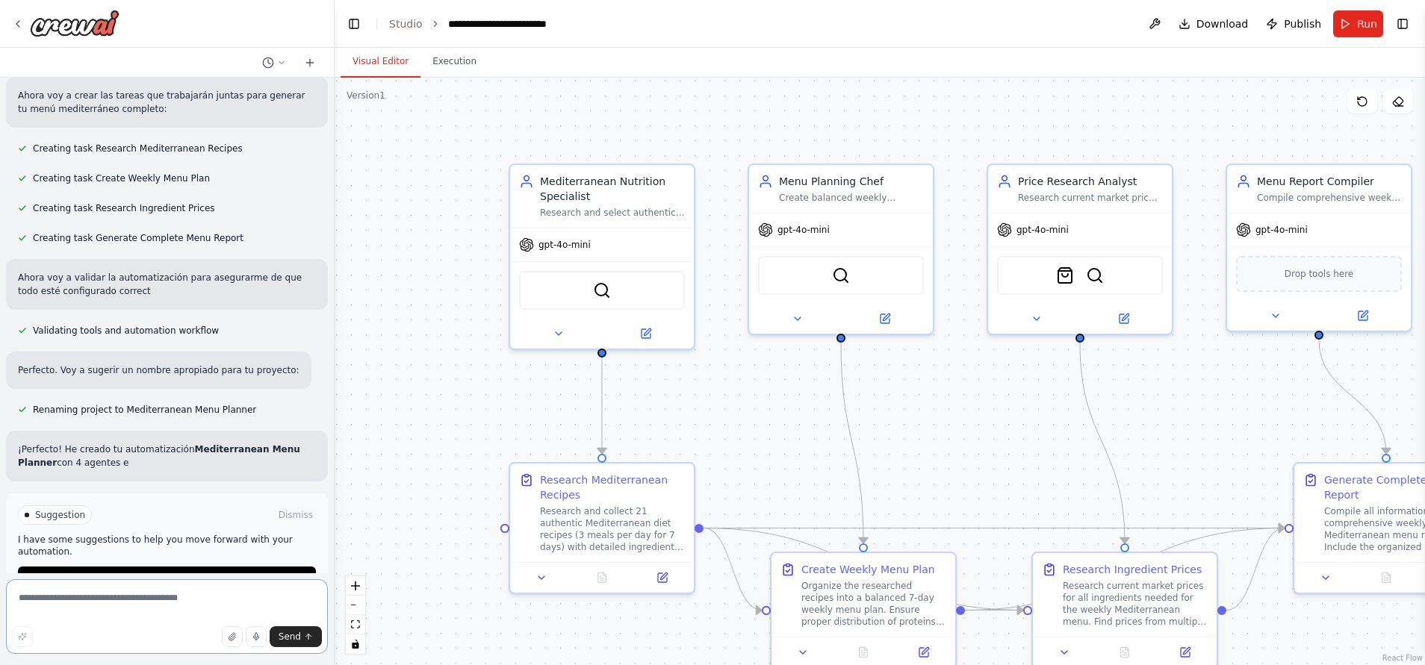
scroll to position [537, 0]
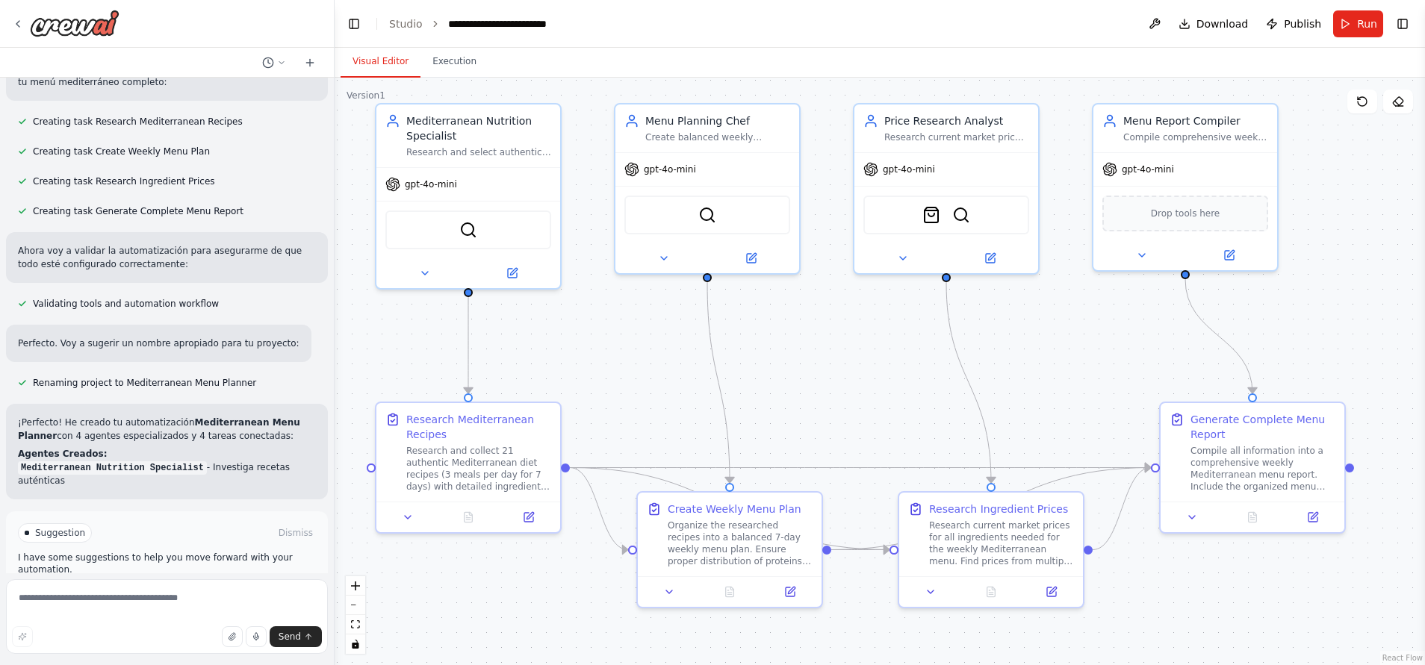
drag, startPoint x: 965, startPoint y: 452, endPoint x: 831, endPoint y: 393, distance: 146.4
click at [831, 393] on div ".deletable-edge-delete-btn { width: 20px; height: 20px; border: 0px solid #ffff…" at bounding box center [879, 372] width 1090 height 588
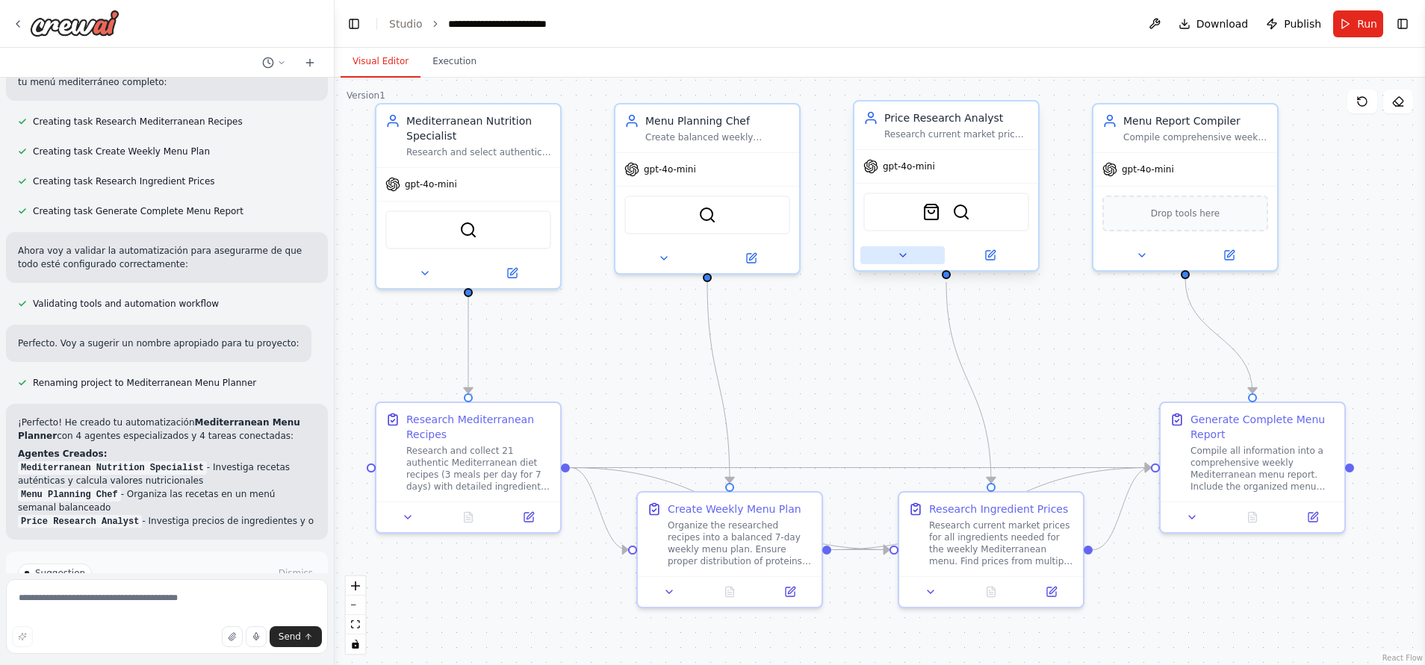
click at [918, 256] on button at bounding box center [902, 255] width 84 height 18
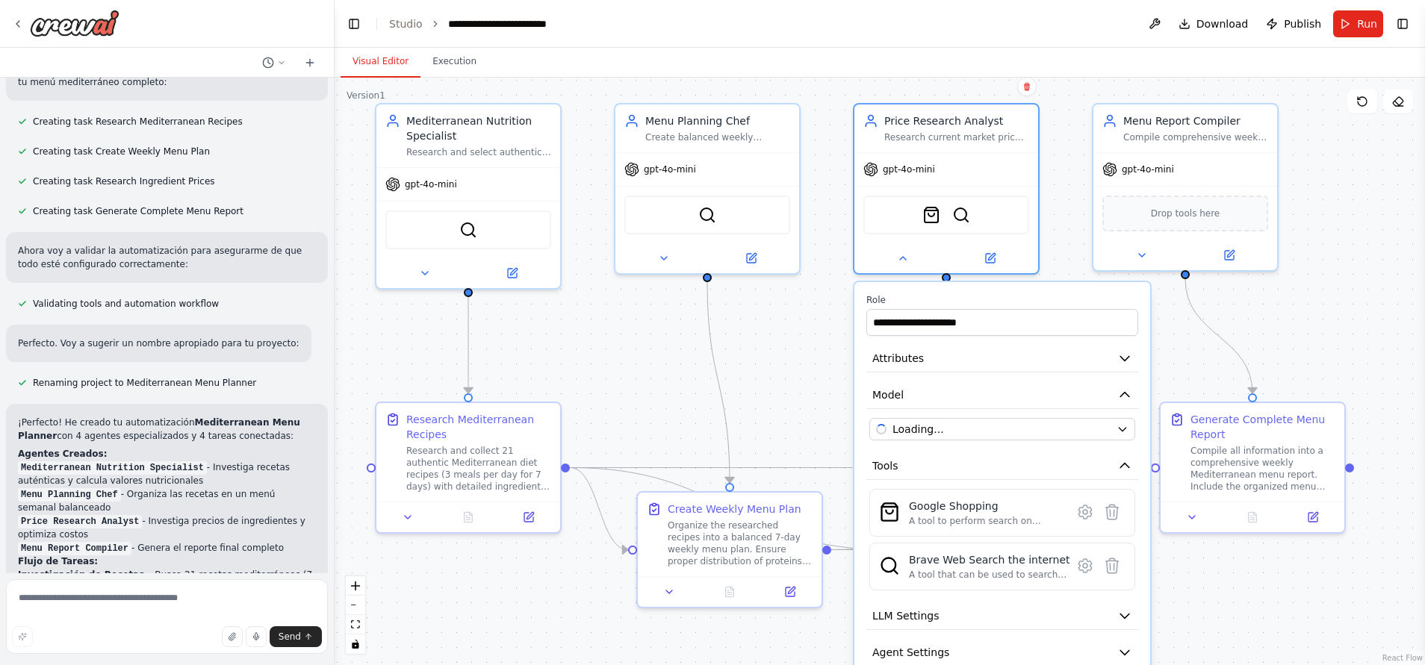
click at [595, 387] on div ".deletable-edge-delete-btn { width: 20px; height: 20px; border: 0px solid #ffff…" at bounding box center [879, 372] width 1090 height 588
click at [709, 339] on icon "Edge from a2abdf0d-c1c1-44f2-8930-354af985875b to b38d60d3-ff62-46a8-92fa-64a43…" at bounding box center [718, 382] width 22 height 201
click at [909, 265] on div at bounding box center [946, 255] width 184 height 30
click at [897, 261] on button at bounding box center [902, 255] width 84 height 18
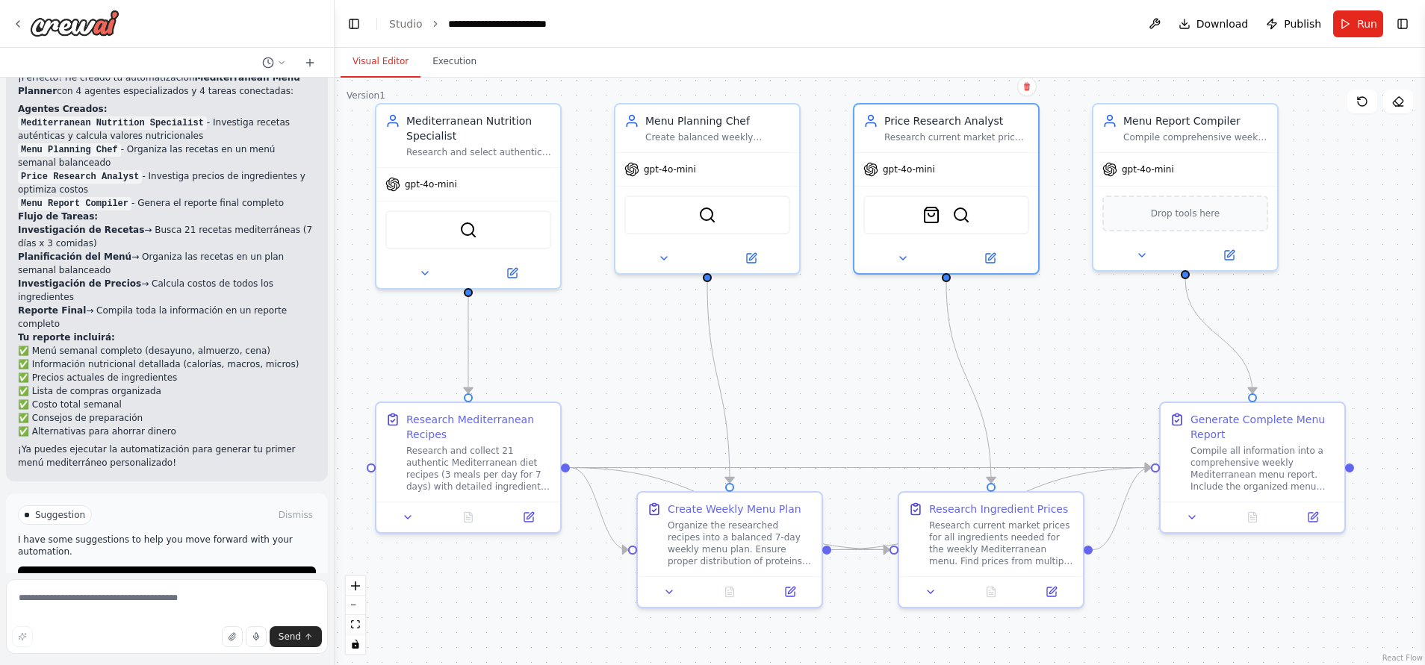
scroll to position [0, 0]
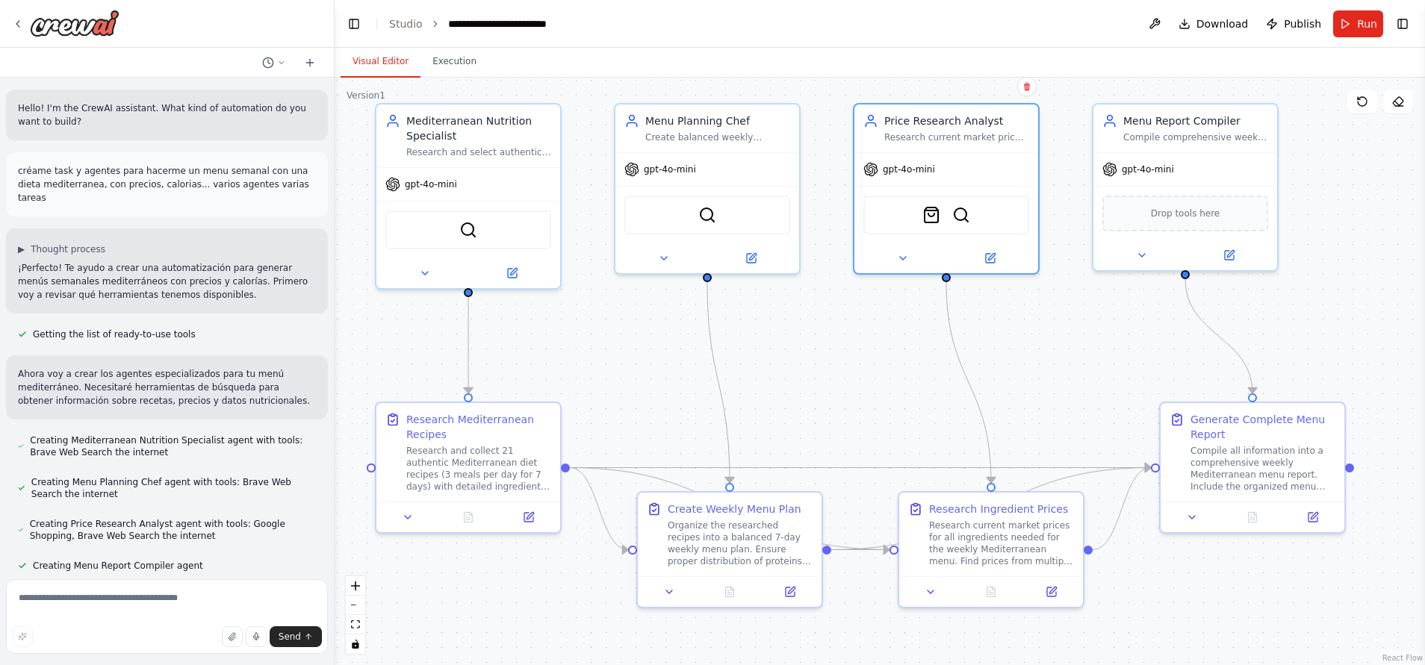
click at [265, 178] on p "créame task y agentes para hacerme un menu semanal con una dieta mediterranea, …" at bounding box center [167, 184] width 298 height 40
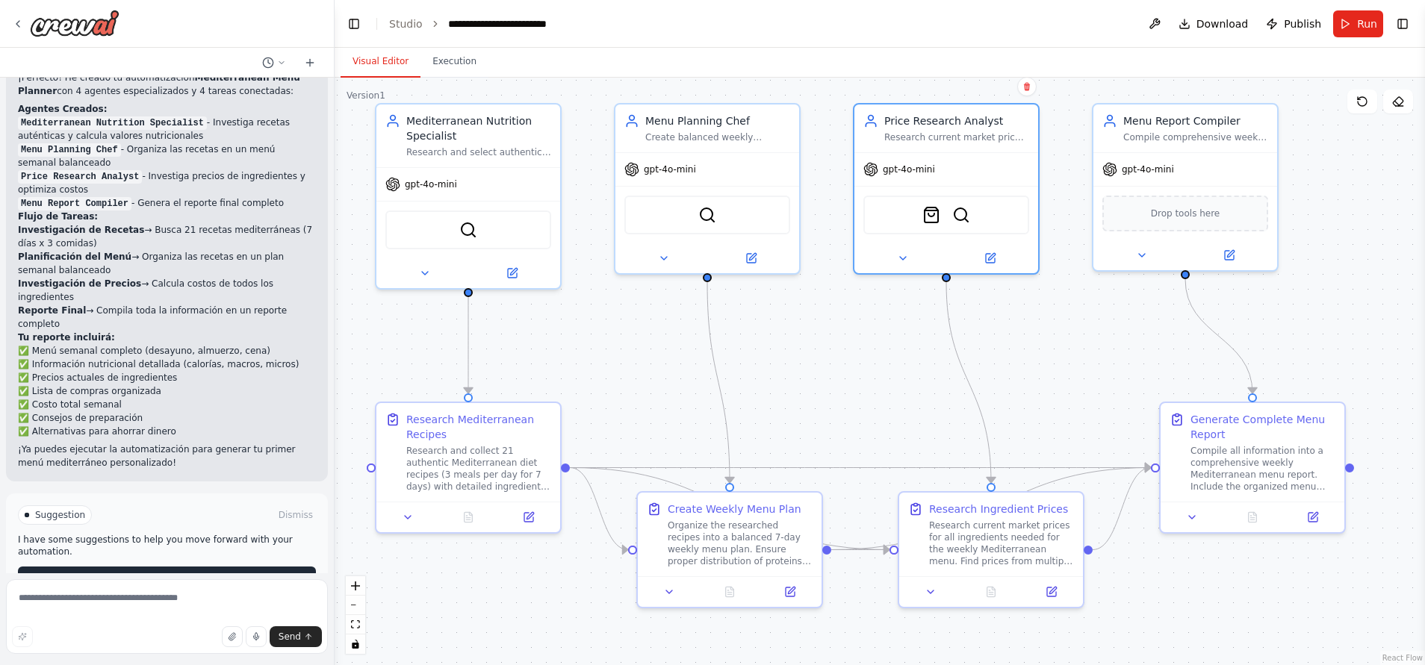
click at [290, 567] on button "Run Automation" at bounding box center [167, 579] width 298 height 24
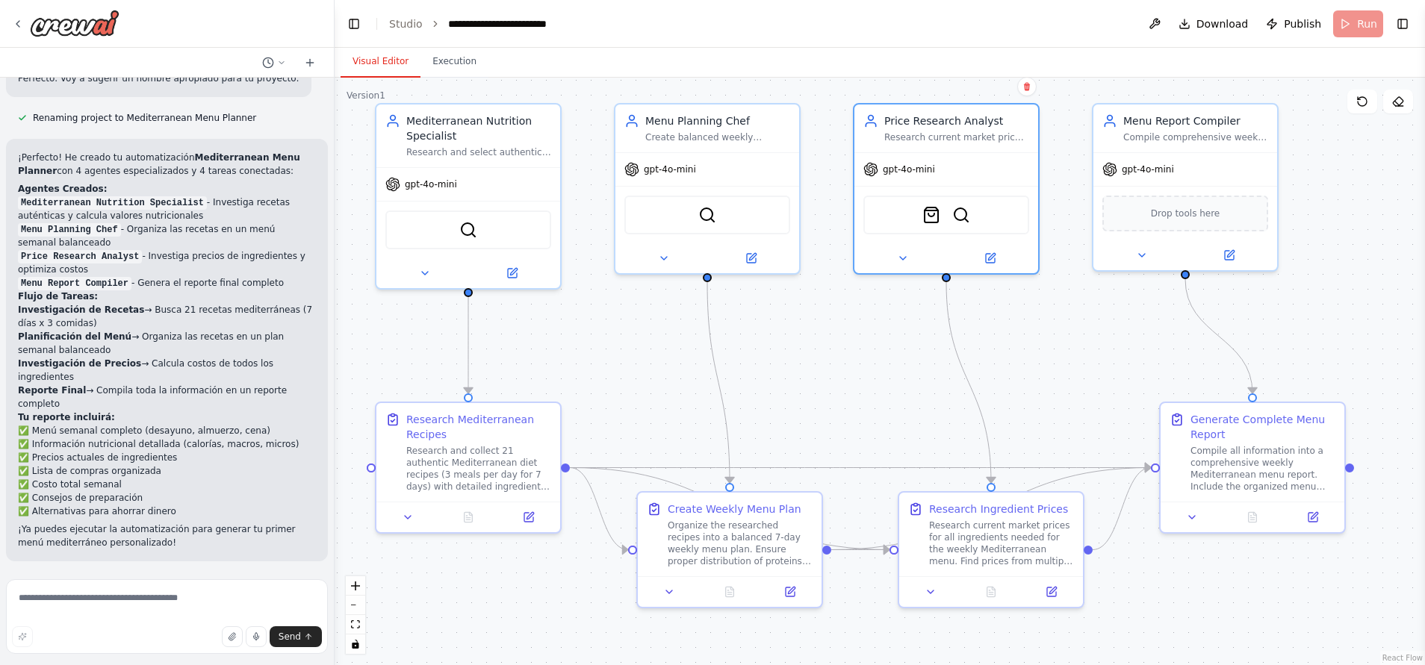
scroll to position [761, 0]
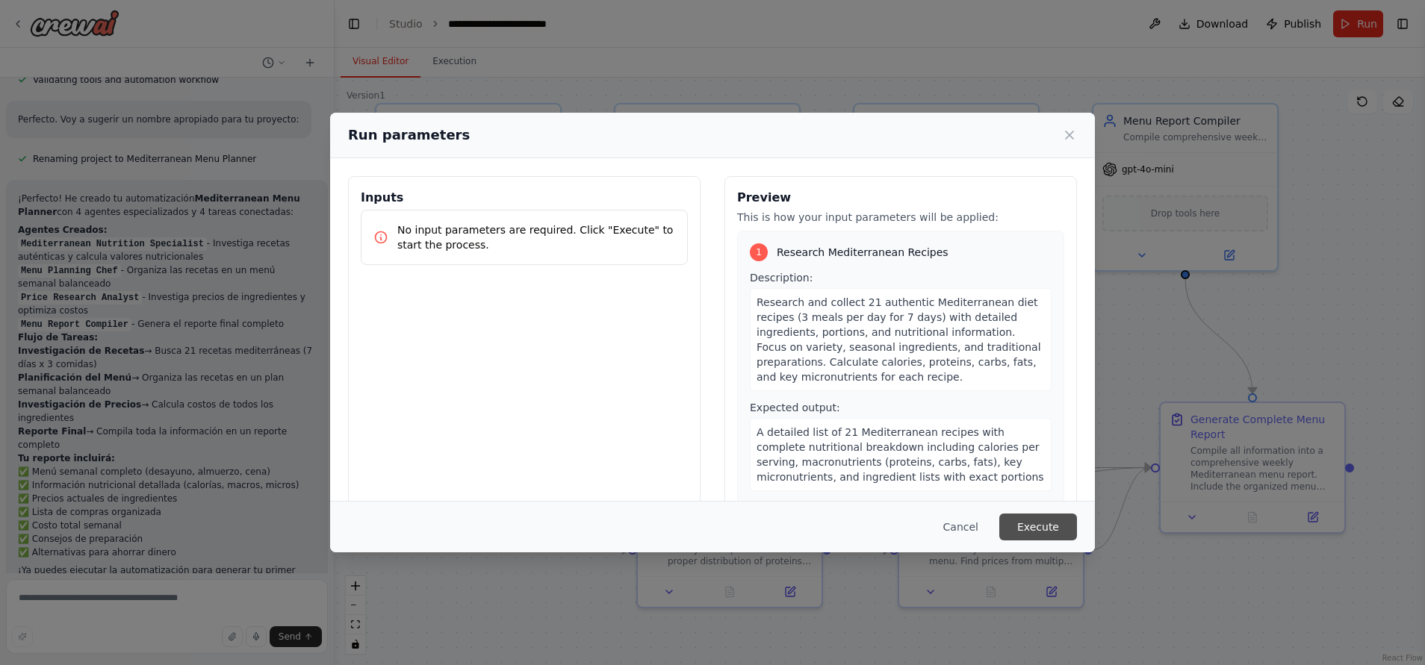
click at [1022, 517] on button "Execute" at bounding box center [1038, 527] width 78 height 27
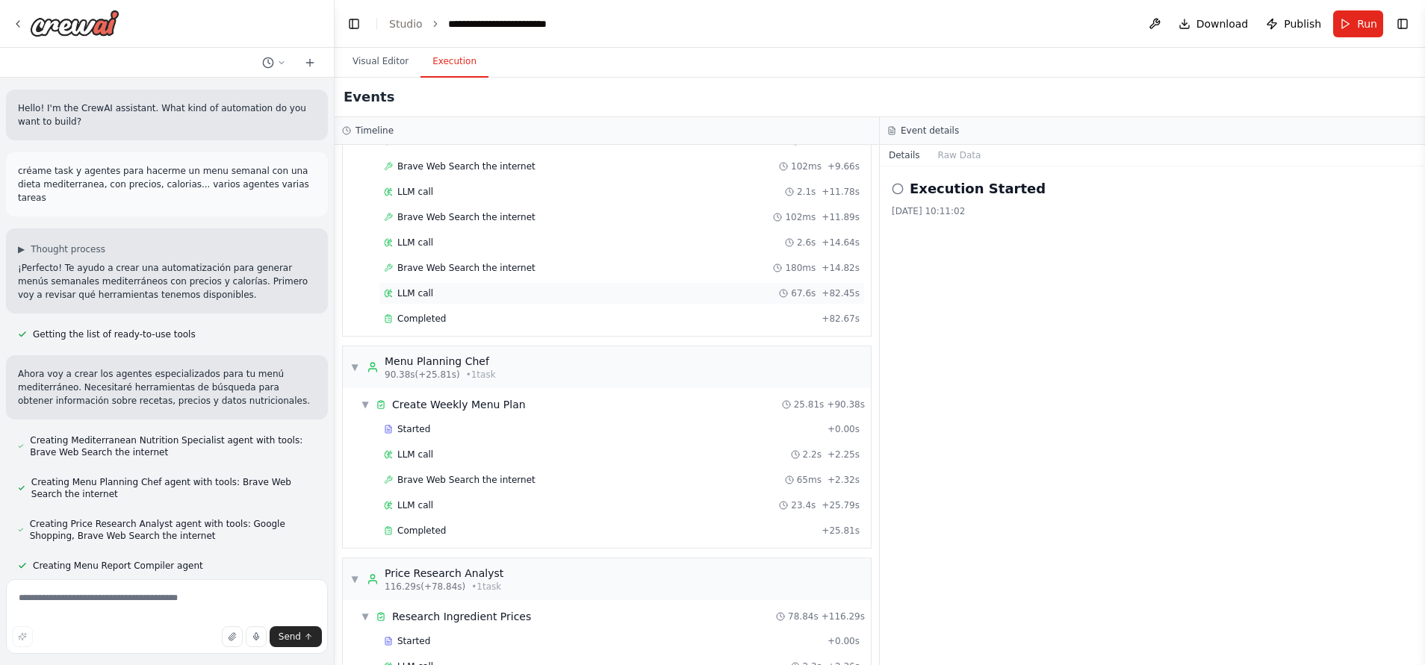
scroll to position [224, 0]
click at [488, 317] on div "Completed" at bounding box center [600, 317] width 432 height 12
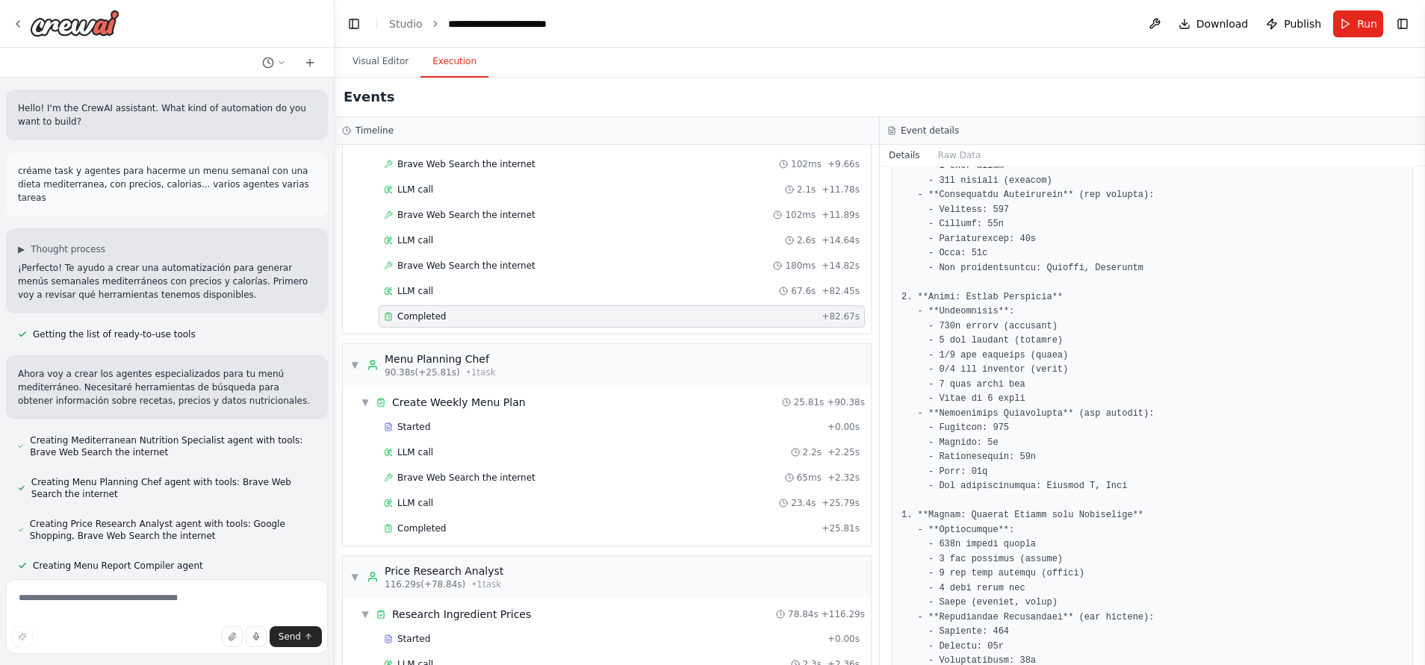
scroll to position [336, 0]
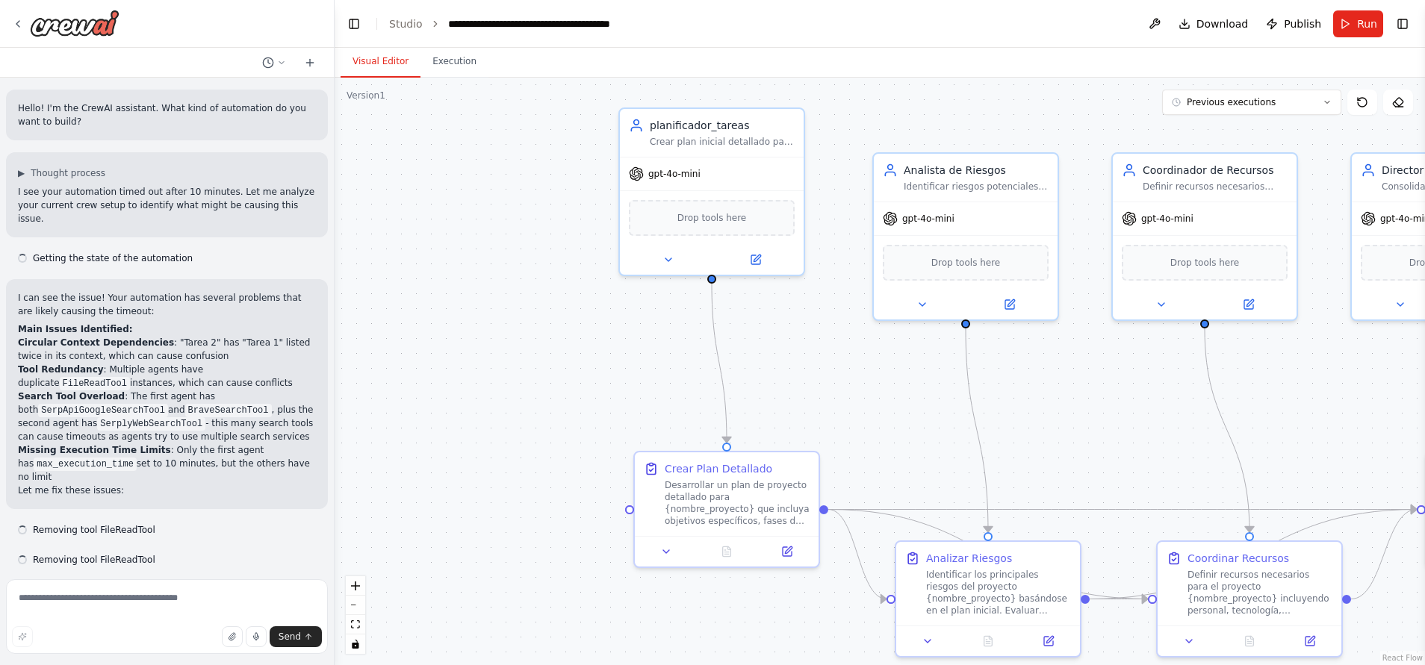
scroll to position [8476, 0]
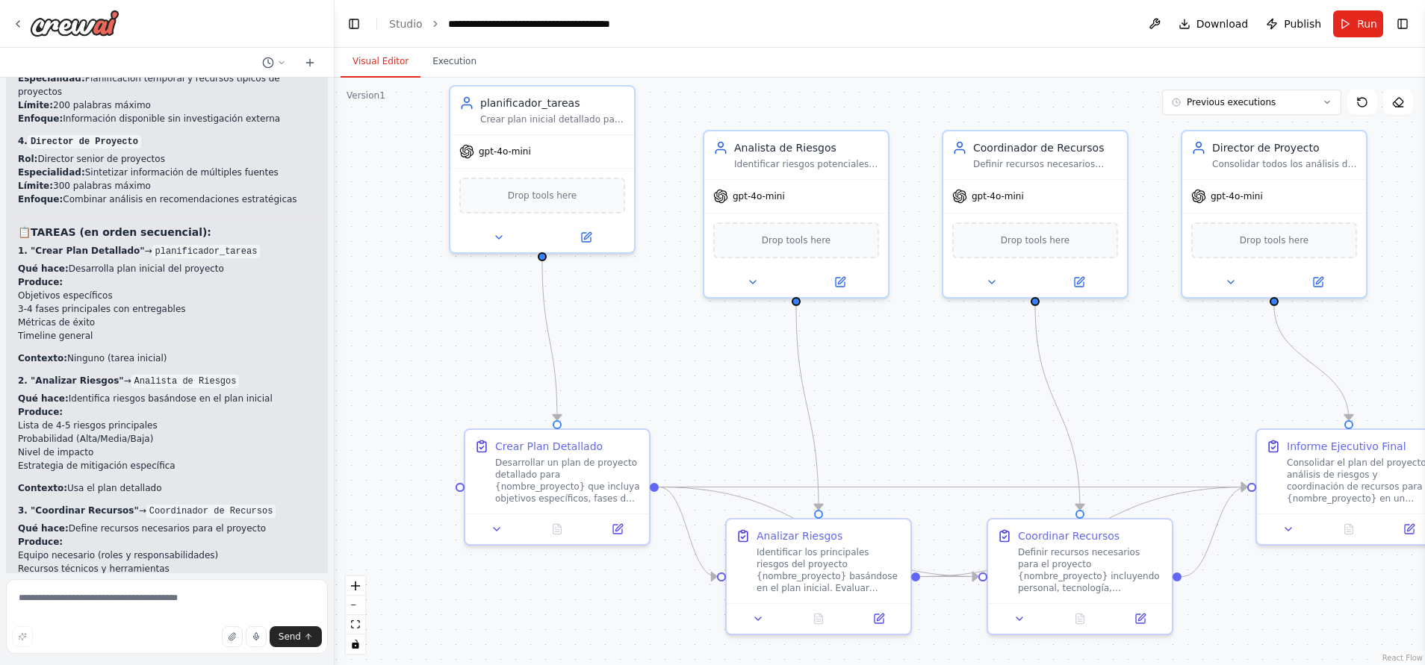
drag, startPoint x: 553, startPoint y: 345, endPoint x: 384, endPoint y: 323, distance: 171.0
click at [384, 323] on div ".deletable-edge-delete-btn { width: 20px; height: 20px; border: 0px solid #ffff…" at bounding box center [879, 372] width 1090 height 588
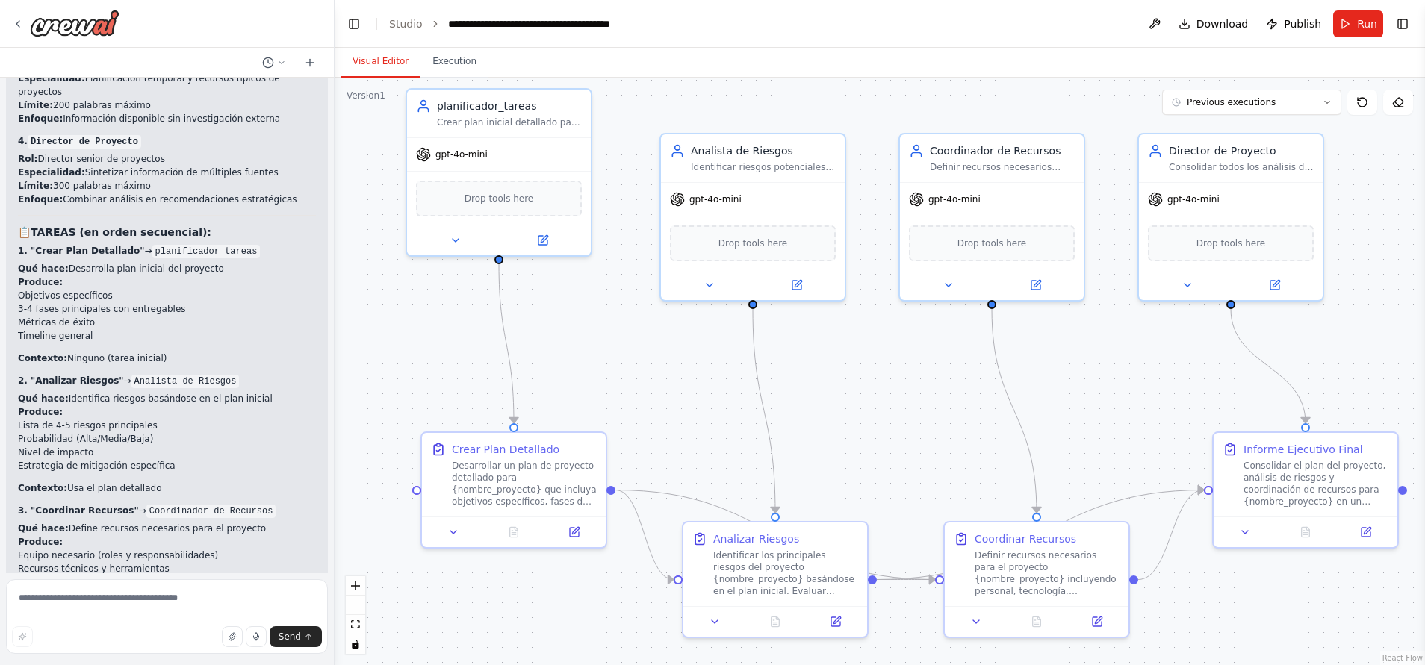
drag, startPoint x: 659, startPoint y: 357, endPoint x: 616, endPoint y: 360, distance: 43.4
click at [616, 360] on div ".deletable-edge-delete-btn { width: 20px; height: 20px; border: 0px solid #ffff…" at bounding box center [879, 372] width 1090 height 588
click at [19, 14] on div at bounding box center [66, 23] width 108 height 27
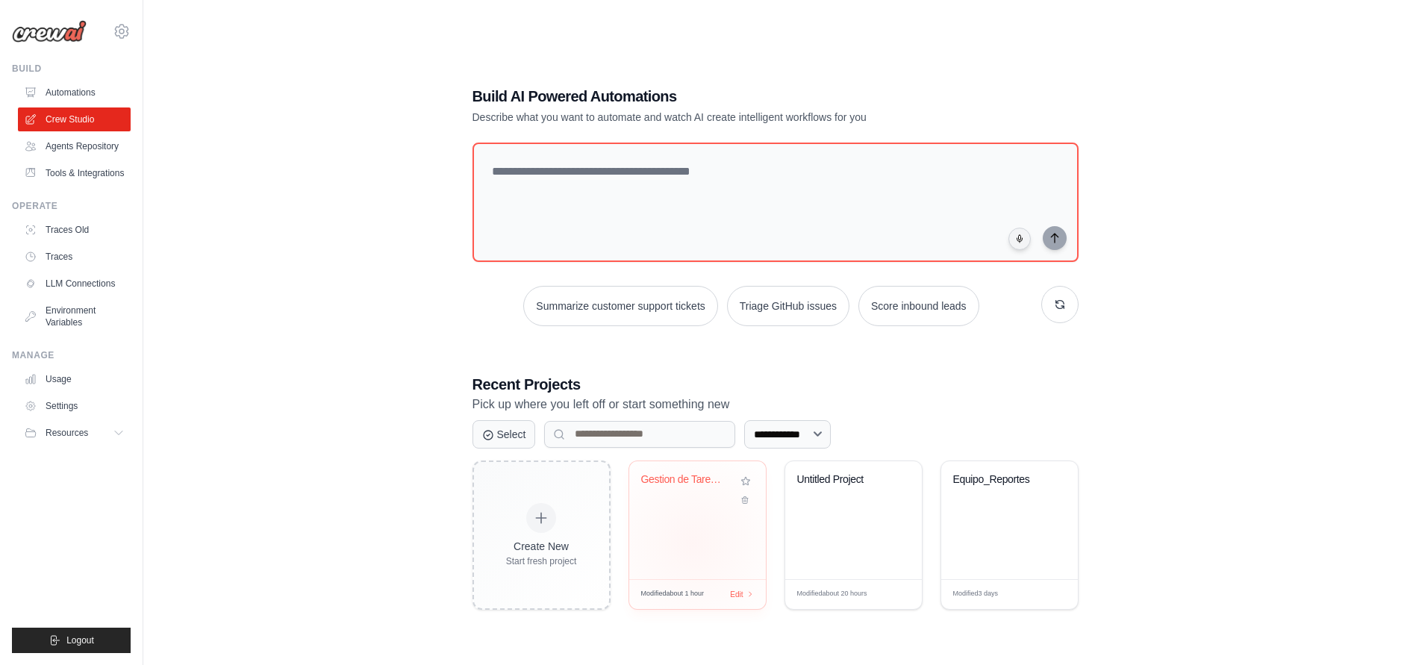
click at [692, 543] on div "Gestion de Tareas - Automatizacion ..." at bounding box center [697, 520] width 137 height 118
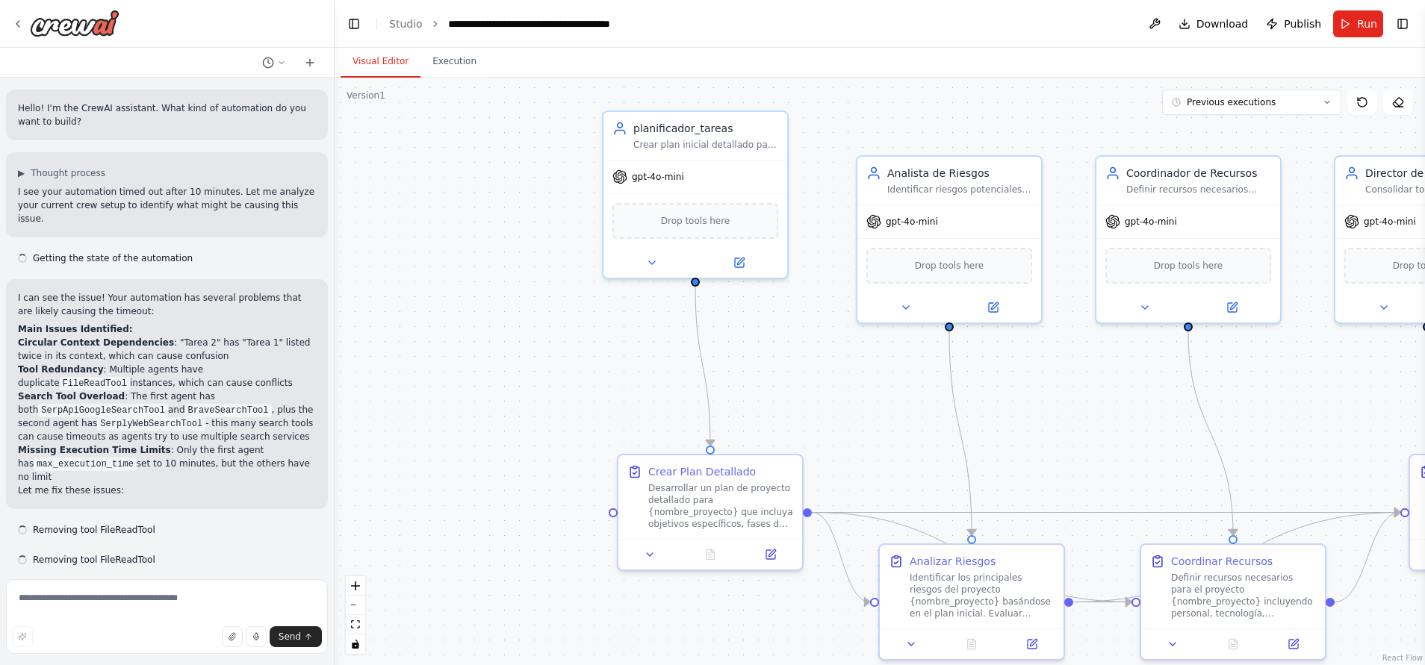
scroll to position [8476, 0]
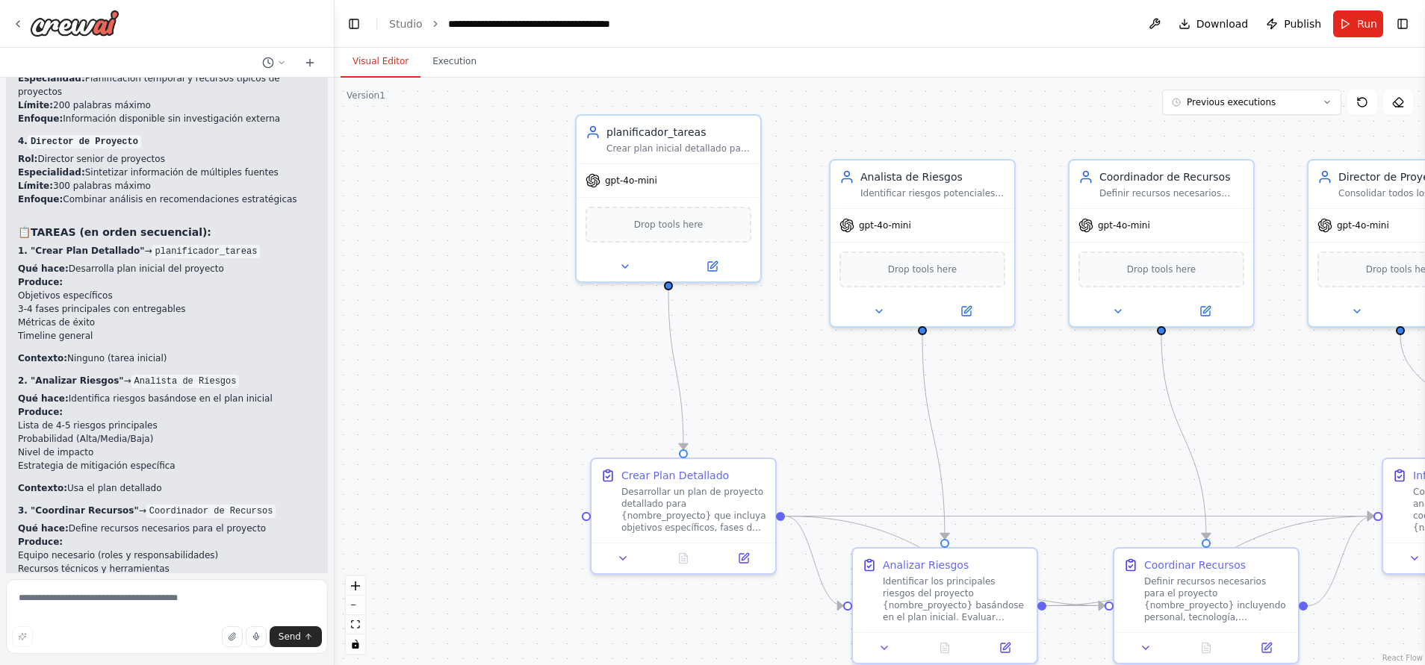
drag, startPoint x: 582, startPoint y: 300, endPoint x: 467, endPoint y: 280, distance: 116.7
click at [486, 294] on div ".deletable-edge-delete-btn { width: 20px; height: 20px; border: 0px solid #ffff…" at bounding box center [879, 372] width 1090 height 588
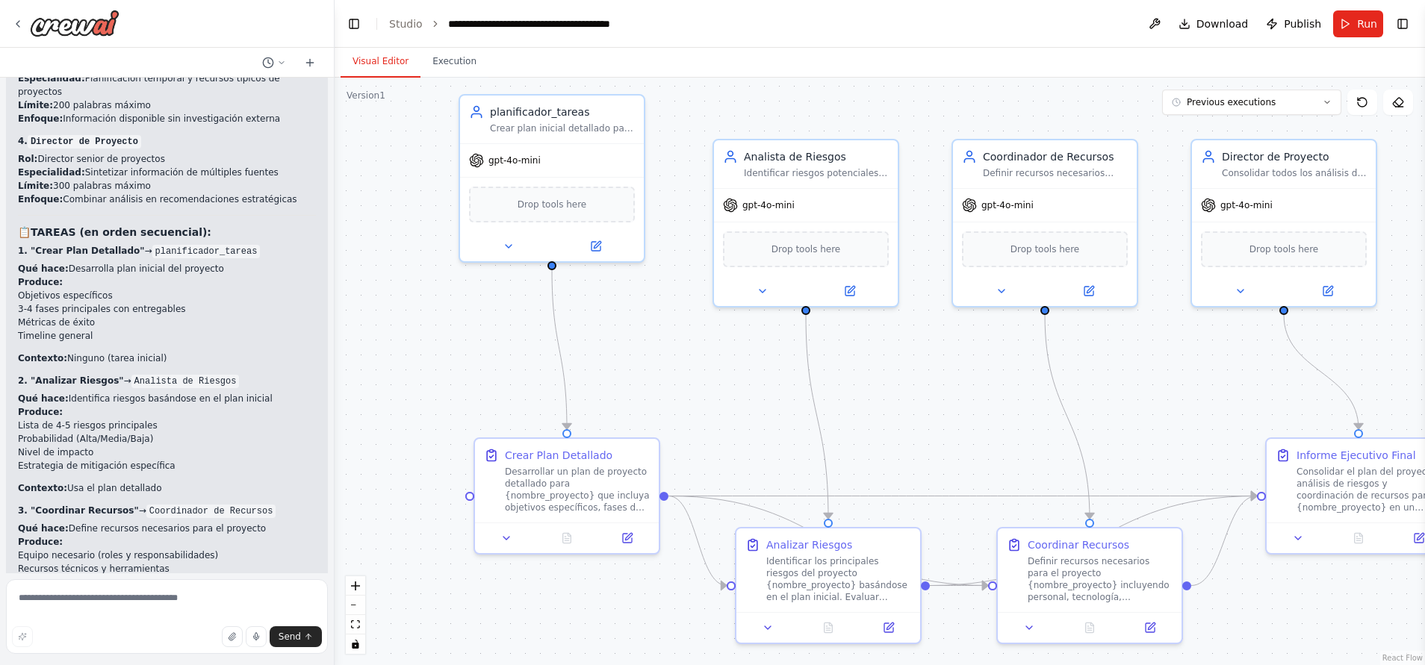
drag, startPoint x: 499, startPoint y: 322, endPoint x: 439, endPoint y: 316, distance: 60.0
click at [439, 316] on div ".deletable-edge-delete-btn { width: 20px; height: 20px; border: 0px solid #ffff…" at bounding box center [879, 372] width 1090 height 588
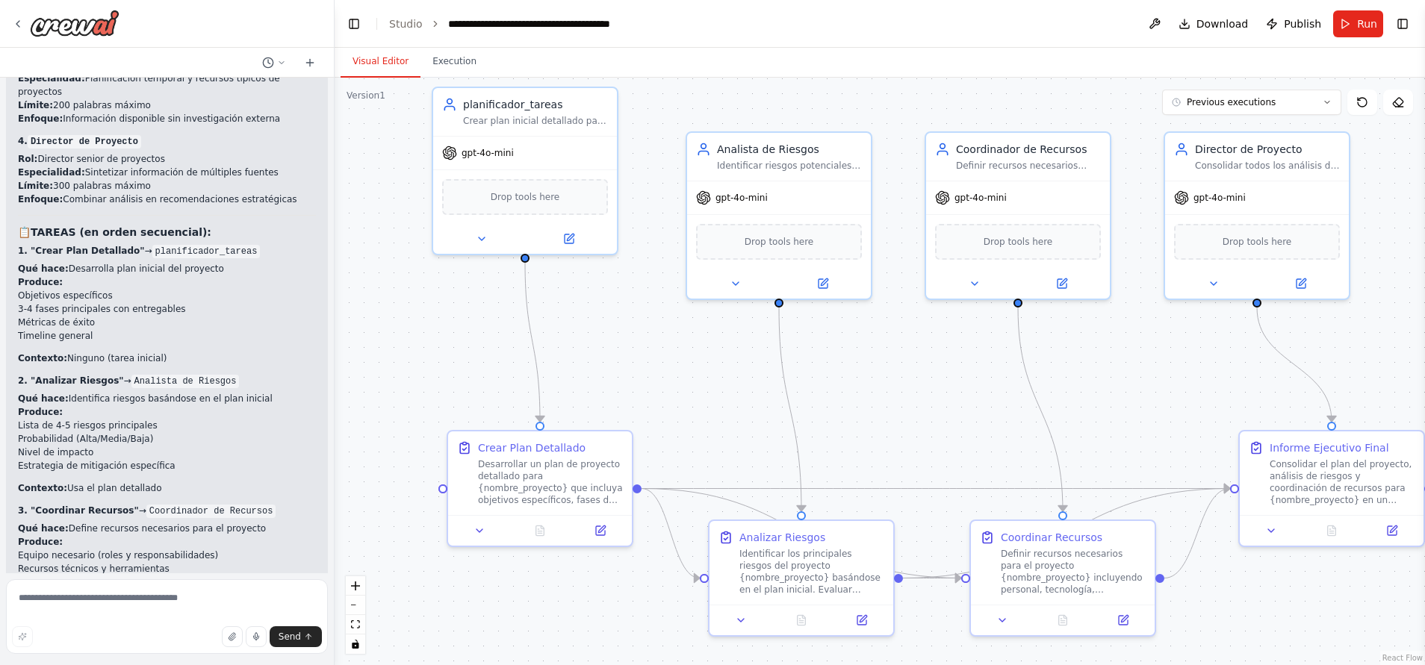
drag, startPoint x: 462, startPoint y: 340, endPoint x: 444, endPoint y: 329, distance: 21.1
click at [444, 329] on div ".deletable-edge-delete-btn { width: 20px; height: 20px; border: 0px solid #ffff…" at bounding box center [879, 372] width 1090 height 588
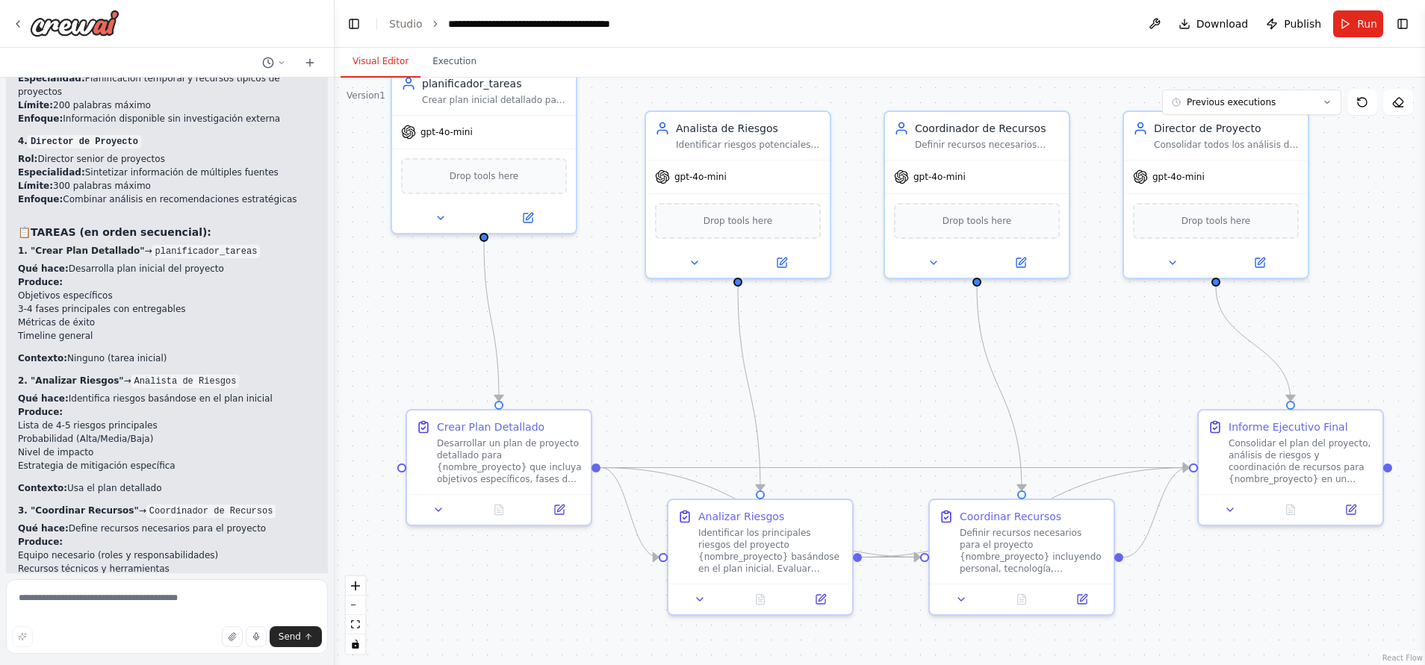
drag, startPoint x: 908, startPoint y: 399, endPoint x: 867, endPoint y: 379, distance: 46.1
click at [867, 379] on div ".deletable-edge-delete-btn { width: 20px; height: 20px; border: 0px solid #ffff…" at bounding box center [879, 372] width 1090 height 588
click at [697, 603] on button at bounding box center [700, 597] width 52 height 18
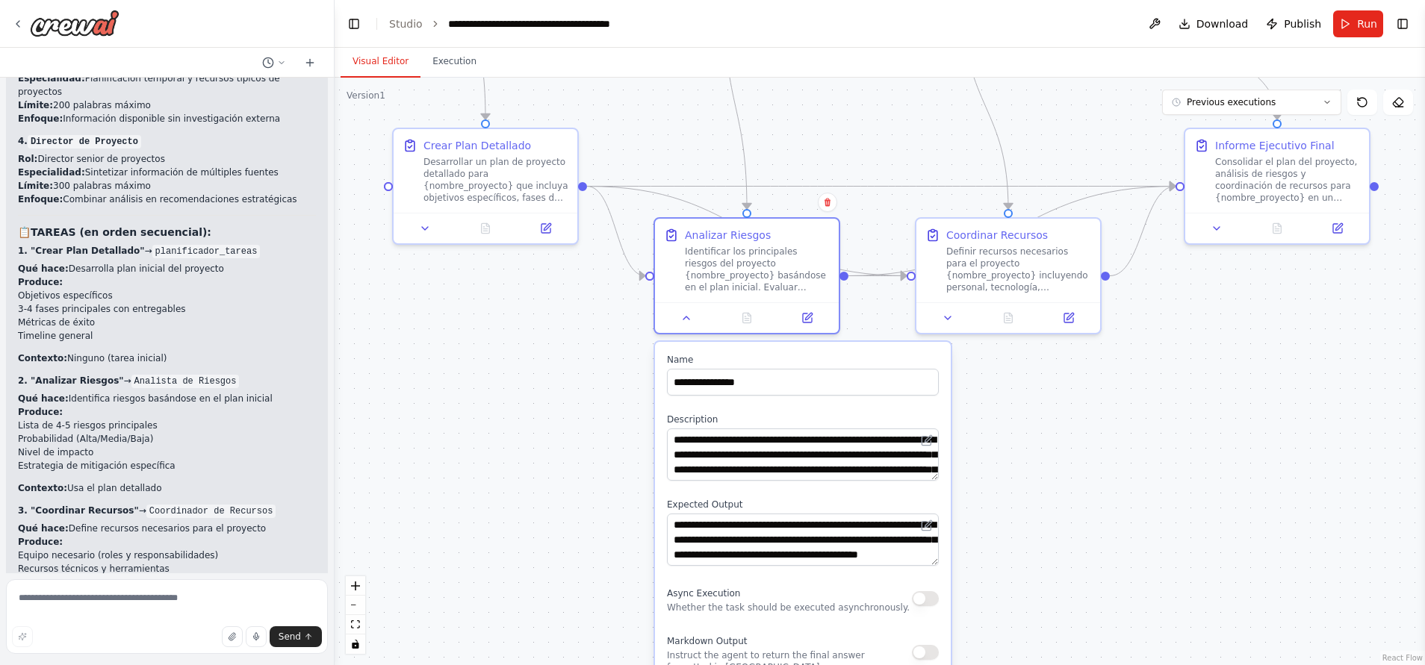
drag, startPoint x: 1013, startPoint y: 650, endPoint x: 1000, endPoint y: 349, distance: 301.2
click at [1000, 349] on div ".deletable-edge-delete-btn { width: 20px; height: 20px; border: 0px solid #ffff…" at bounding box center [879, 372] width 1090 height 588
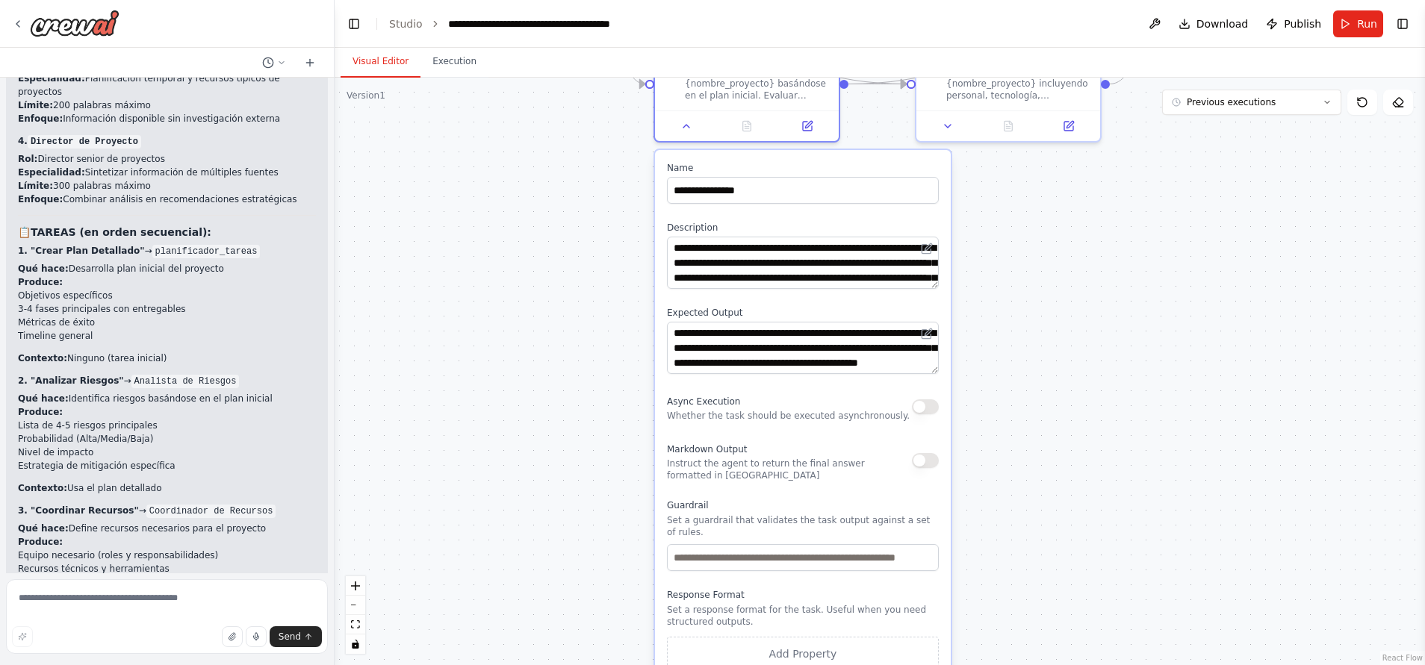
drag, startPoint x: 1167, startPoint y: 441, endPoint x: 1167, endPoint y: 367, distance: 74.7
click at [1167, 367] on div ".deletable-edge-delete-btn { width: 20px; height: 20px; border: 0px solid #ffff…" at bounding box center [879, 372] width 1090 height 588
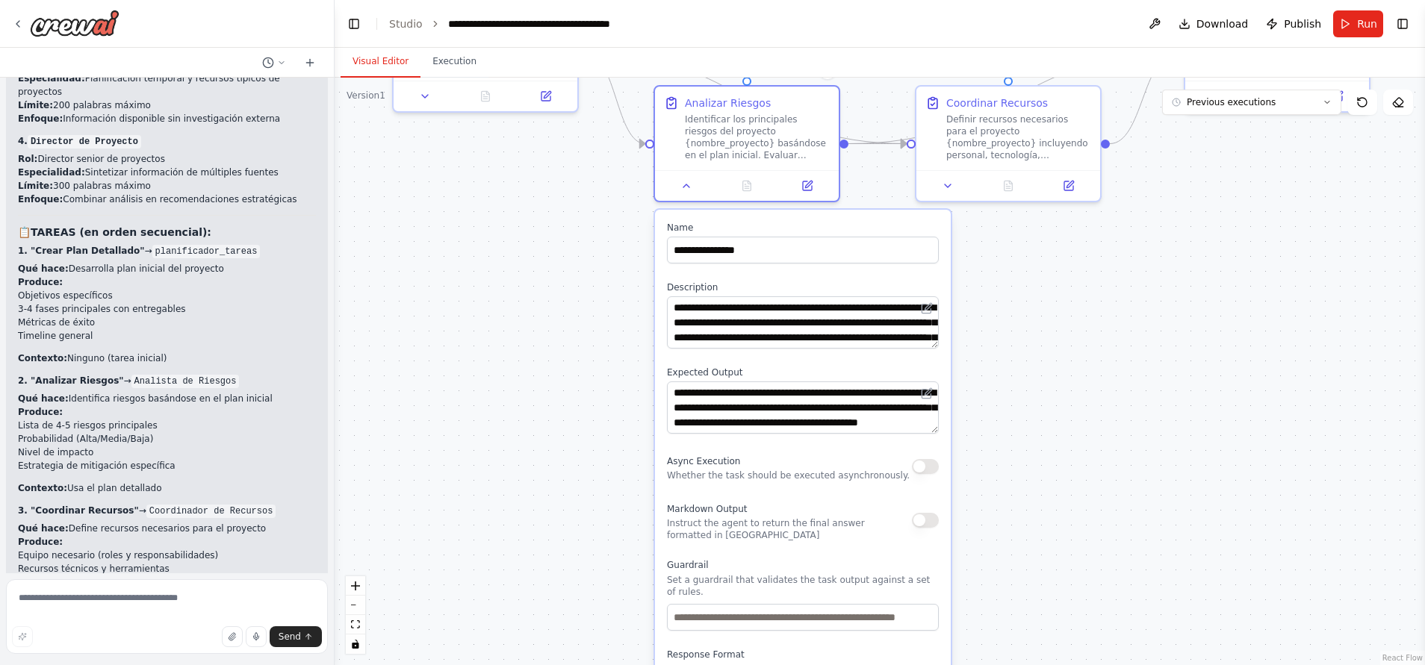
drag, startPoint x: 1139, startPoint y: 326, endPoint x: 1146, endPoint y: 622, distance: 295.7
click at [1146, 622] on div ".deletable-edge-delete-btn { width: 20px; height: 20px; border: 0px solid #ffff…" at bounding box center [879, 372] width 1090 height 588
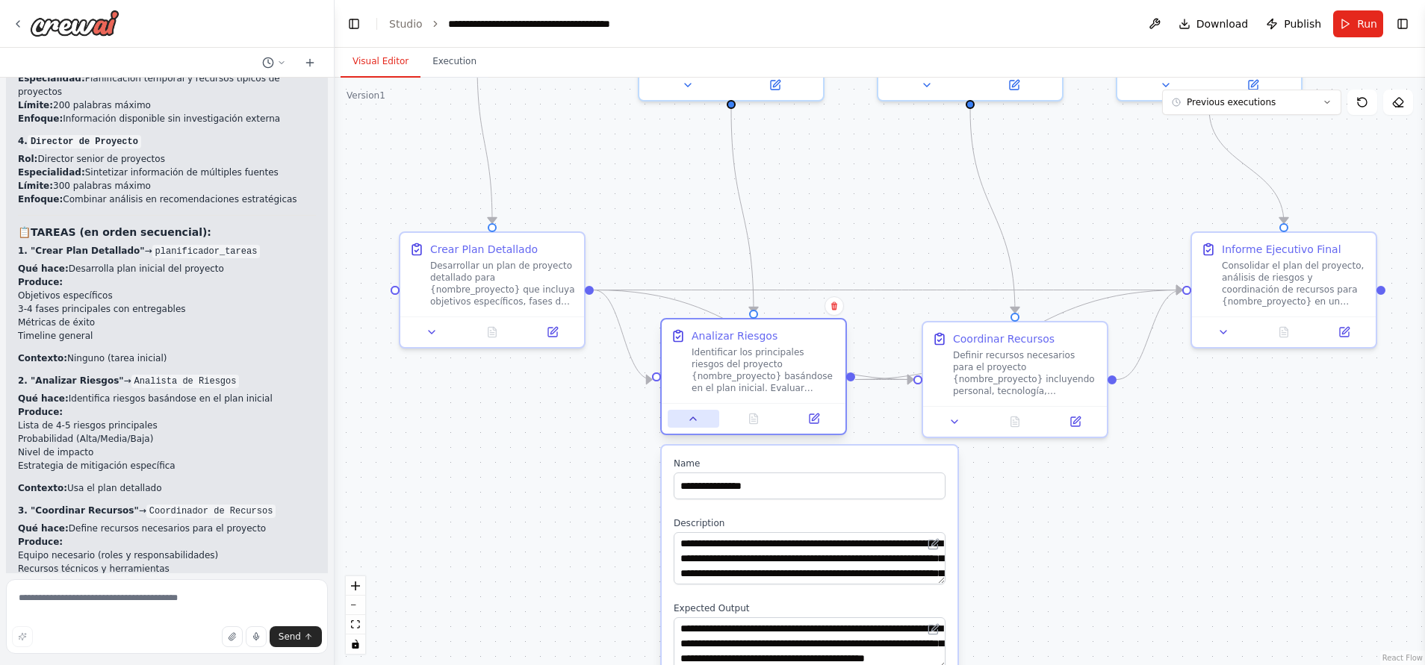
click at [697, 426] on button at bounding box center [693, 419] width 52 height 18
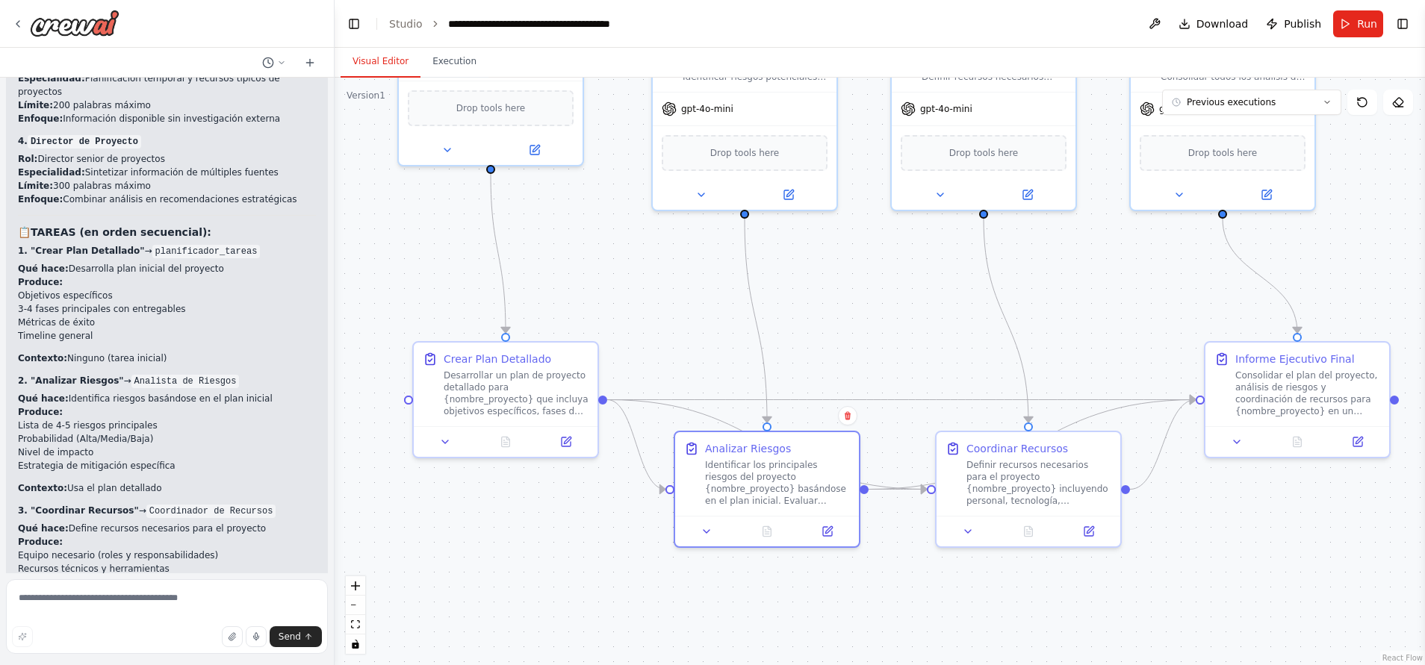
drag, startPoint x: 1104, startPoint y: 541, endPoint x: 1118, endPoint y: 650, distance: 110.6
click at [1118, 650] on div ".deletable-edge-delete-btn { width: 20px; height: 20px; border: 0px solid #ffff…" at bounding box center [879, 372] width 1090 height 588
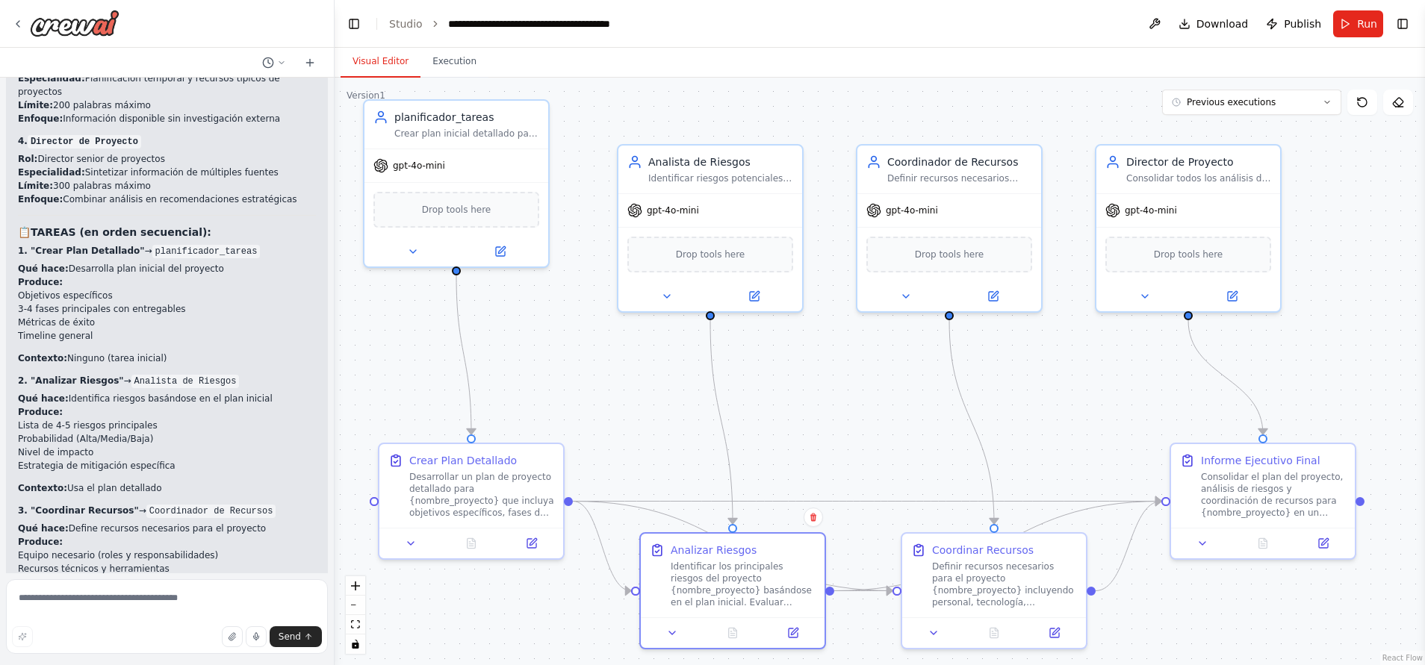
drag, startPoint x: 918, startPoint y: 321, endPoint x: 883, endPoint y: 423, distance: 107.2
click at [883, 423] on div ".deletable-edge-delete-btn { width: 20px; height: 20px; border: 0px solid #ffff…" at bounding box center [879, 372] width 1090 height 588
click at [1415, 26] on header "**********" at bounding box center [879, 24] width 1090 height 48
click at [1401, 22] on button "Toggle Right Sidebar" at bounding box center [1402, 23] width 21 height 21
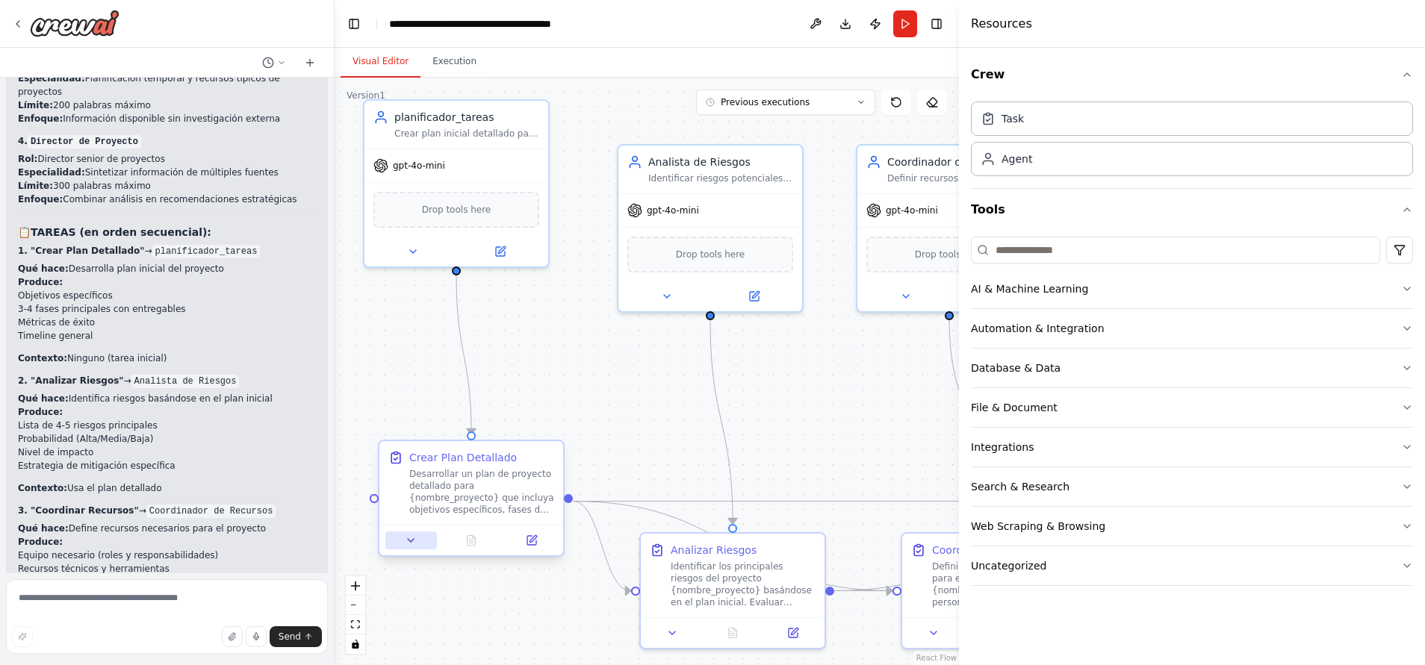
click at [410, 547] on button at bounding box center [411, 541] width 52 height 18
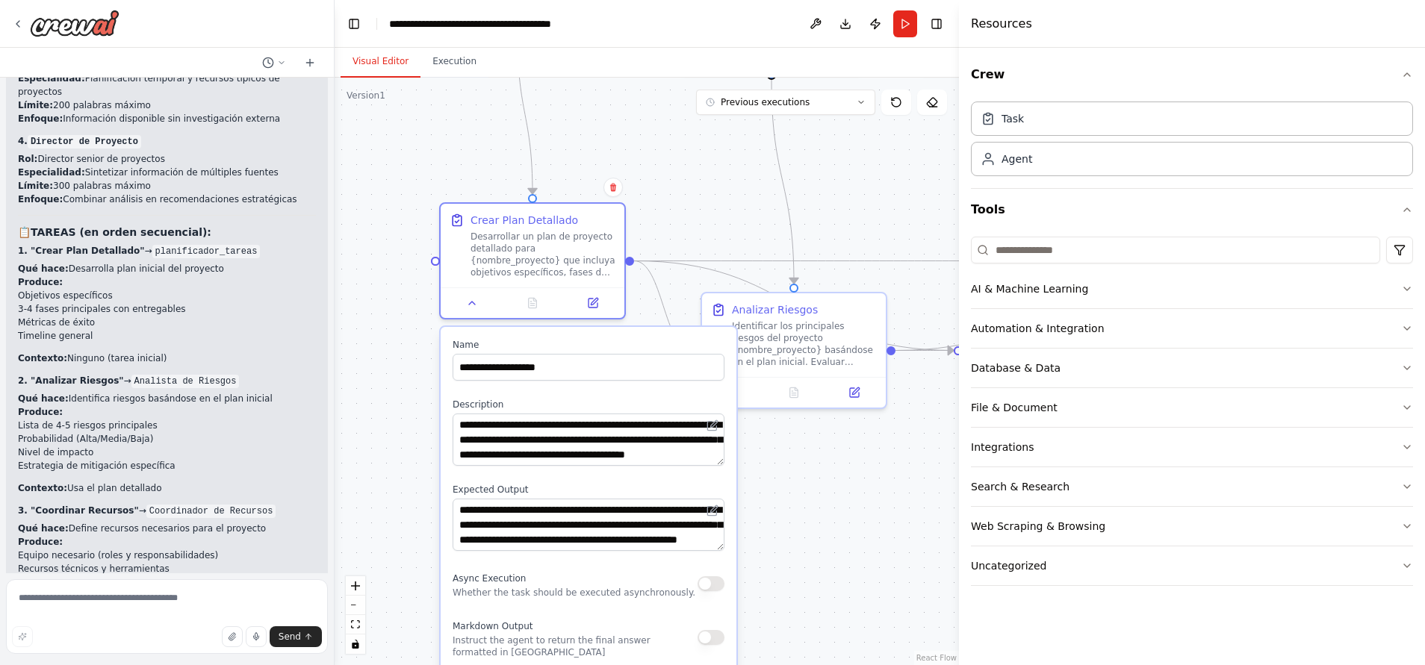
drag, startPoint x: 642, startPoint y: 438, endPoint x: 703, endPoint y: 195, distance: 251.0
click at [703, 195] on div ".deletable-edge-delete-btn { width: 20px; height: 20px; border: 0px solid #ffff…" at bounding box center [646, 372] width 624 height 588
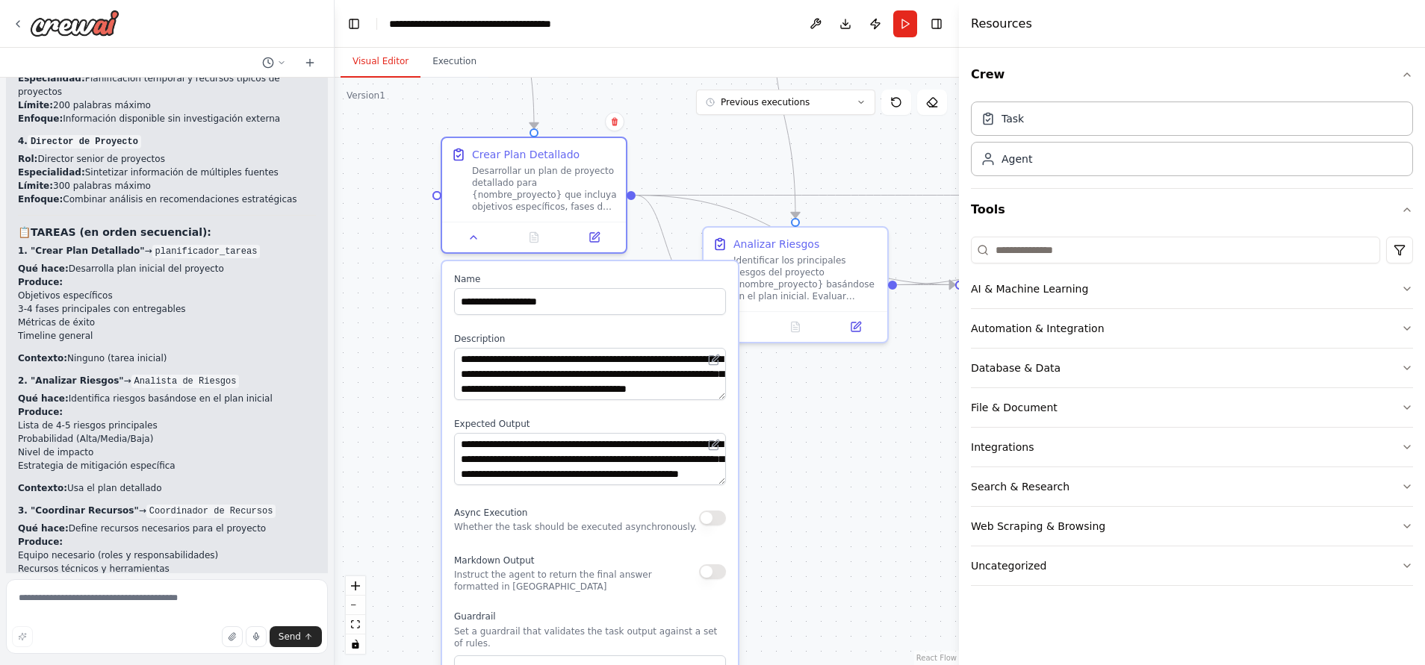
drag, startPoint x: 787, startPoint y: 552, endPoint x: 788, endPoint y: 490, distance: 62.0
click at [788, 490] on div ".deletable-edge-delete-btn { width: 20px; height: 20px; border: 0px solid #ffff…" at bounding box center [646, 372] width 624 height 588
click at [819, 464] on div ".deletable-edge-delete-btn { width: 20px; height: 20px; border: 0px solid #ffff…" at bounding box center [646, 372] width 624 height 588
click at [671, 163] on div ".deletable-edge-delete-btn { width: 20px; height: 20px; border: 0px solid #ffff…" at bounding box center [646, 372] width 624 height 588
click at [486, 237] on button at bounding box center [474, 234] width 52 height 18
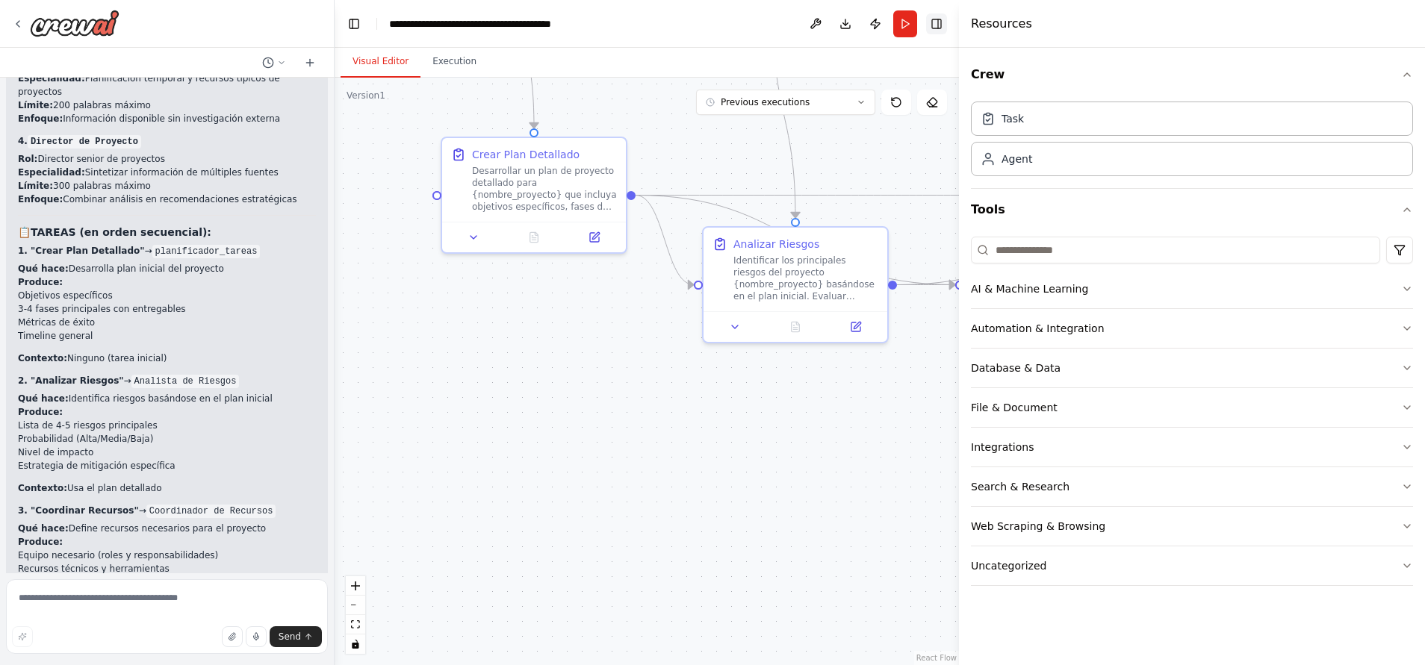
click at [944, 25] on button "Toggle Right Sidebar" at bounding box center [936, 23] width 21 height 21
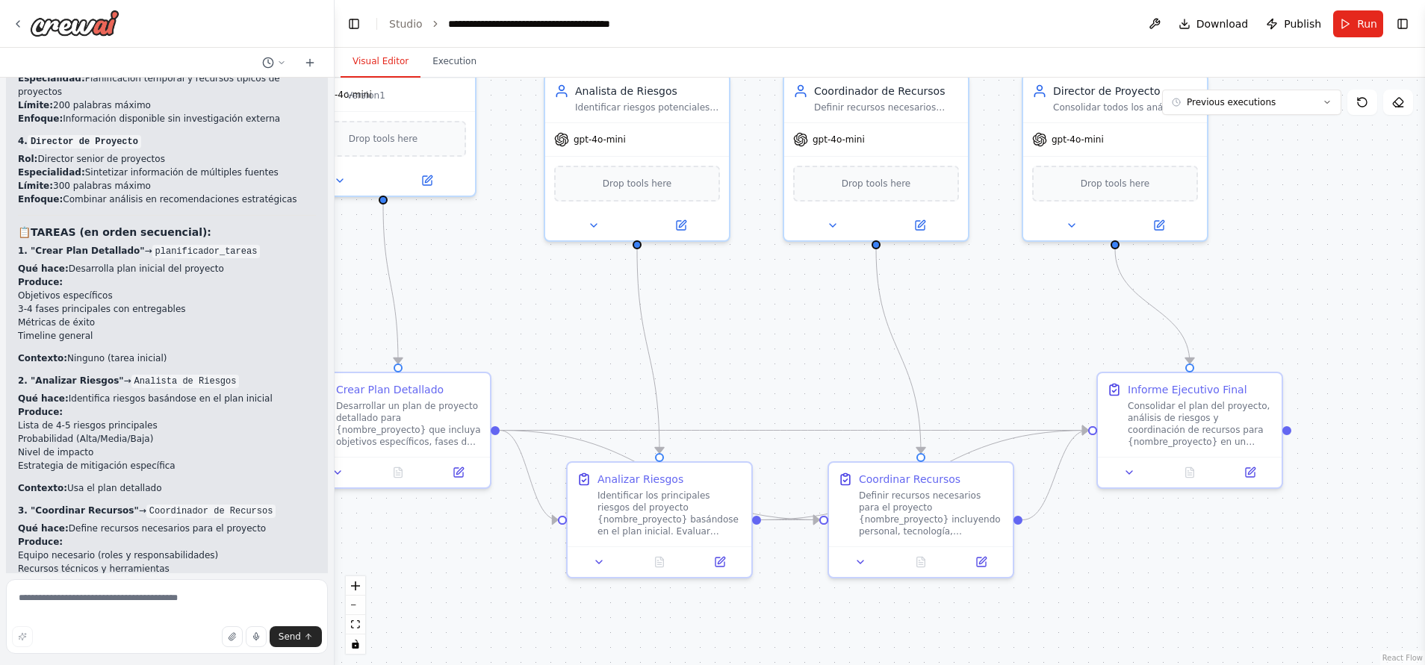
drag, startPoint x: 1005, startPoint y: 375, endPoint x: 926, endPoint y: 617, distance: 255.2
click at [926, 638] on div ".deletable-edge-delete-btn { width: 20px; height: 20px; border: 0px solid #ffff…" at bounding box center [879, 372] width 1090 height 588
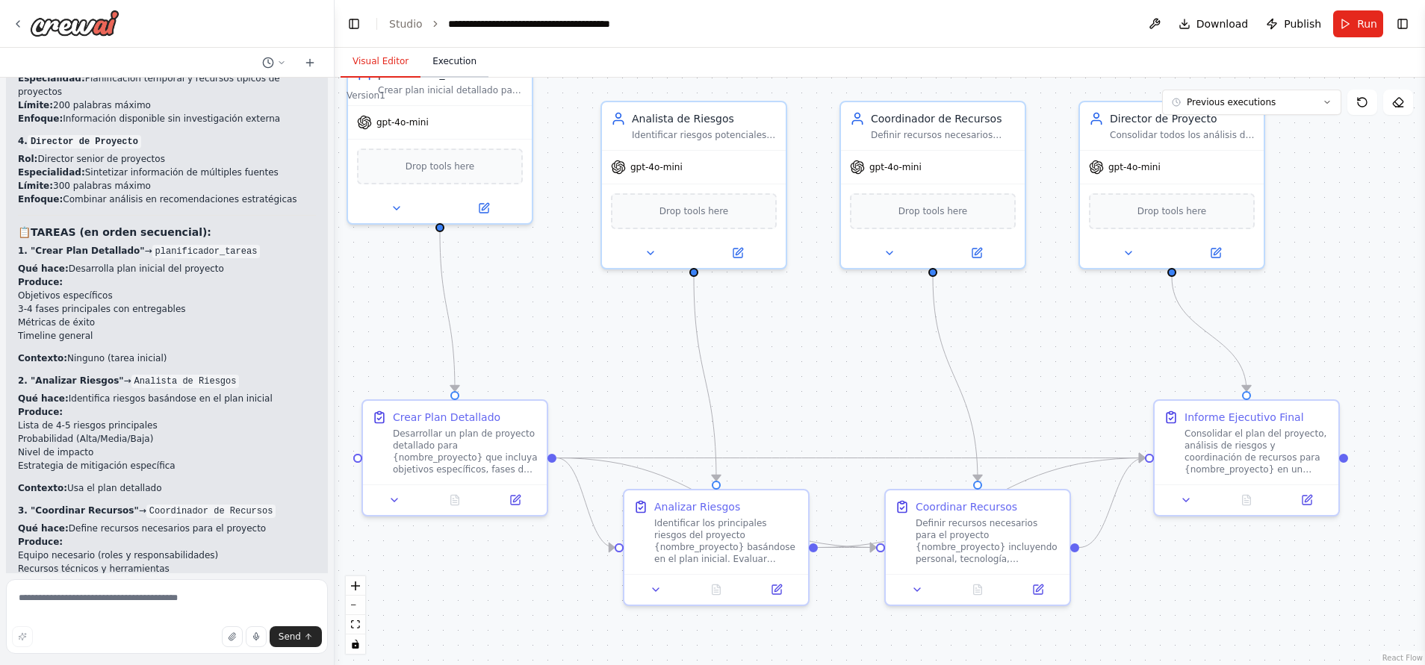
click at [472, 69] on button "Execution" at bounding box center [454, 61] width 68 height 31
click at [374, 63] on button "Visual Editor" at bounding box center [380, 61] width 80 height 31
click at [1348, 24] on button "Run" at bounding box center [1358, 23] width 50 height 27
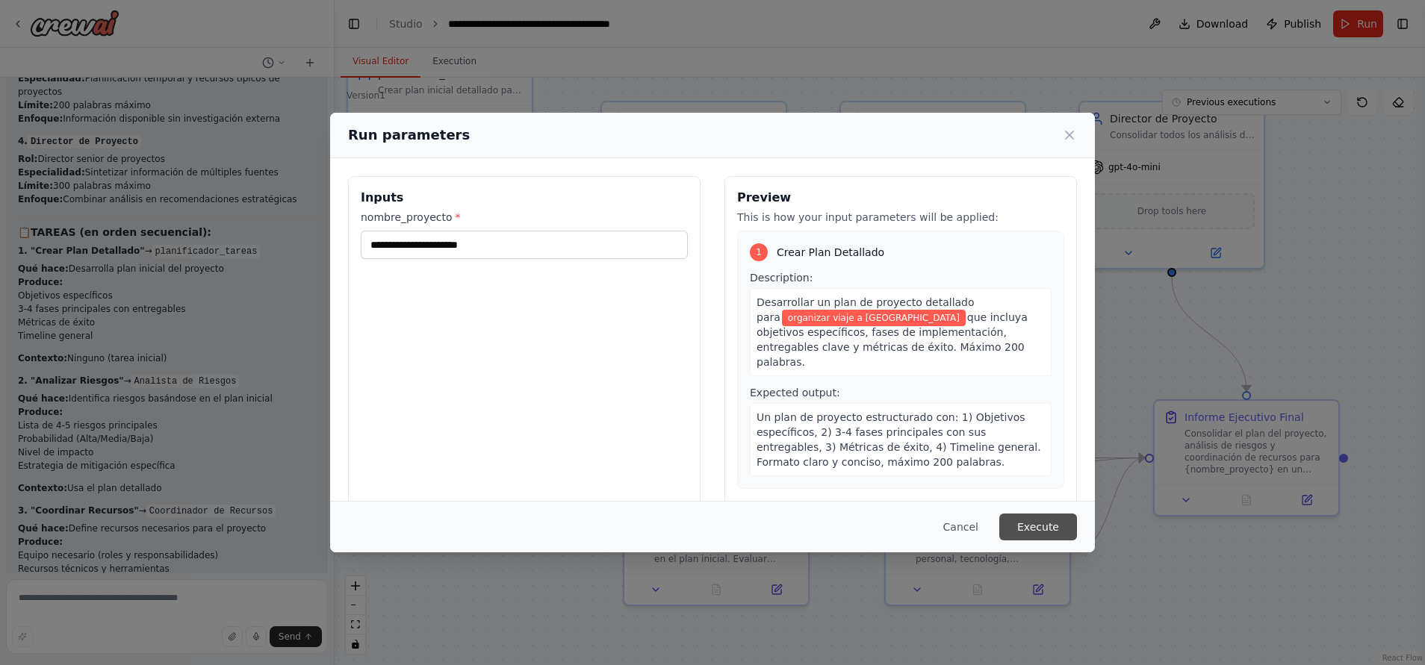
click at [1044, 521] on button "Execute" at bounding box center [1038, 527] width 78 height 27
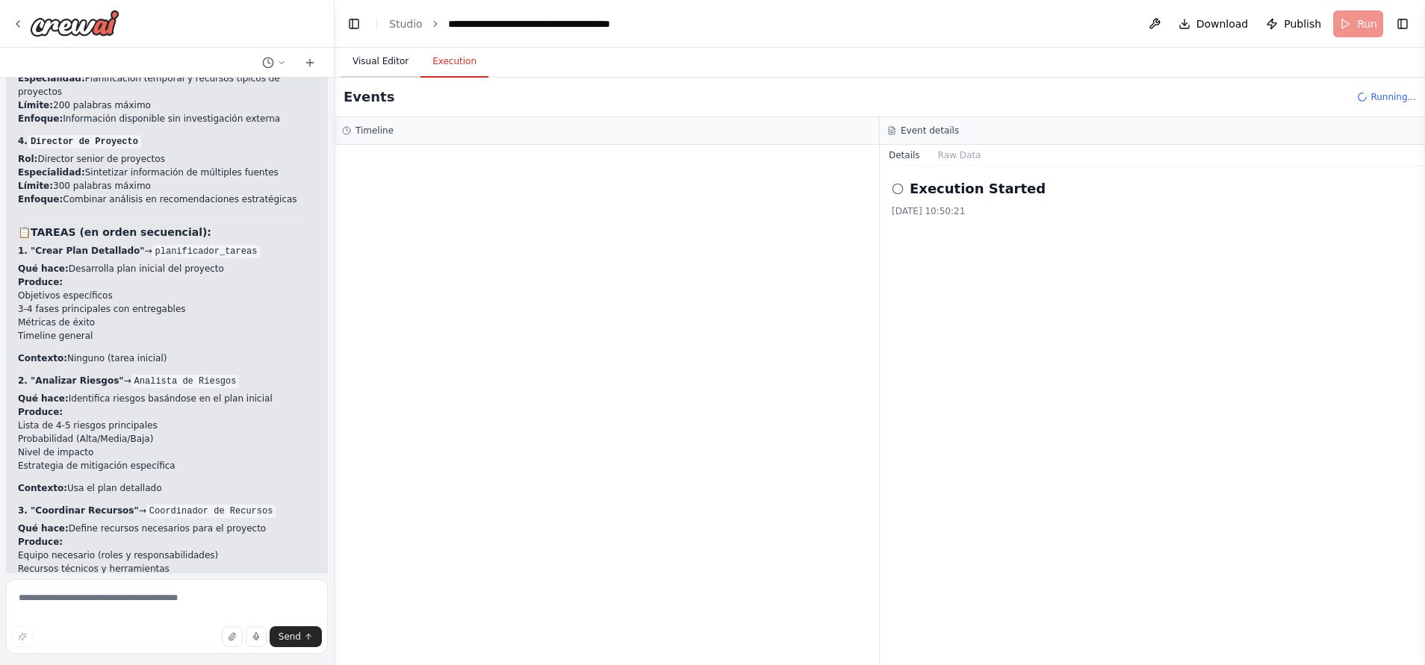
click at [370, 69] on button "Visual Editor" at bounding box center [380, 61] width 80 height 31
click at [441, 54] on button "Execution" at bounding box center [454, 61] width 68 height 31
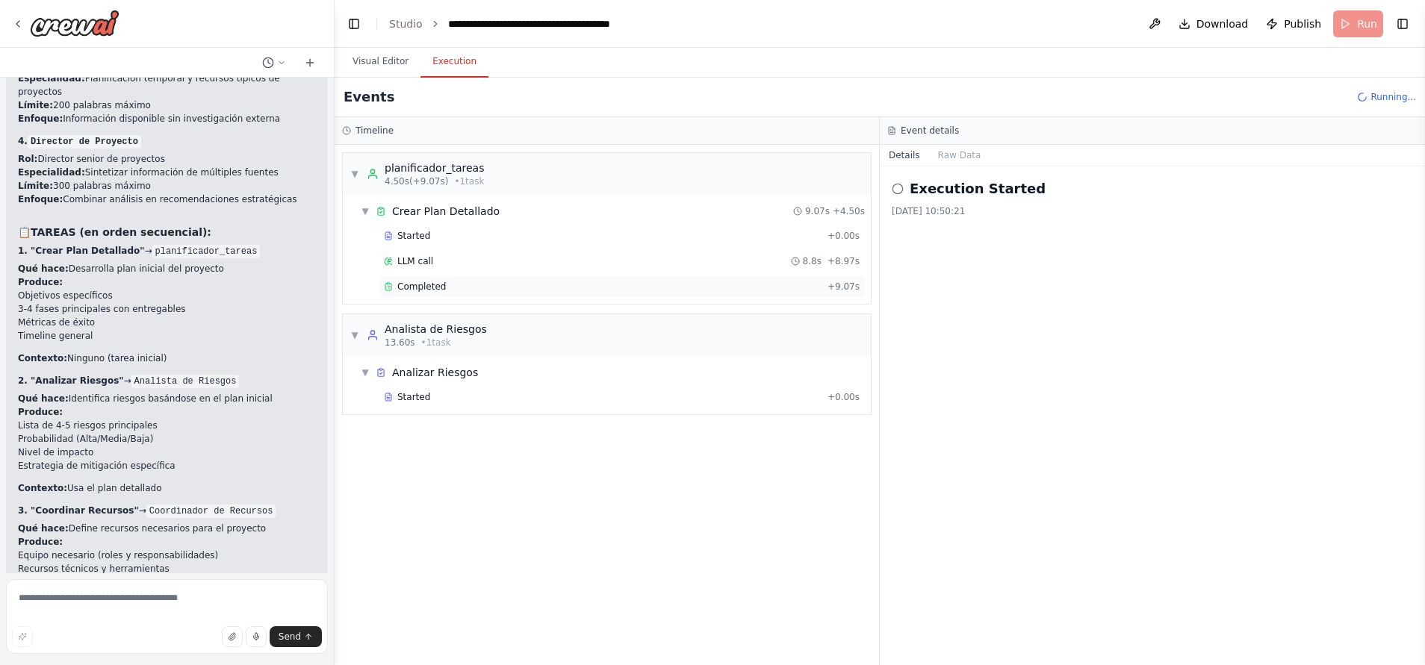
click at [464, 296] on div "Completed + 9.07s" at bounding box center [622, 287] width 486 height 22
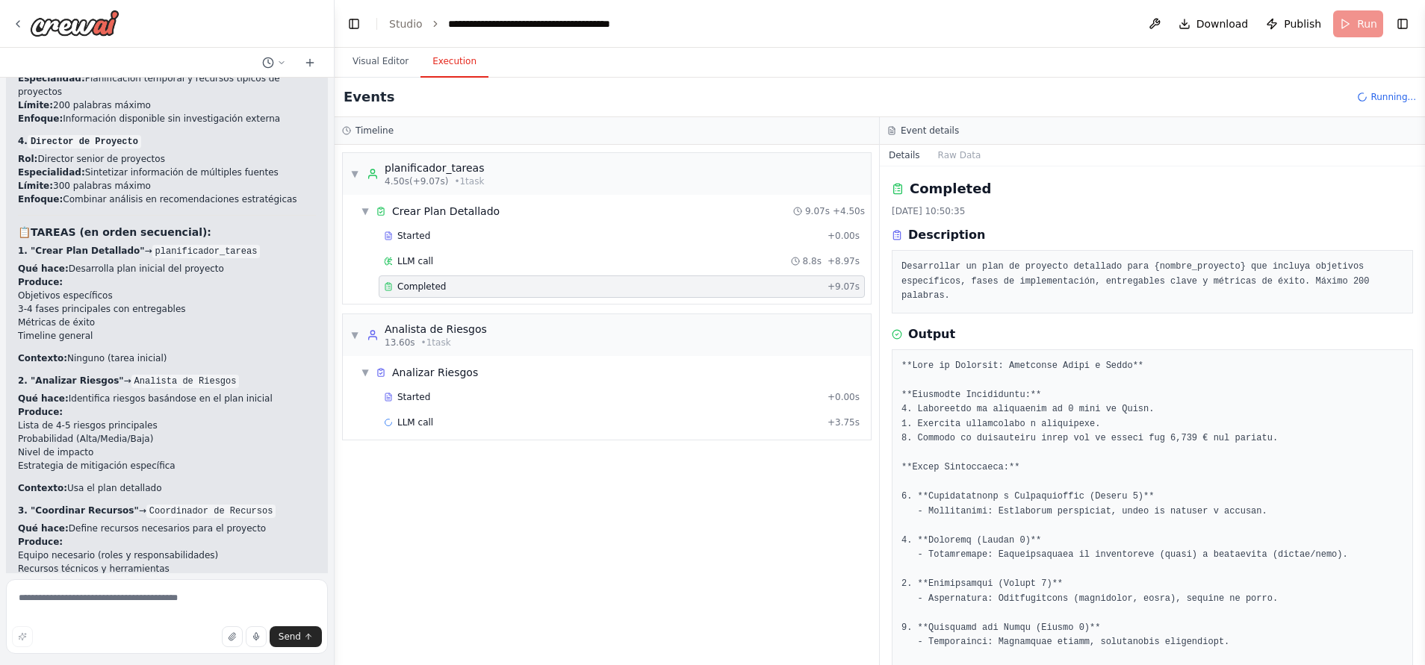
scroll to position [112, 0]
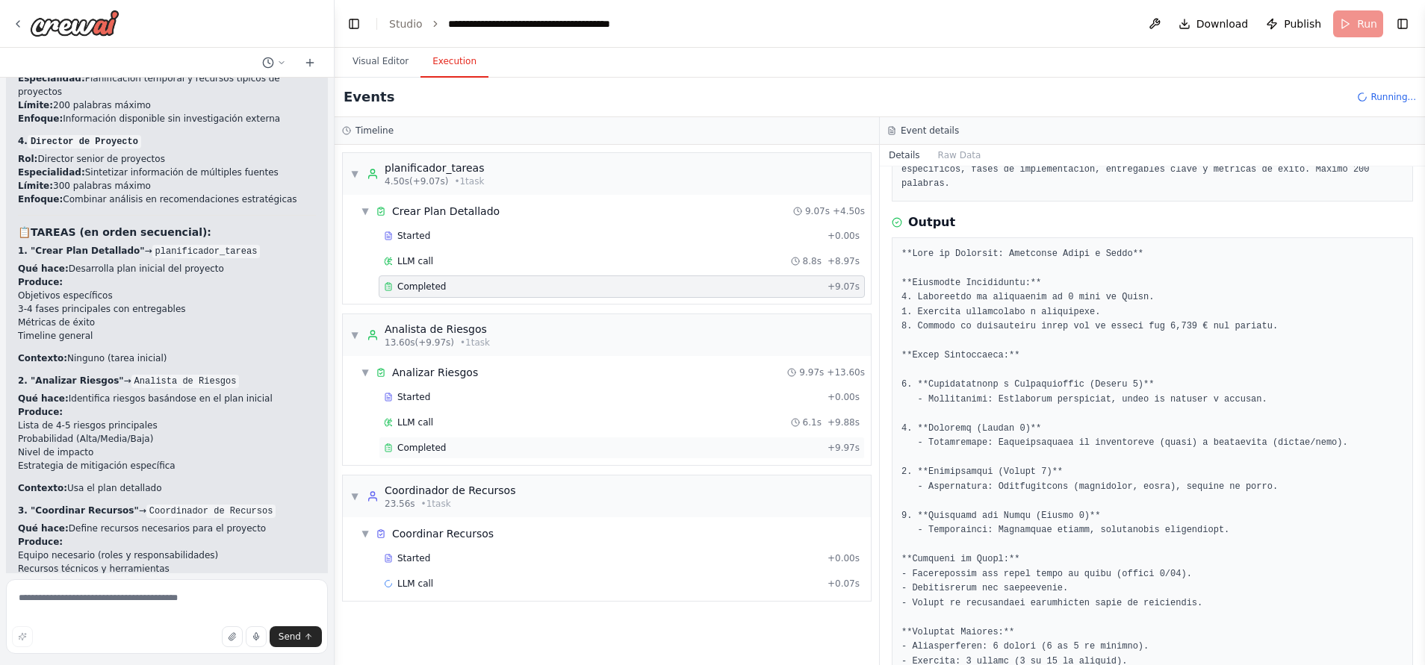
click at [498, 444] on div "Completed" at bounding box center [603, 448] width 438 height 12
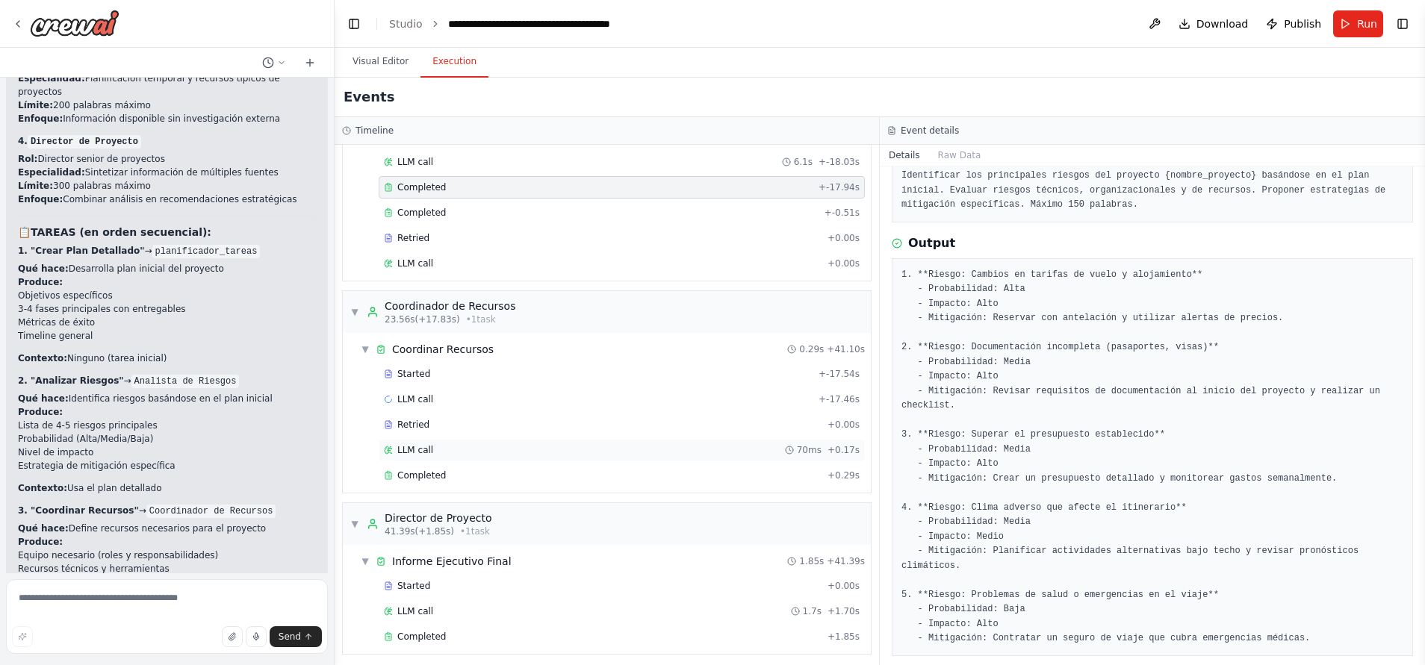
scroll to position [343, 0]
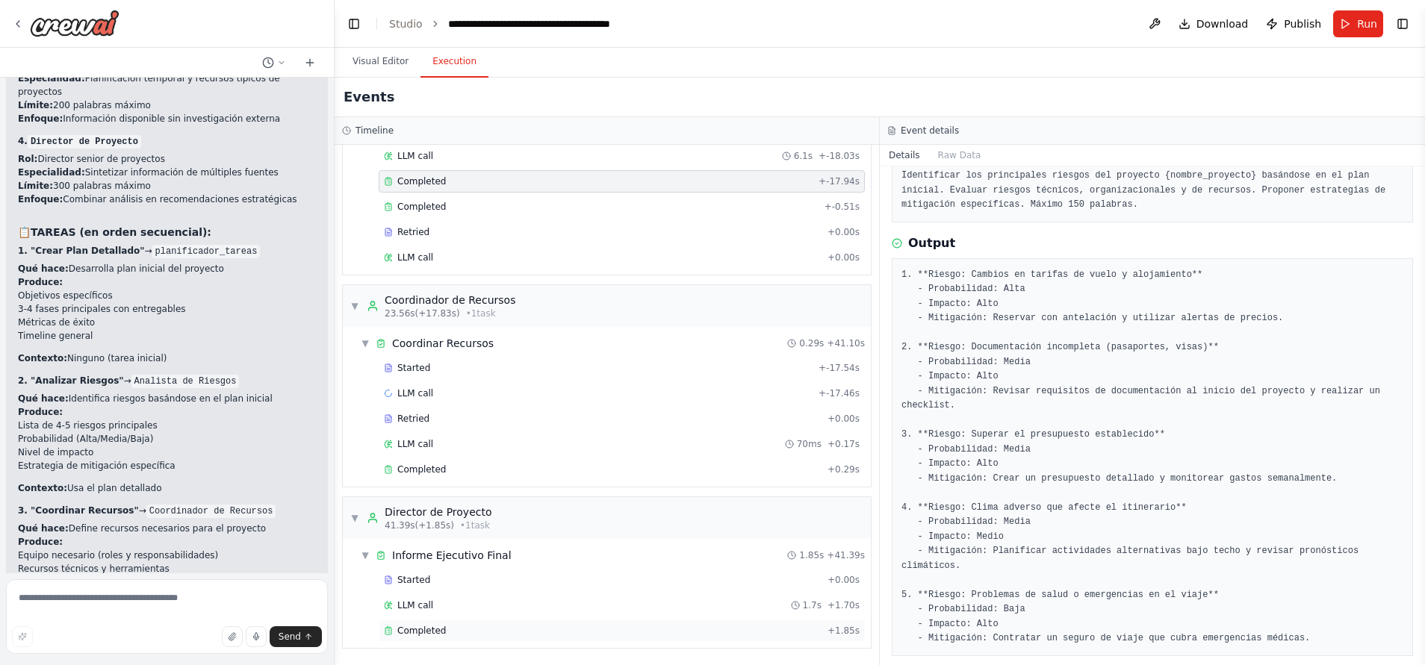
click at [507, 629] on div "Completed" at bounding box center [603, 631] width 438 height 12
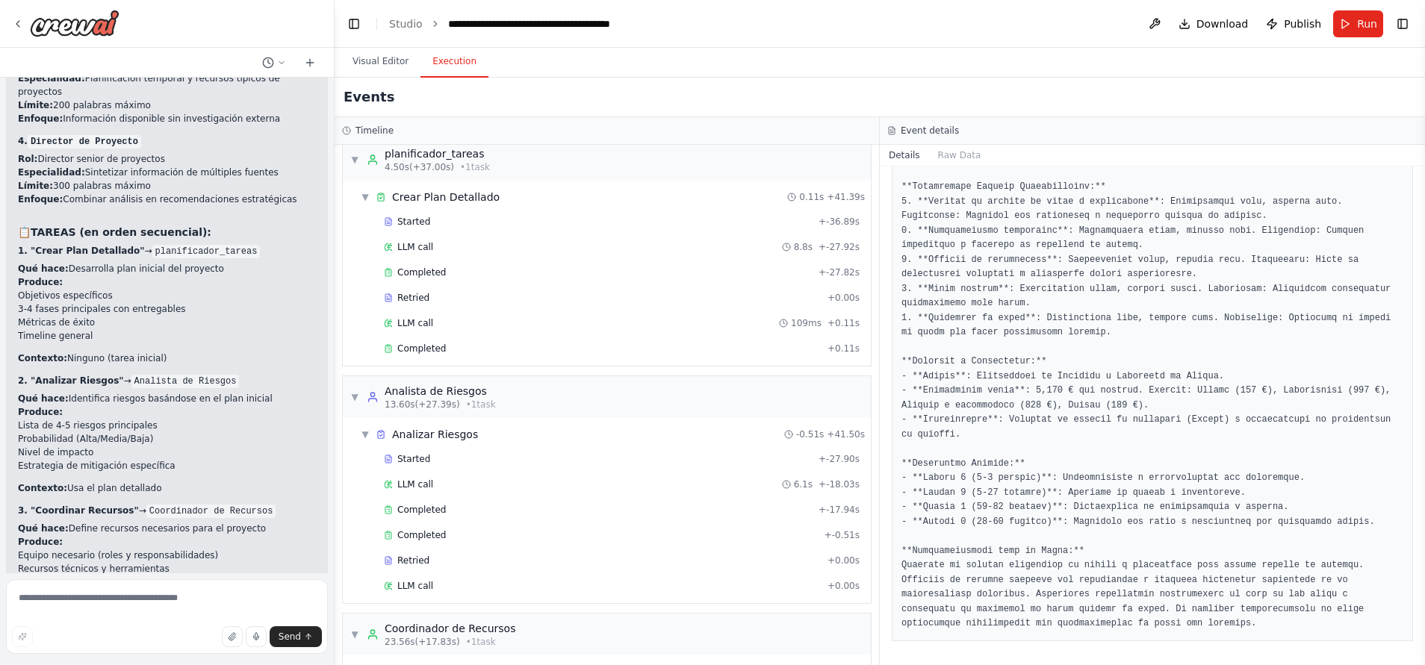
scroll to position [7, 0]
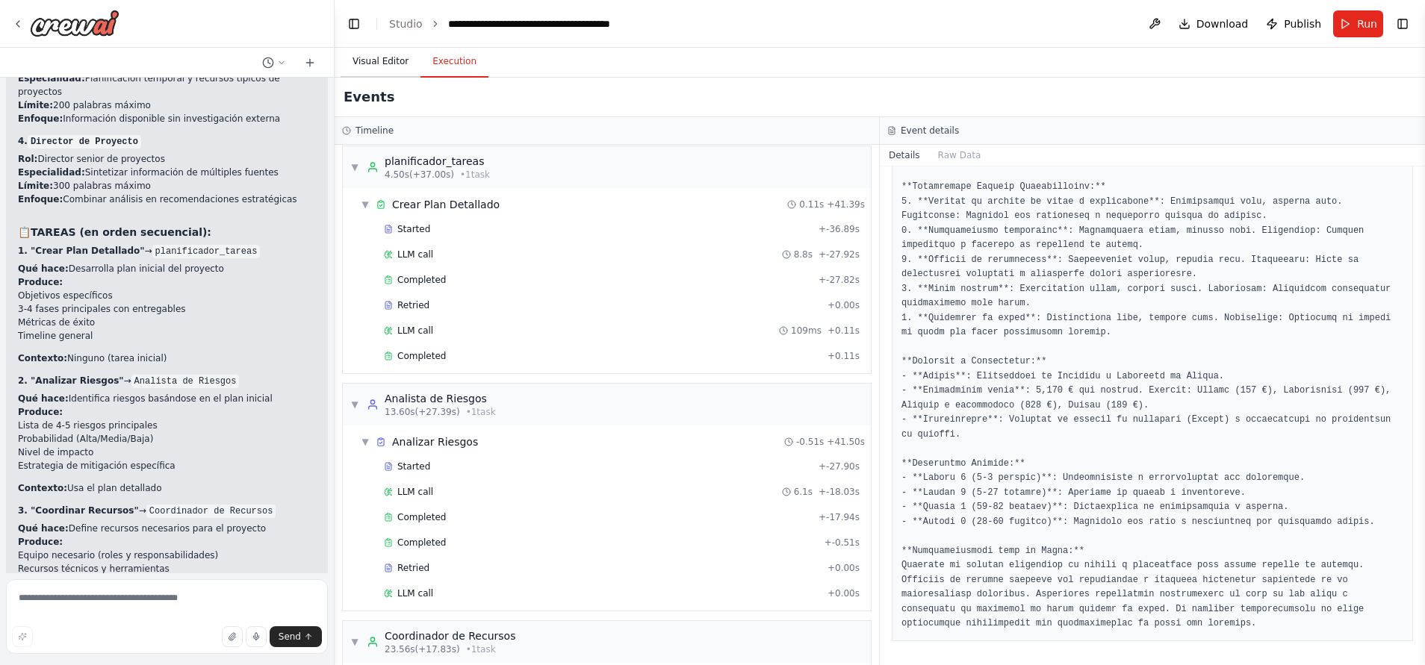
click at [356, 66] on button "Visual Editor" at bounding box center [380, 61] width 80 height 31
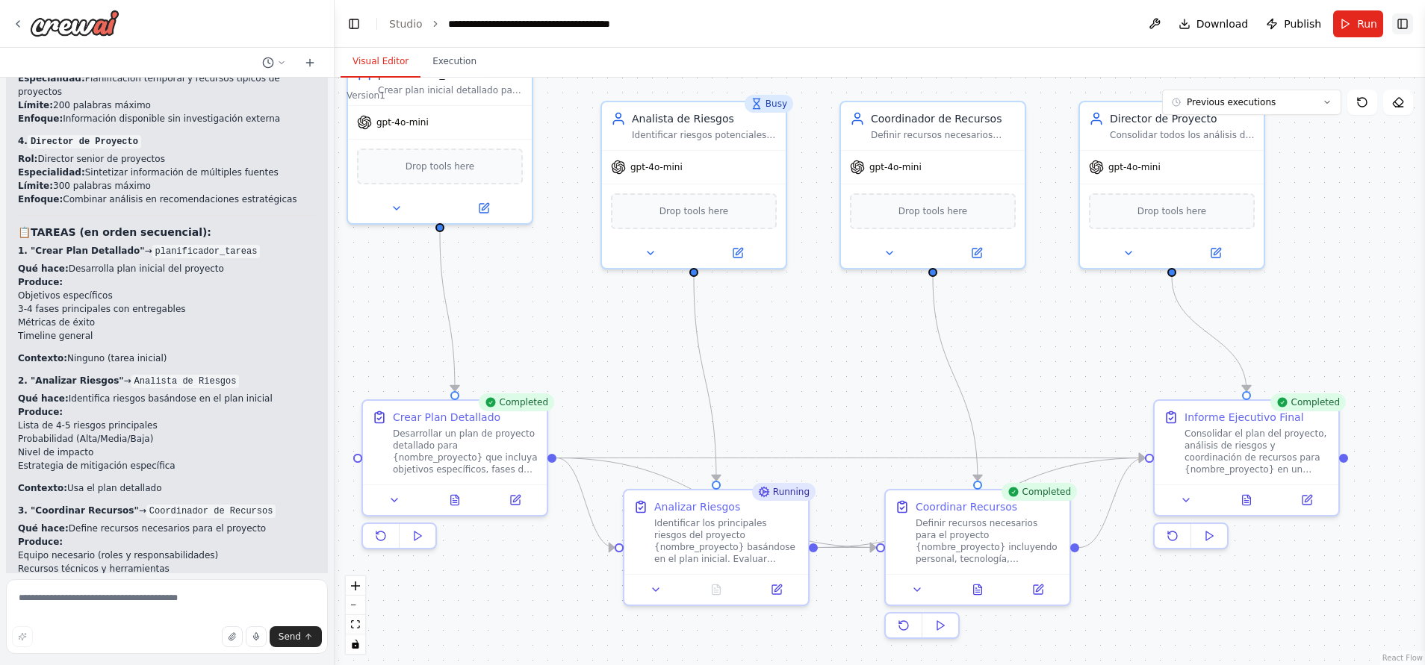
click at [1404, 25] on button "Toggle Right Sidebar" at bounding box center [1402, 23] width 21 height 21
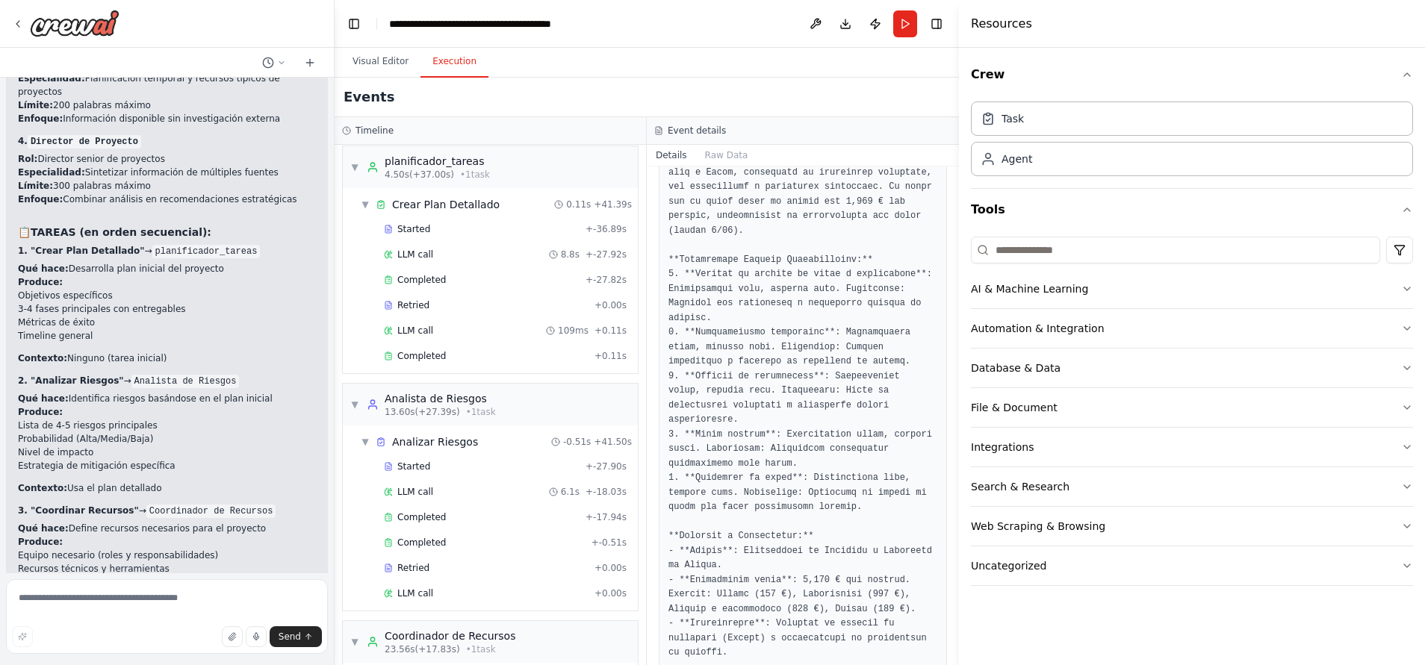
click at [457, 62] on button "Execution" at bounding box center [454, 61] width 68 height 31
click at [951, 22] on header "**********" at bounding box center [646, 24] width 624 height 48
click at [1401, 444] on icon "button" at bounding box center [1407, 447] width 12 height 12
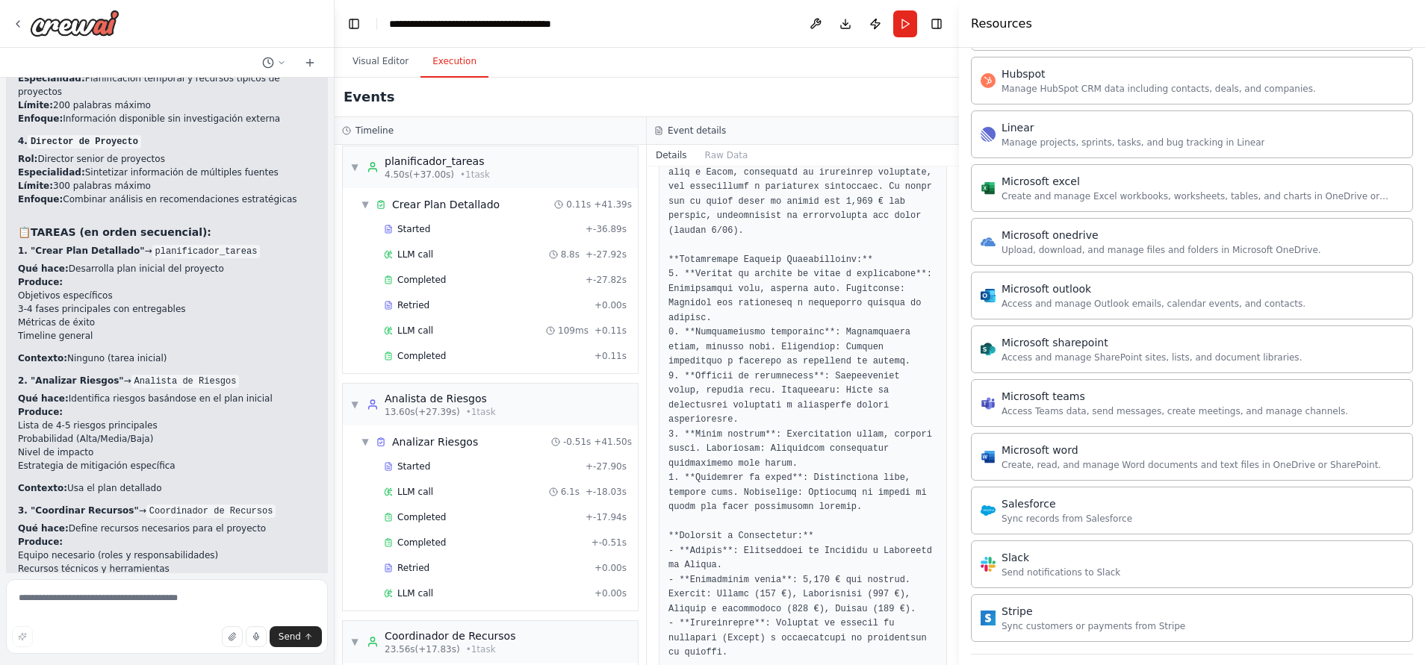
scroll to position [817, 0]
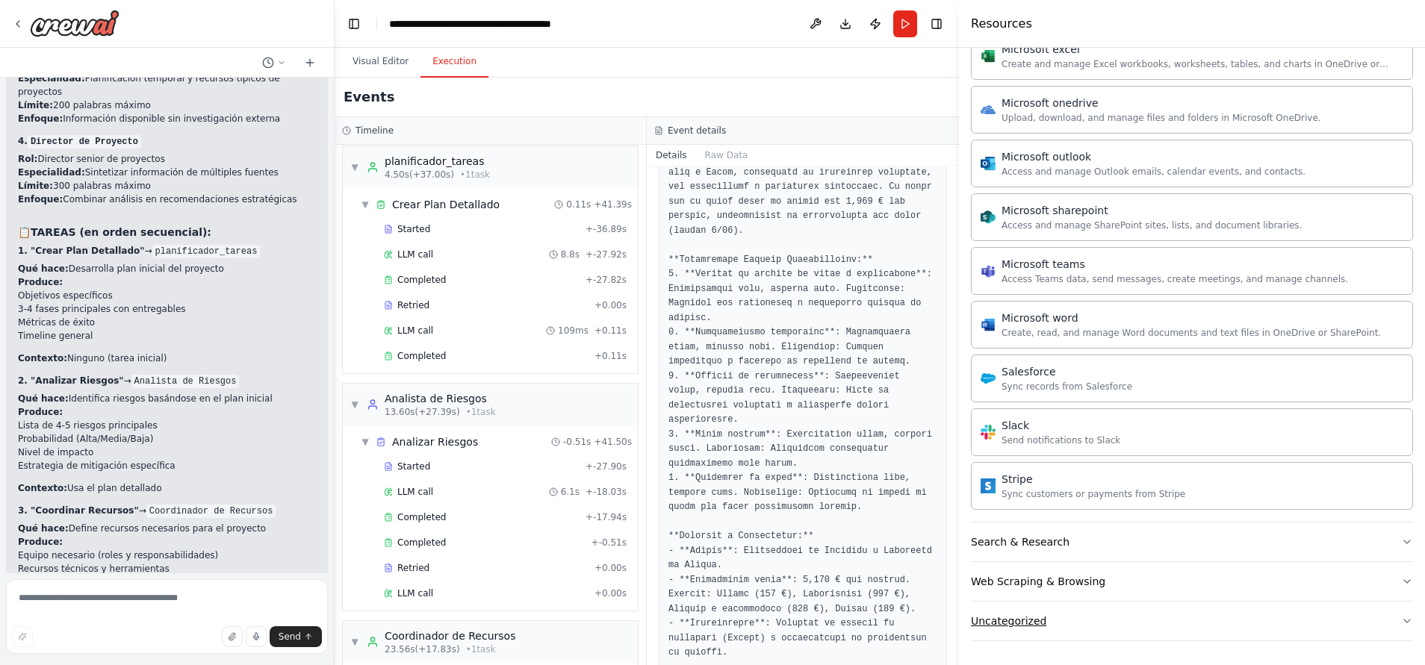
click at [1299, 629] on button "Uncategorized" at bounding box center [1192, 621] width 442 height 39
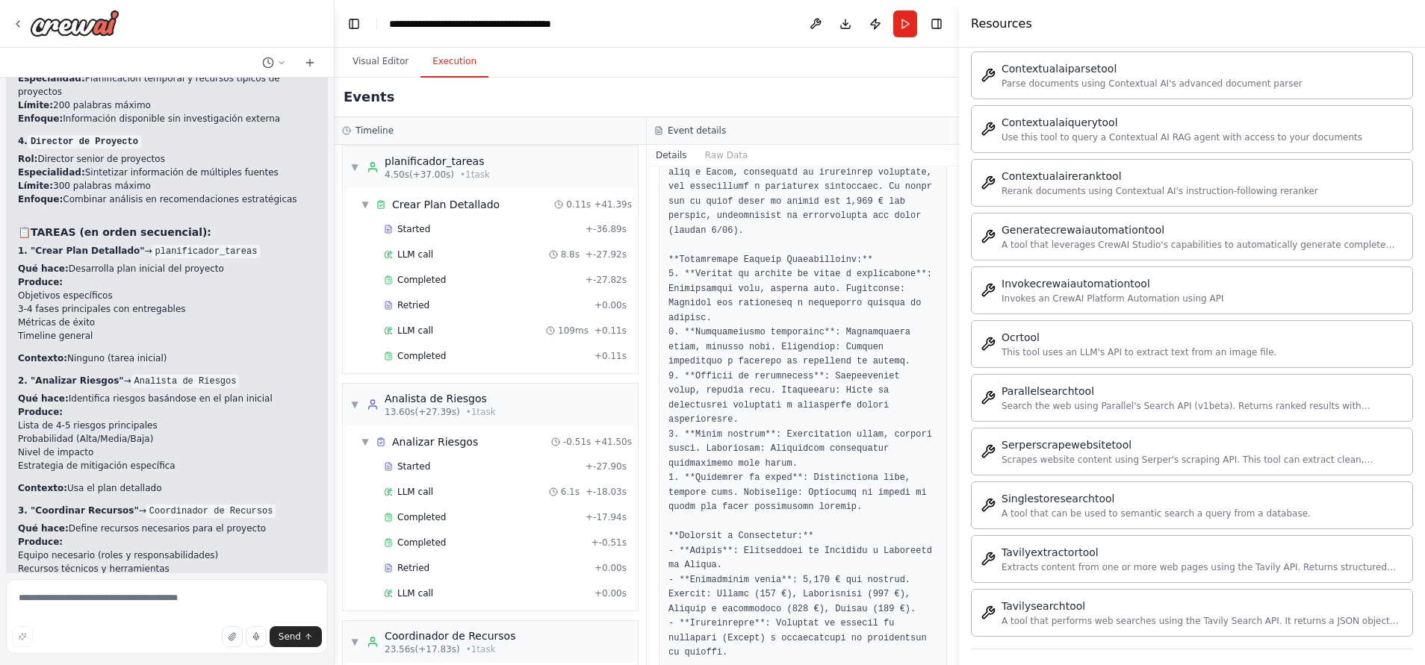
scroll to position [1681, 0]
click at [362, 65] on button "Visual Editor" at bounding box center [380, 61] width 80 height 31
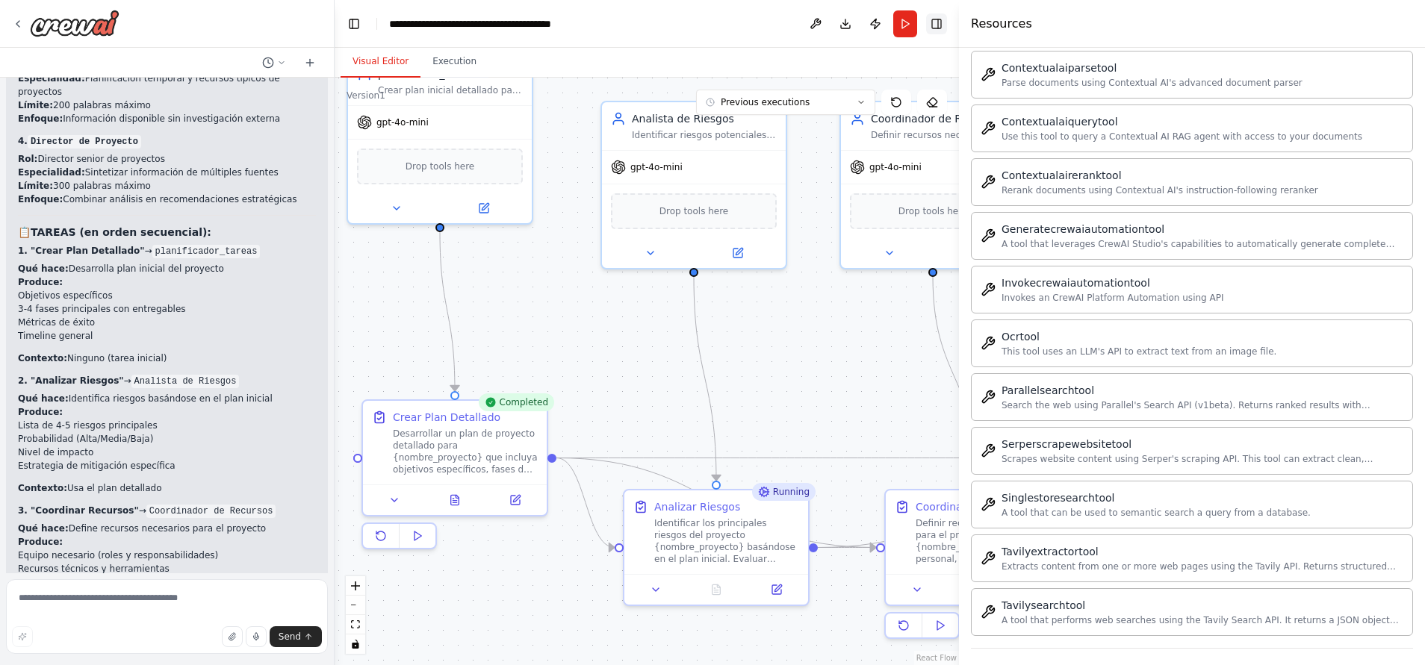
click at [942, 19] on button "Toggle Right Sidebar" at bounding box center [936, 23] width 21 height 21
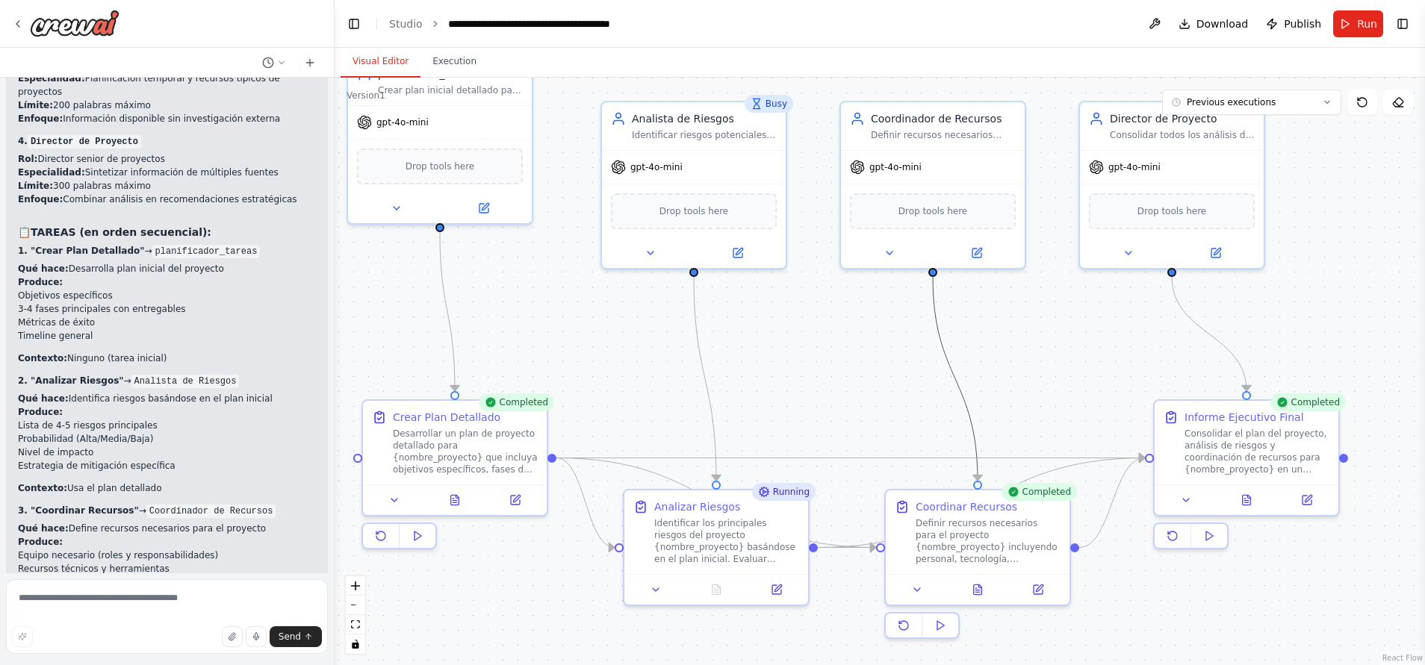
drag, startPoint x: 944, startPoint y: 340, endPoint x: 944, endPoint y: 320, distance: 20.9
click at [944, 320] on div ".deletable-edge-delete-btn { width: 20px; height: 20px; border: 0px solid #ffff…" at bounding box center [879, 372] width 1090 height 588
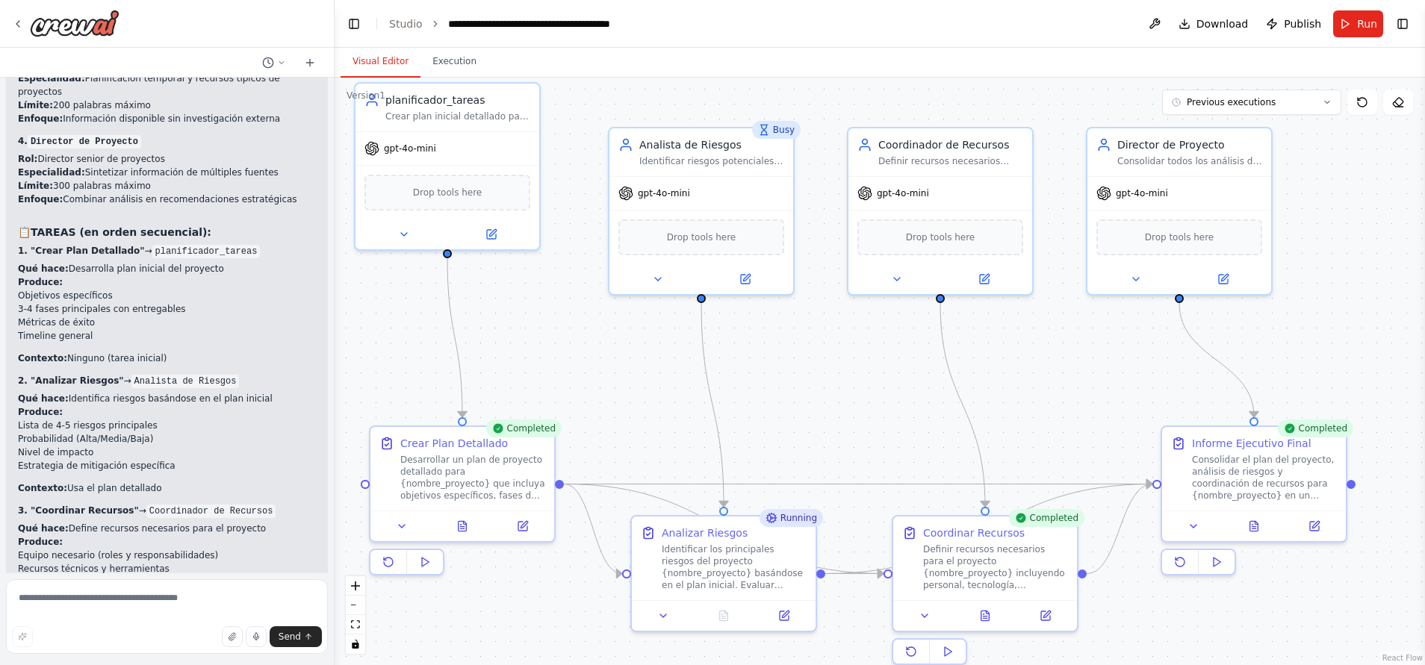
click at [1063, 413] on div ".deletable-edge-delete-btn { width: 20px; height: 20px; border: 0px solid #ffff…" at bounding box center [879, 372] width 1090 height 588
